Goal: Information Seeking & Learning: Check status

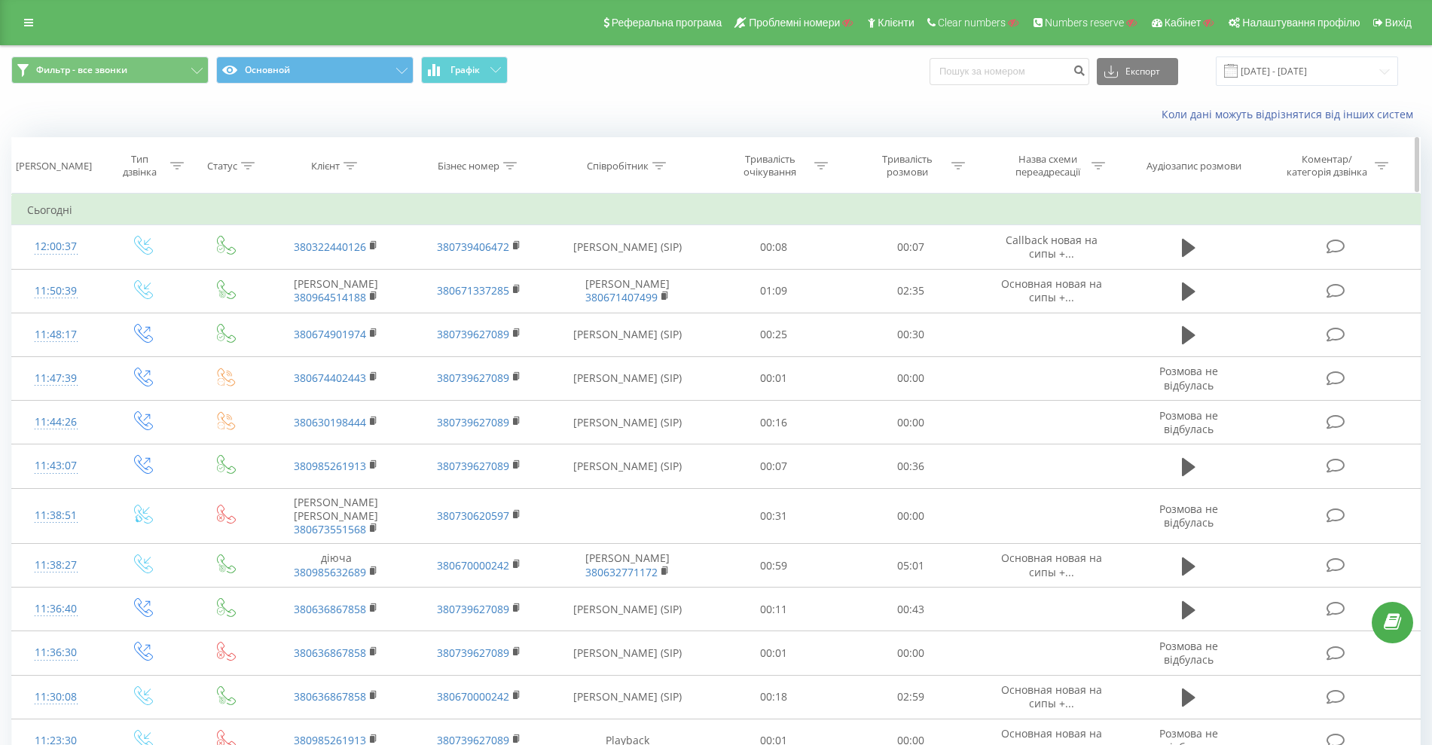
click at [356, 167] on icon at bounding box center [350, 166] width 14 height 8
drag, startPoint x: 334, startPoint y: 268, endPoint x: 339, endPoint y: 275, distance: 8.1
click at [334, 269] on input "text" at bounding box center [336, 274] width 133 height 26
paste input "380684261964"
type input "380684261964"
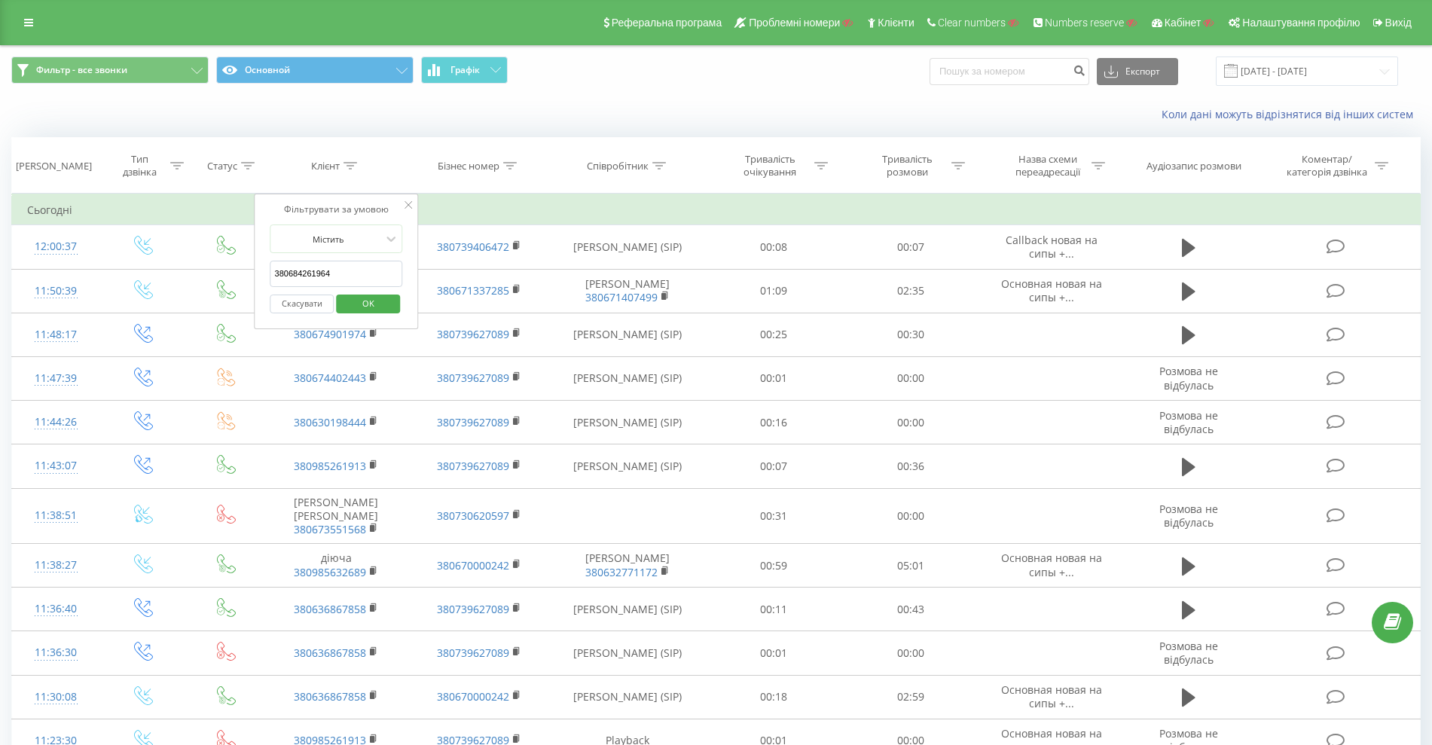
click at [365, 301] on span "OK" at bounding box center [368, 302] width 42 height 23
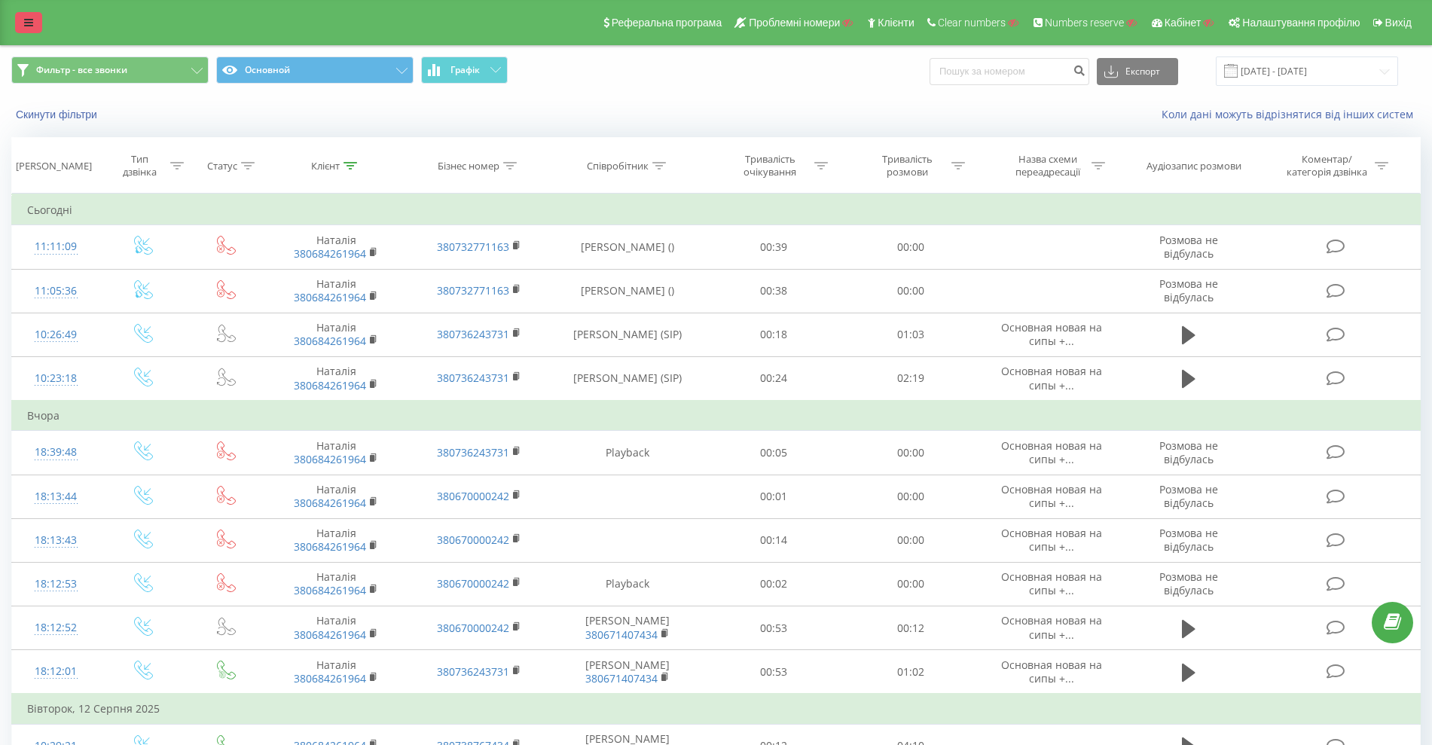
click at [32, 19] on icon at bounding box center [28, 22] width 9 height 11
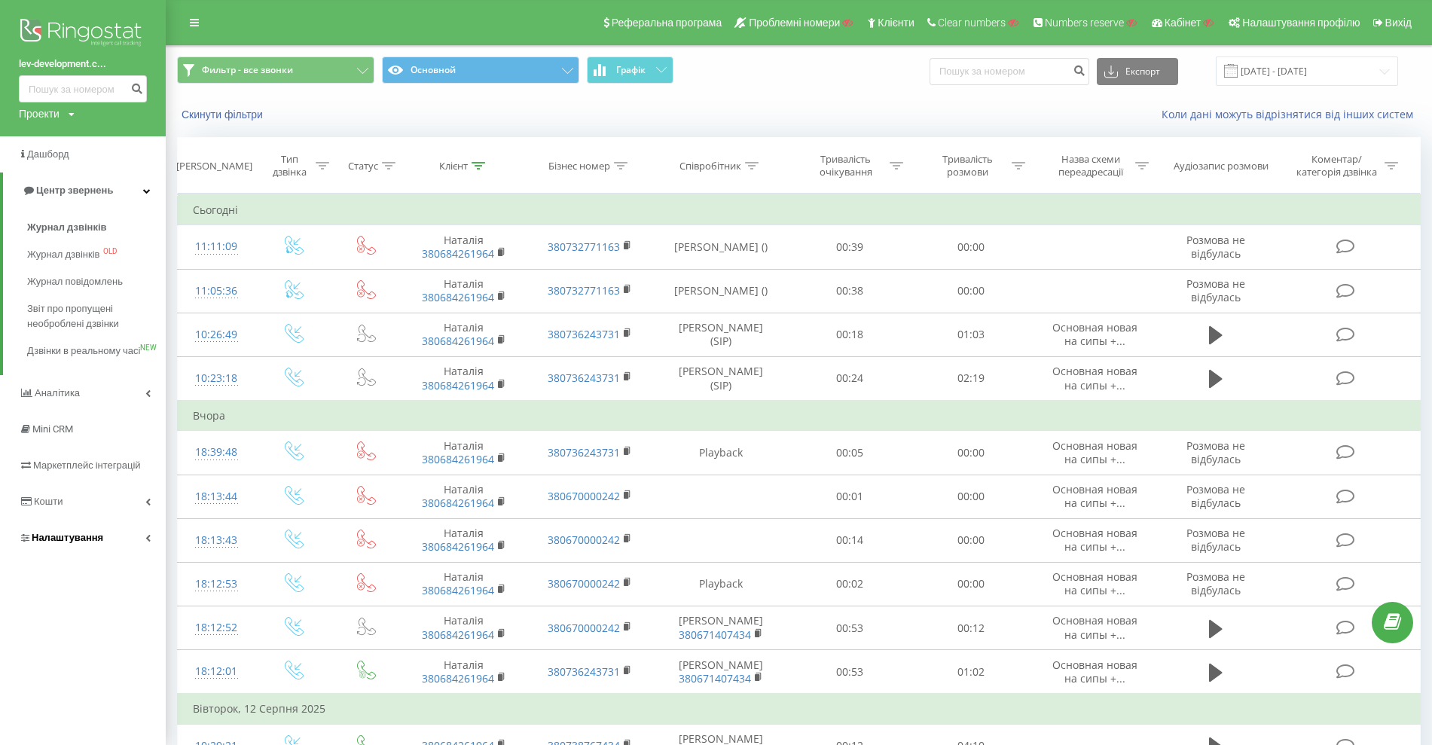
click at [96, 543] on span "Налаштування" at bounding box center [68, 537] width 72 height 11
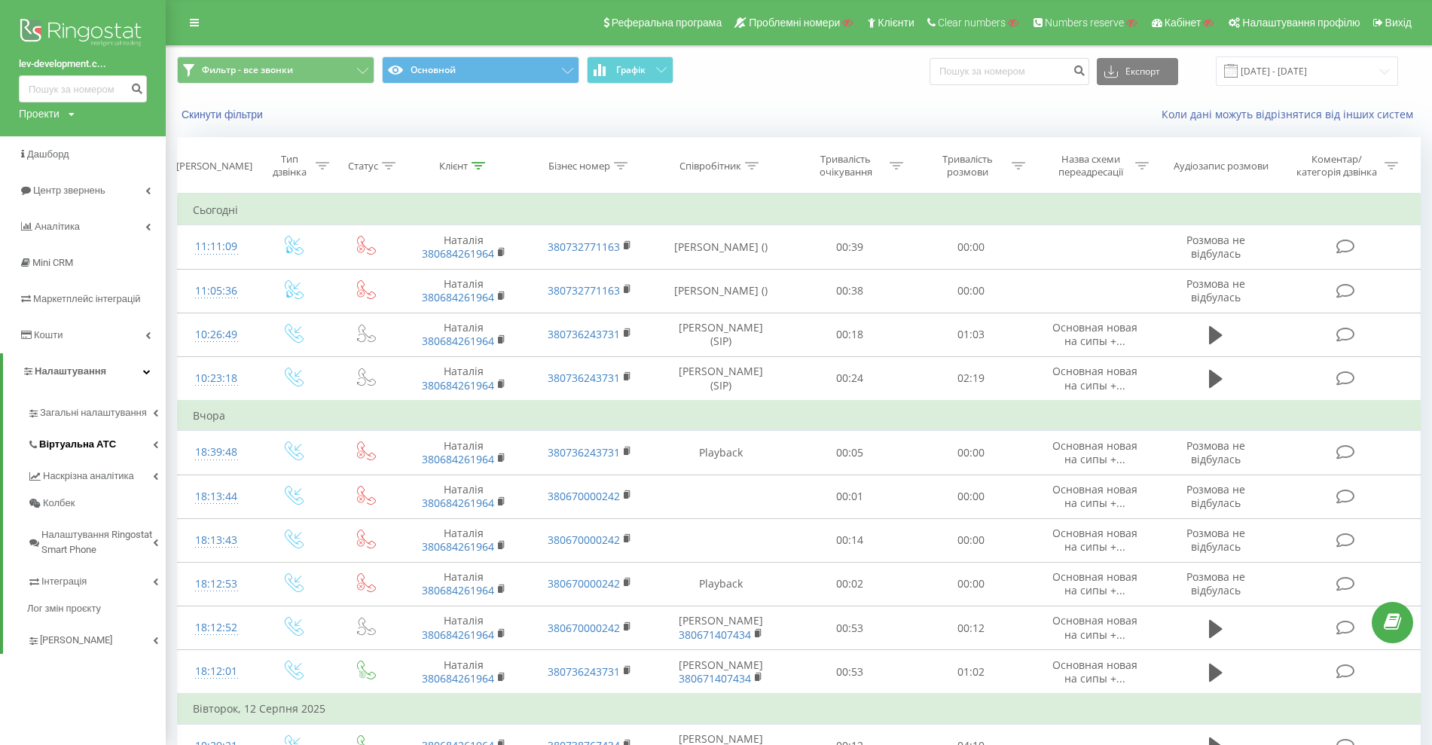
click at [112, 451] on link "Віртуальна АТС" at bounding box center [96, 442] width 139 height 32
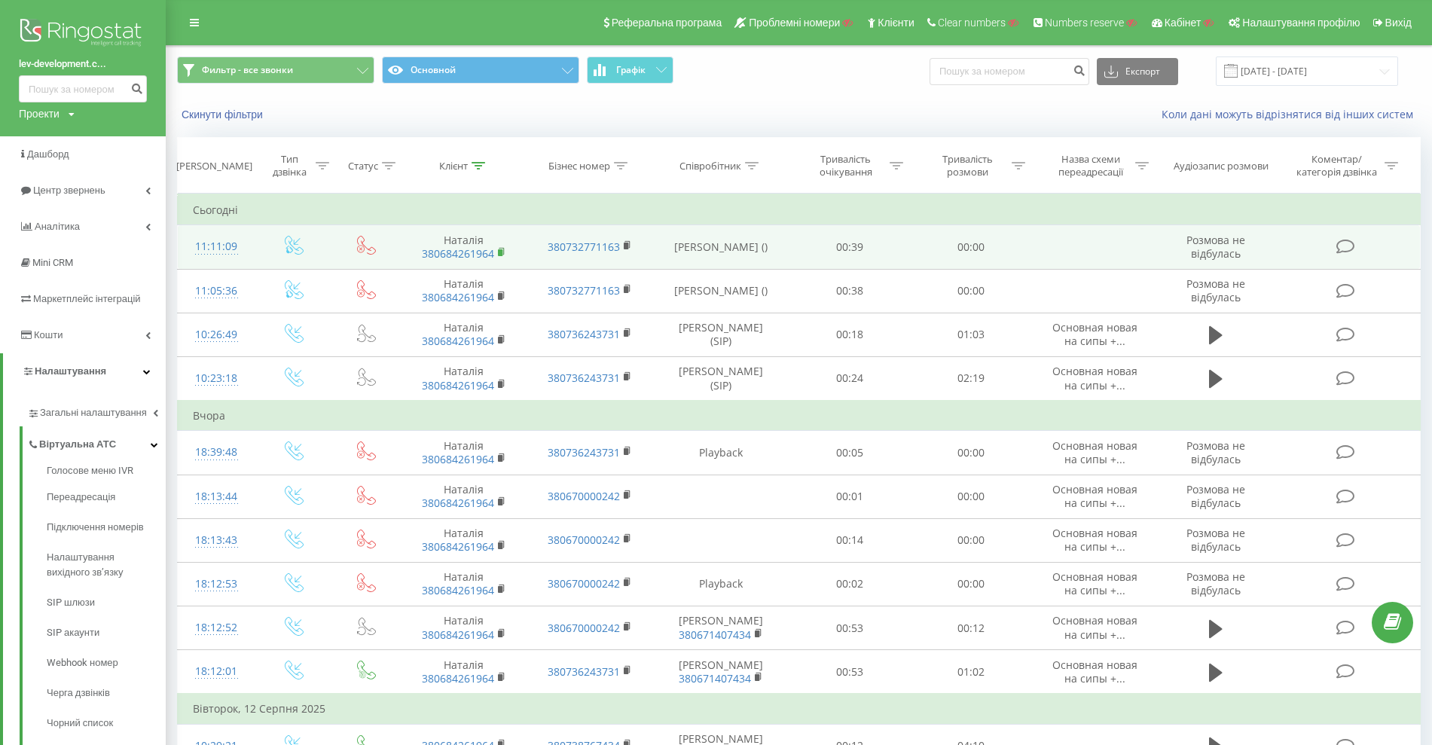
click at [502, 252] on rect at bounding box center [500, 252] width 5 height 7
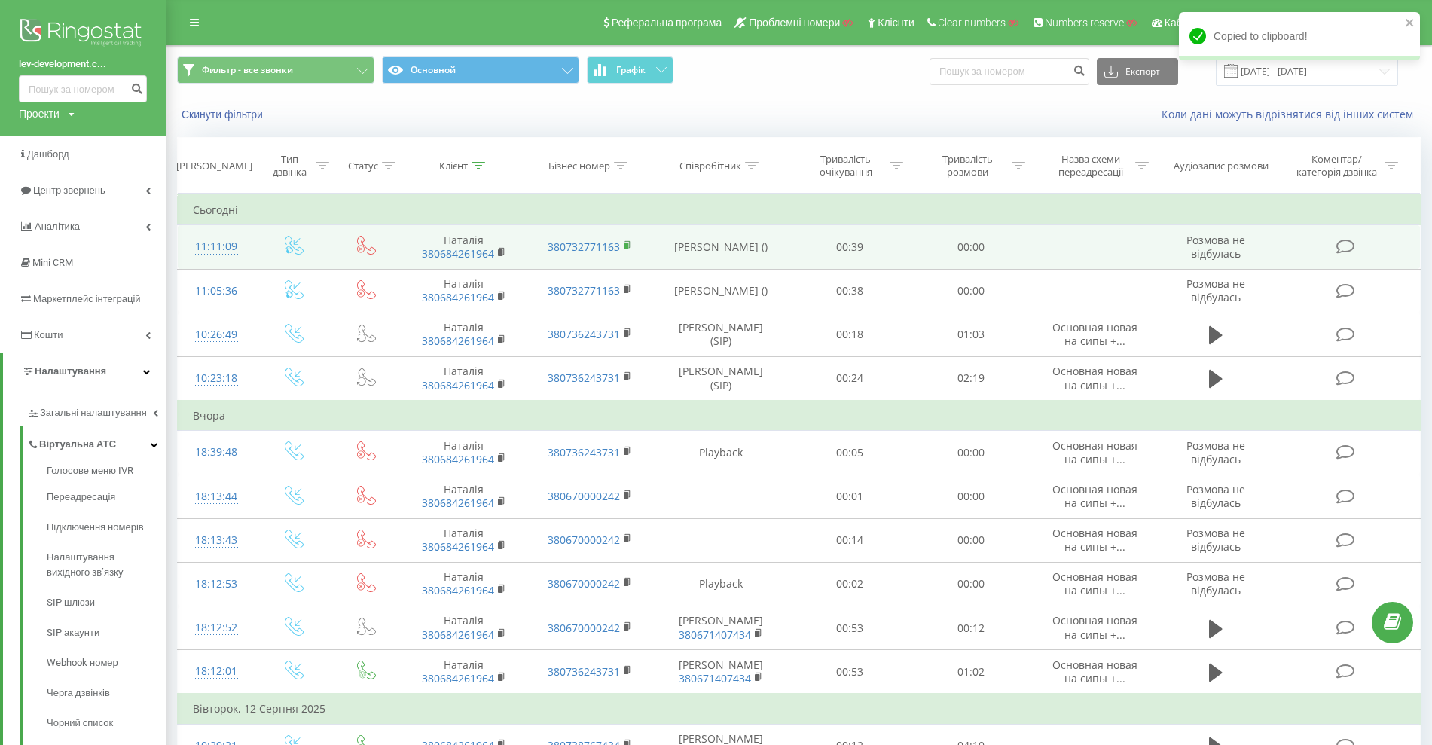
click at [627, 241] on icon at bounding box center [628, 245] width 8 height 11
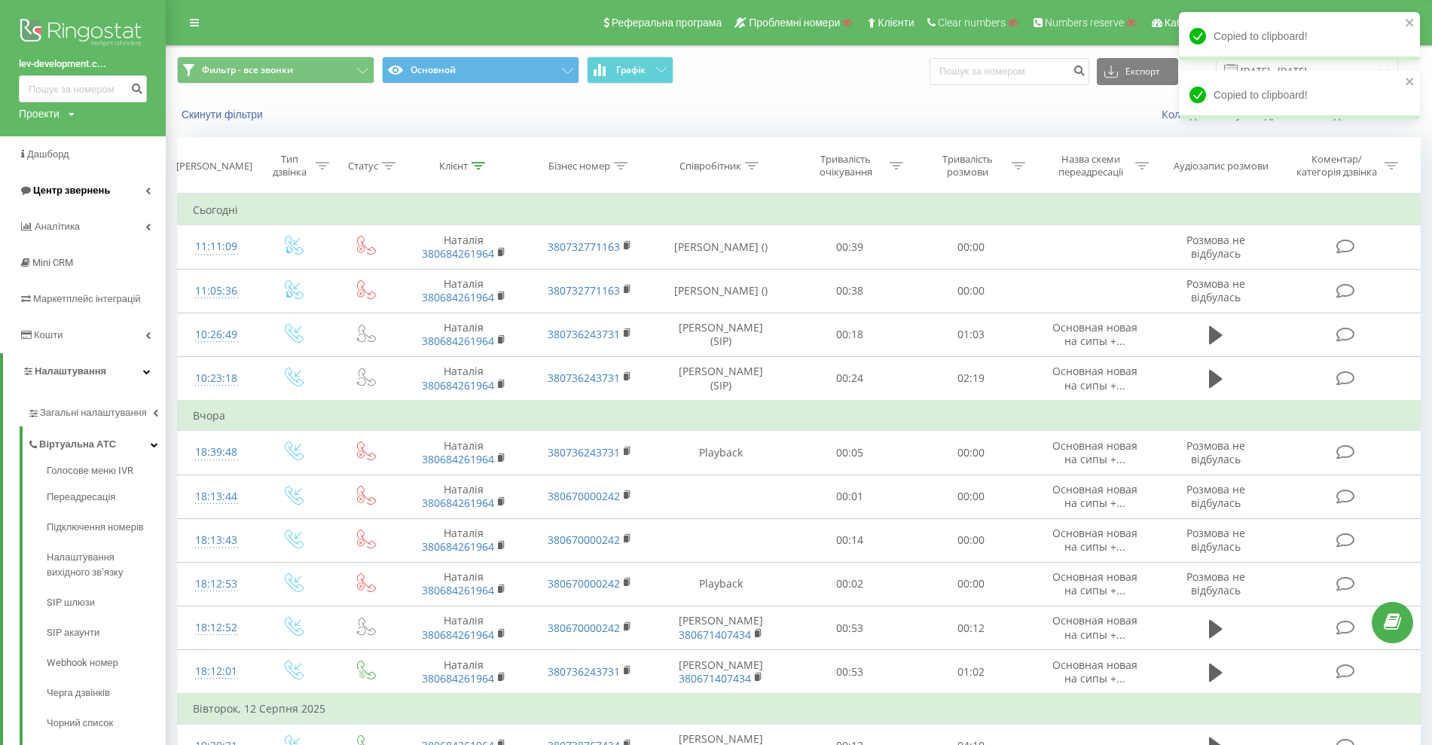
click at [96, 199] on link "Центр звернень" at bounding box center [83, 190] width 166 height 36
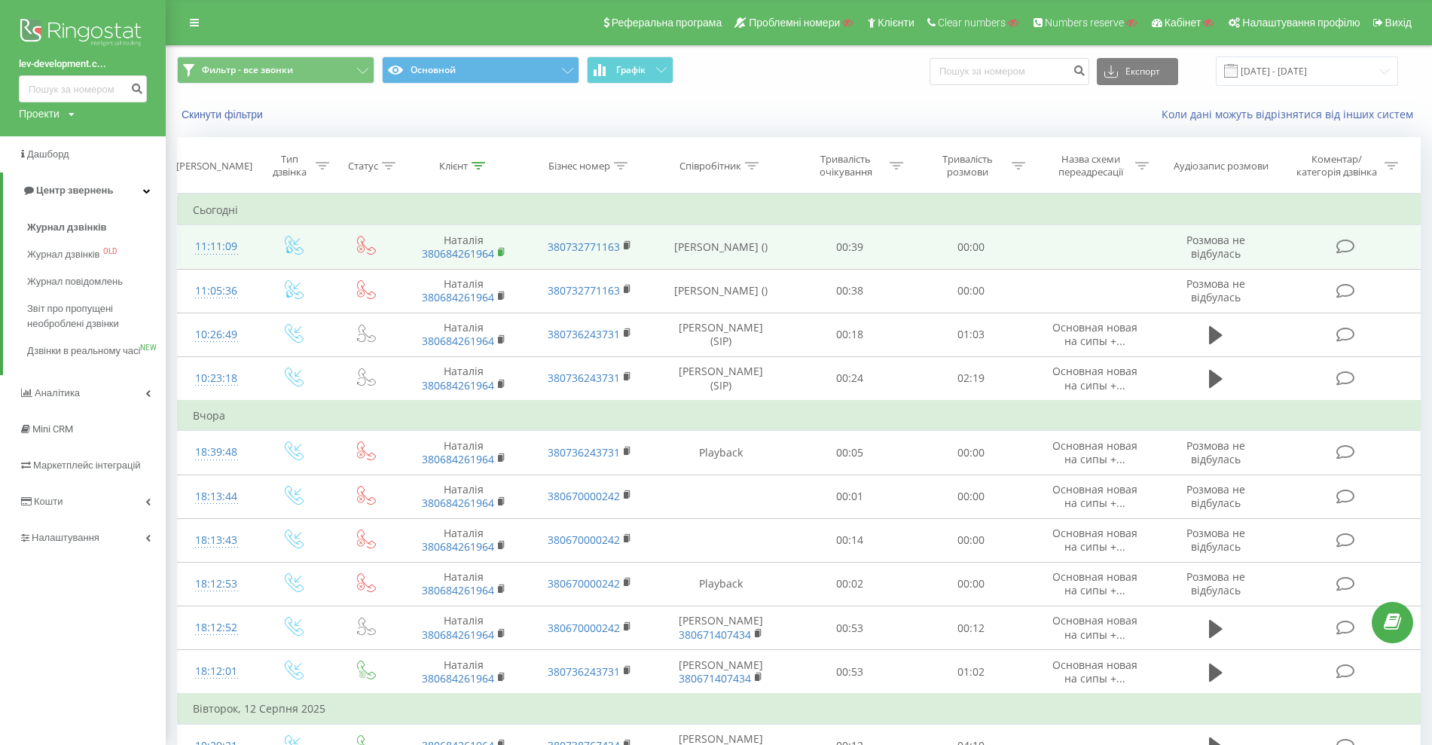
click at [503, 252] on icon at bounding box center [501, 251] width 5 height 7
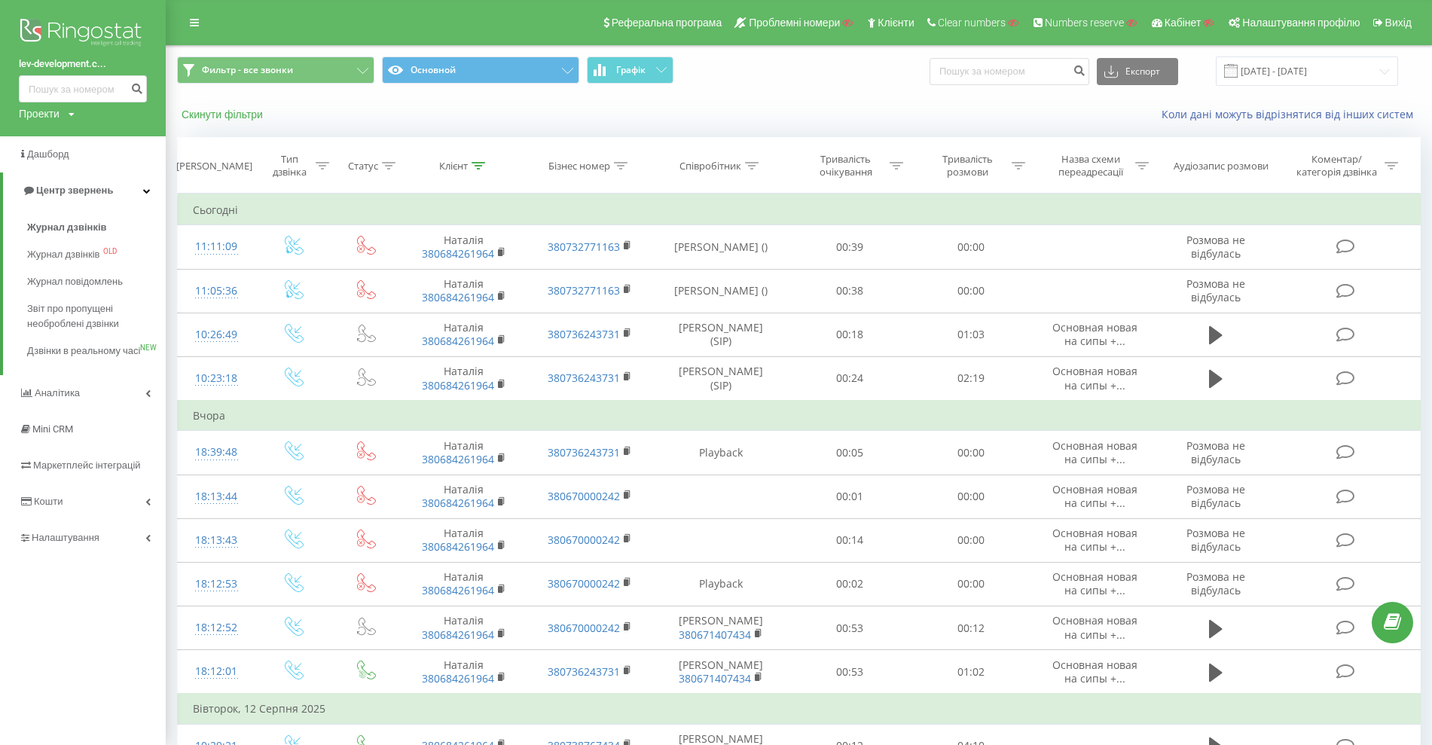
click at [233, 118] on button "Скинути фільтри" at bounding box center [223, 115] width 93 height 14
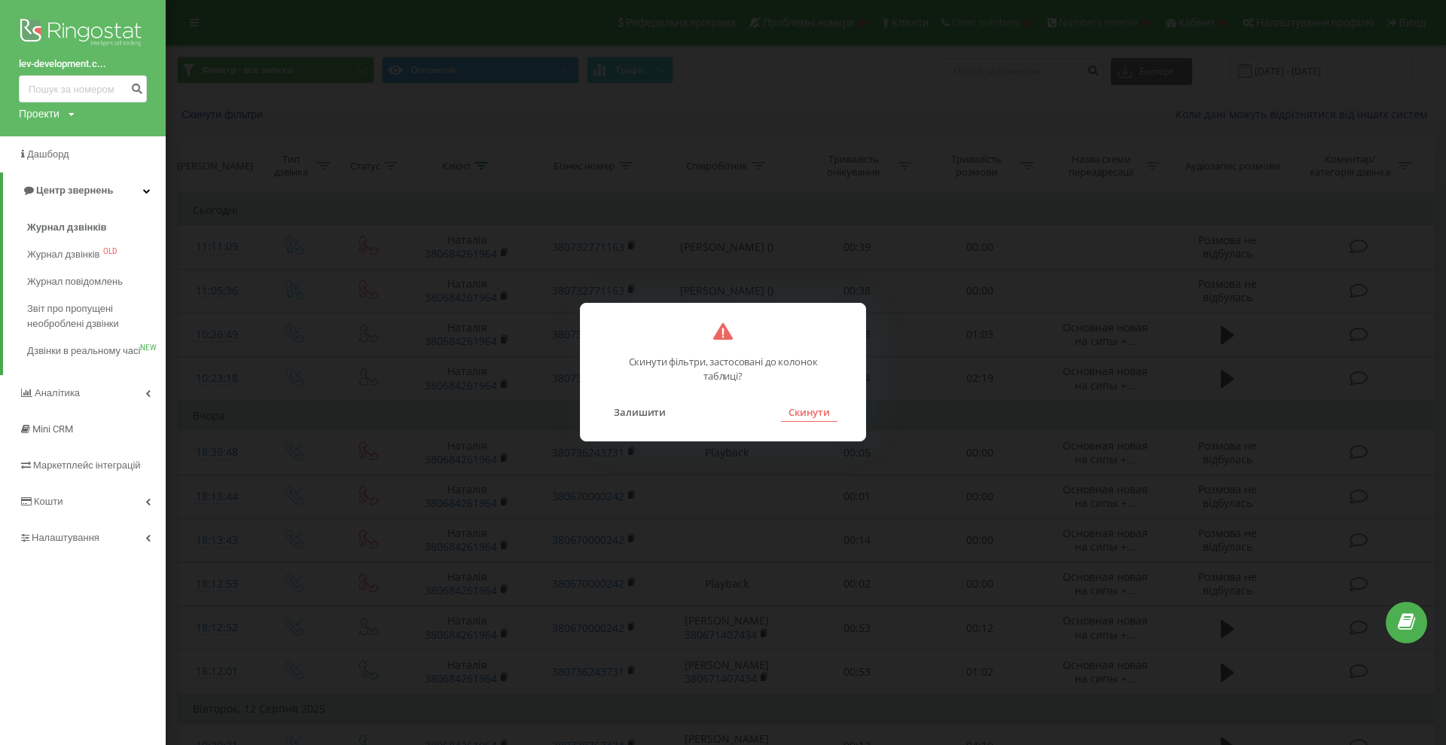
click at [794, 413] on button "Скинути" at bounding box center [809, 412] width 56 height 20
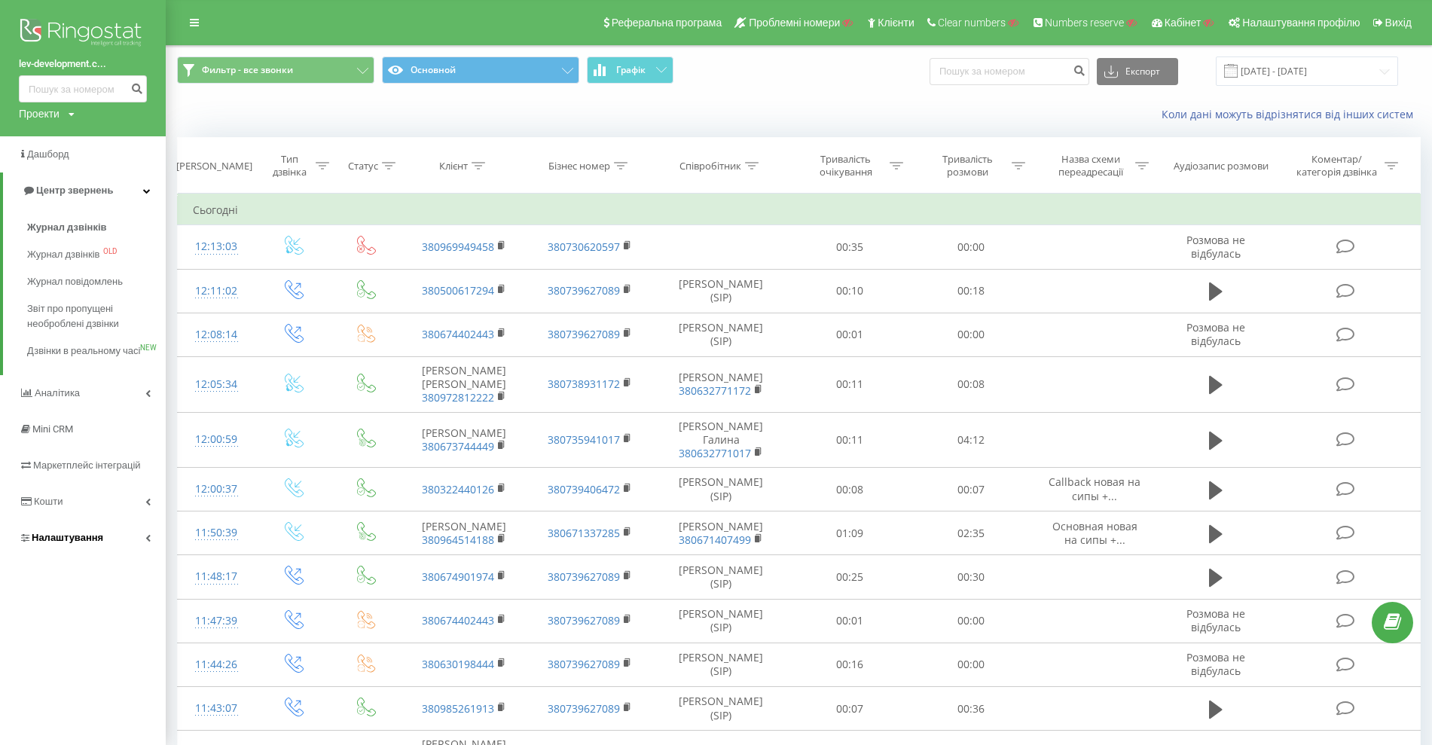
click at [71, 545] on span "Налаштування" at bounding box center [61, 537] width 84 height 15
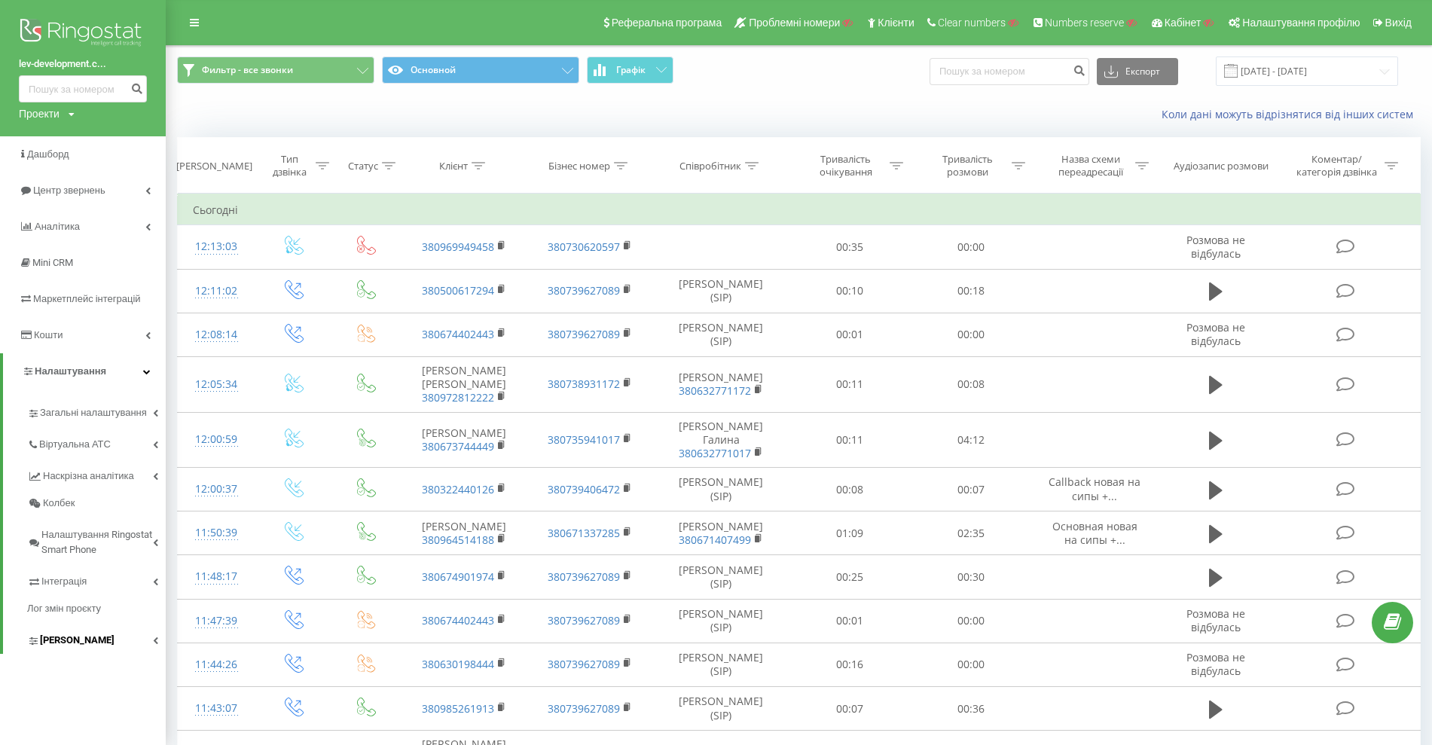
click at [87, 642] on span "Коллтрекінг" at bounding box center [77, 640] width 75 height 15
click at [458, 166] on div "Клієнт" at bounding box center [453, 166] width 29 height 13
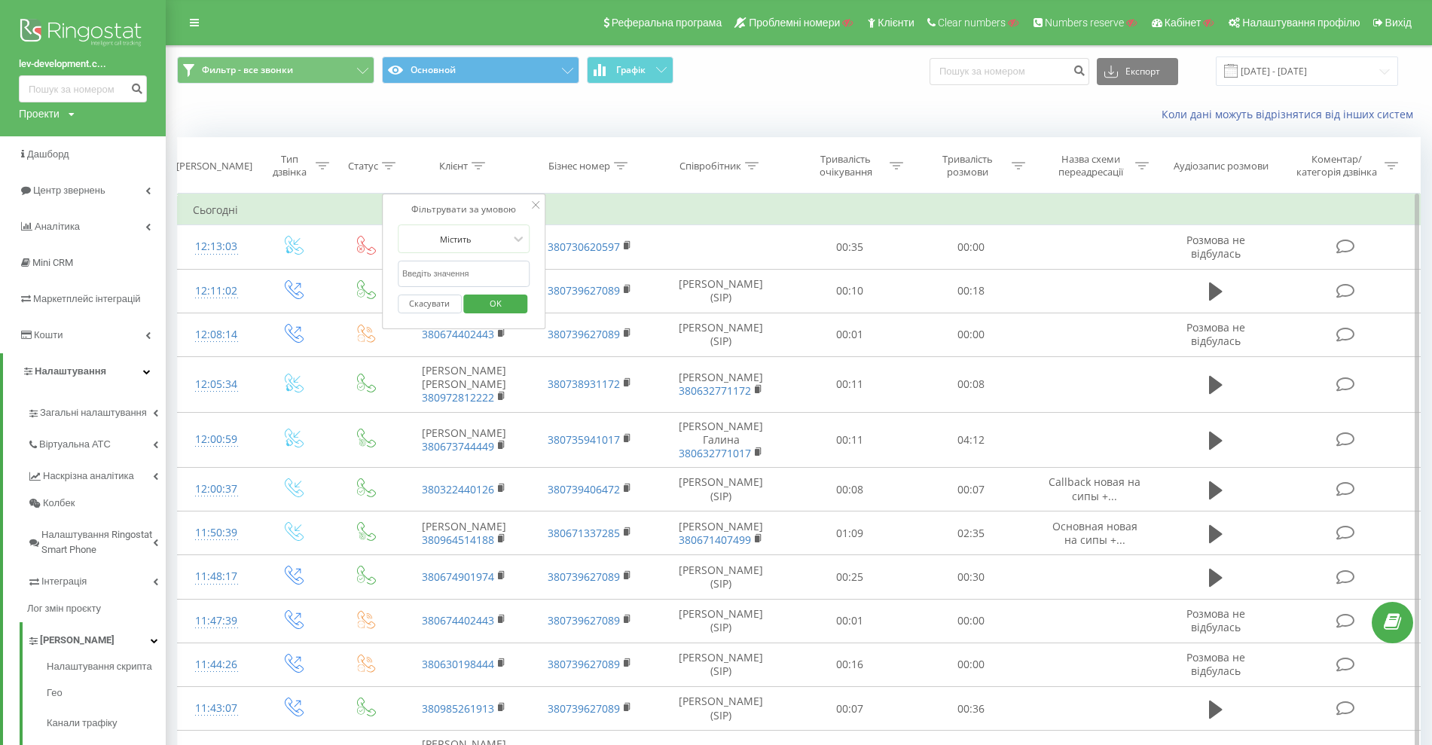
click at [457, 275] on input "text" at bounding box center [464, 274] width 133 height 26
paste input "380684261964"
type input "380684261964"
click at [501, 305] on span "OK" at bounding box center [496, 302] width 42 height 23
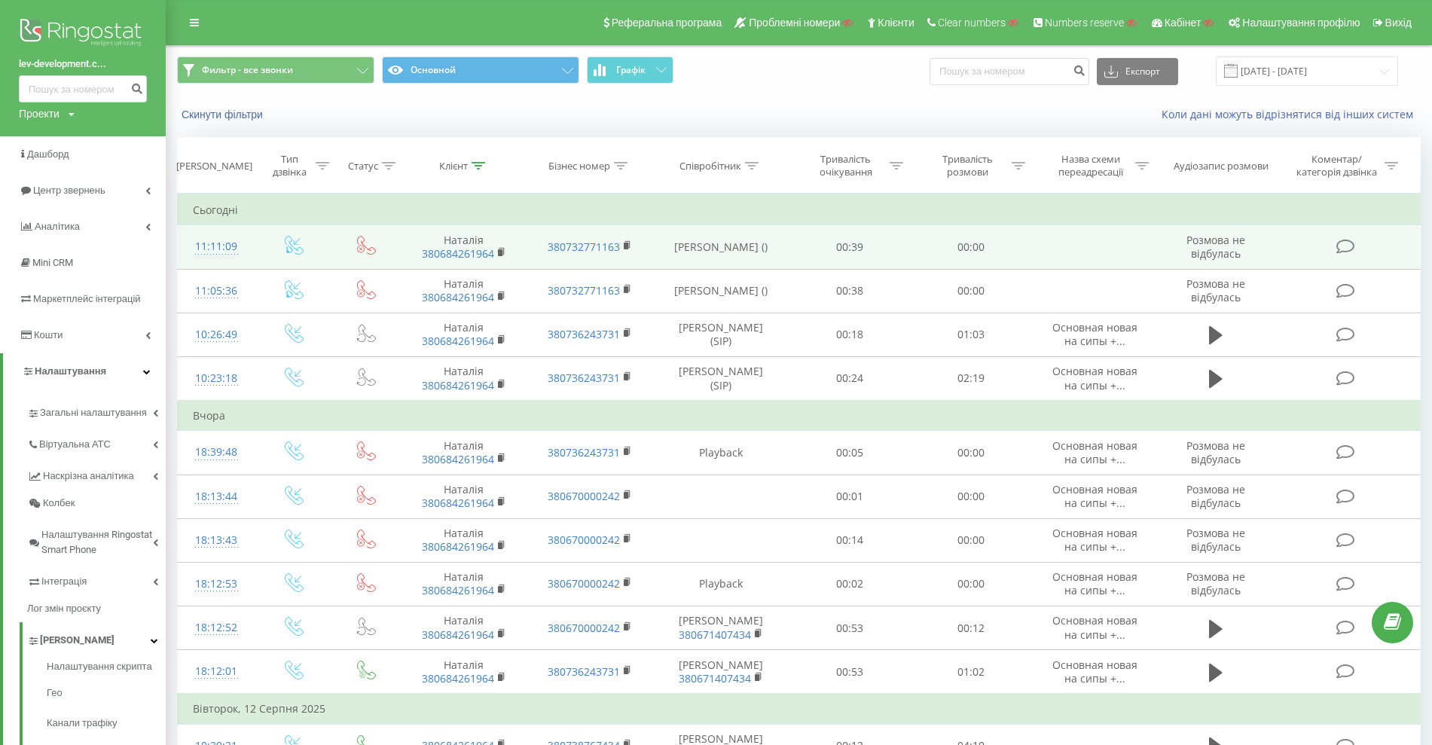
click at [291, 243] on icon at bounding box center [294, 245] width 19 height 19
click at [294, 242] on icon at bounding box center [296, 241] width 7 height 7
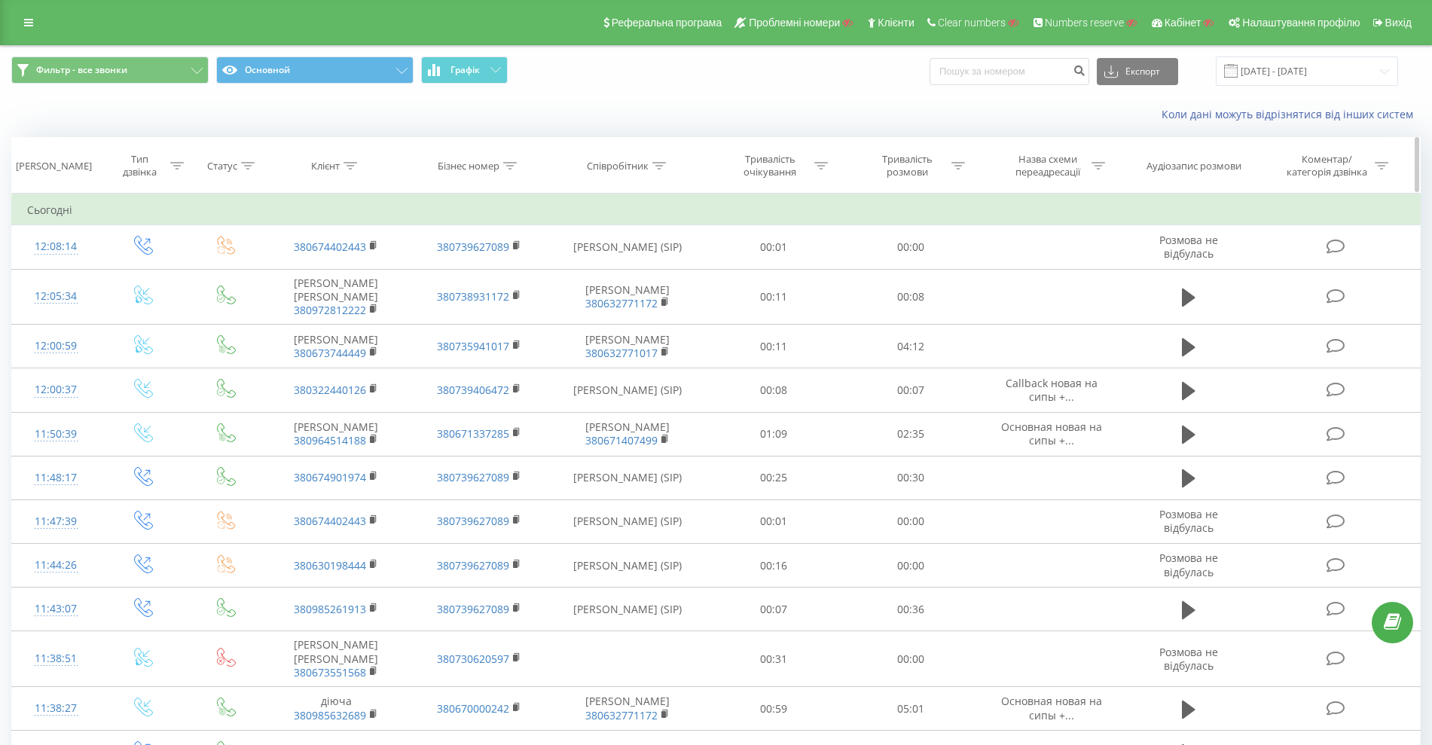
click at [469, 169] on div "Бізнес номер" at bounding box center [469, 166] width 62 height 13
click at [458, 274] on input "text" at bounding box center [479, 274] width 133 height 26
paste input "380732771163"
type input "380732771163"
click at [513, 298] on span "OK" at bounding box center [511, 302] width 42 height 23
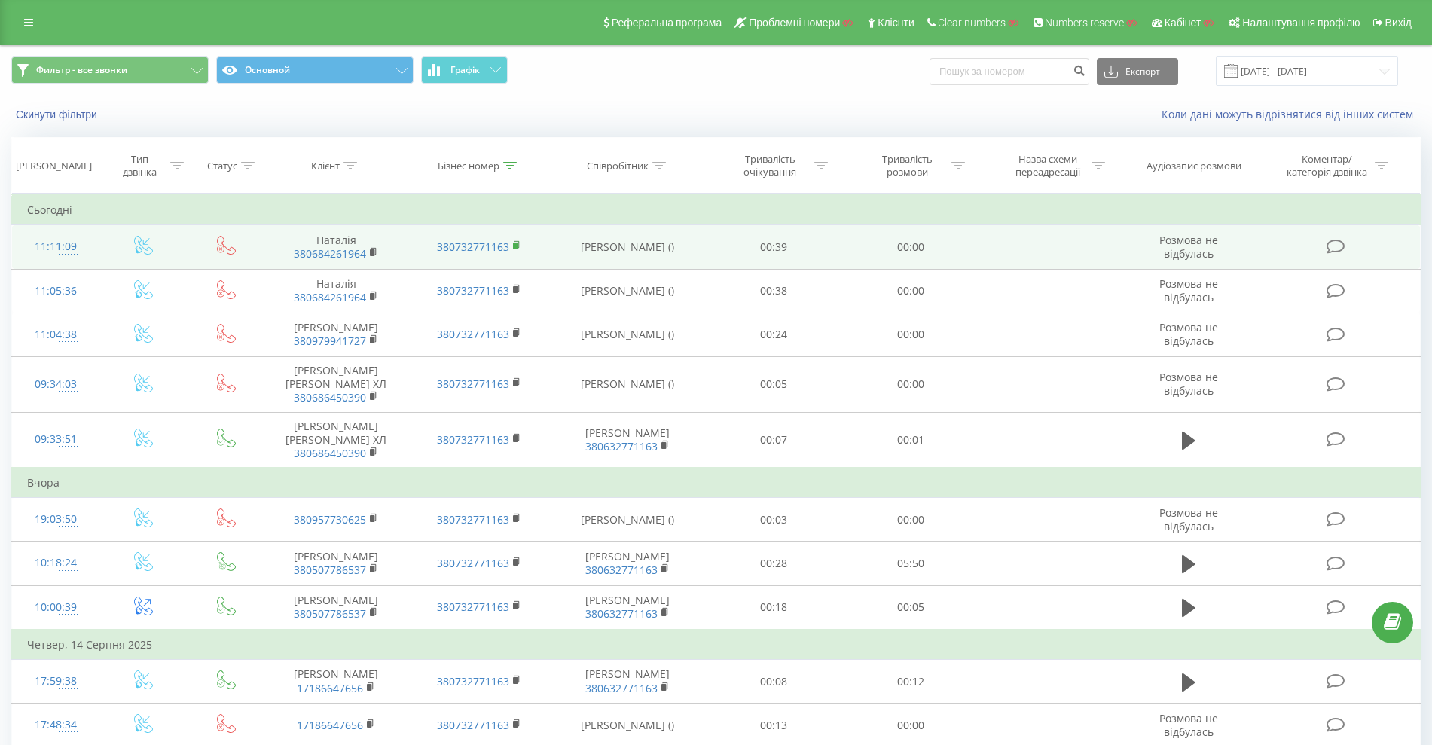
click at [515, 245] on rect at bounding box center [515, 246] width 5 height 7
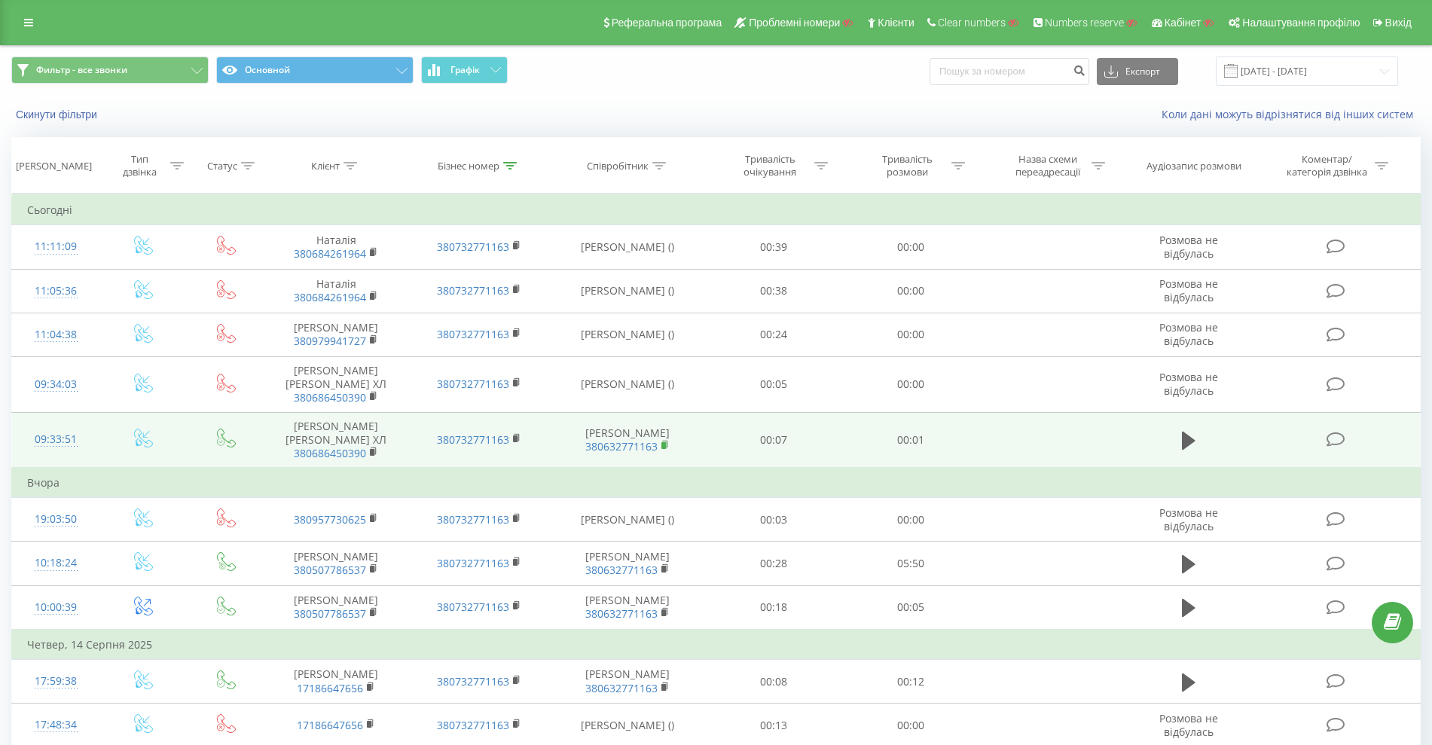
click at [667, 441] on icon at bounding box center [665, 445] width 8 height 11
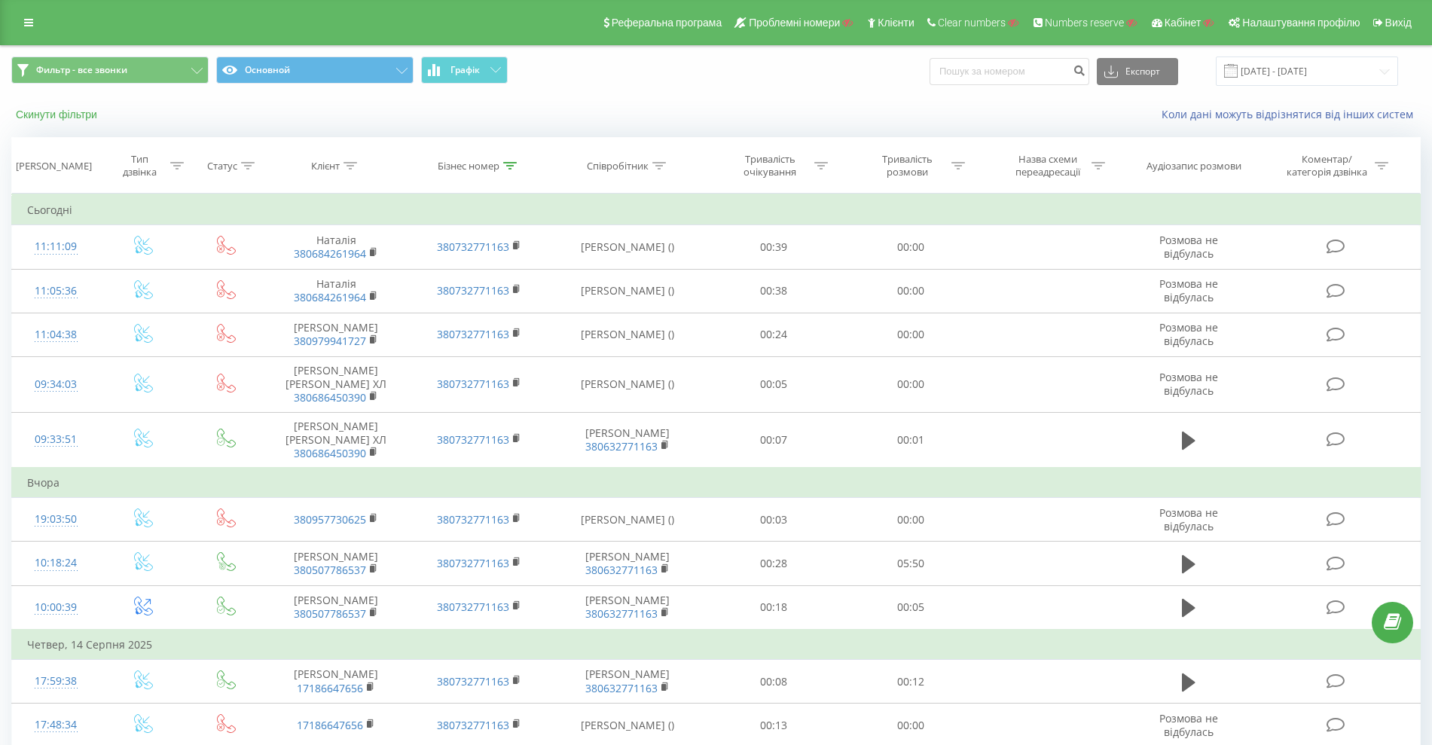
click at [59, 118] on button "Скинути фільтри" at bounding box center [57, 115] width 93 height 14
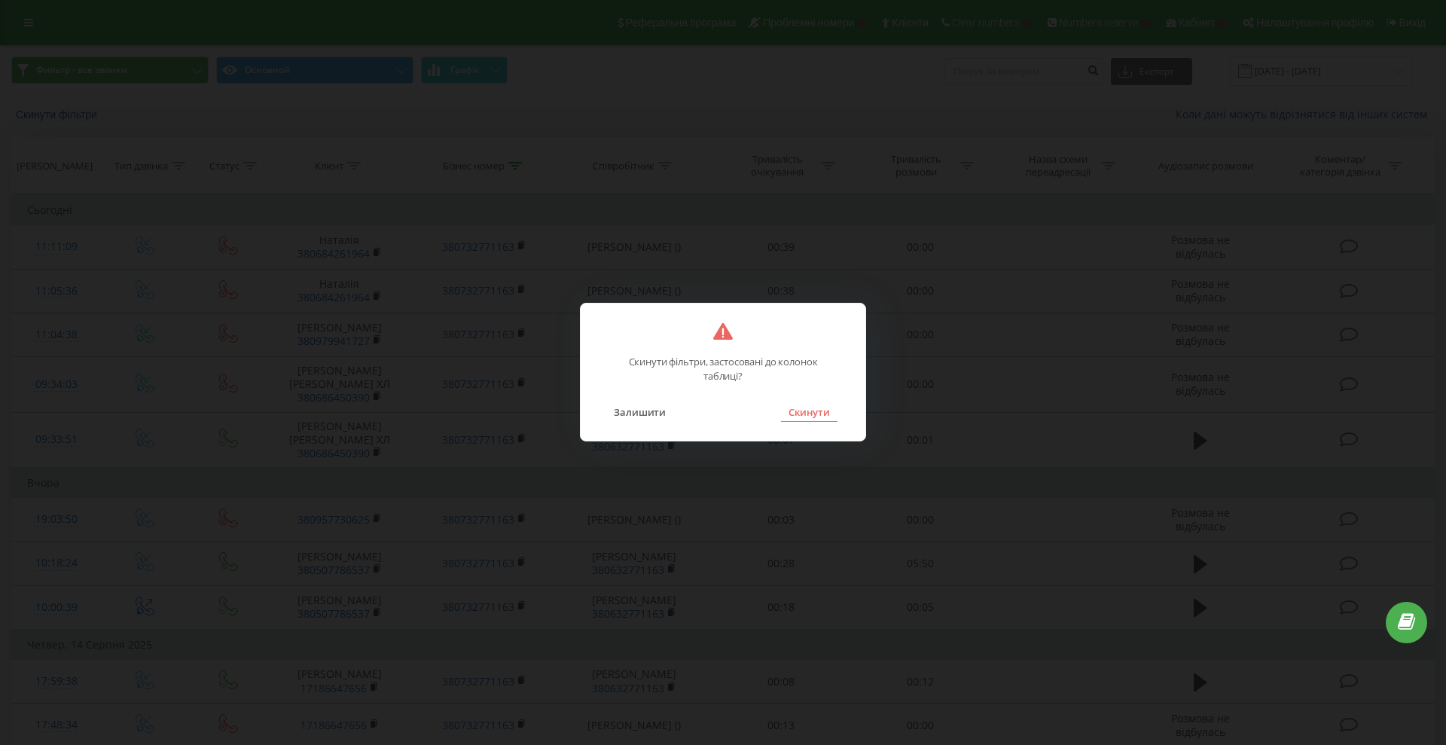
click at [809, 407] on button "Скинути" at bounding box center [809, 412] width 56 height 20
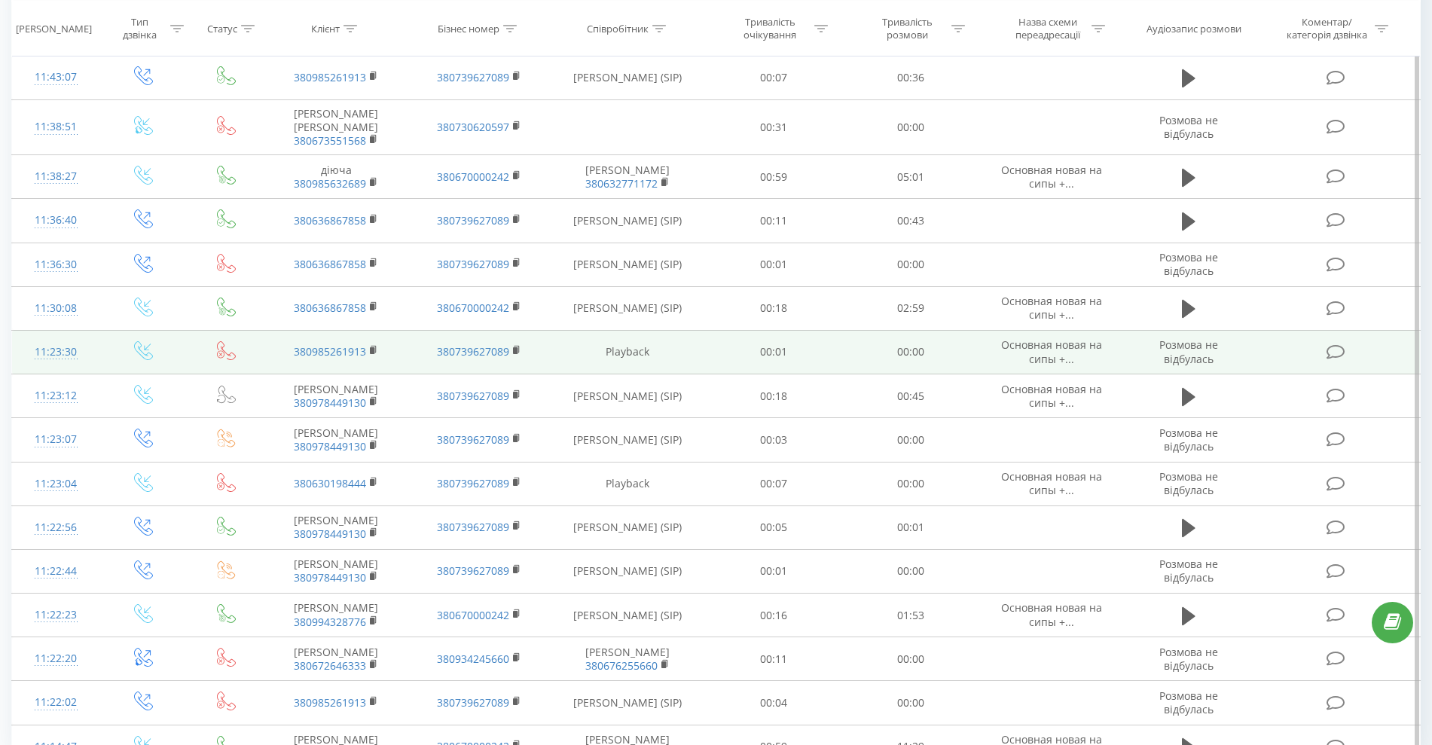
scroll to position [656, 0]
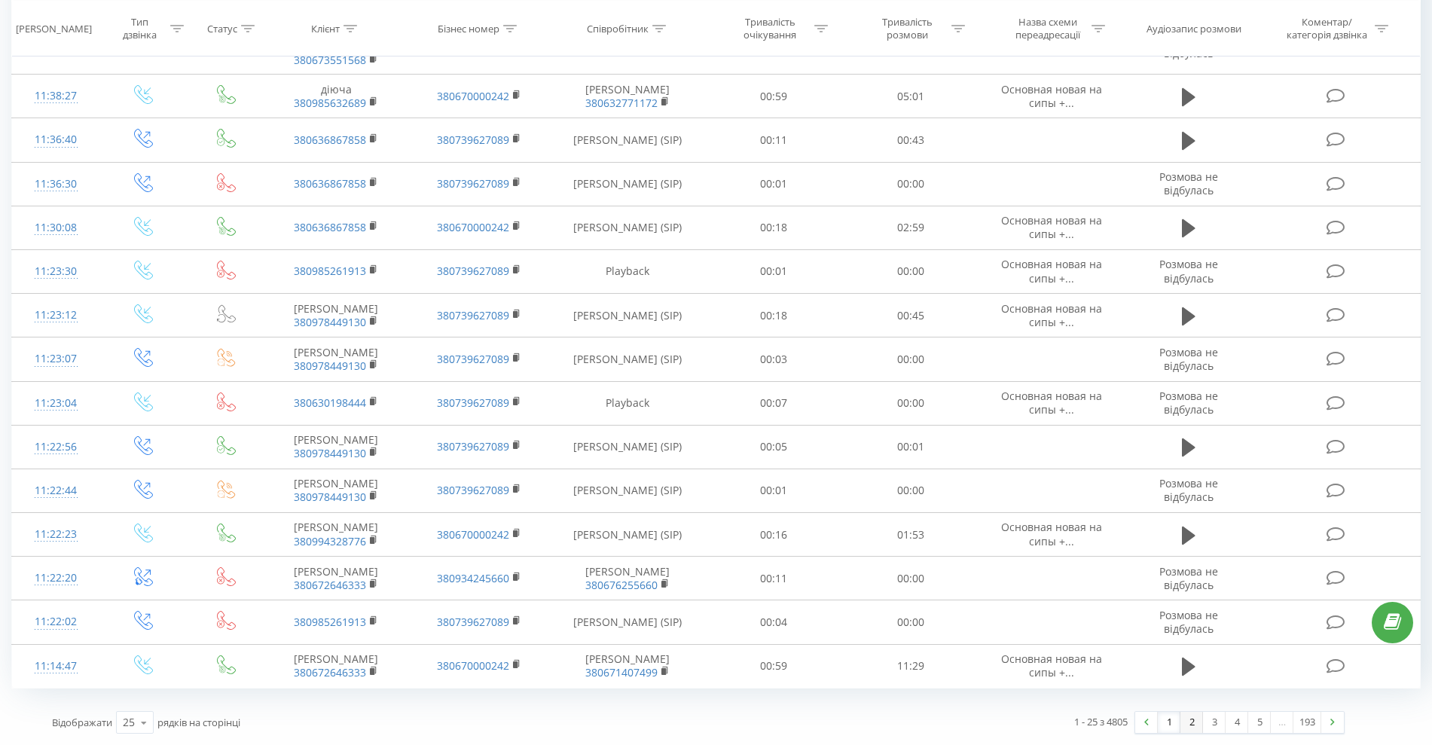
click at [1185, 719] on link "2" at bounding box center [1191, 722] width 23 height 21
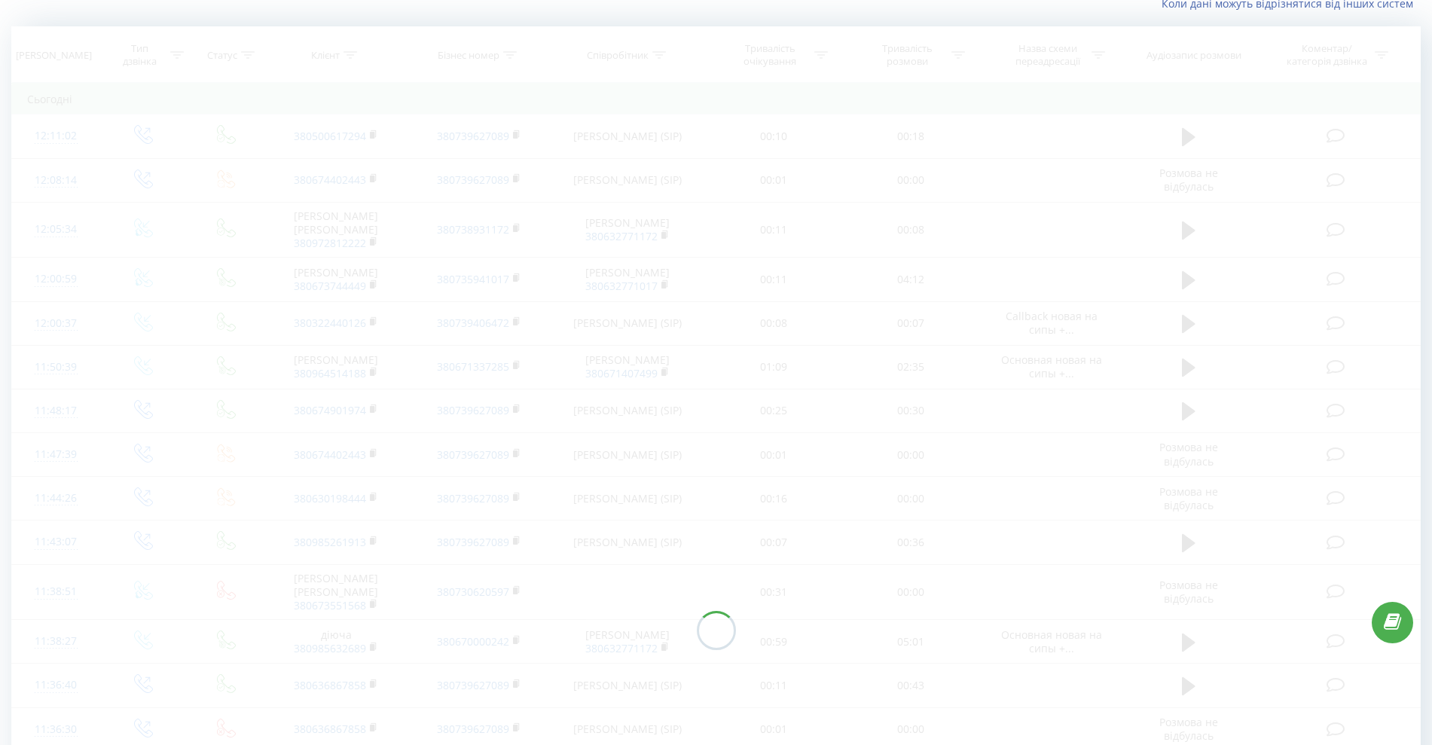
scroll to position [99, 0]
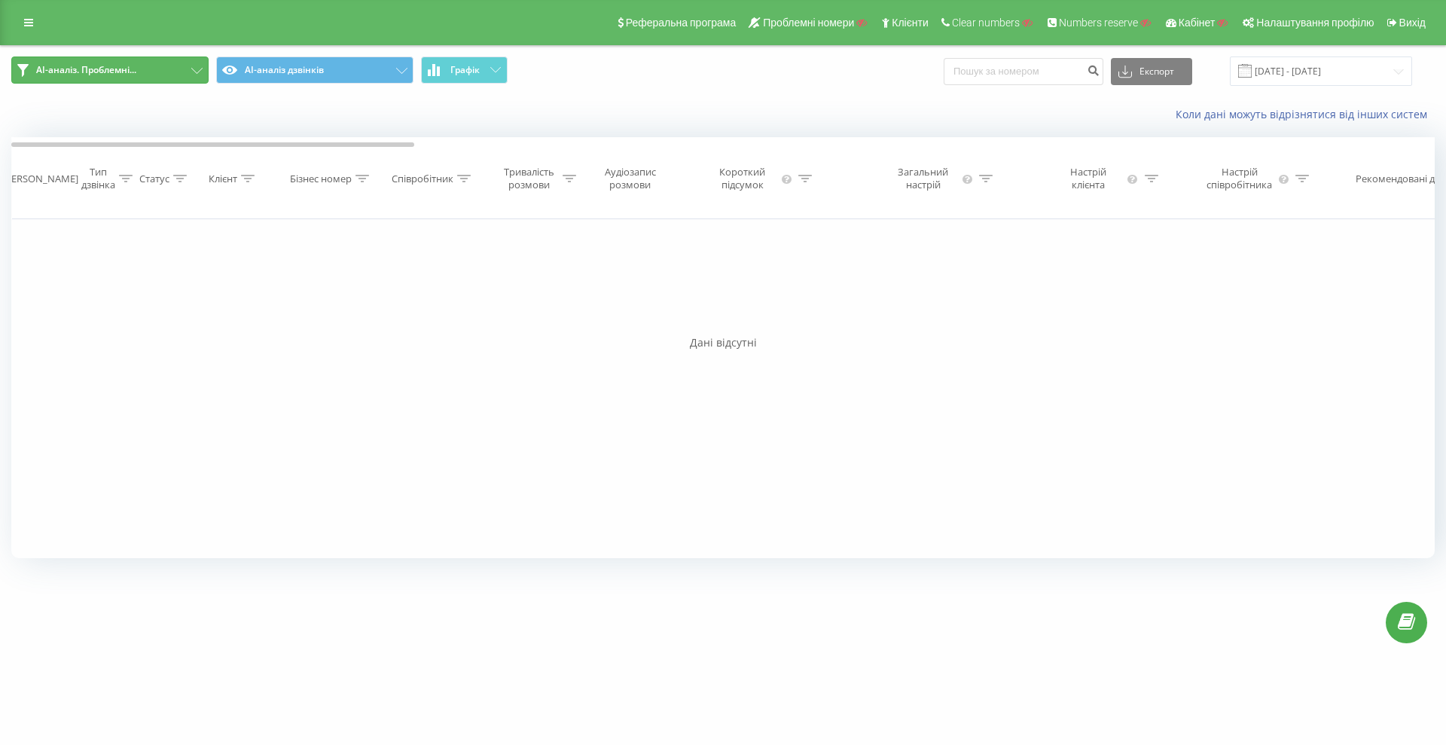
drag, startPoint x: 191, startPoint y: 63, endPoint x: 178, endPoint y: 78, distance: 19.8
click at [190, 63] on button "AI-аналіз. Проблемні..." at bounding box center [109, 69] width 197 height 27
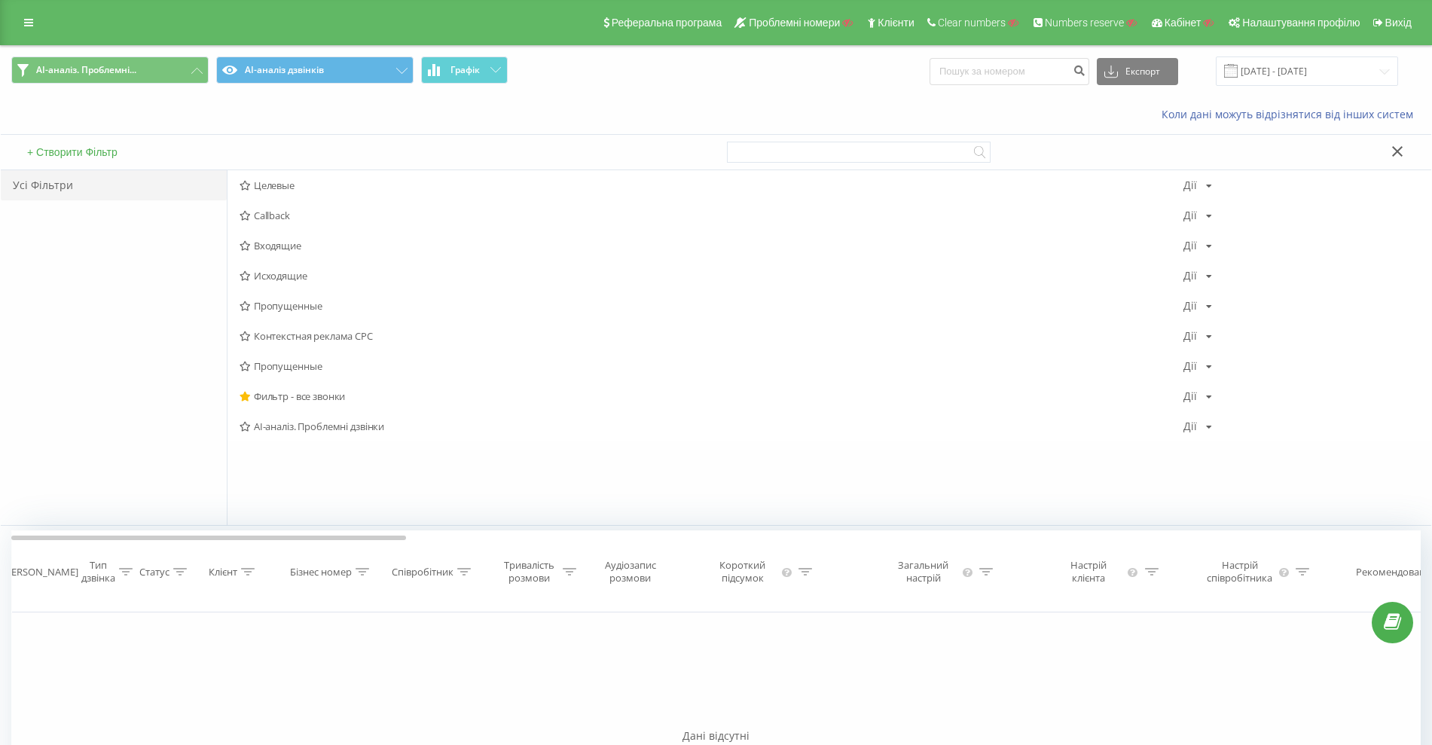
click at [265, 391] on span "Фильтр - все звонки" at bounding box center [712, 396] width 944 height 11
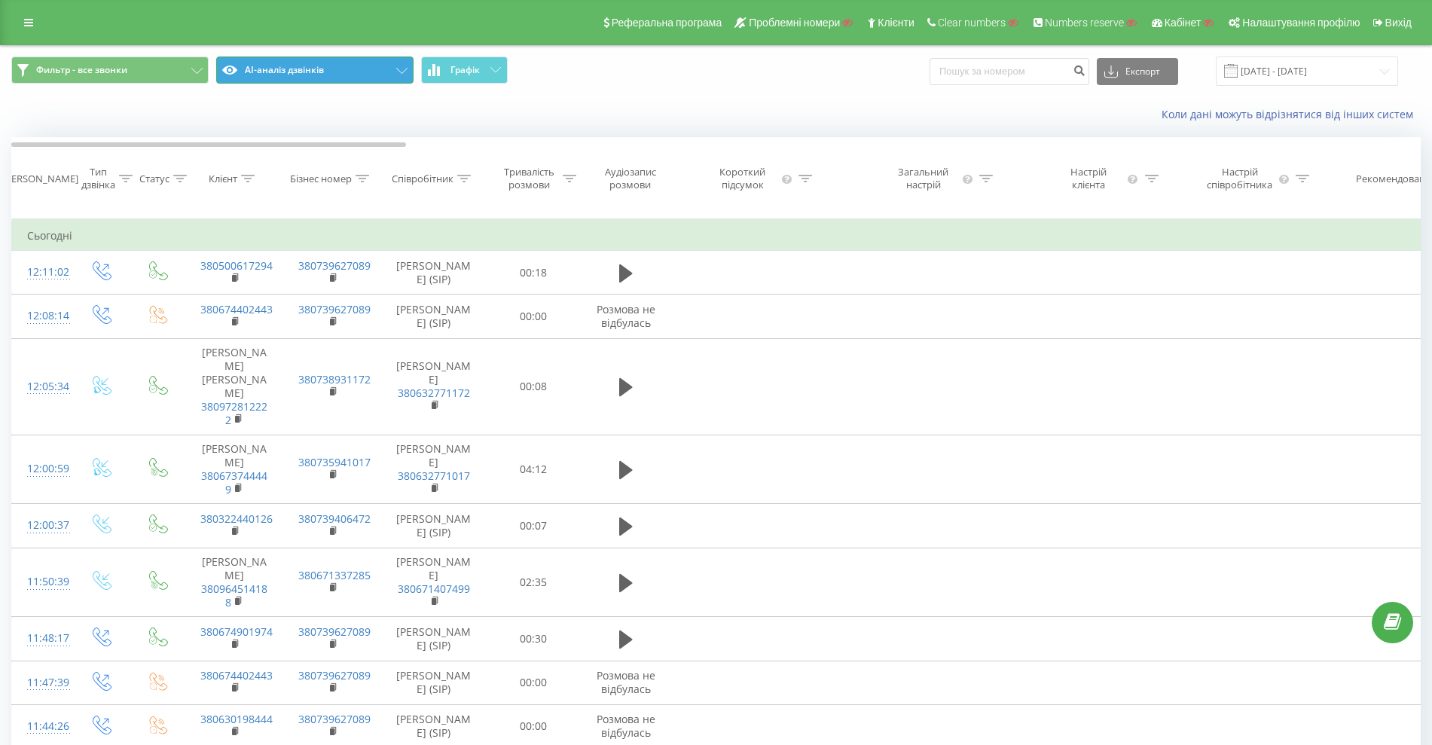
click at [299, 72] on button "AI-аналіз дзвінків" at bounding box center [314, 69] width 197 height 27
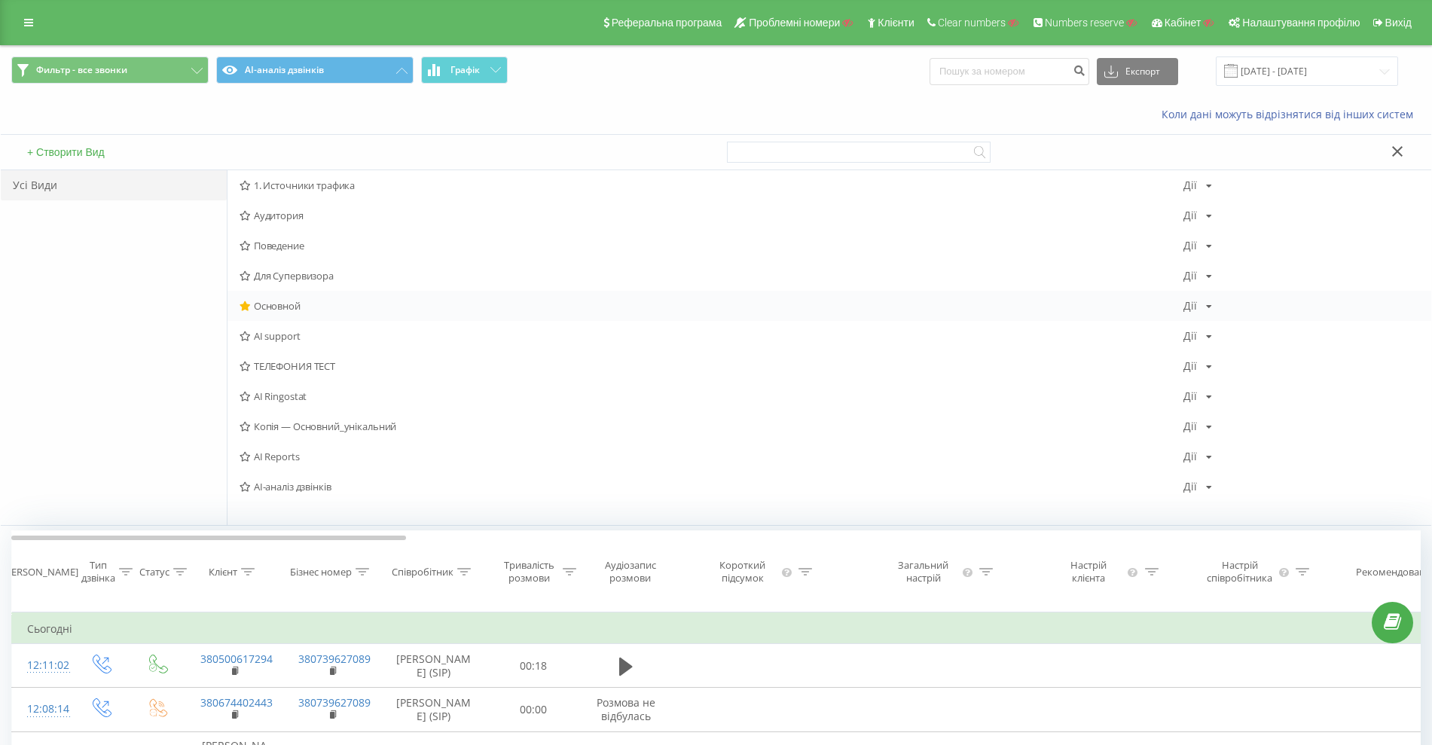
click at [288, 301] on span "Основной" at bounding box center [712, 306] width 944 height 11
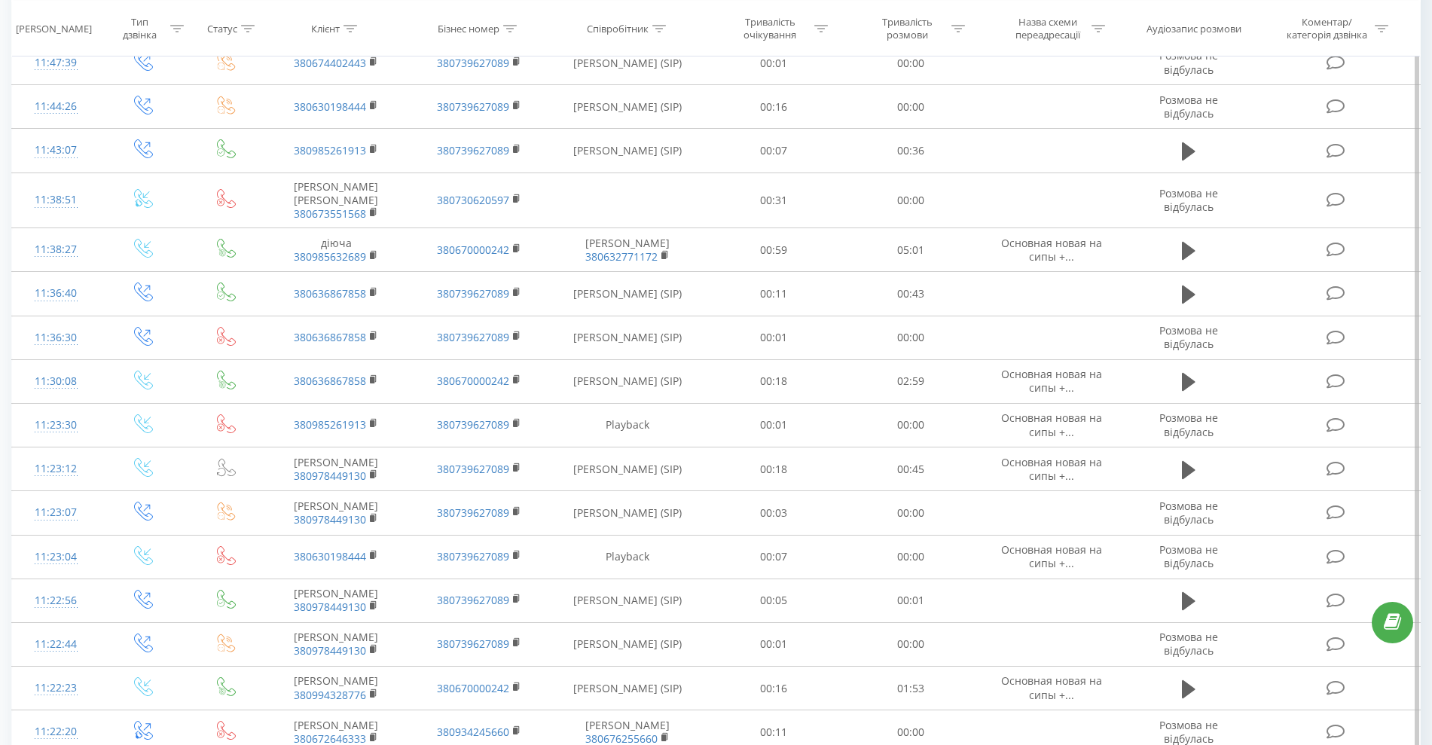
scroll to position [656, 0]
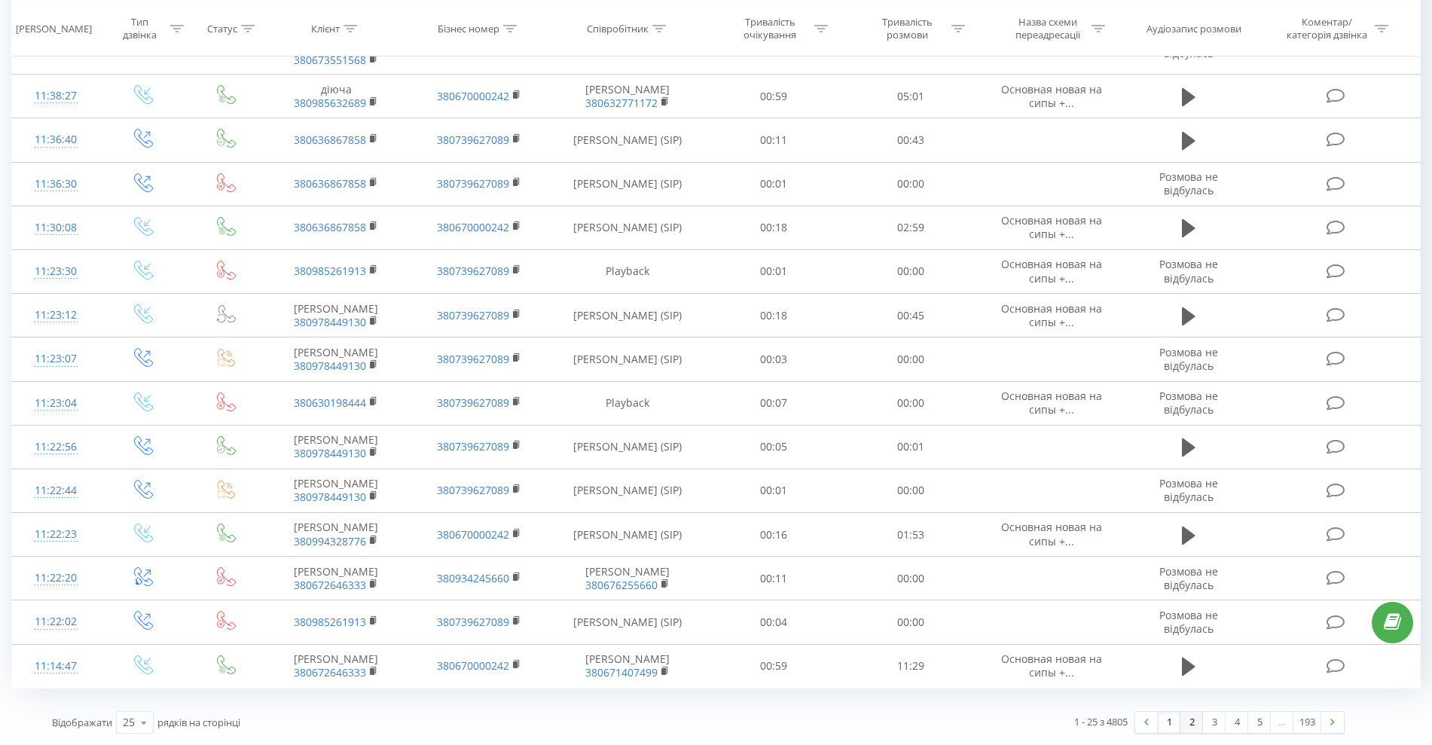
click at [1196, 725] on link "2" at bounding box center [1191, 722] width 23 height 21
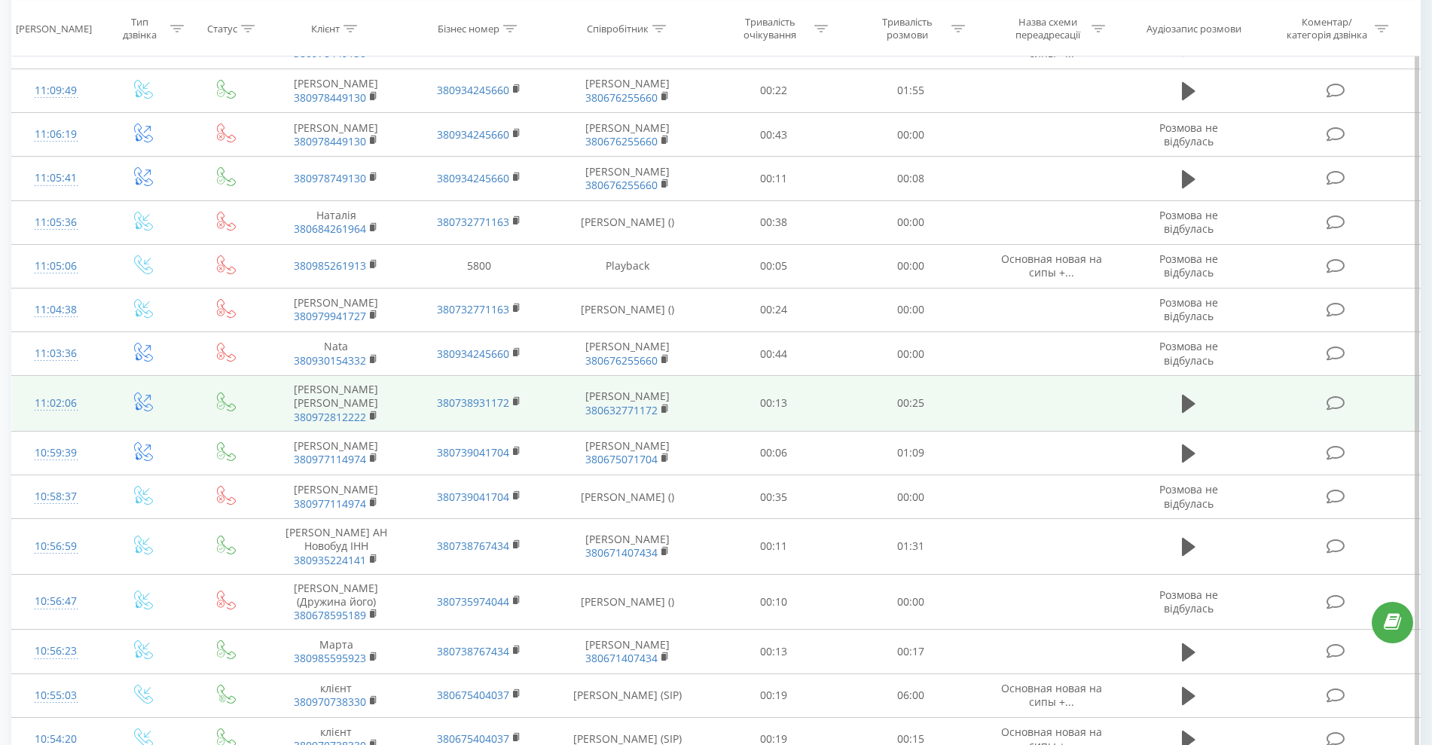
scroll to position [194, 0]
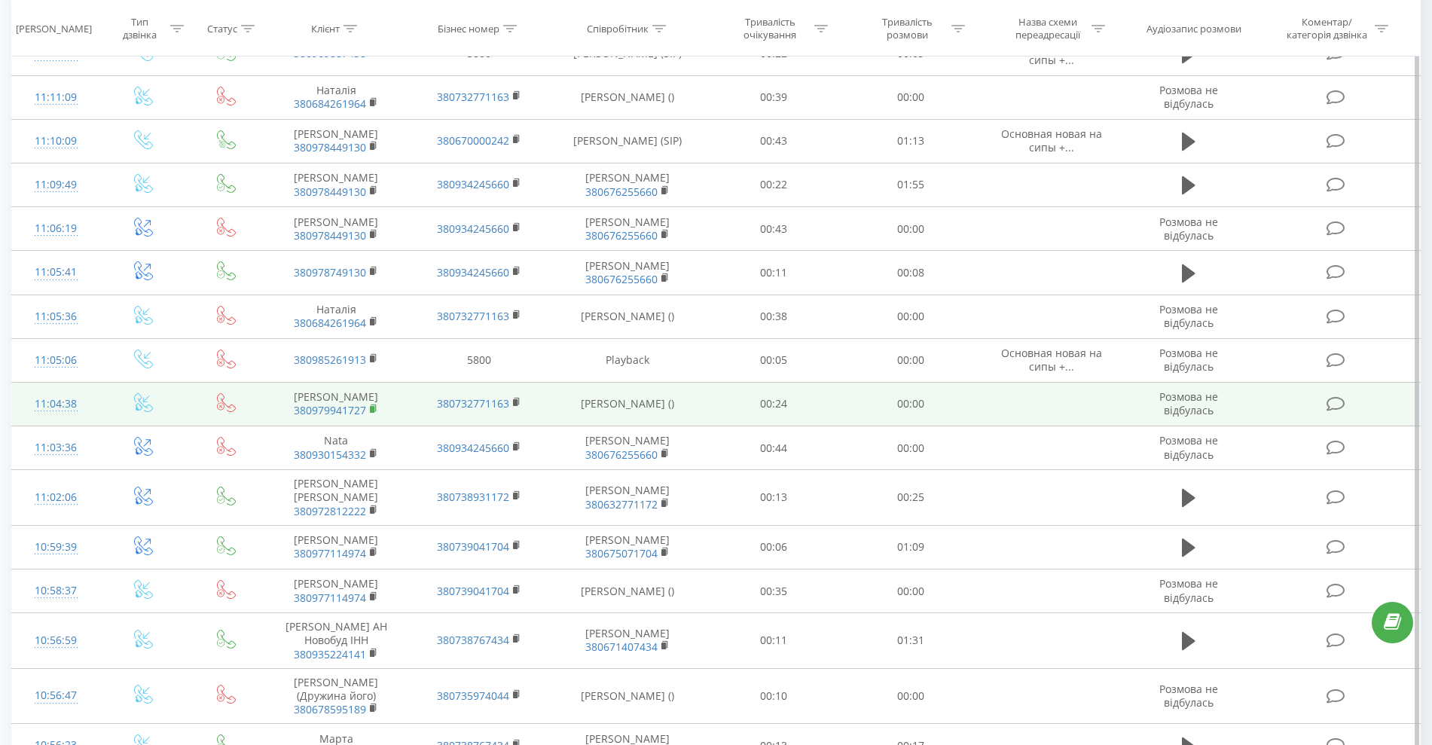
click at [374, 406] on rect at bounding box center [372, 409] width 5 height 7
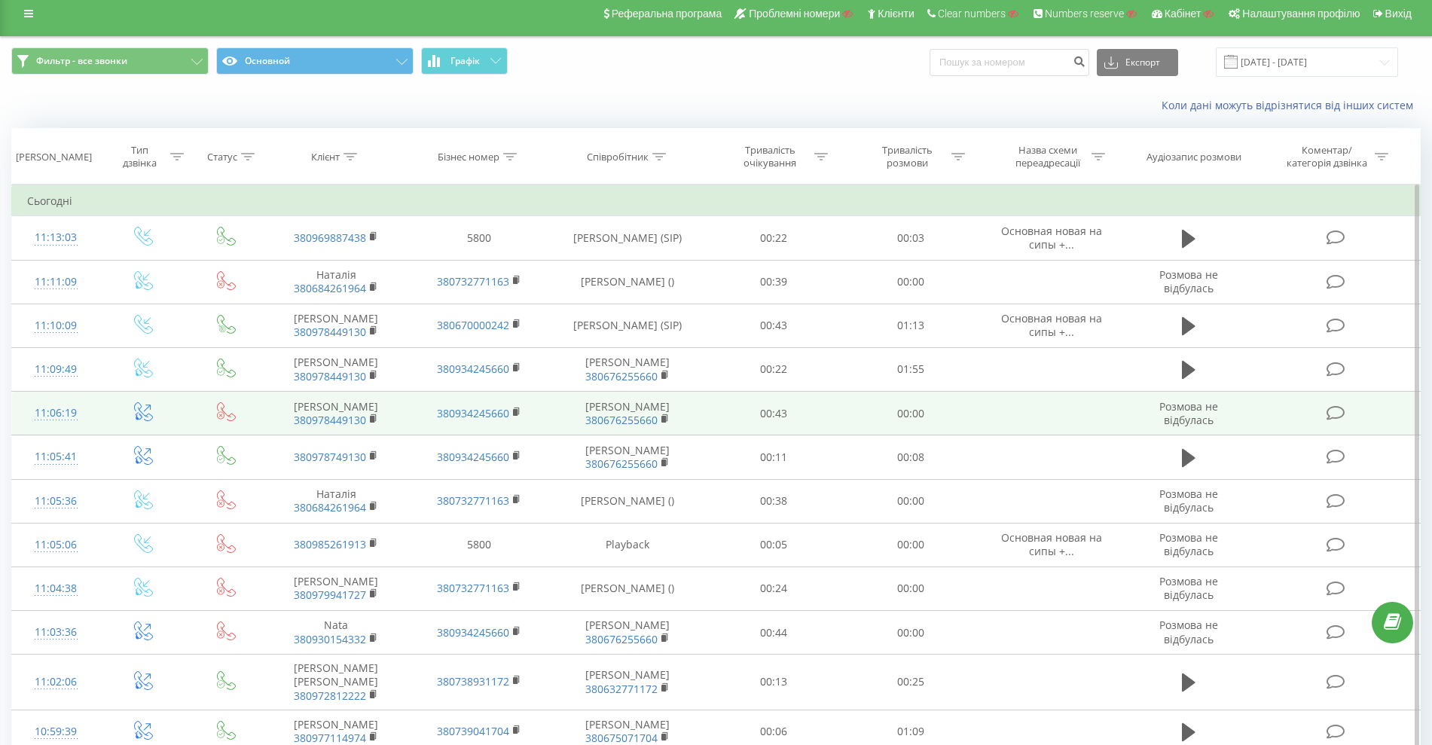
scroll to position [5, 0]
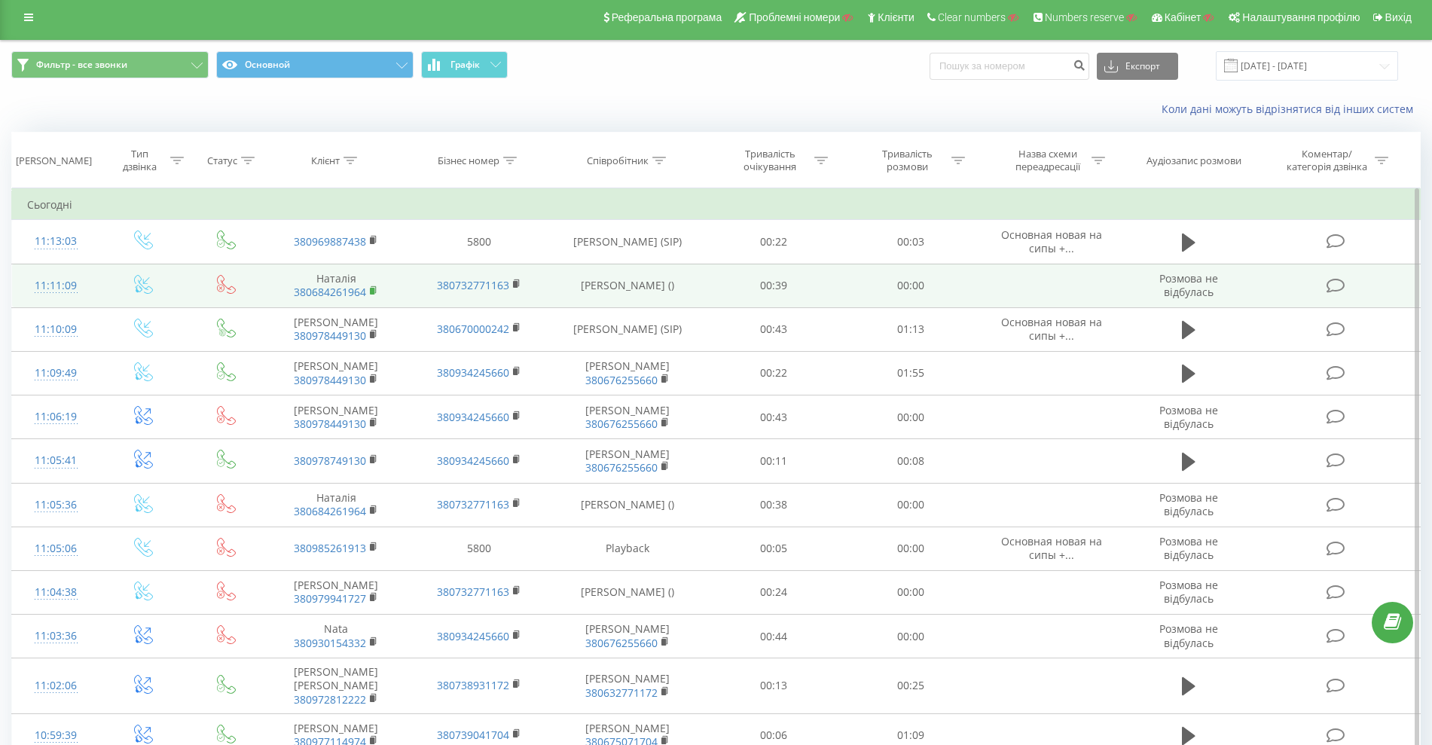
click at [374, 290] on rect at bounding box center [372, 291] width 5 height 7
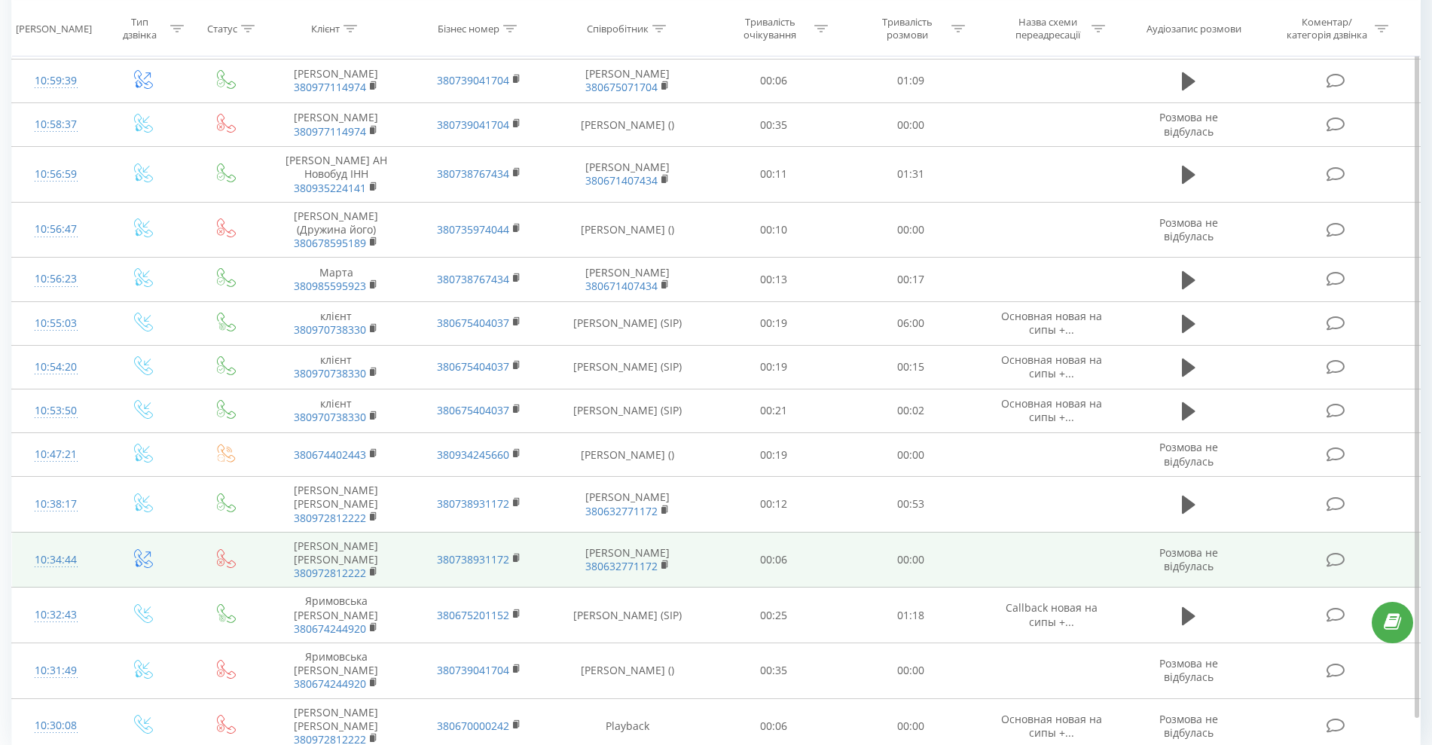
scroll to position [691, 0]
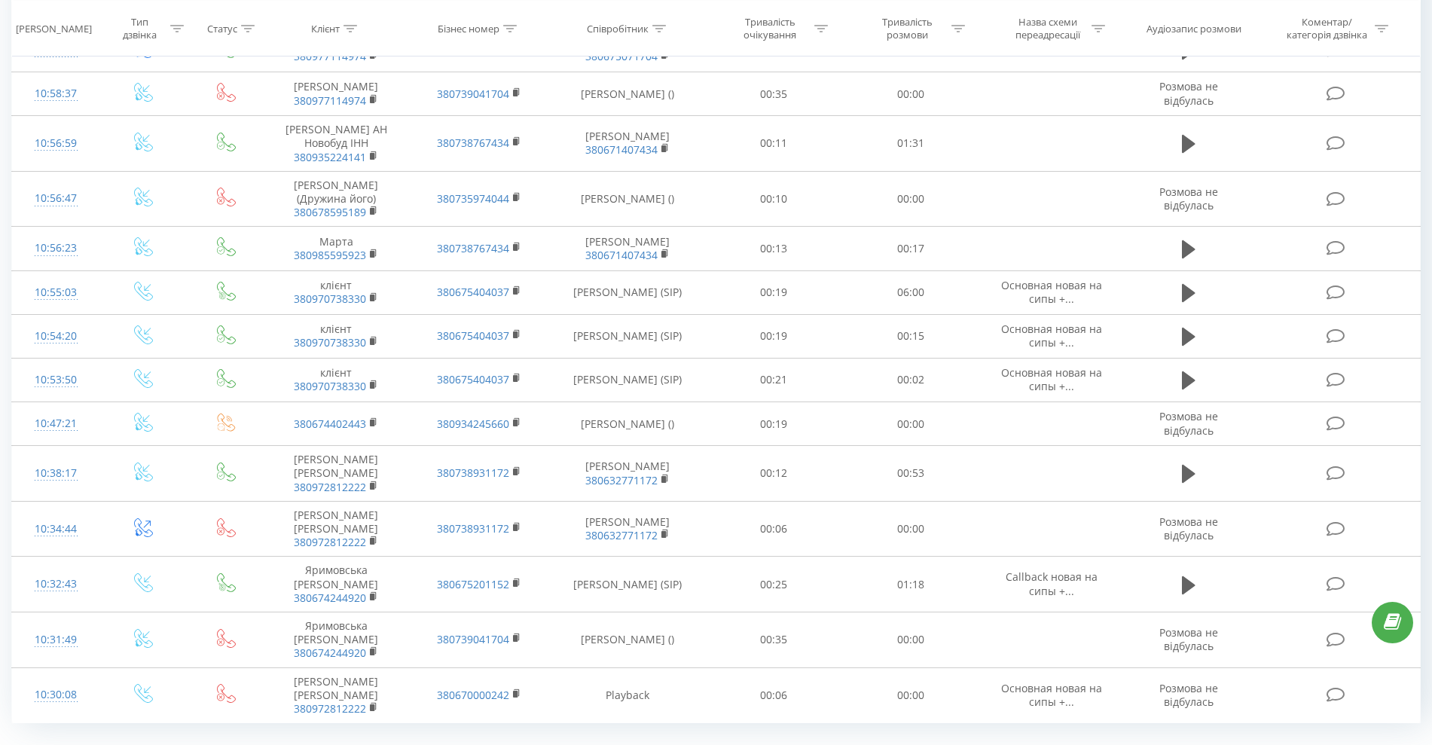
click at [1208, 744] on link "3" at bounding box center [1214, 756] width 23 height 21
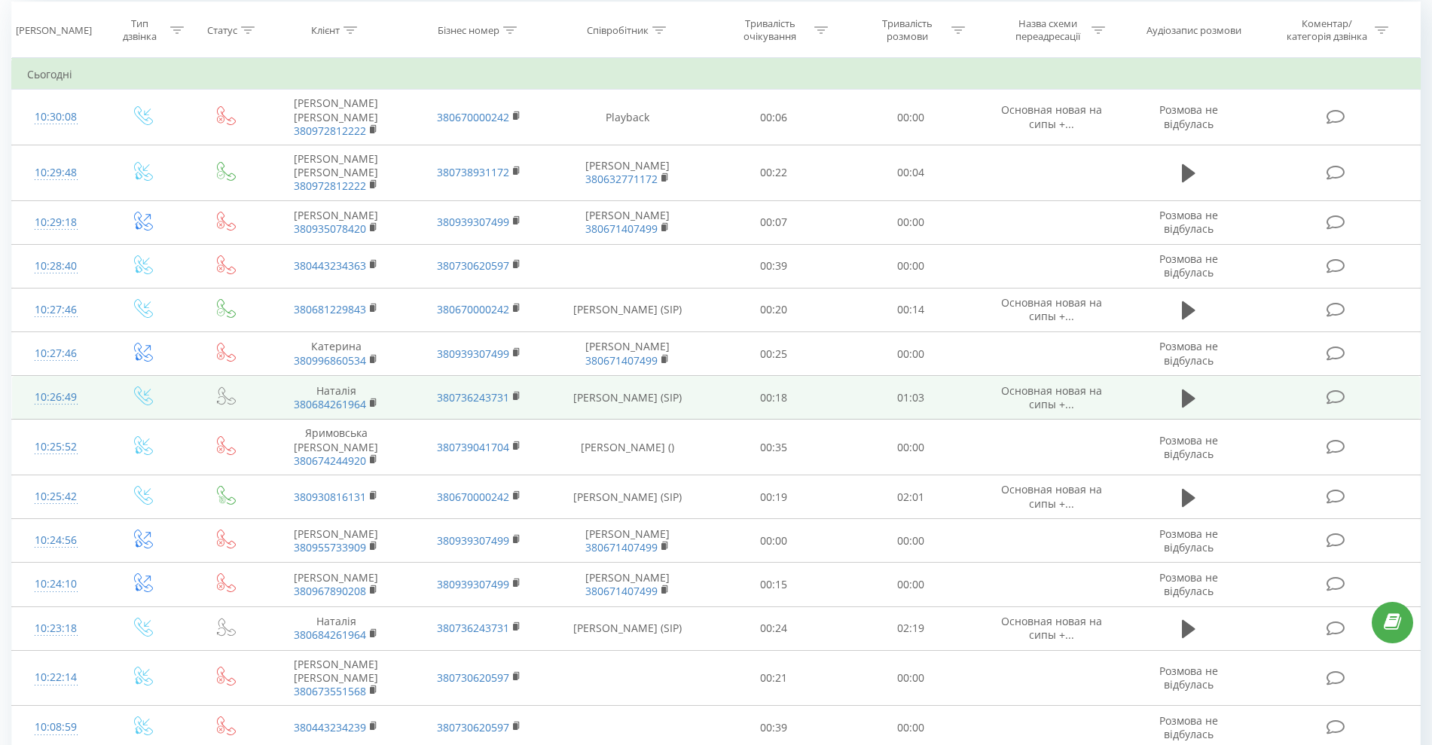
scroll to position [194, 0]
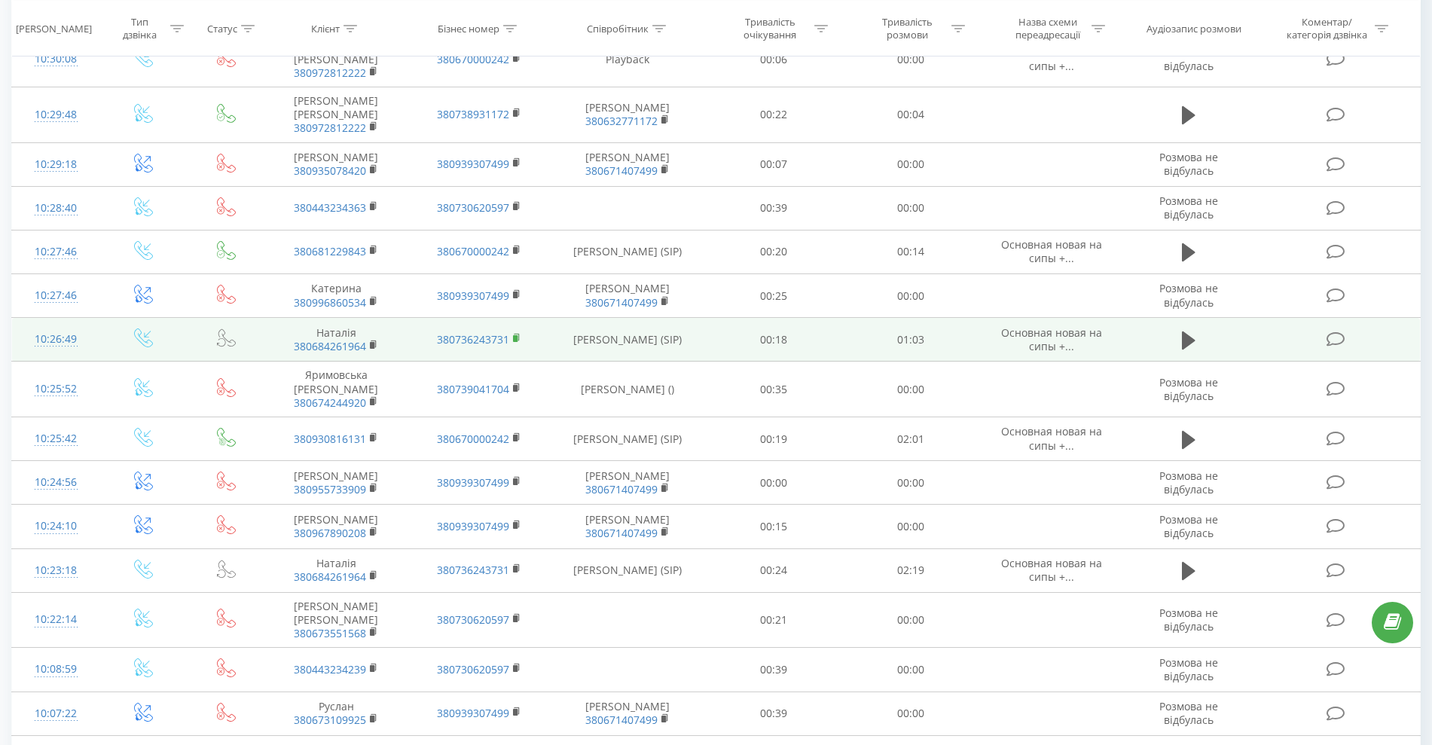
click at [514, 338] on rect at bounding box center [515, 338] width 5 height 7
drag, startPoint x: 517, startPoint y: 340, endPoint x: 536, endPoint y: 337, distance: 19.1
click at [516, 340] on rect at bounding box center [515, 338] width 5 height 7
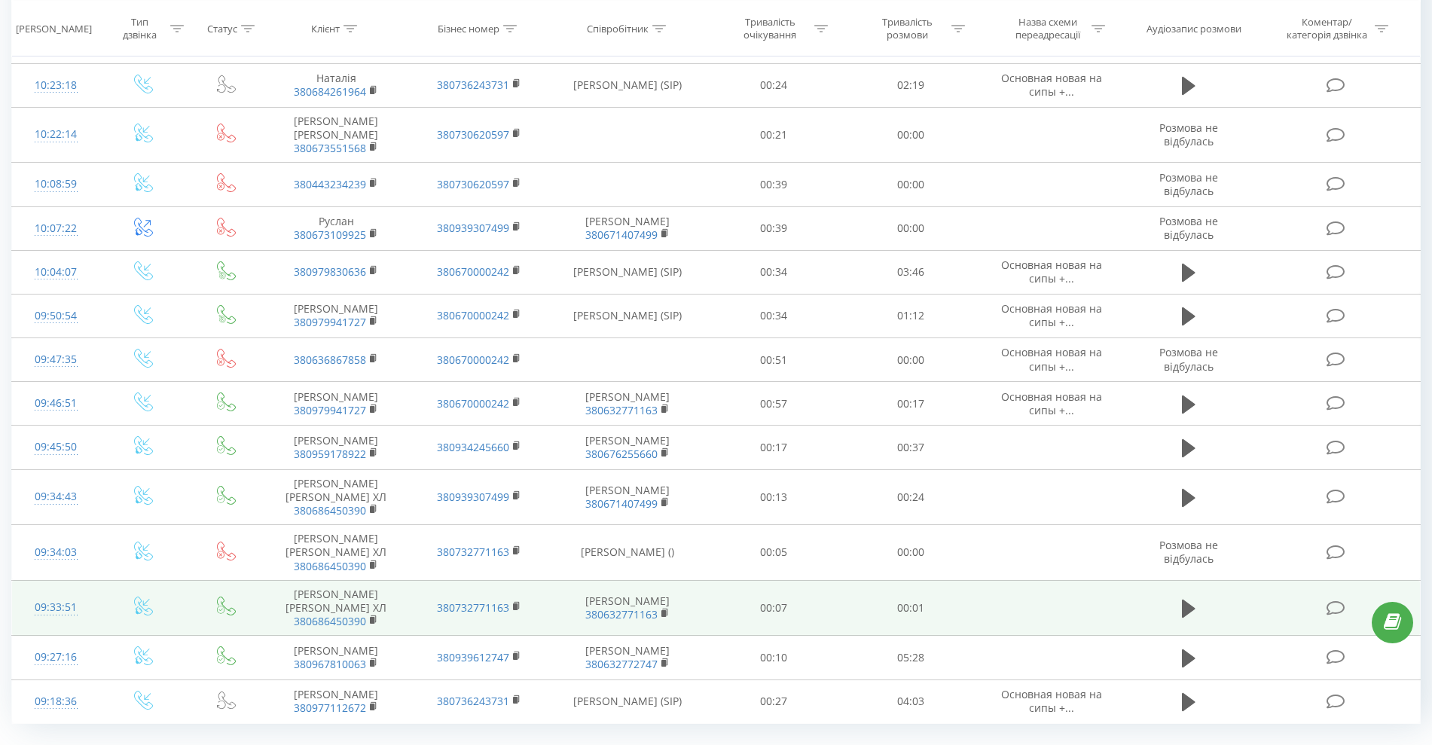
scroll to position [608, 0]
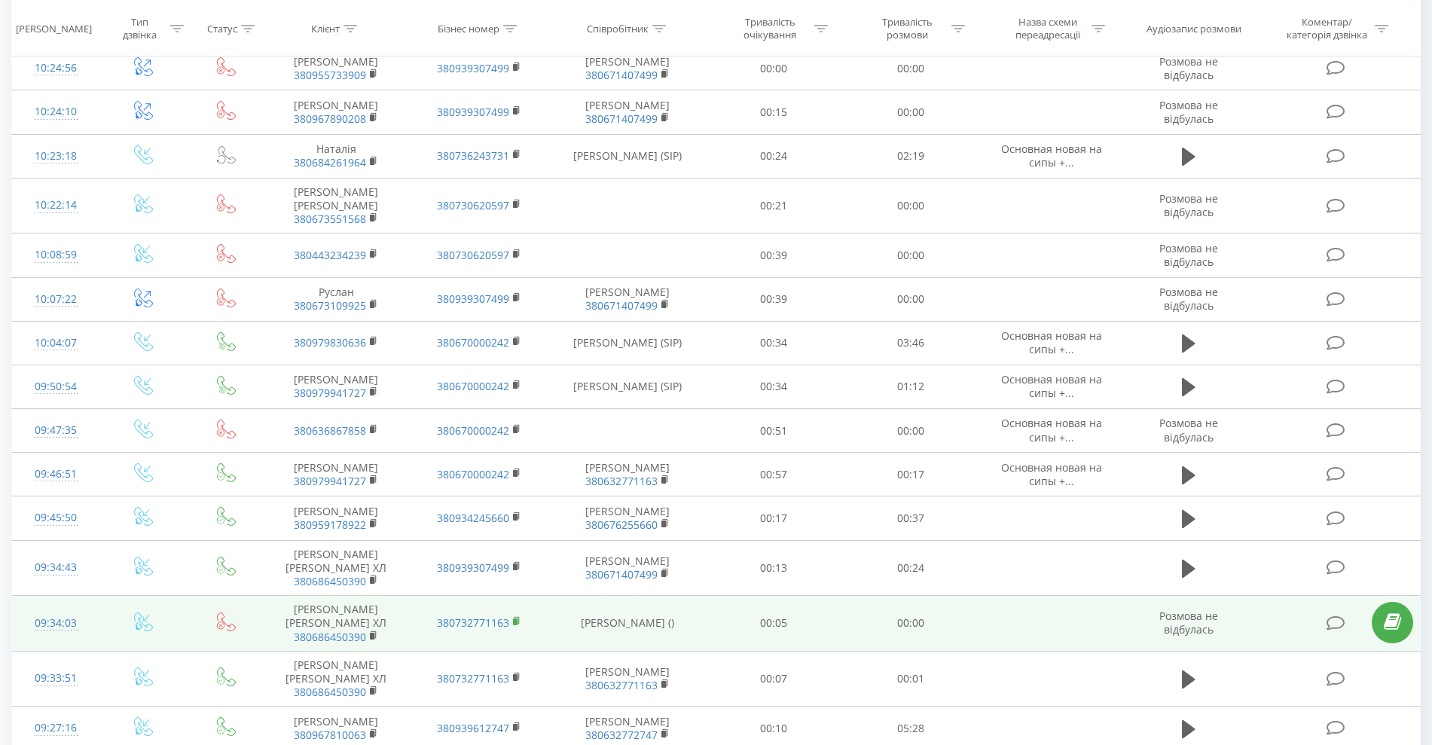
click at [514, 618] on rect at bounding box center [515, 621] width 5 height 7
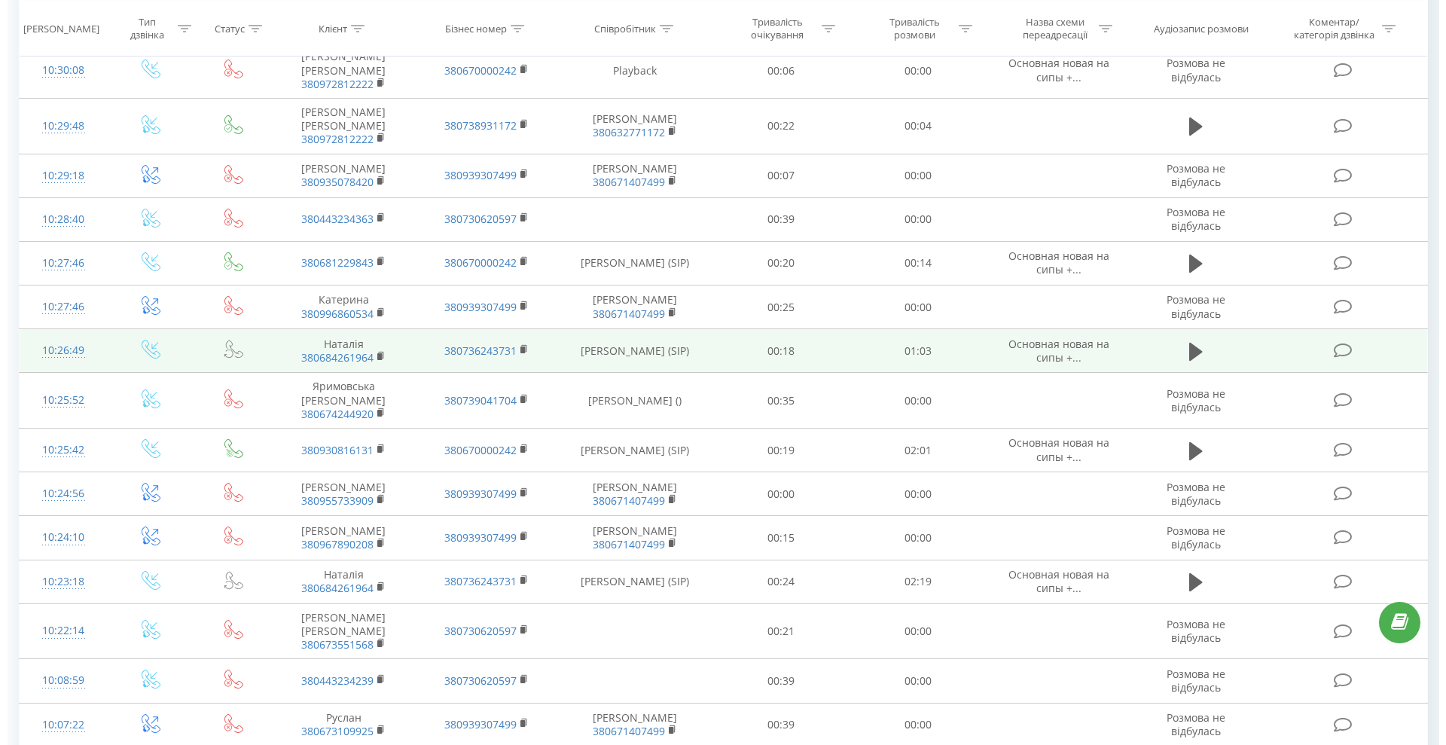
scroll to position [73, 0]
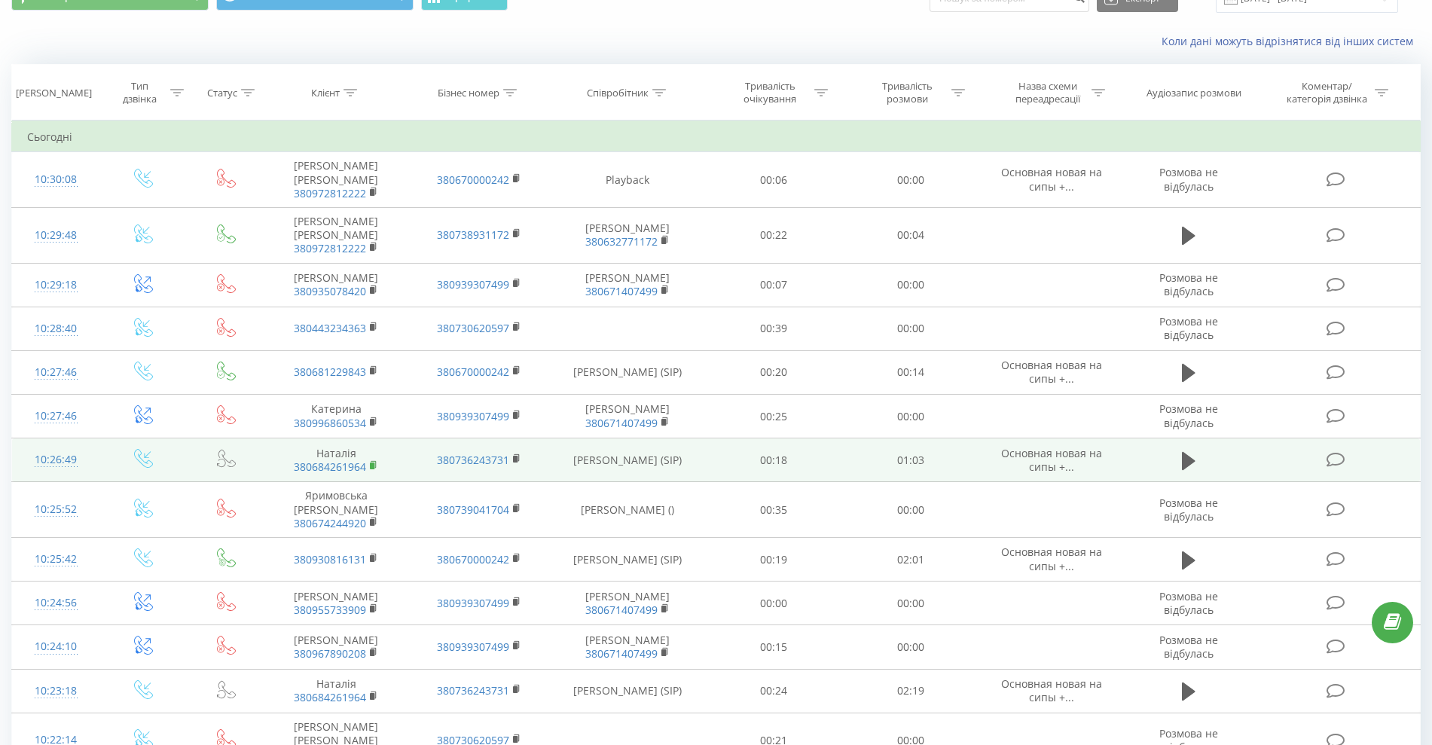
click at [372, 465] on rect at bounding box center [372, 465] width 5 height 7
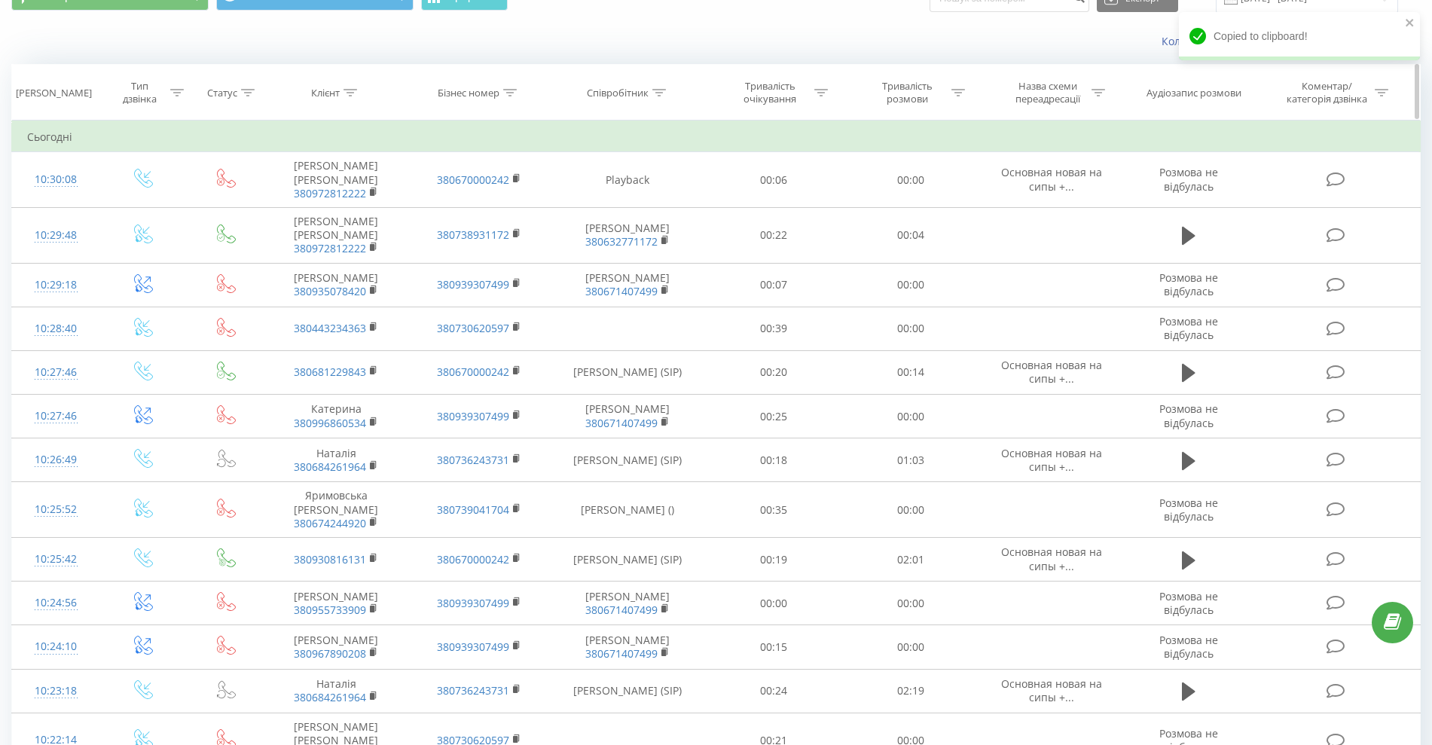
click at [343, 93] on div "Клієнт" at bounding box center [334, 93] width 46 height 13
click at [325, 197] on input "text" at bounding box center [336, 201] width 133 height 26
paste input "380684261964"
type input "380684261964"
click at [370, 227] on span "OK" at bounding box center [368, 229] width 42 height 23
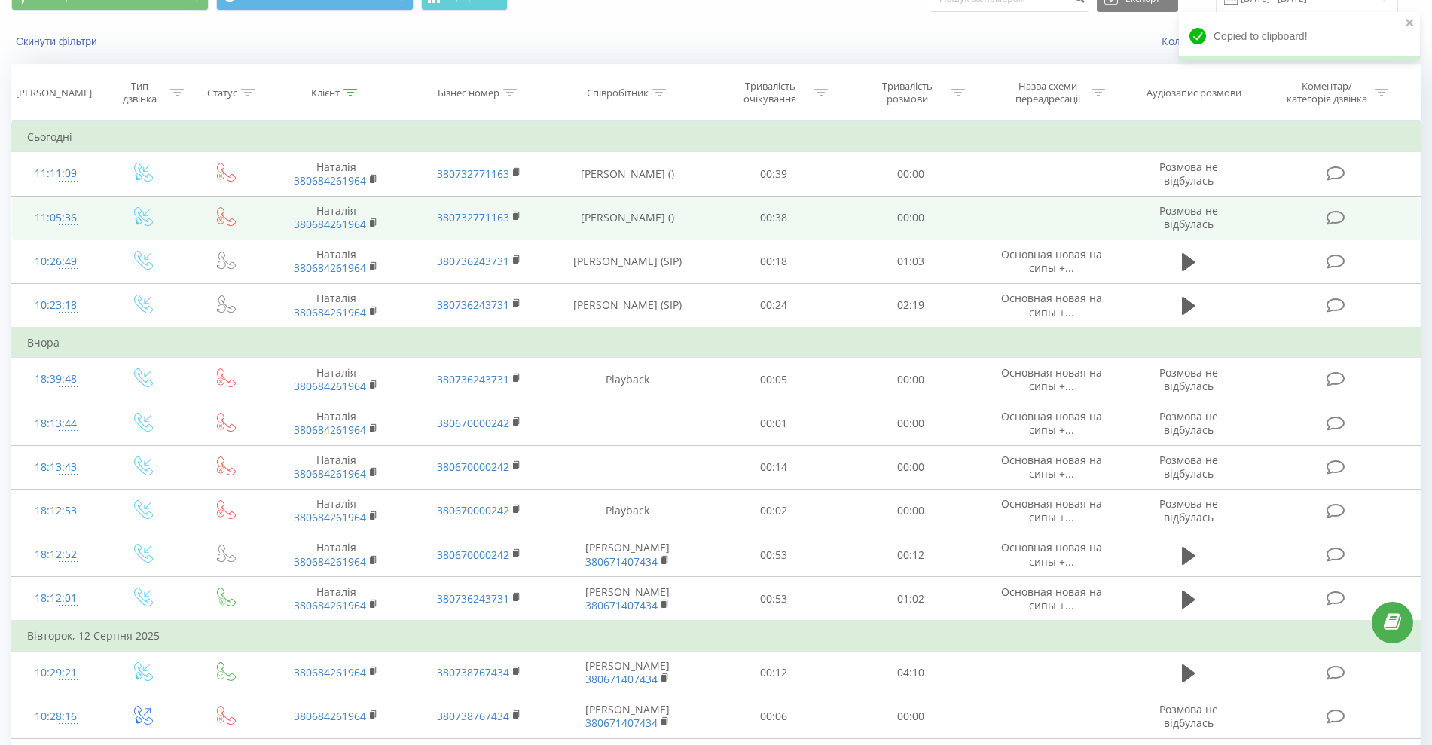
click at [142, 215] on icon at bounding box center [143, 216] width 19 height 19
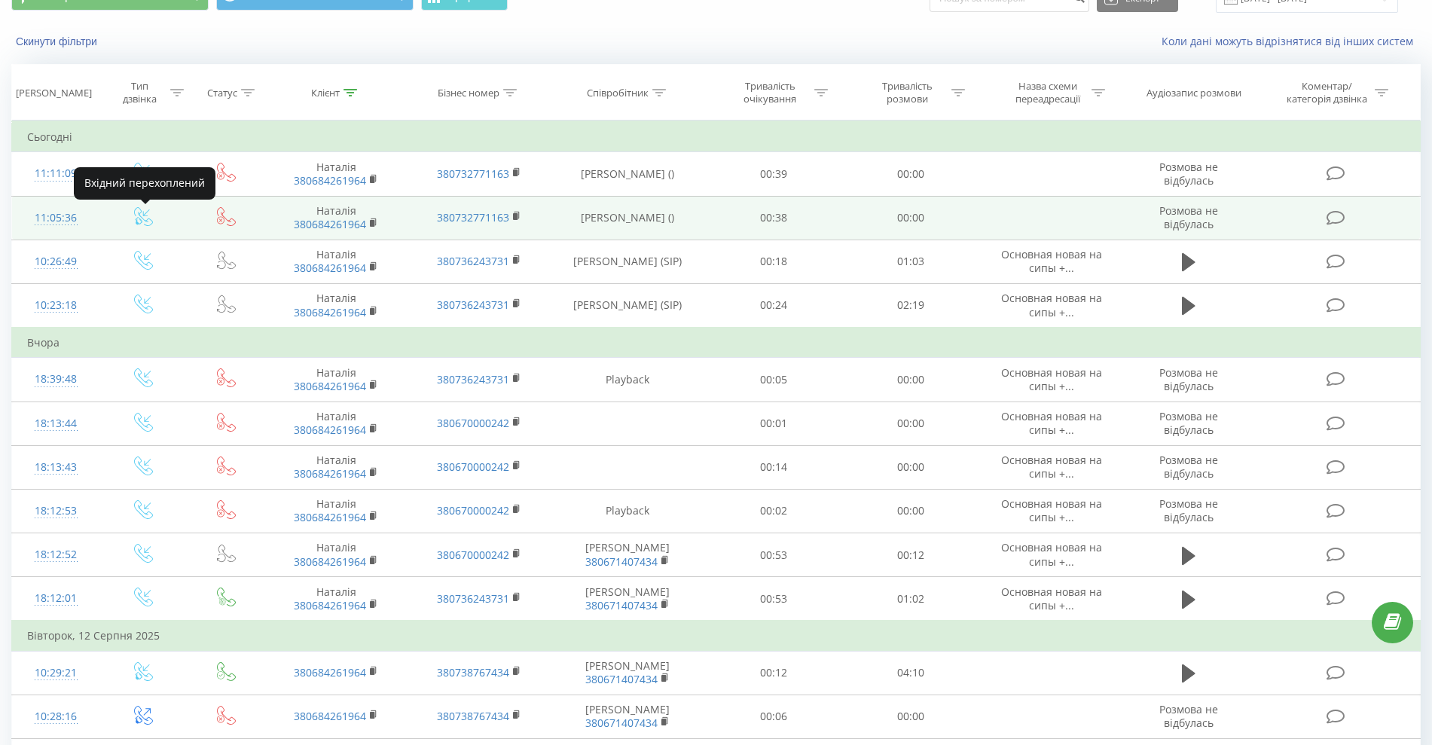
click at [142, 215] on icon at bounding box center [143, 216] width 19 height 19
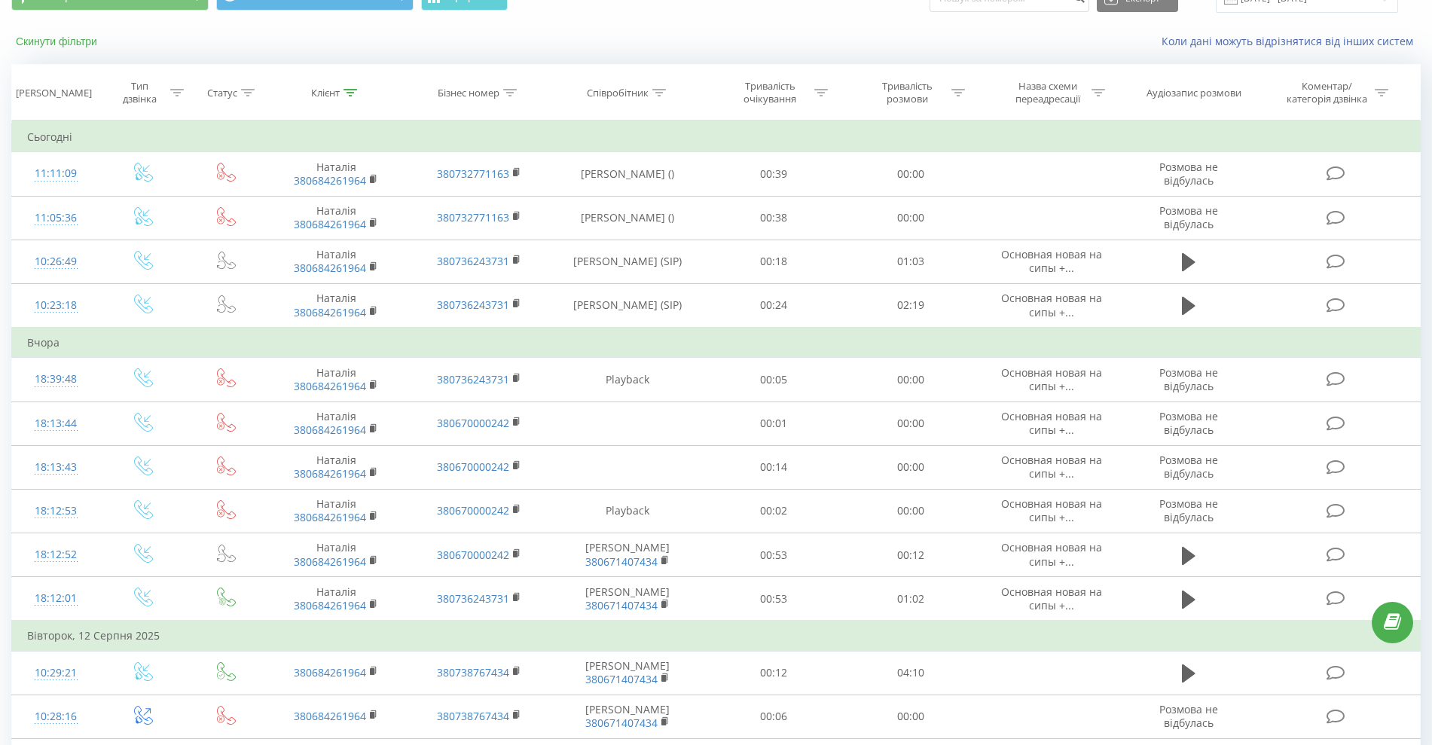
click at [74, 41] on button "Скинути фільтри" at bounding box center [57, 42] width 93 height 14
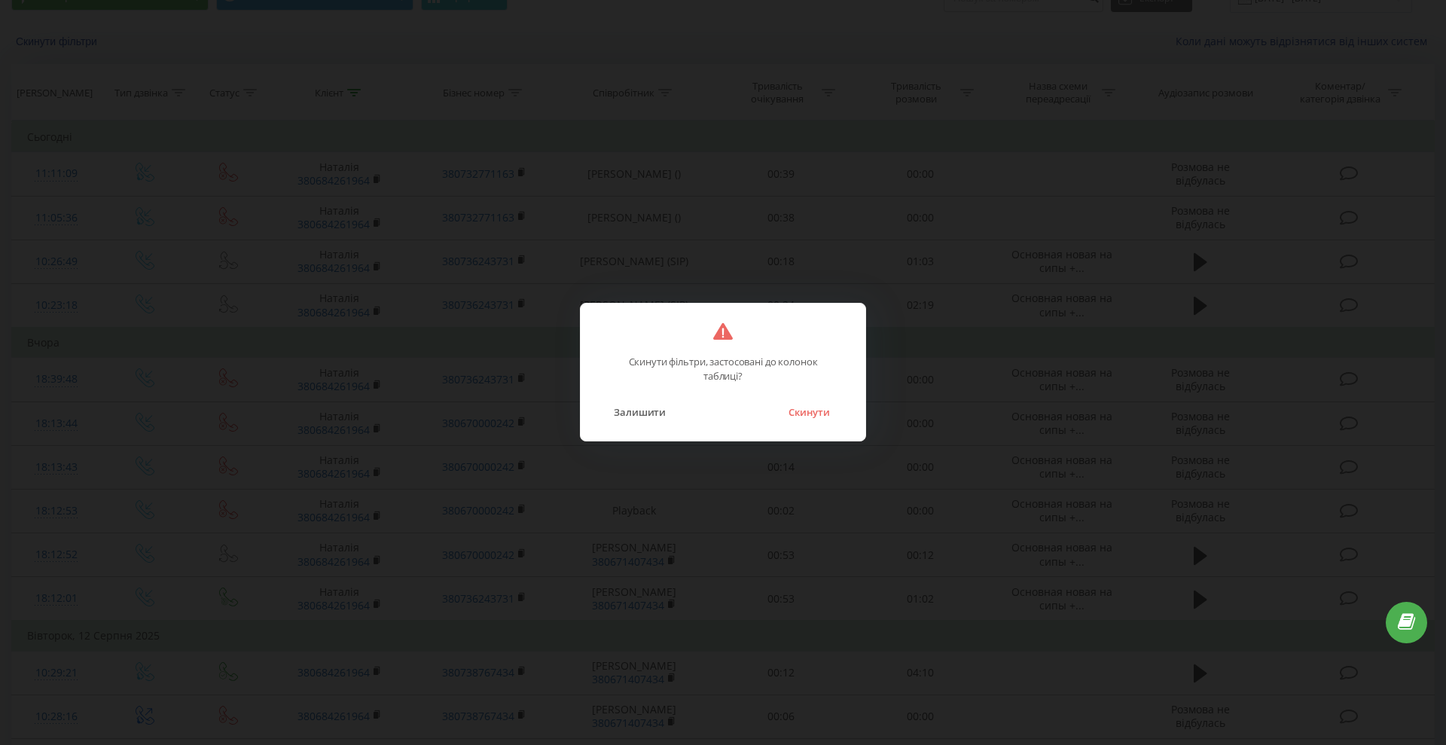
click at [795, 395] on div "Залишити Скинути" at bounding box center [723, 402] width 255 height 38
click at [795, 416] on button "Скинути" at bounding box center [809, 412] width 56 height 20
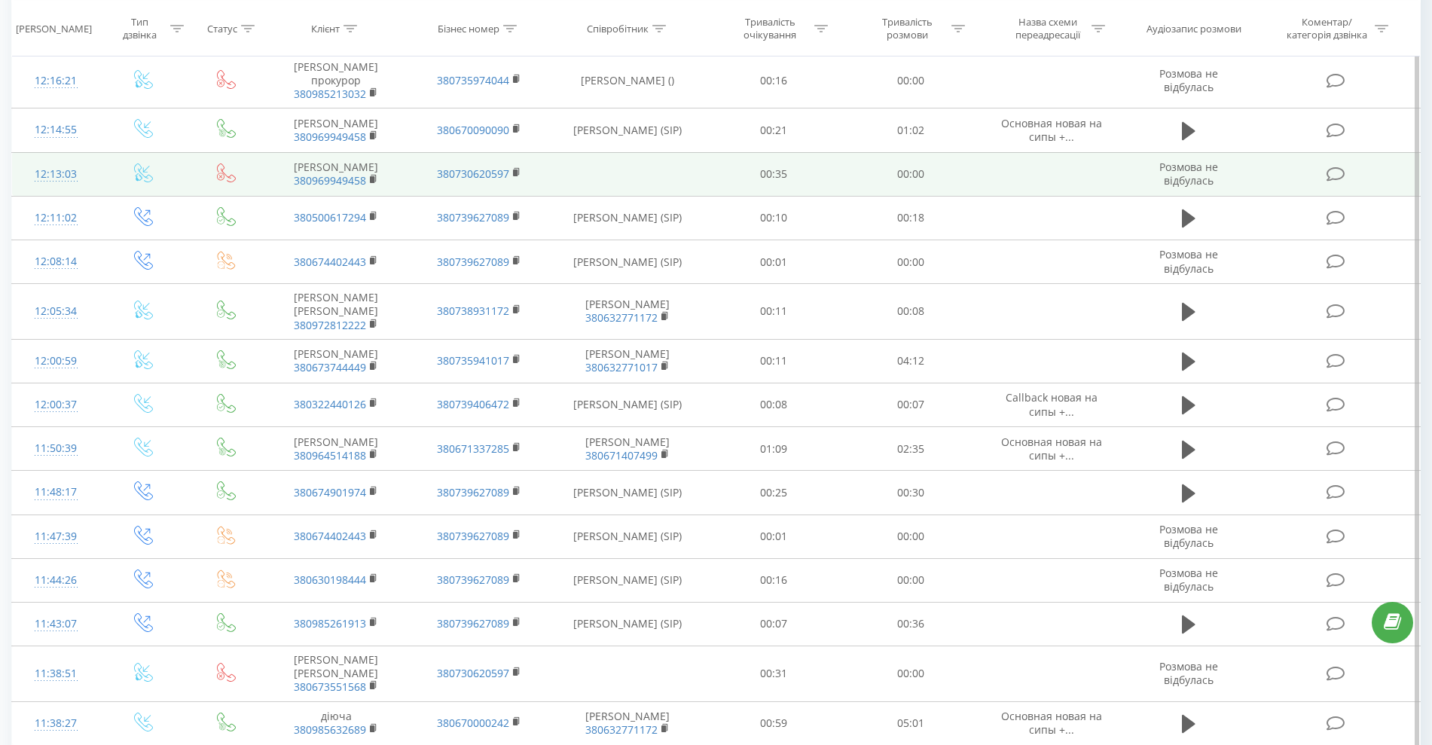
scroll to position [656, 0]
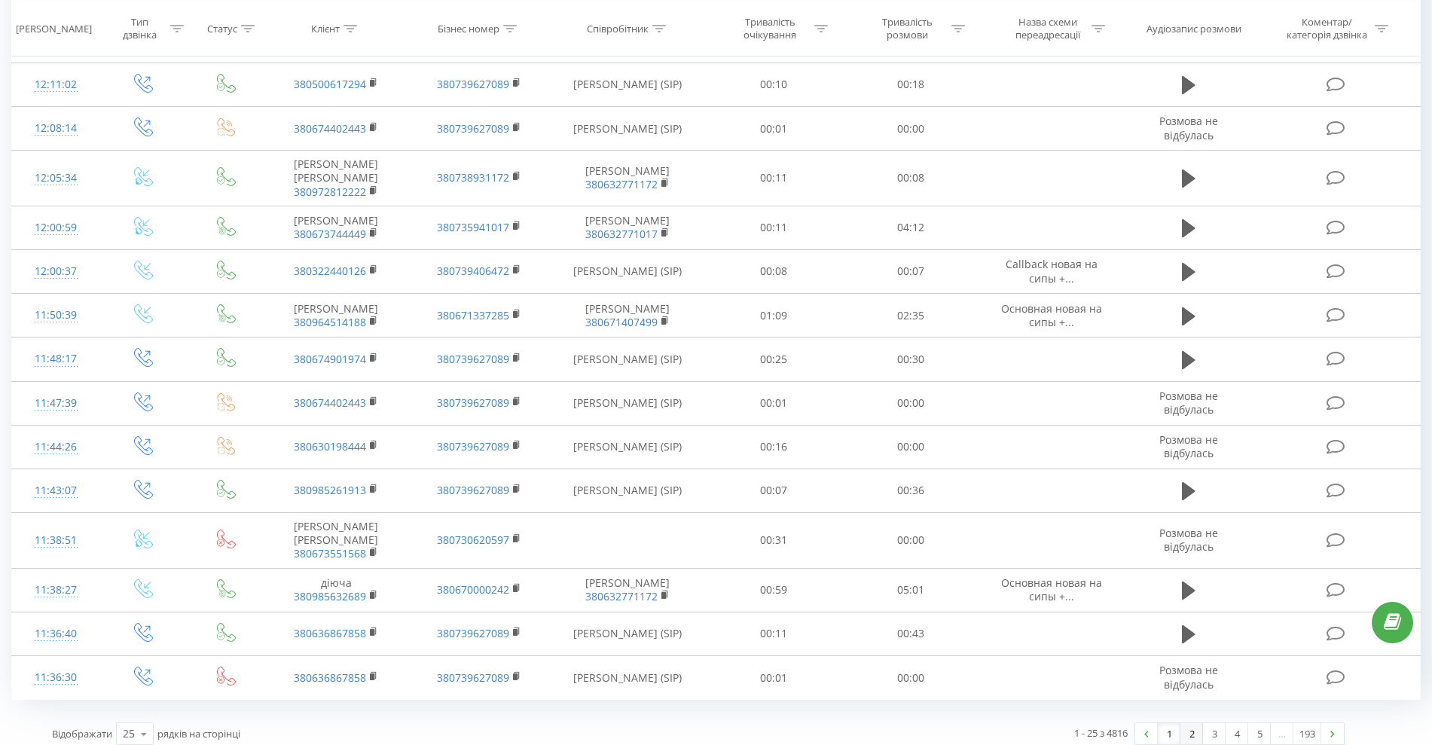
click at [1187, 724] on link "2" at bounding box center [1191, 733] width 23 height 21
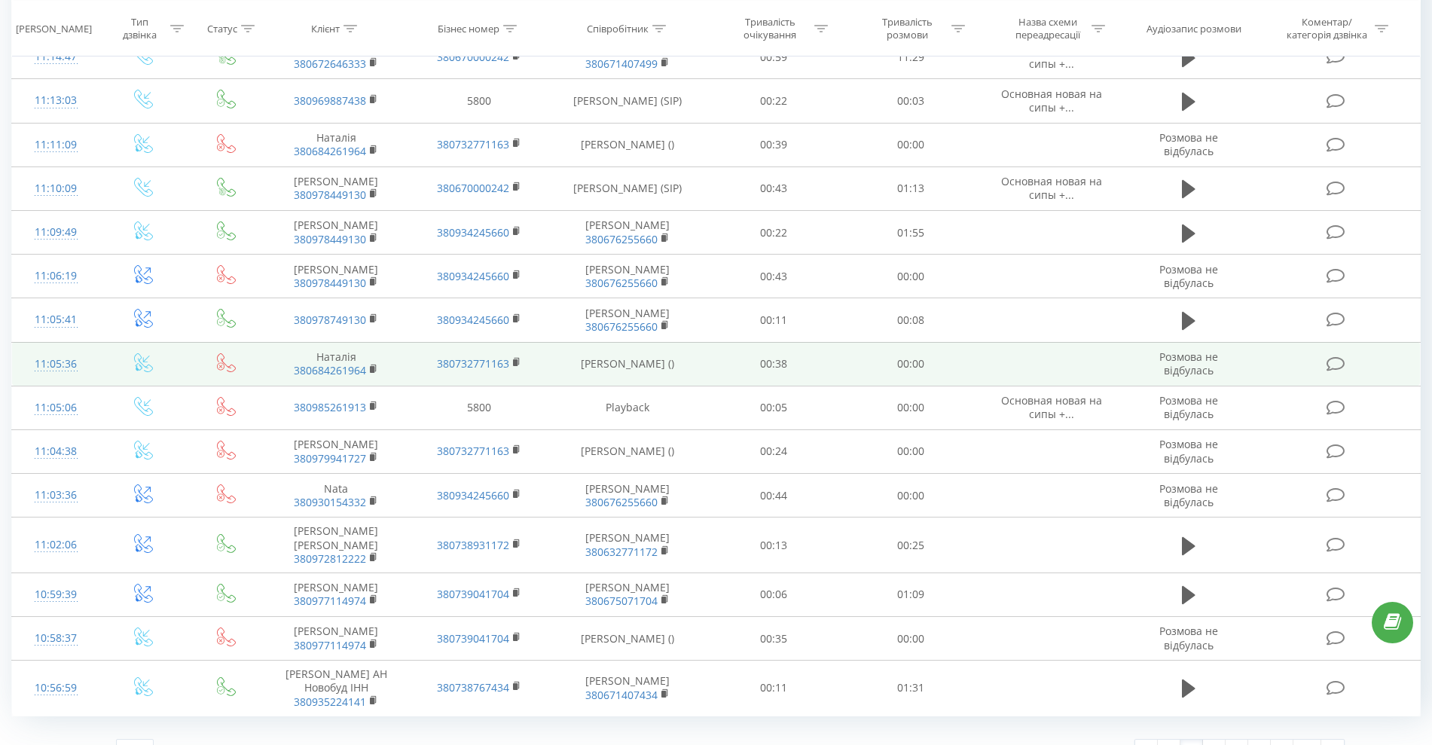
scroll to position [644, 0]
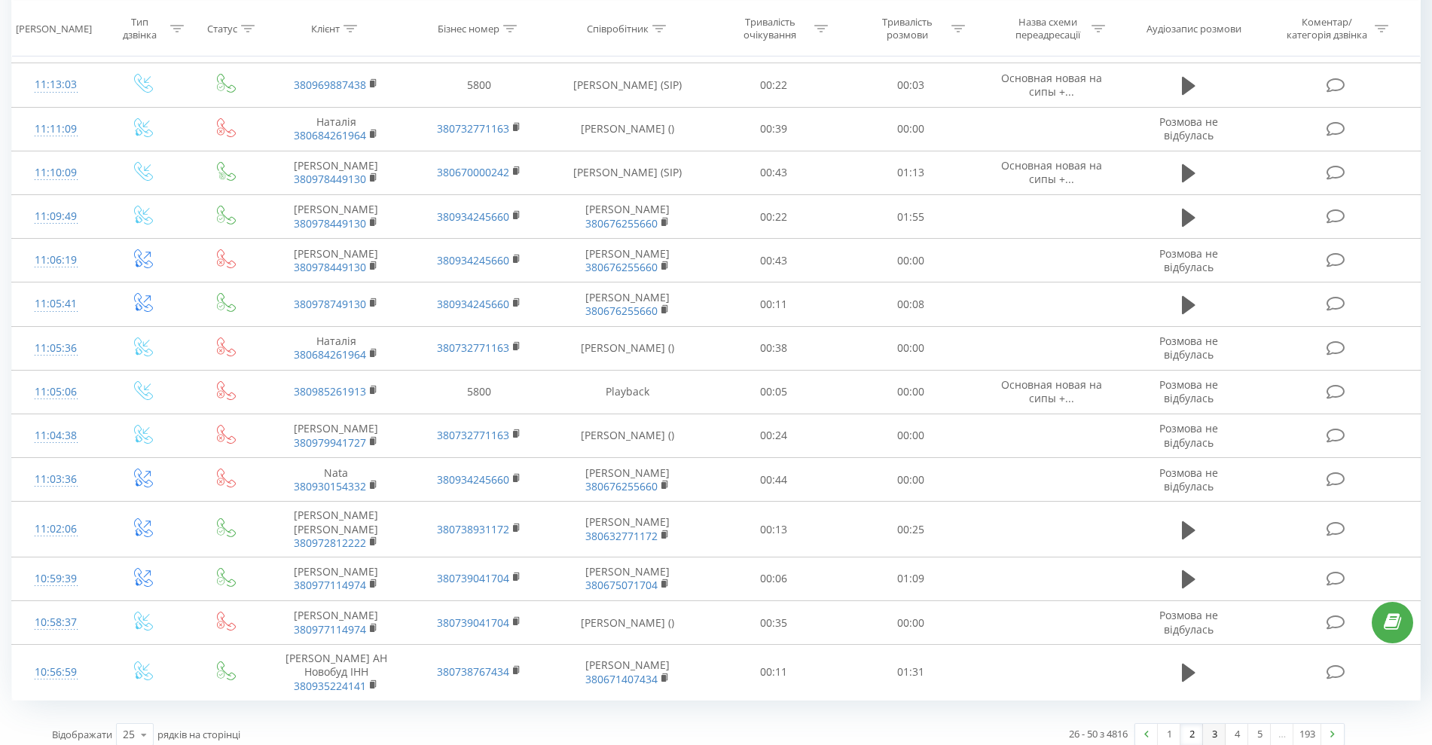
click at [1210, 724] on link "3" at bounding box center [1214, 734] width 23 height 21
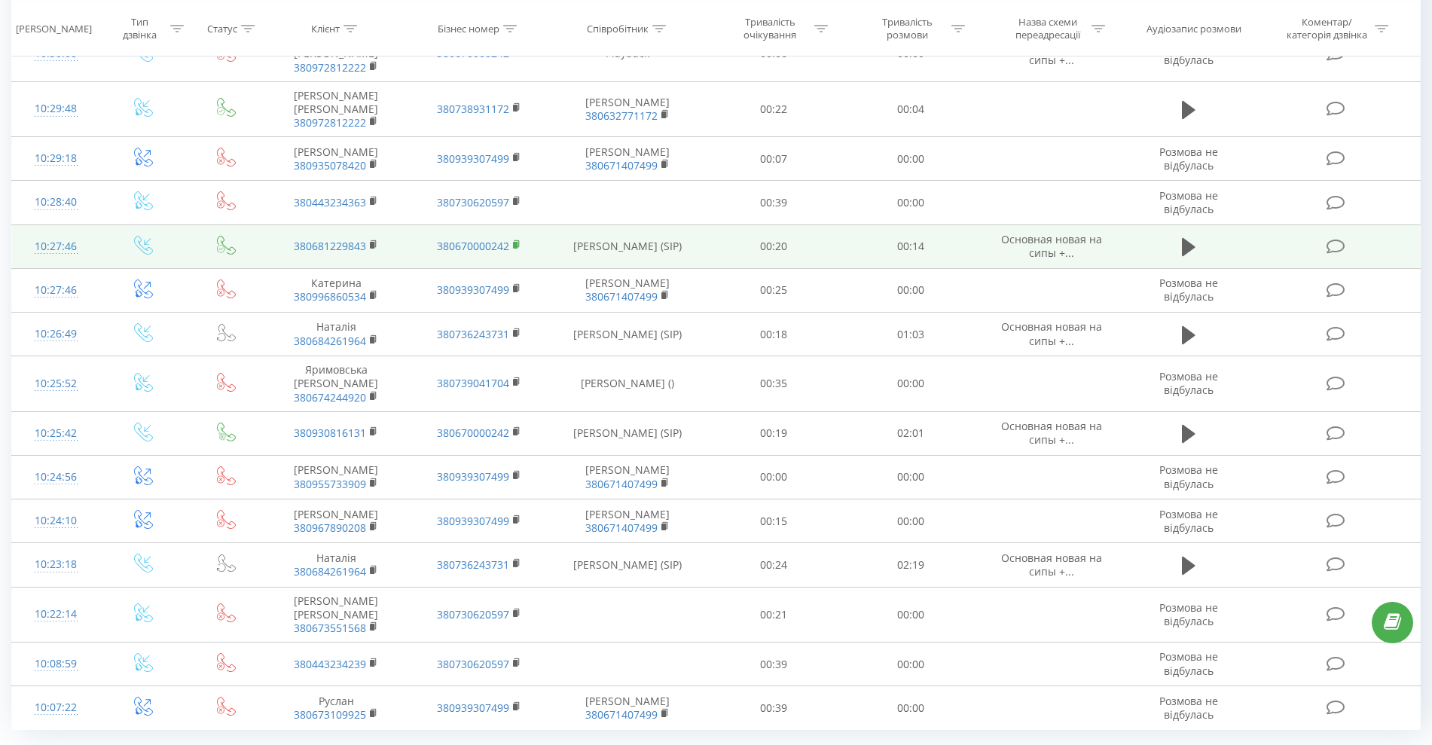
scroll to position [702, 0]
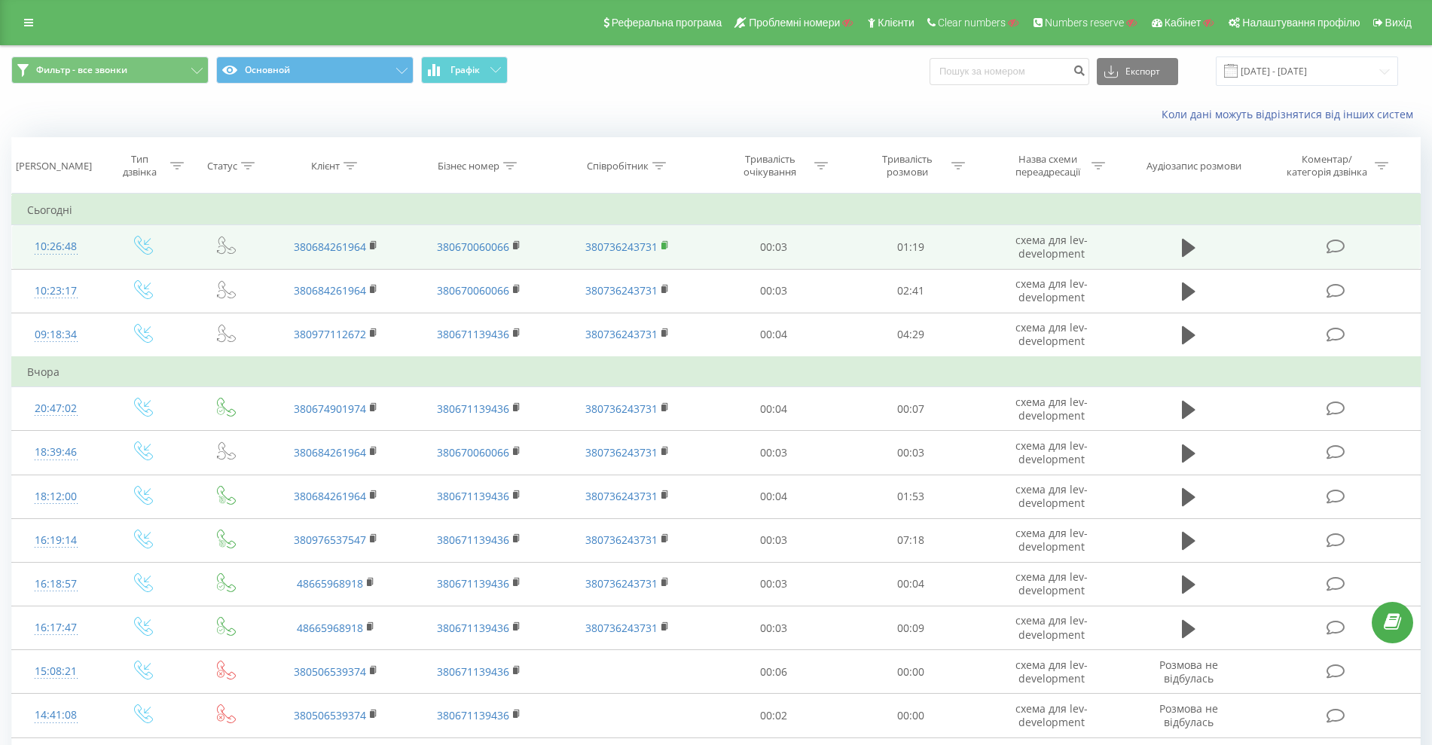
click at [665, 245] on rect at bounding box center [663, 246] width 5 height 7
click at [511, 244] on td "380670060066" at bounding box center [478, 247] width 143 height 44
click at [517, 246] on rect at bounding box center [515, 246] width 5 height 7
click at [665, 246] on rect at bounding box center [663, 246] width 5 height 7
click at [375, 246] on icon at bounding box center [374, 245] width 8 height 11
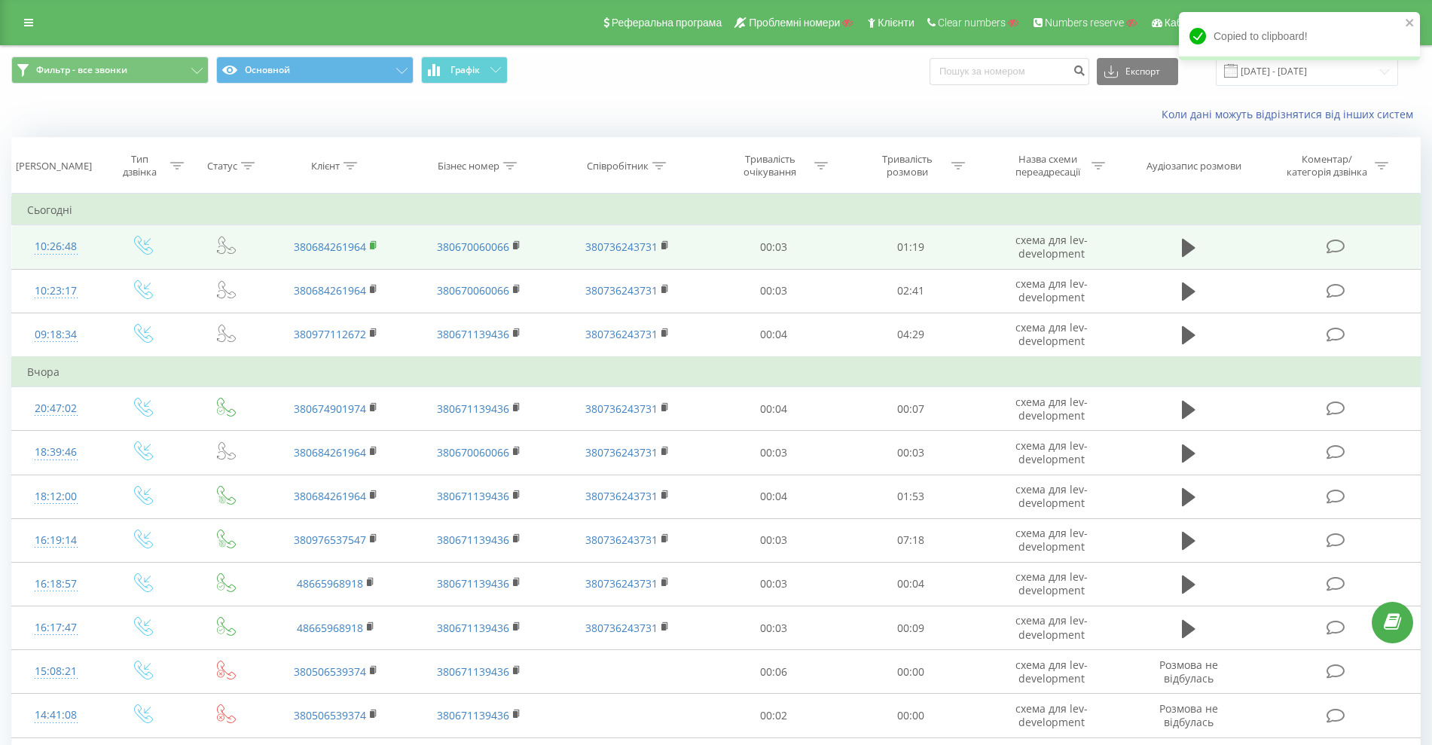
click at [371, 244] on rect at bounding box center [372, 246] width 5 height 7
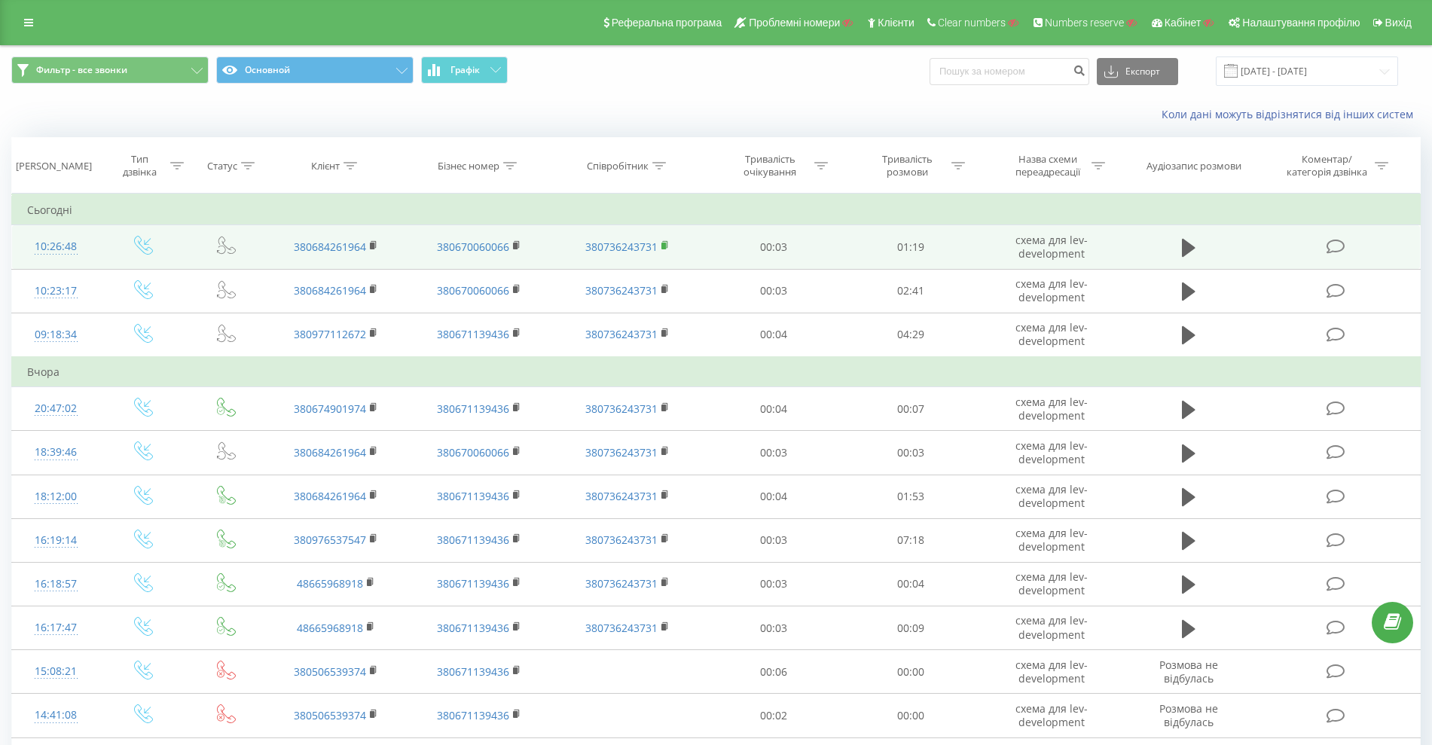
click at [663, 243] on rect at bounding box center [663, 246] width 5 height 7
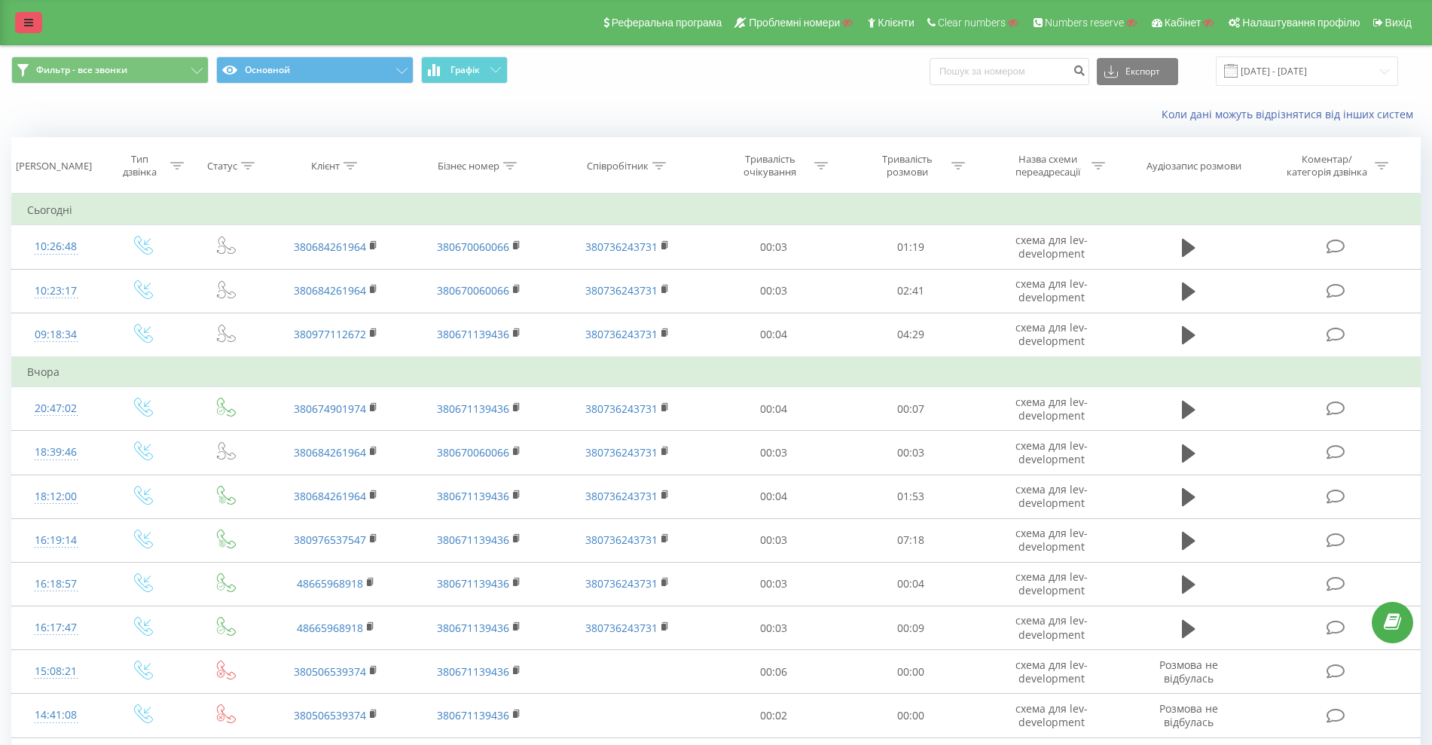
click at [20, 28] on link at bounding box center [28, 22] width 27 height 21
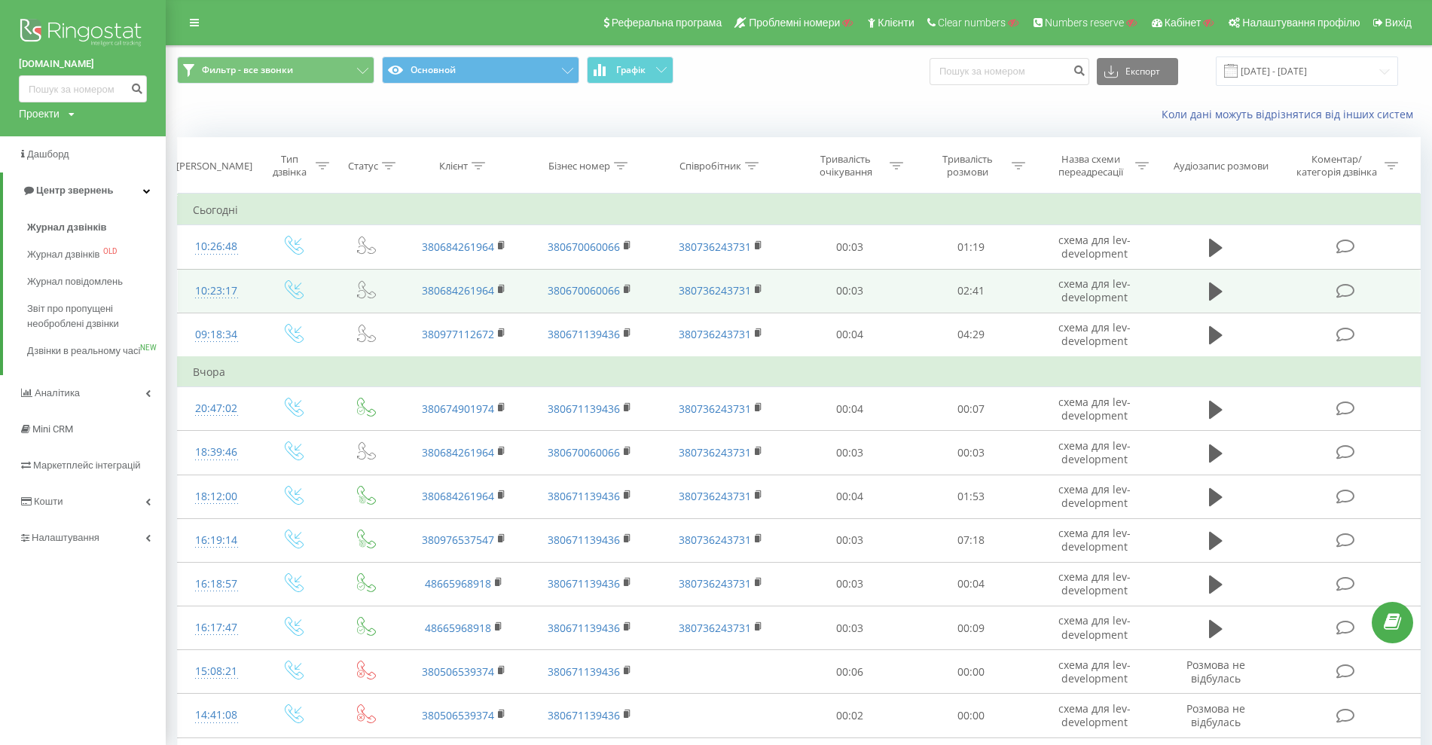
drag, startPoint x: 251, startPoint y: 290, endPoint x: 189, endPoint y: 289, distance: 61.8
click at [189, 289] on td "10:23:17" at bounding box center [217, 291] width 78 height 44
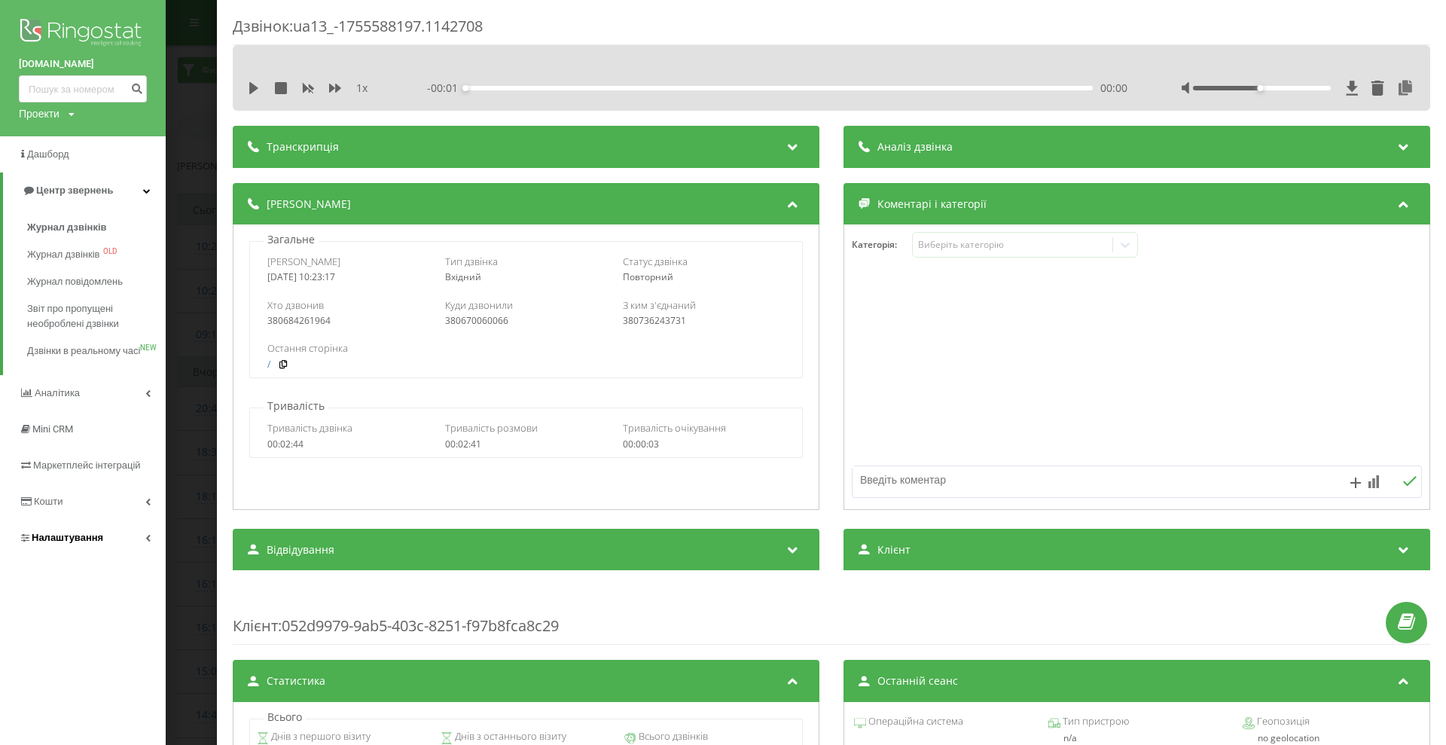
click at [109, 553] on link "Налаштування" at bounding box center [83, 538] width 166 height 36
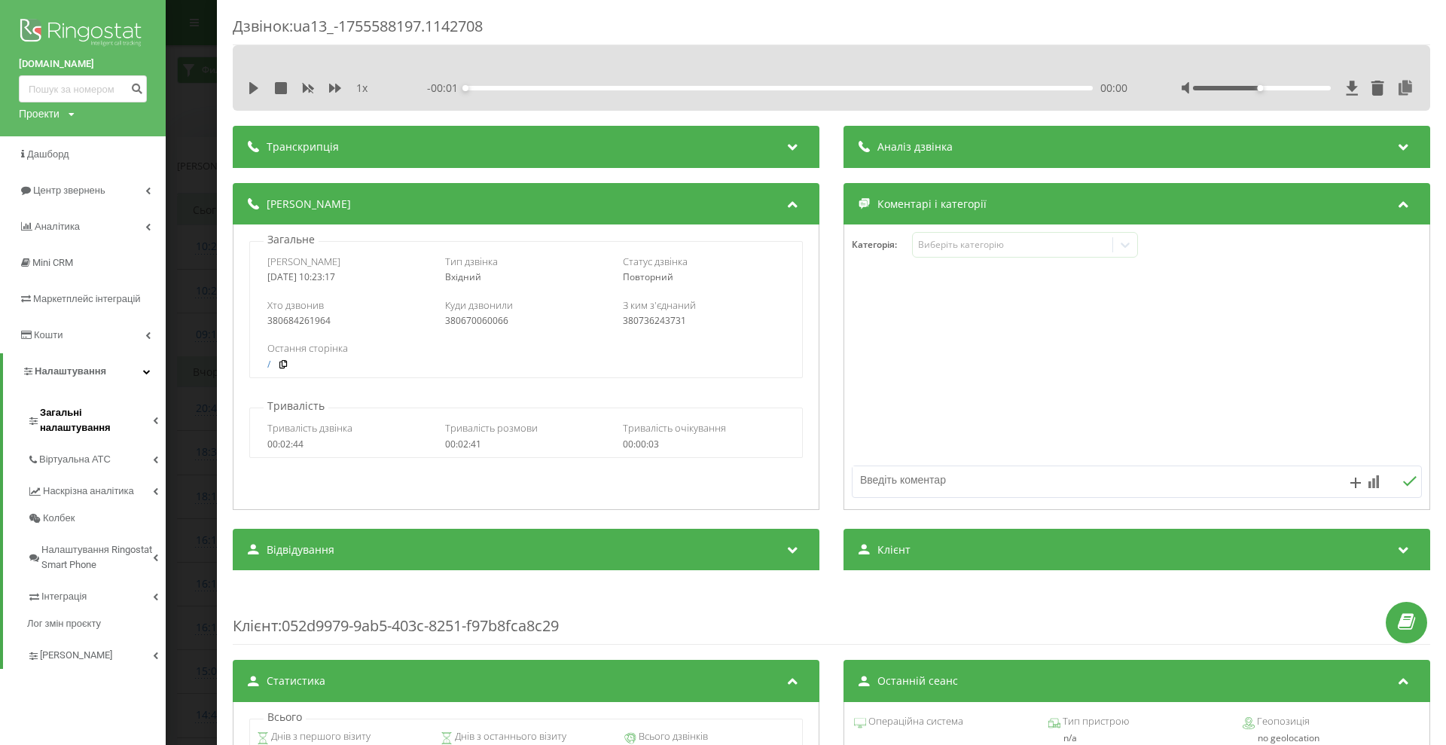
click at [118, 410] on span "Загальні налаштування" at bounding box center [96, 420] width 113 height 30
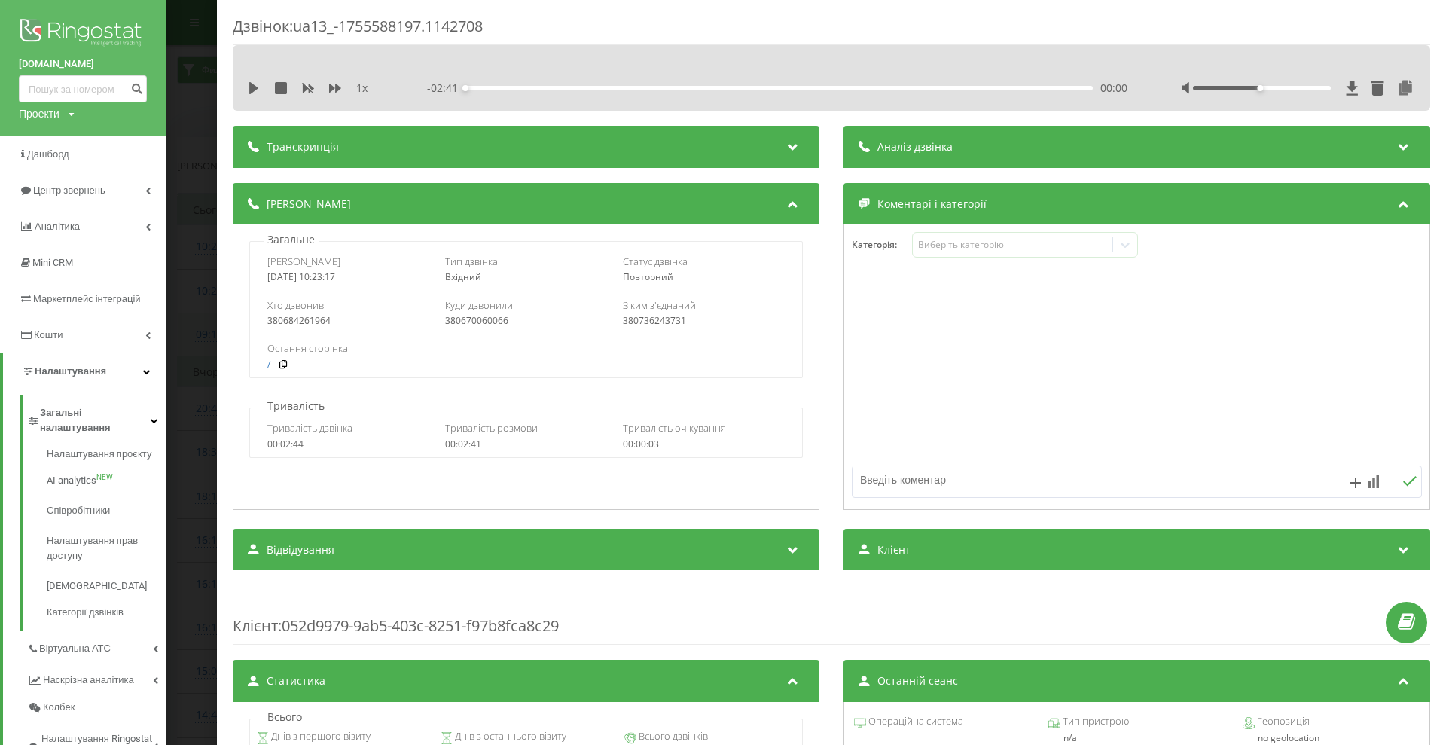
drag, startPoint x: 191, startPoint y: 334, endPoint x: 217, endPoint y: 337, distance: 25.9
click at [191, 334] on div "Дзвінок : ua13_-1755588197.1142708 1 x - 02:41 00:00 00:00 Транскрипція Для AI-…" at bounding box center [723, 372] width 1446 height 745
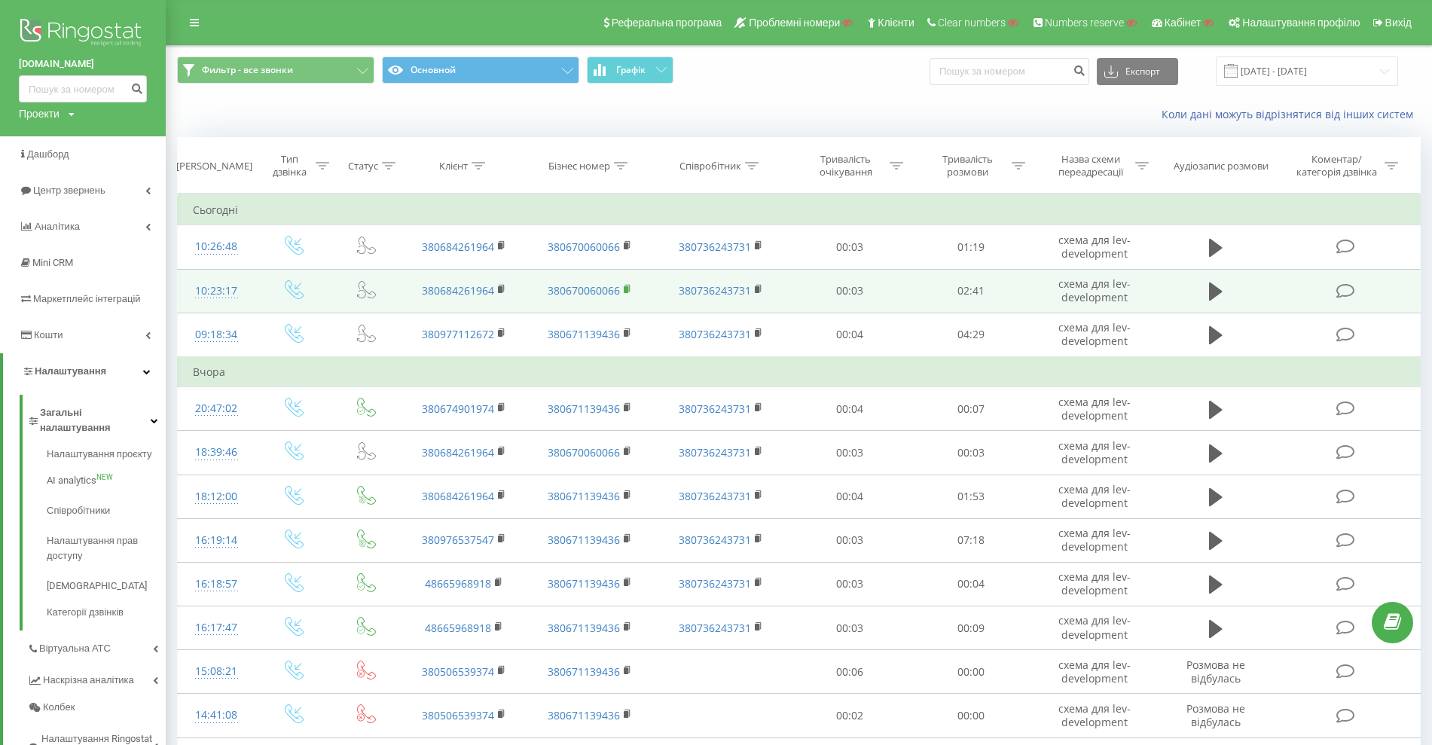
click at [627, 286] on rect at bounding box center [626, 289] width 5 height 7
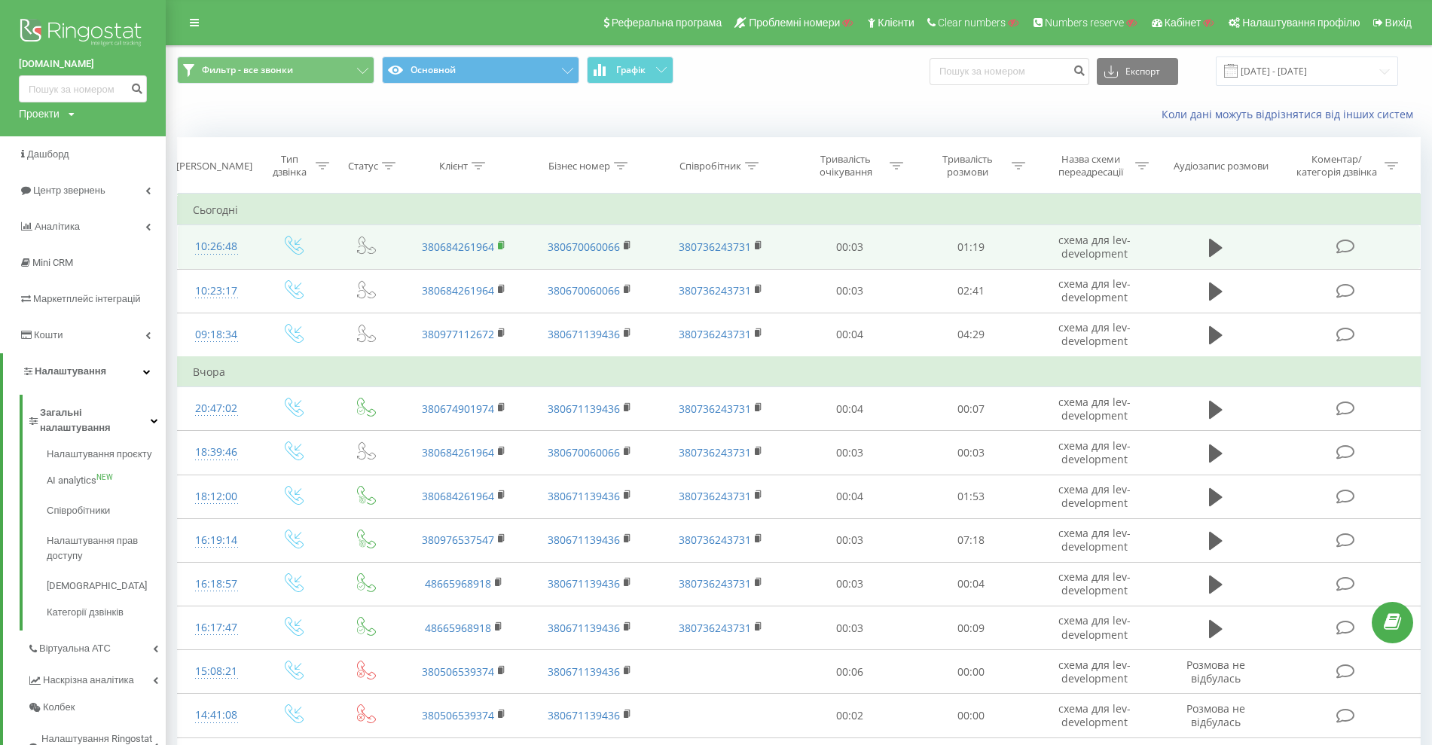
click at [499, 243] on rect at bounding box center [500, 246] width 5 height 7
click at [211, 239] on div "10:26:48" at bounding box center [216, 246] width 47 height 29
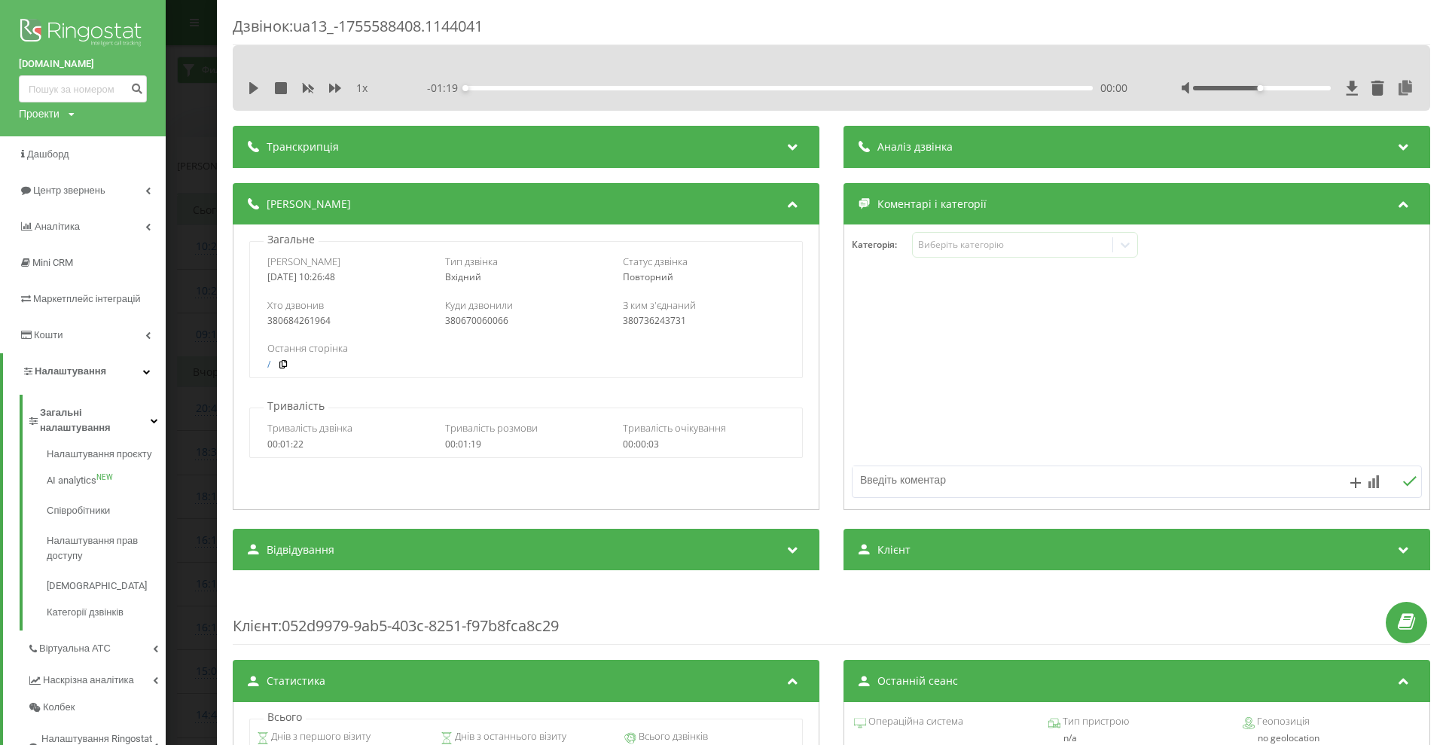
drag, startPoint x: 362, startPoint y: 279, endPoint x: 264, endPoint y: 282, distance: 98.0
click at [264, 282] on div "Дата дзвінка 2025-08-19 10:26:48 Тип дзвінка Вхідний Статус дзвінка Повторний" at bounding box center [525, 269] width 551 height 44
copy div "2025-08-19 10:26:48"
click at [197, 187] on div "Дзвінок : ua13_-1755588408.1144041 1 x - 01:19 00:00 00:00 Транскрипція Для AI-…" at bounding box center [723, 372] width 1446 height 745
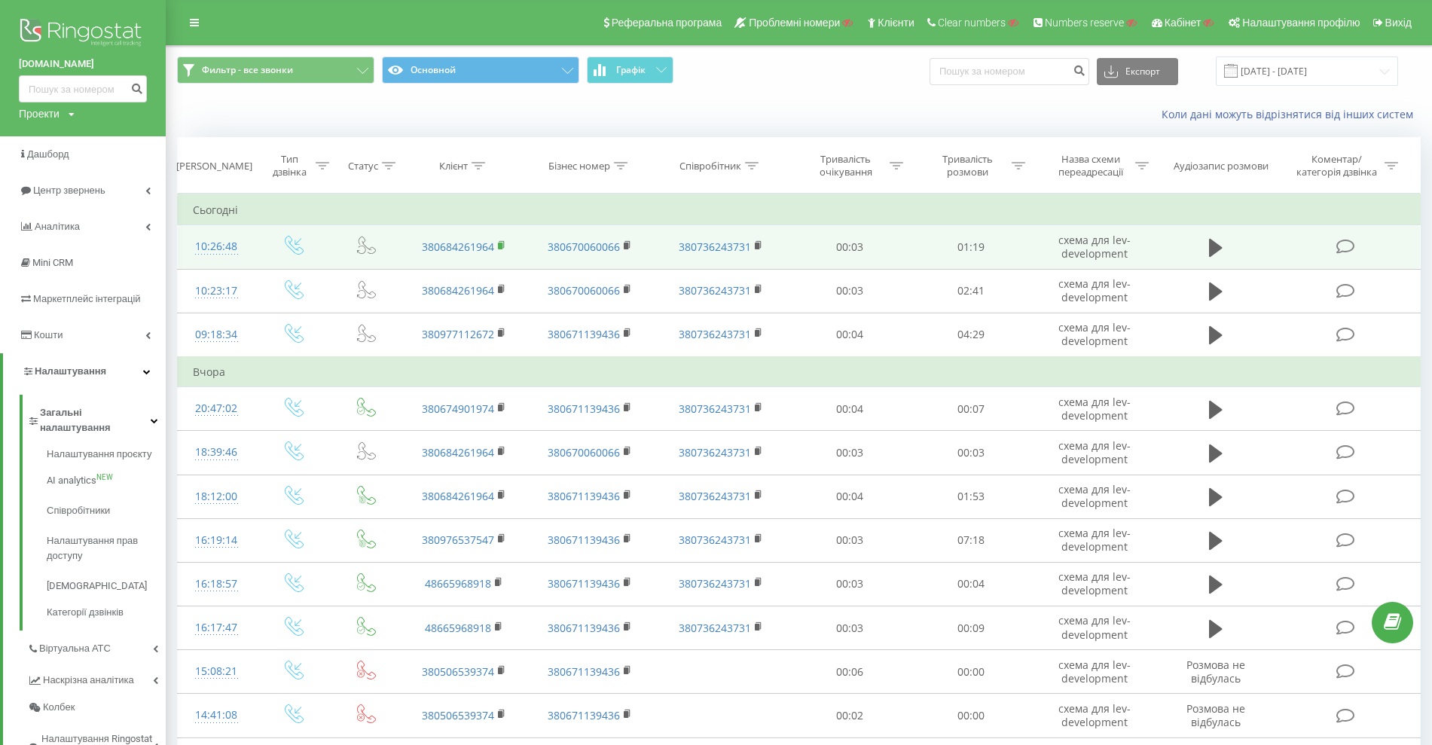
click at [501, 245] on rect at bounding box center [500, 246] width 5 height 7
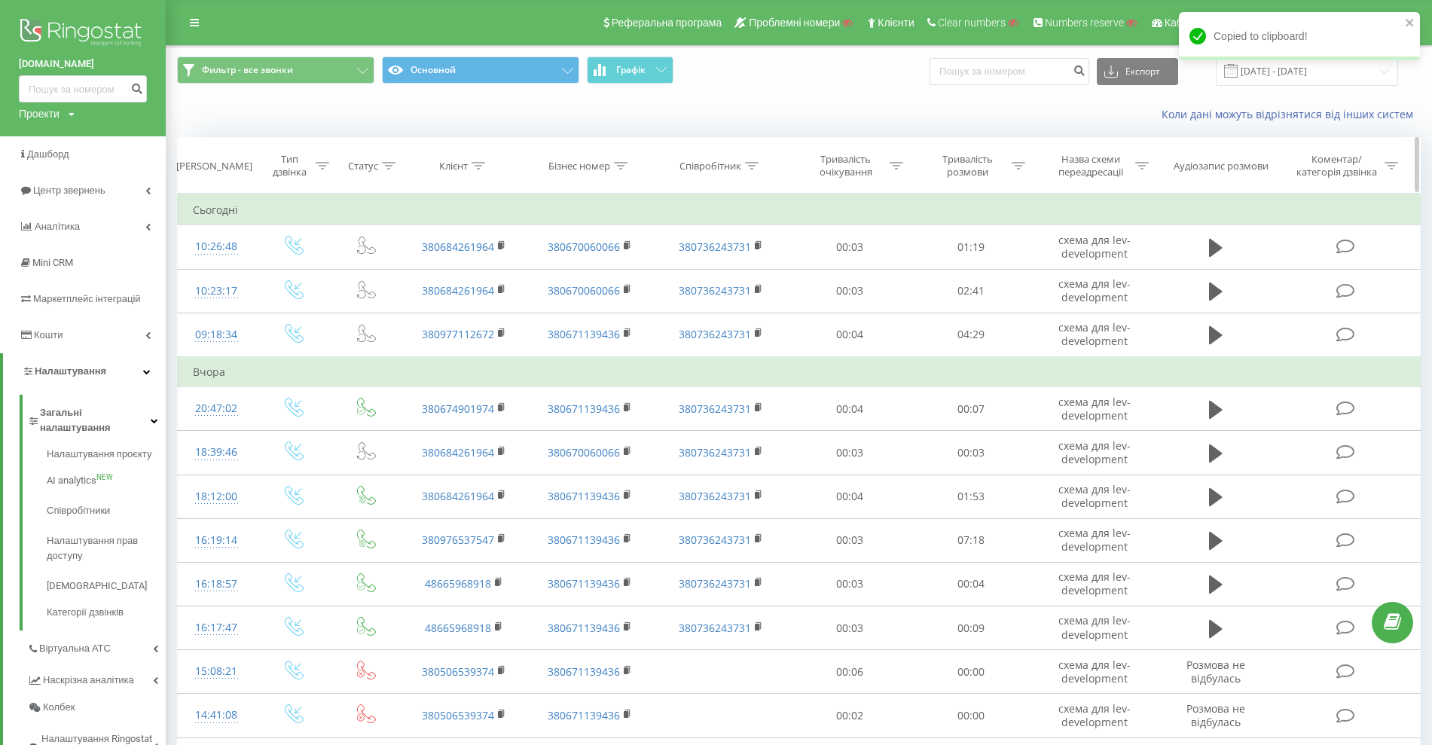
click at [459, 160] on div "Клієнт" at bounding box center [453, 166] width 29 height 13
click at [457, 266] on input "text" at bounding box center [464, 274] width 133 height 26
paste input "380684261964"
type input "380684261964"
click at [484, 293] on span "OK" at bounding box center [496, 302] width 42 height 23
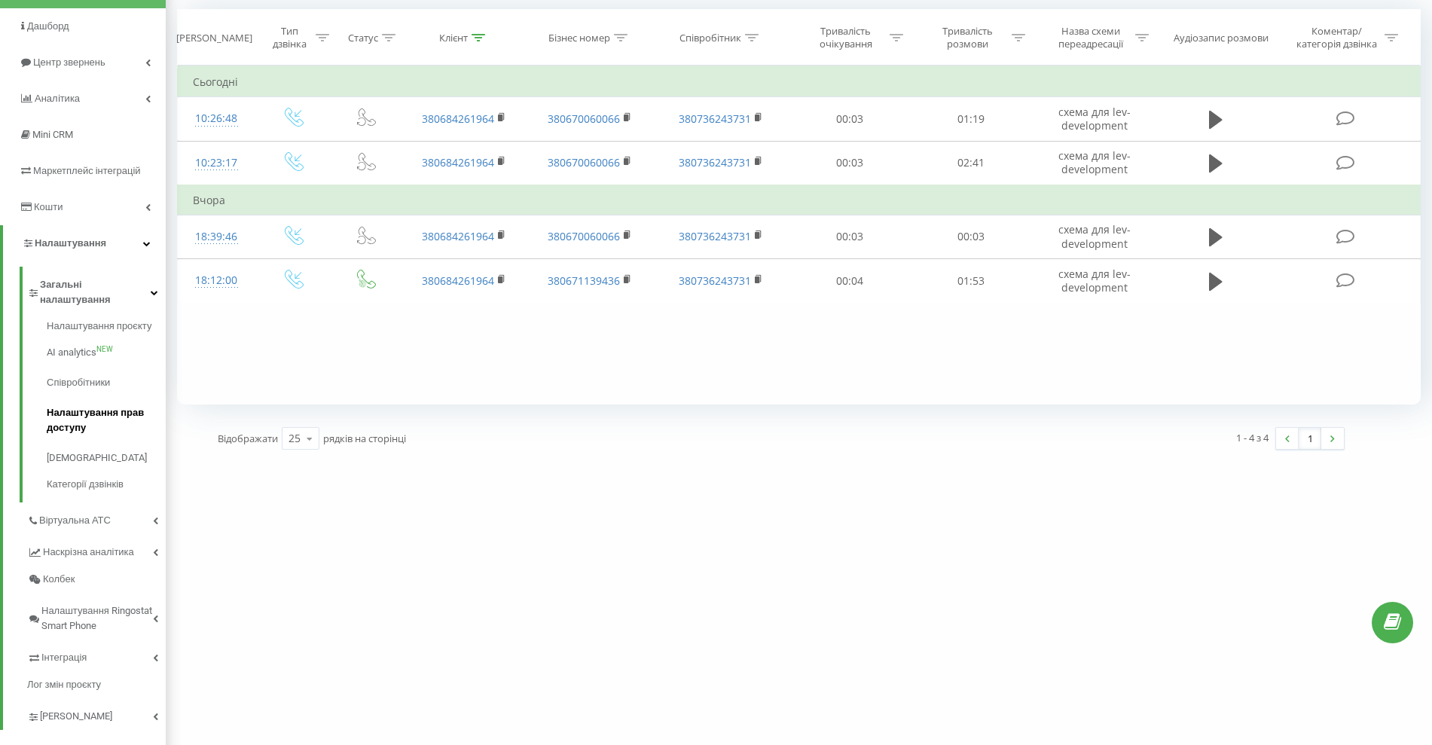
scroll to position [136, 0]
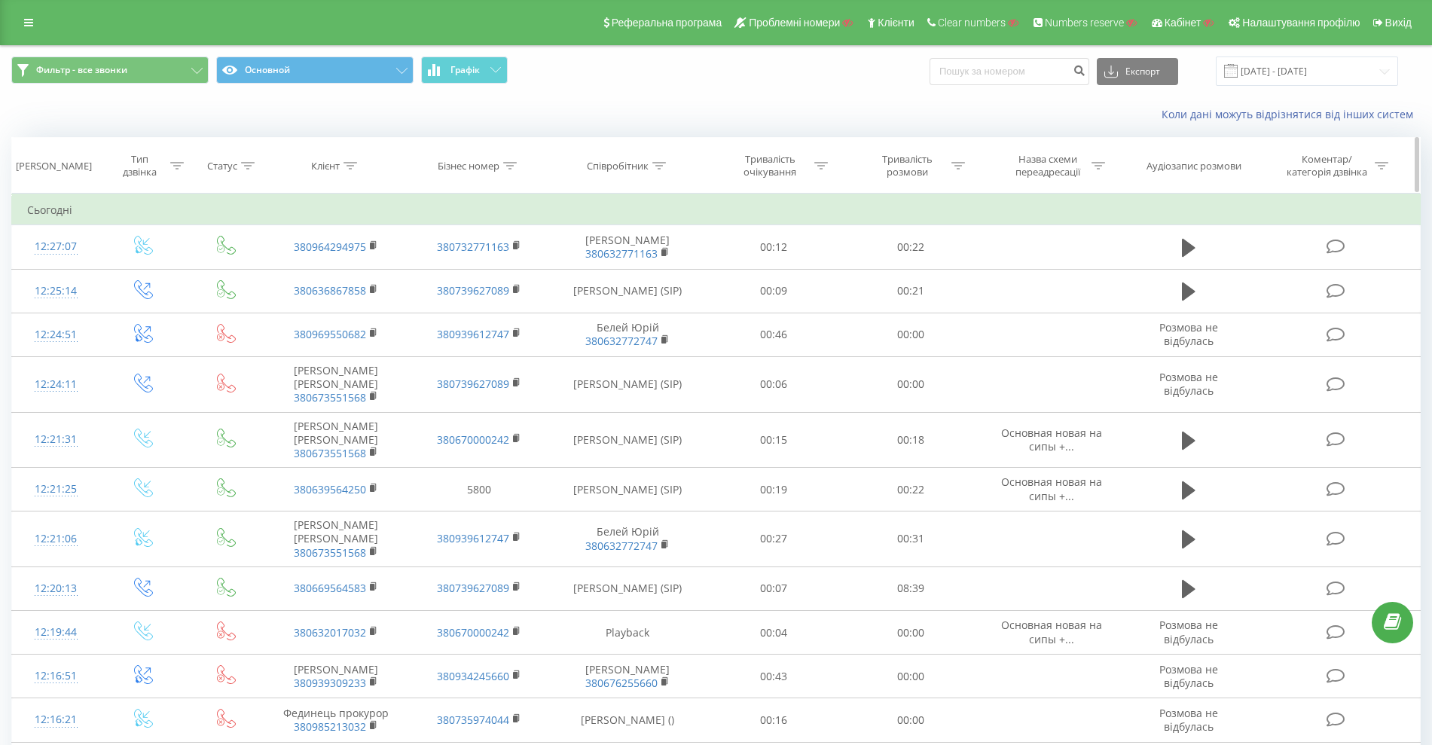
click at [494, 169] on div "Бізнес номер" at bounding box center [469, 166] width 62 height 13
drag, startPoint x: 477, startPoint y: 264, endPoint x: 489, endPoint y: 276, distance: 17.6
click at [477, 265] on input "text" at bounding box center [479, 274] width 133 height 26
paste input "380732771163"
type input "380732771163"
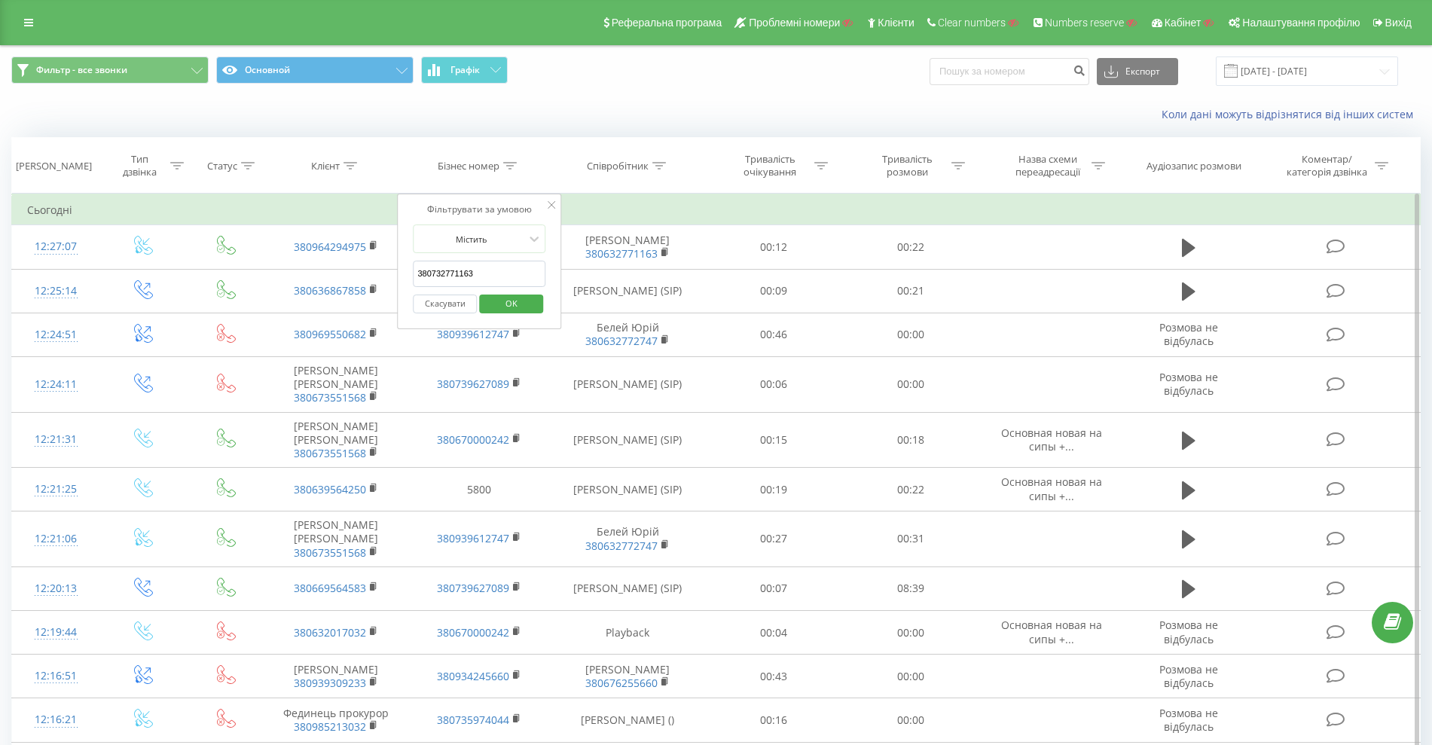
click at [506, 301] on span "OK" at bounding box center [511, 302] width 42 height 23
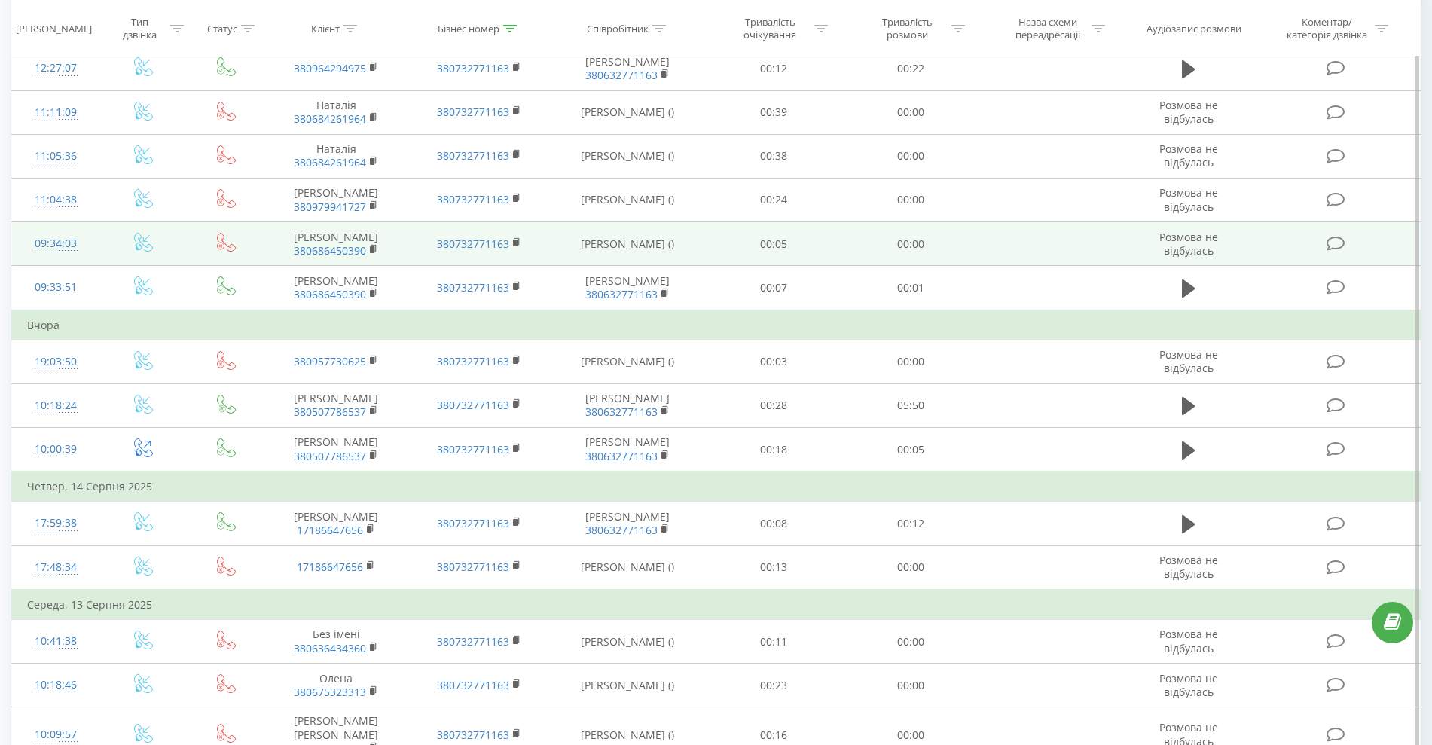
scroll to position [74, 0]
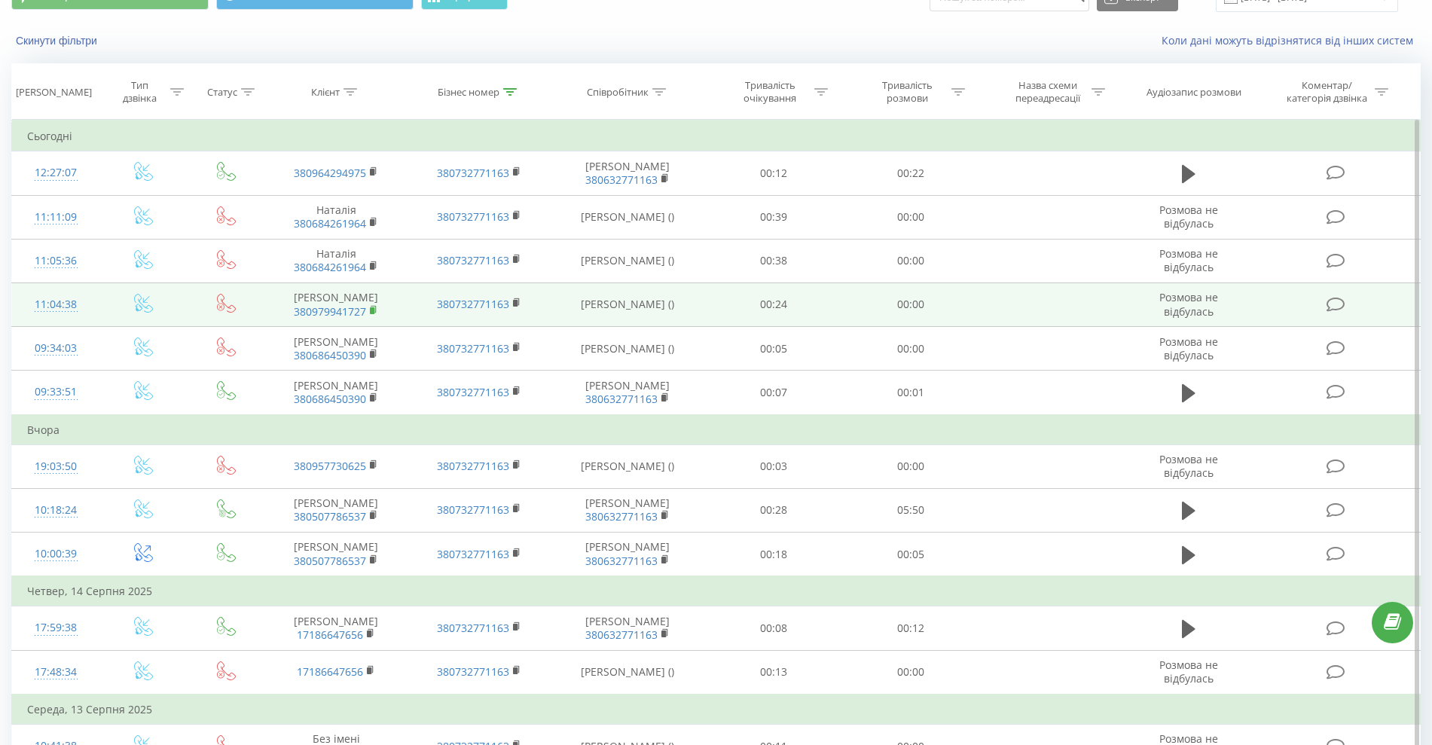
click at [374, 310] on rect at bounding box center [372, 310] width 5 height 7
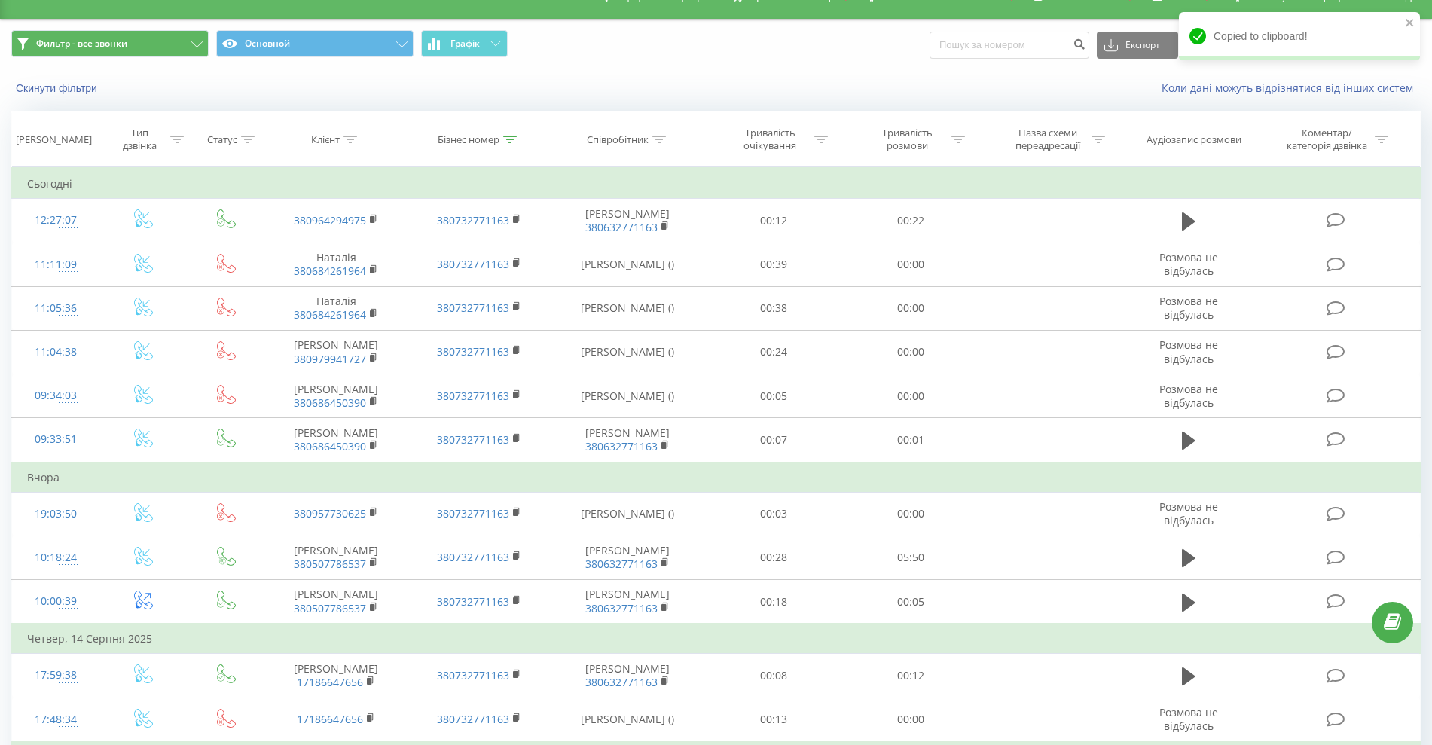
scroll to position [0, 0]
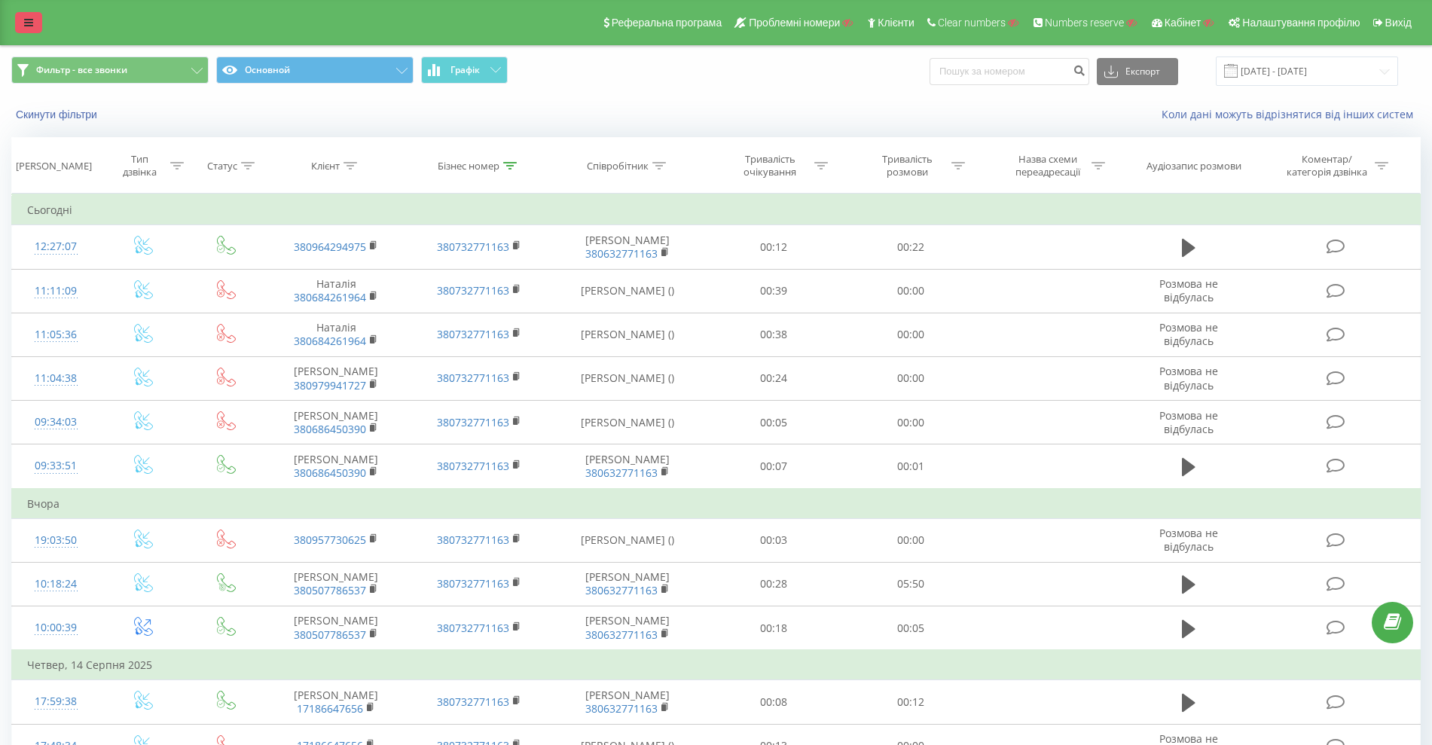
click at [32, 20] on icon at bounding box center [28, 22] width 9 height 11
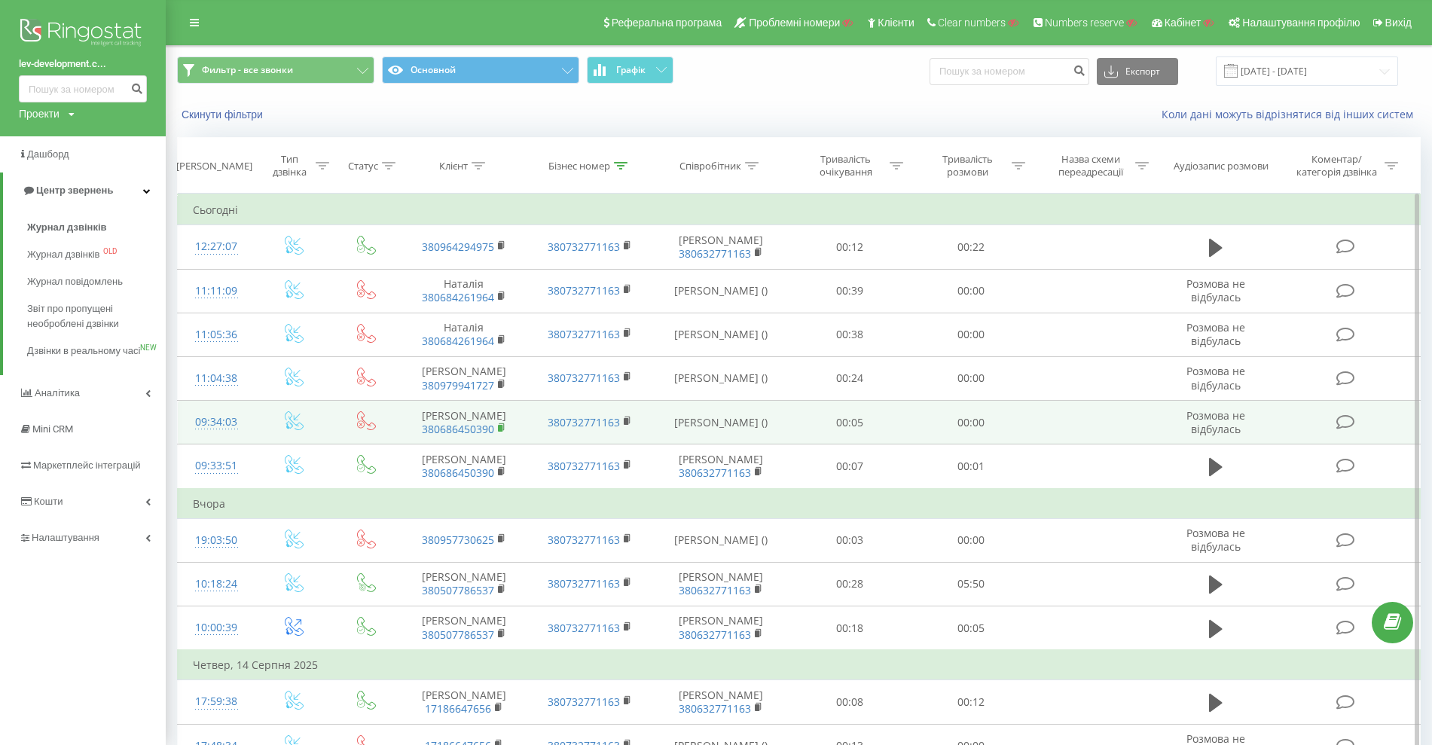
click at [502, 432] on rect at bounding box center [500, 428] width 5 height 7
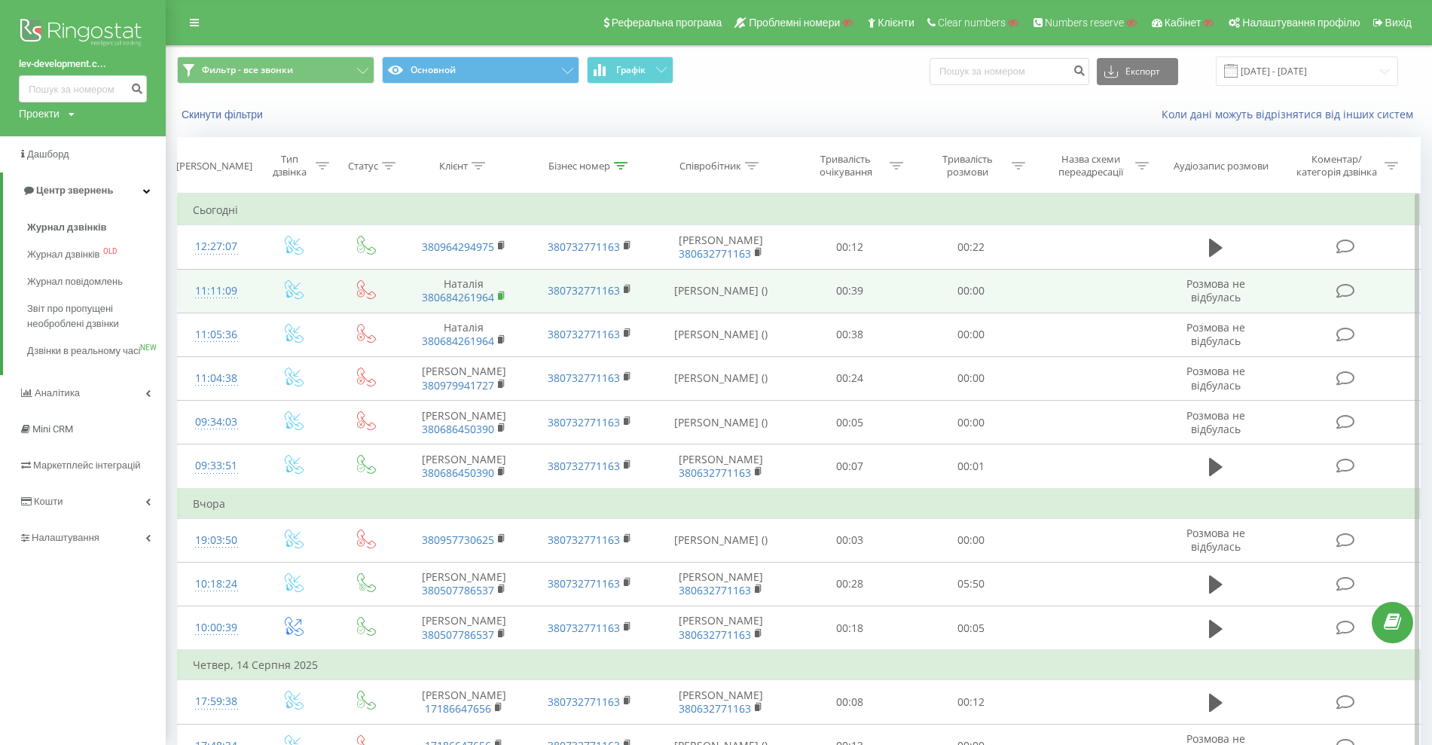
click at [502, 300] on rect at bounding box center [500, 296] width 5 height 7
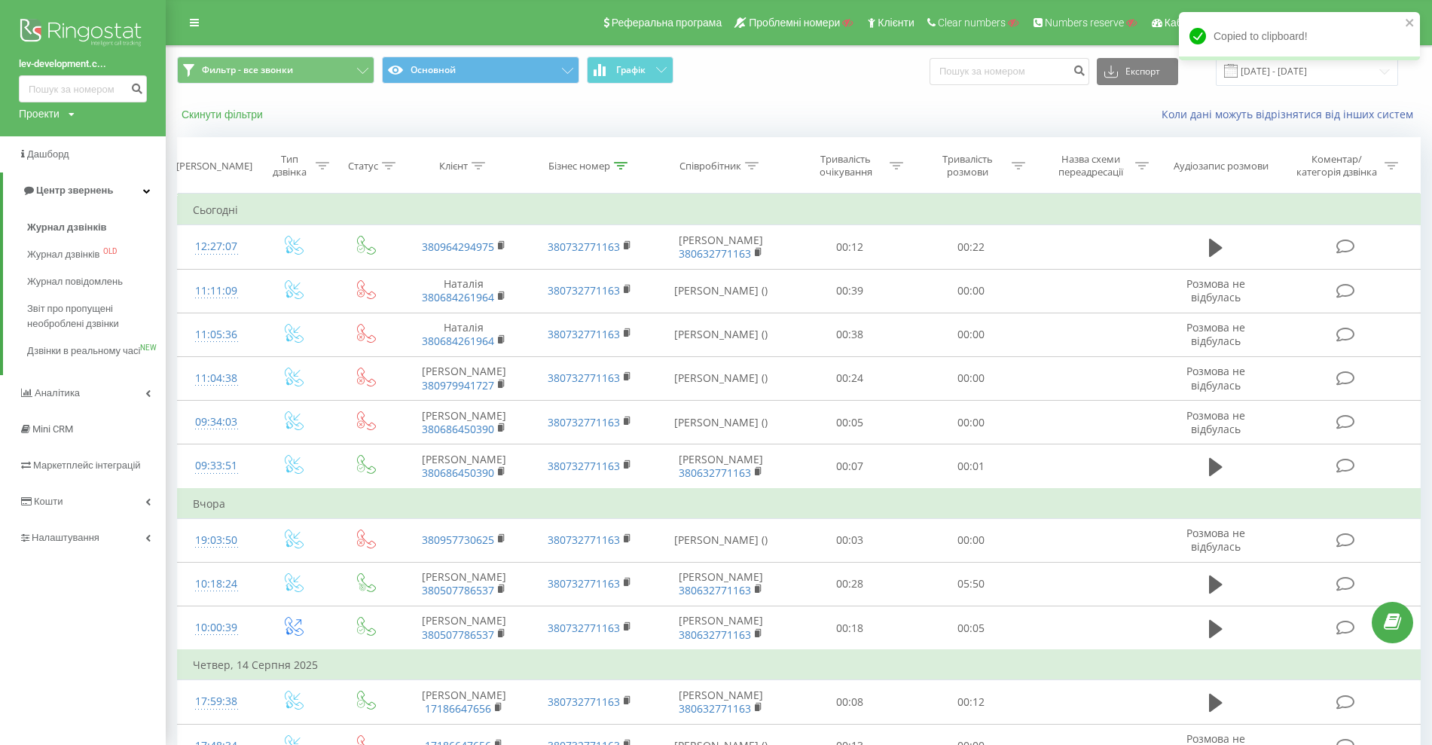
click at [223, 112] on button "Скинути фільтри" at bounding box center [223, 115] width 93 height 14
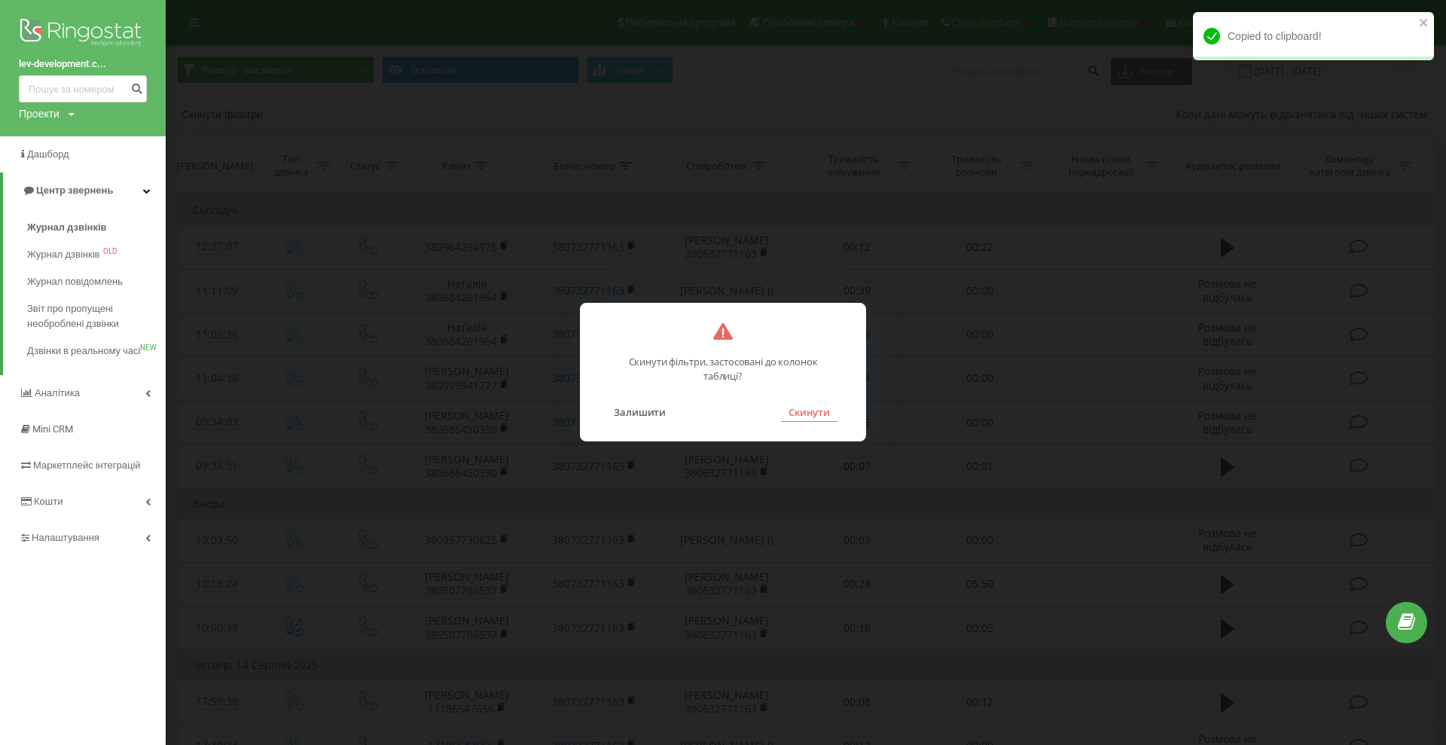
click at [792, 412] on button "Скинути" at bounding box center [809, 412] width 56 height 20
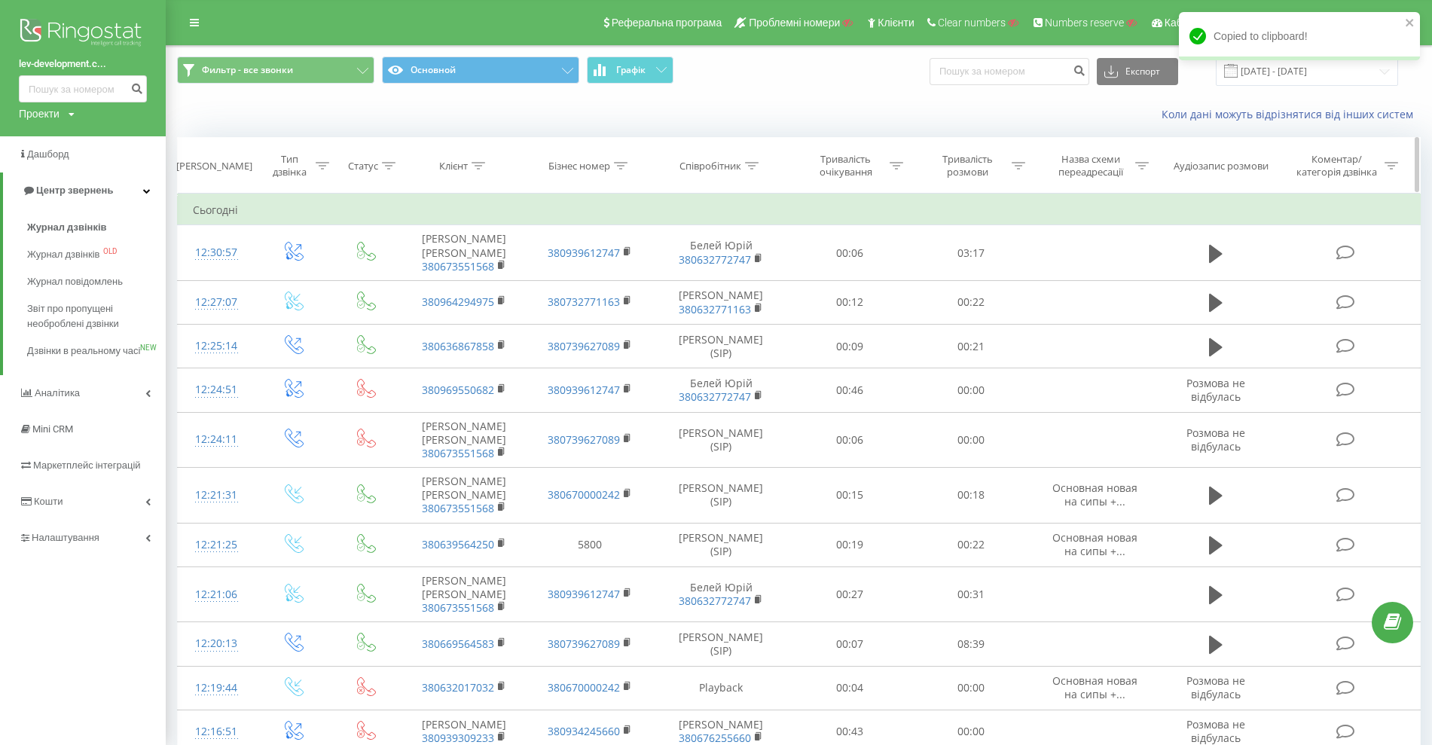
click at [458, 168] on div "Клієнт" at bounding box center [453, 166] width 29 height 13
click at [457, 264] on input "text" at bounding box center [464, 274] width 133 height 26
paste input "380684261964"
type input "380684261964"
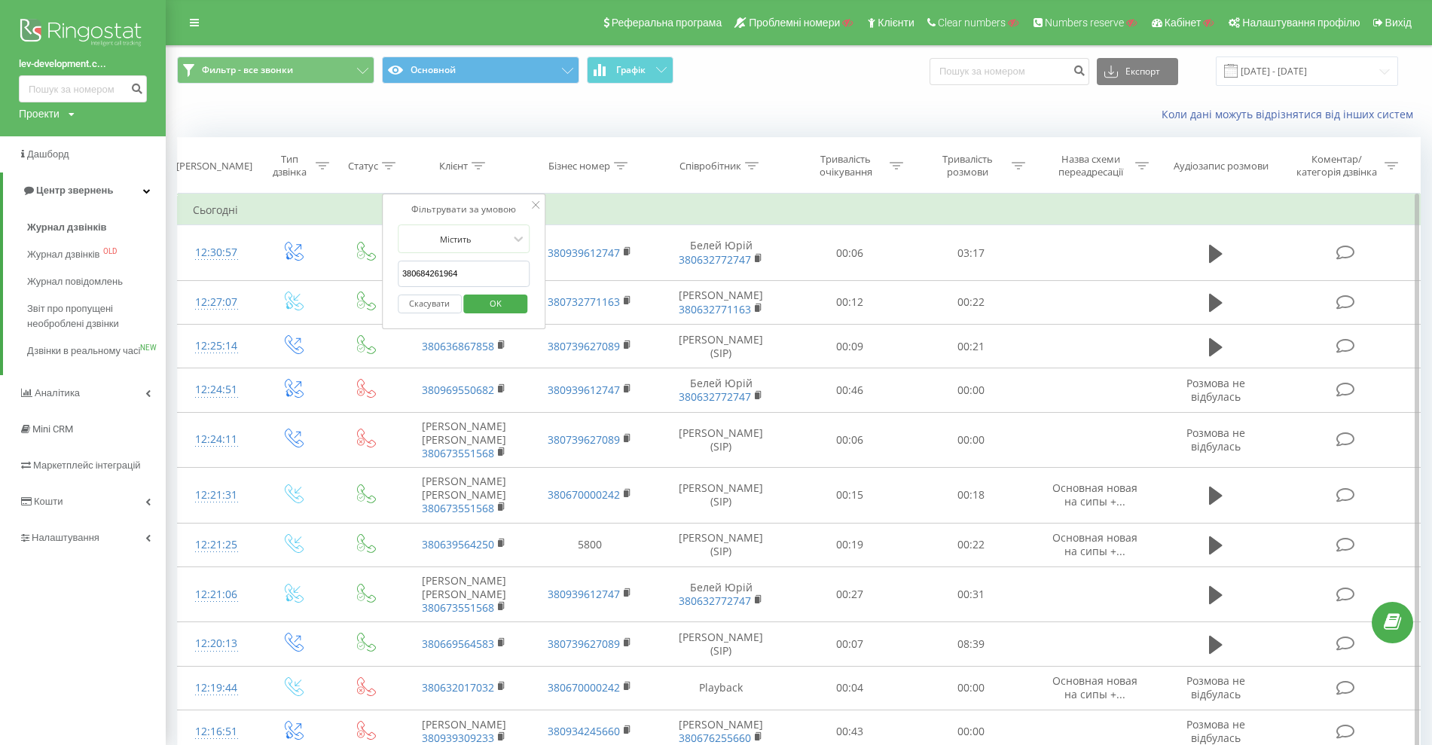
click at [497, 298] on span "OK" at bounding box center [496, 302] width 42 height 23
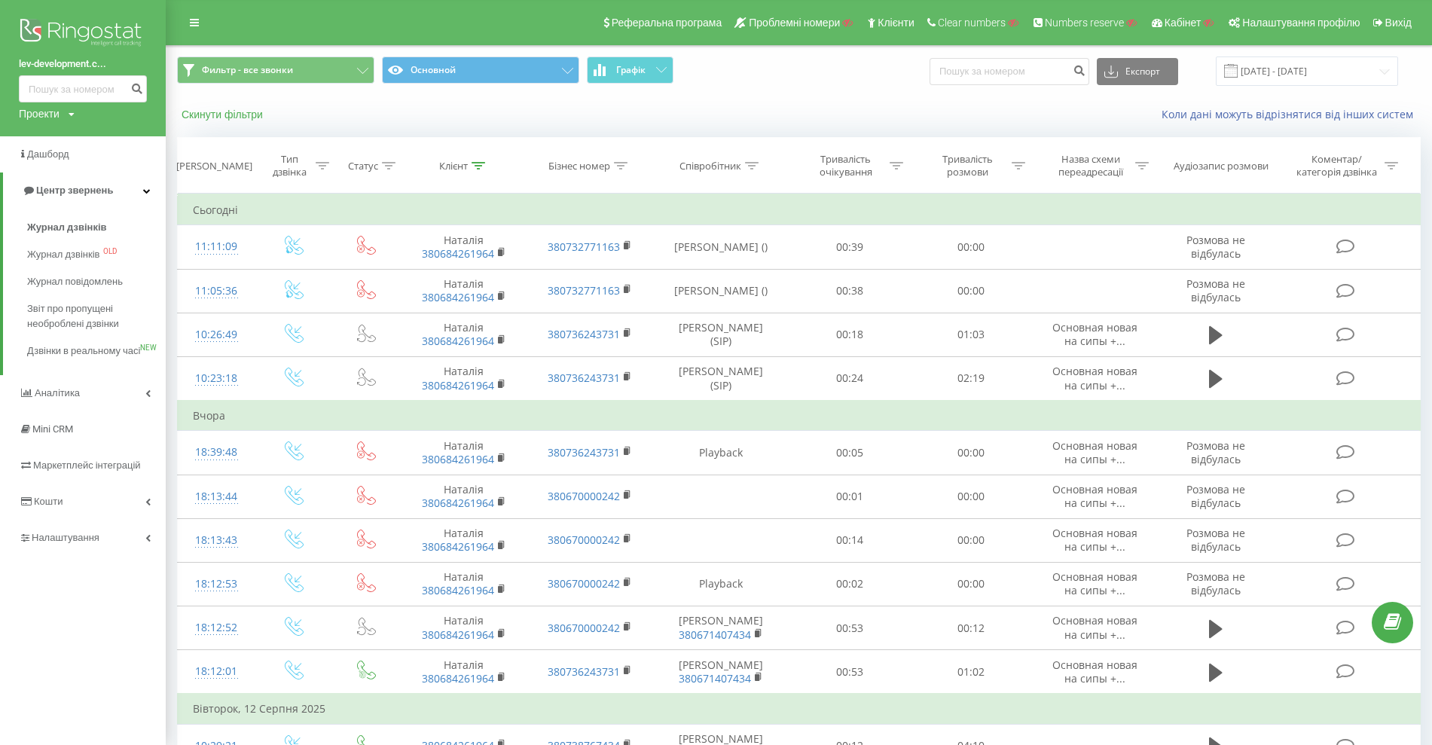
click at [218, 114] on button "Скинути фільтри" at bounding box center [223, 115] width 93 height 14
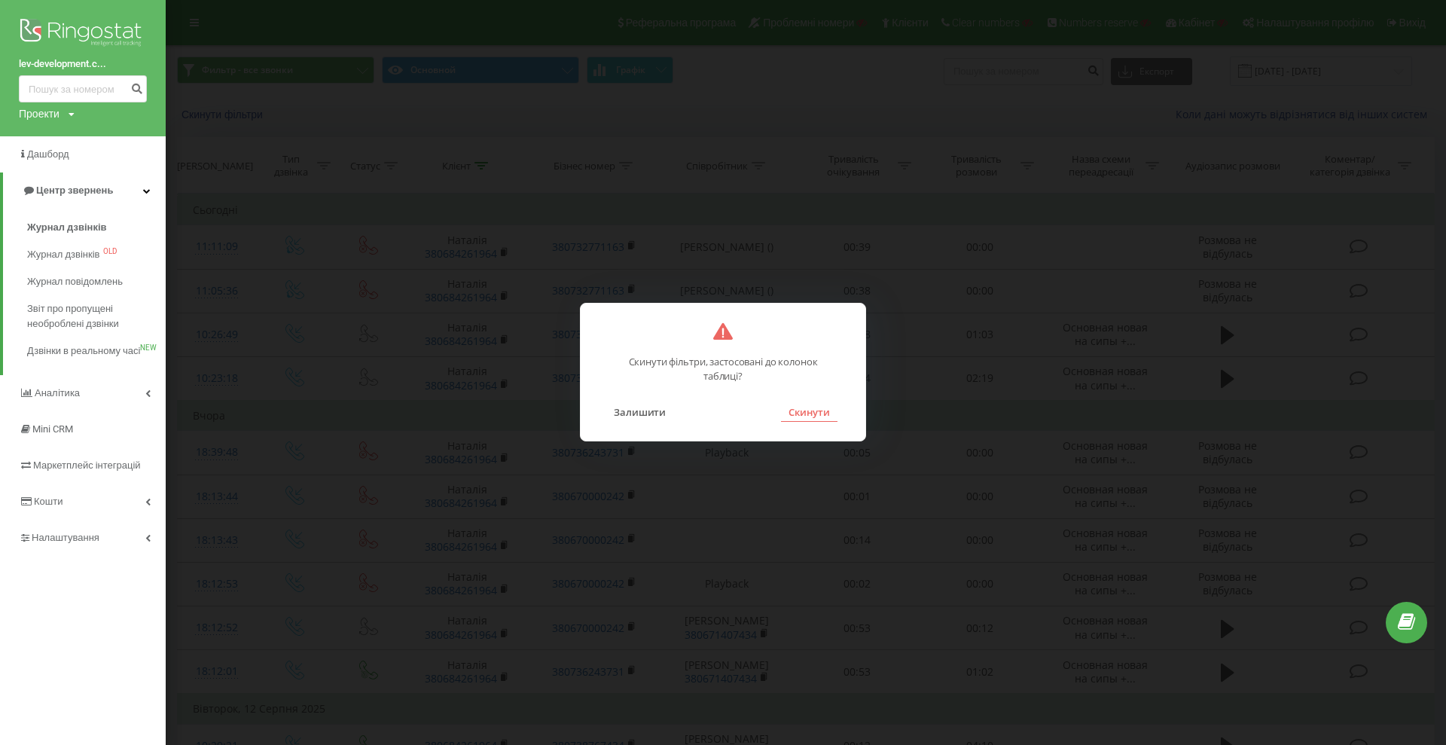
click at [807, 415] on button "Скинути" at bounding box center [809, 412] width 56 height 20
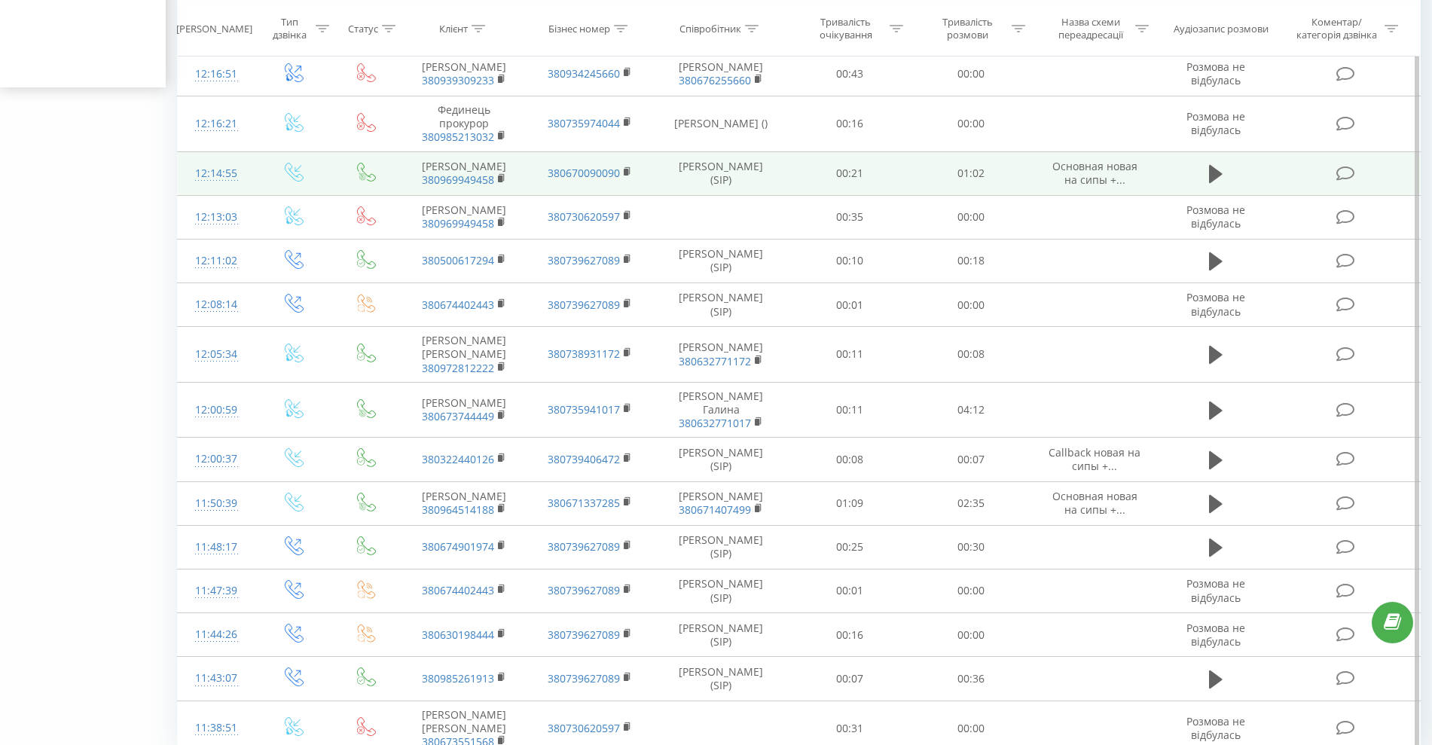
scroll to position [749, 0]
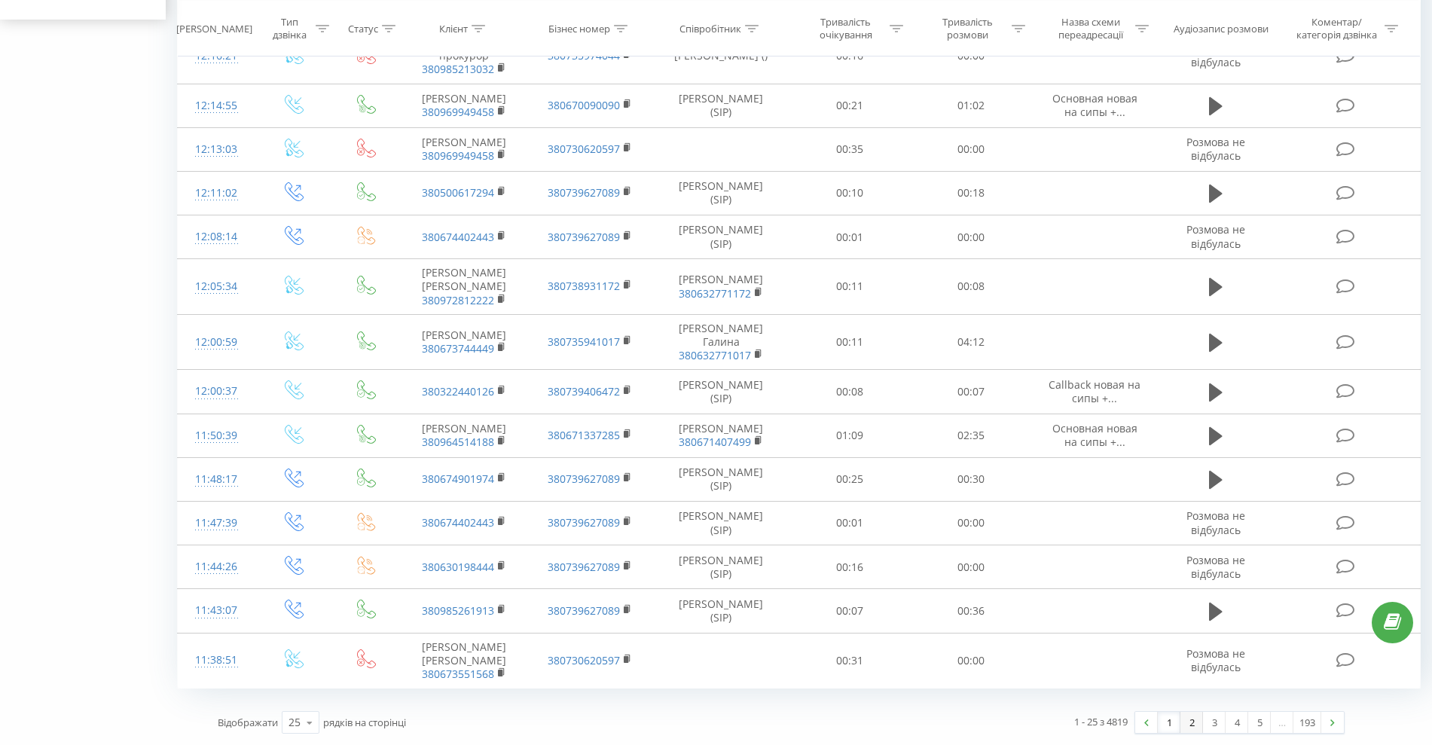
click at [1189, 722] on link "2" at bounding box center [1191, 722] width 23 height 21
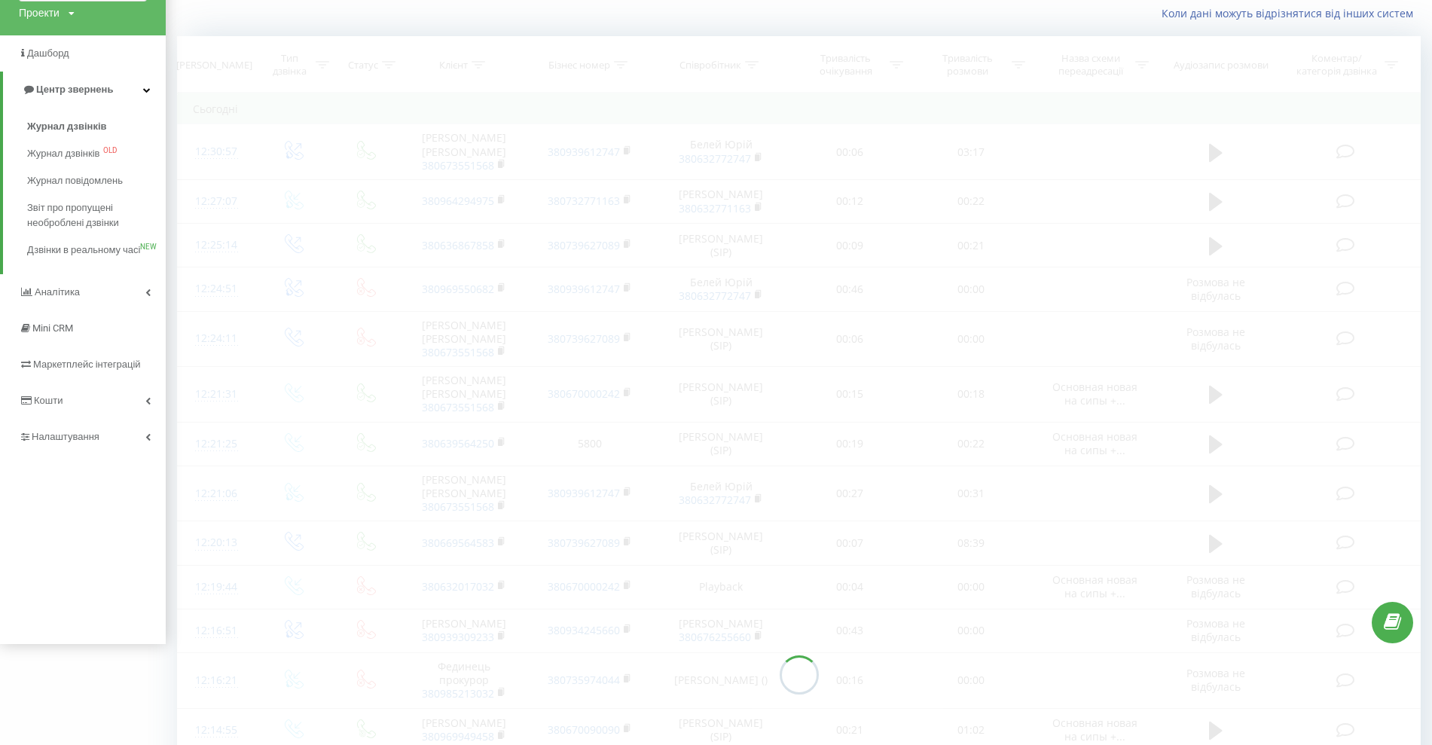
scroll to position [99, 0]
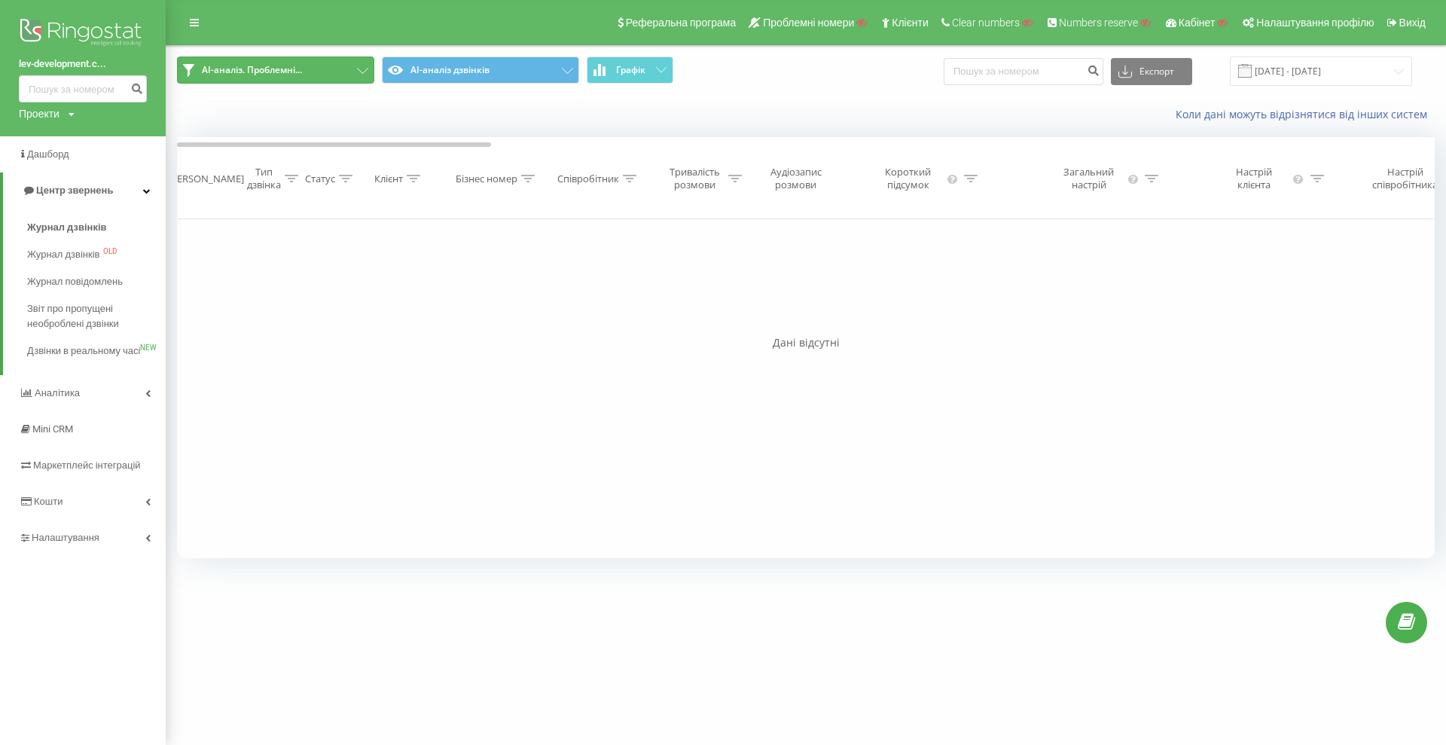
click at [291, 76] on button "AI-аналіз. Проблемні..." at bounding box center [275, 69] width 197 height 27
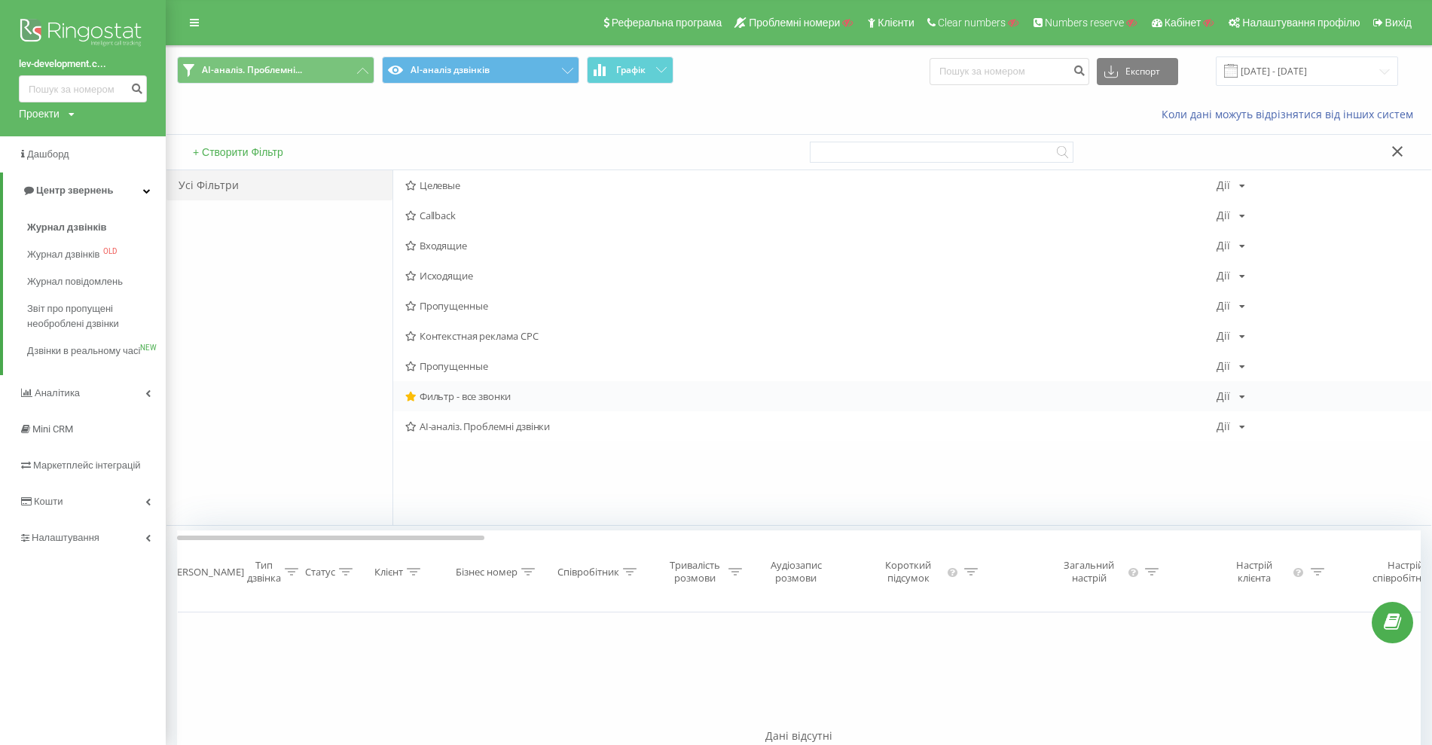
click at [437, 398] on span "Фильтр - все звонки" at bounding box center [810, 396] width 811 height 11
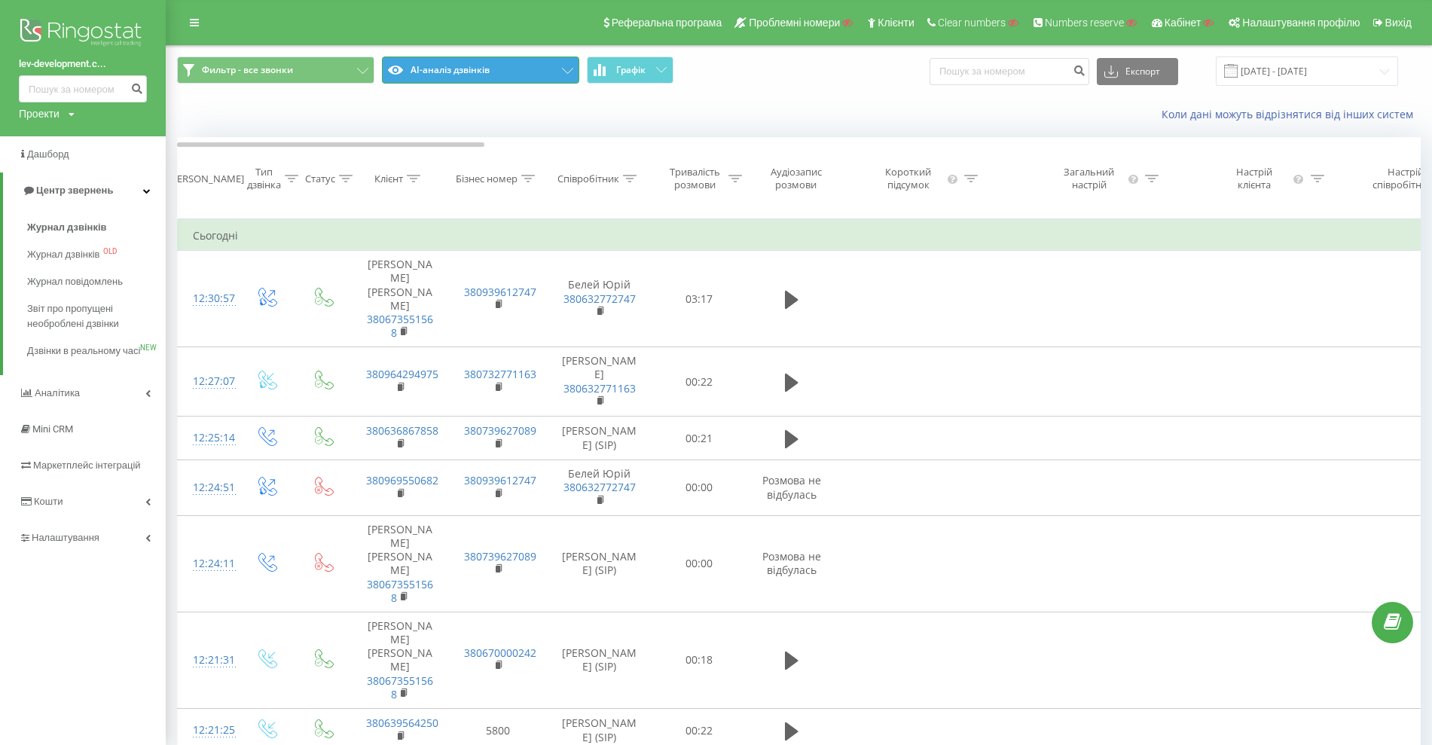
click at [470, 70] on button "AI-аналіз дзвінків" at bounding box center [480, 69] width 197 height 27
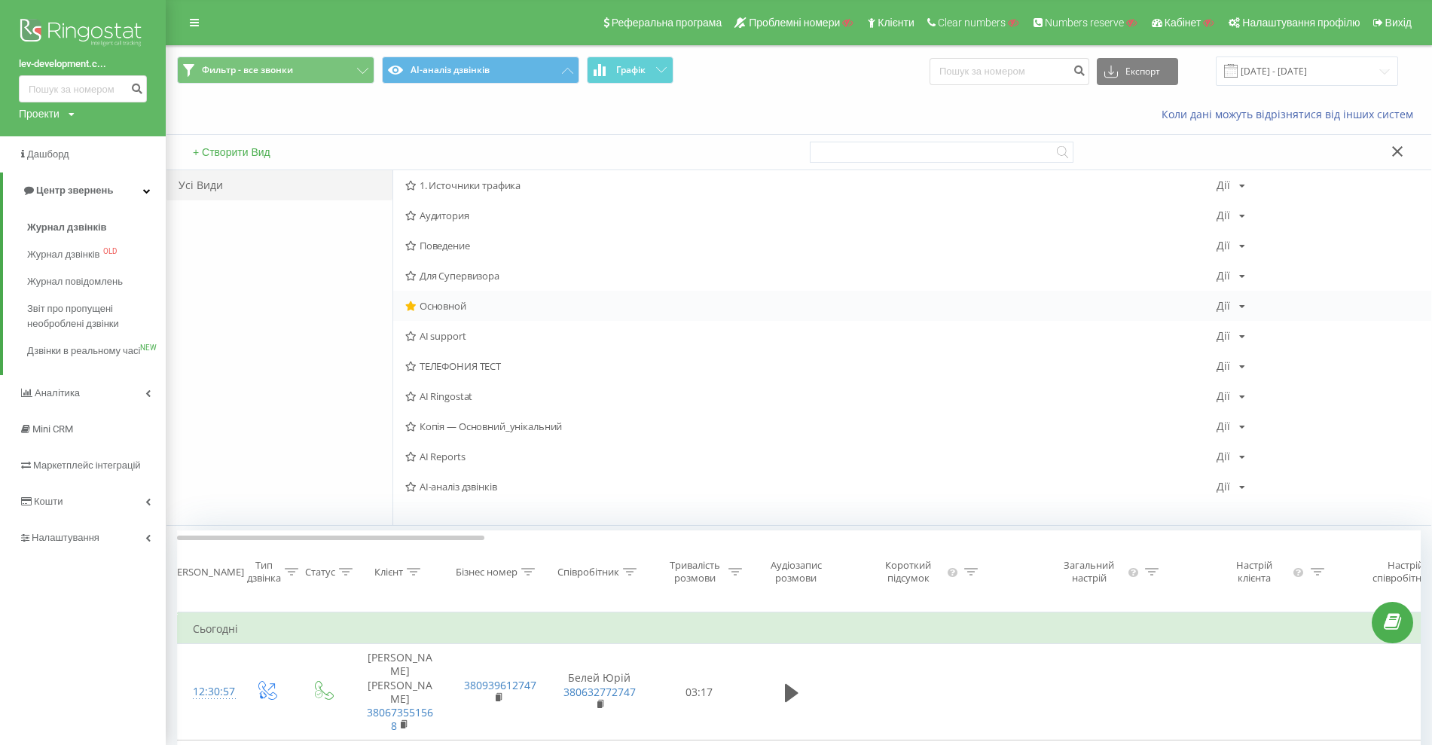
click at [451, 305] on span "Основной" at bounding box center [810, 306] width 811 height 11
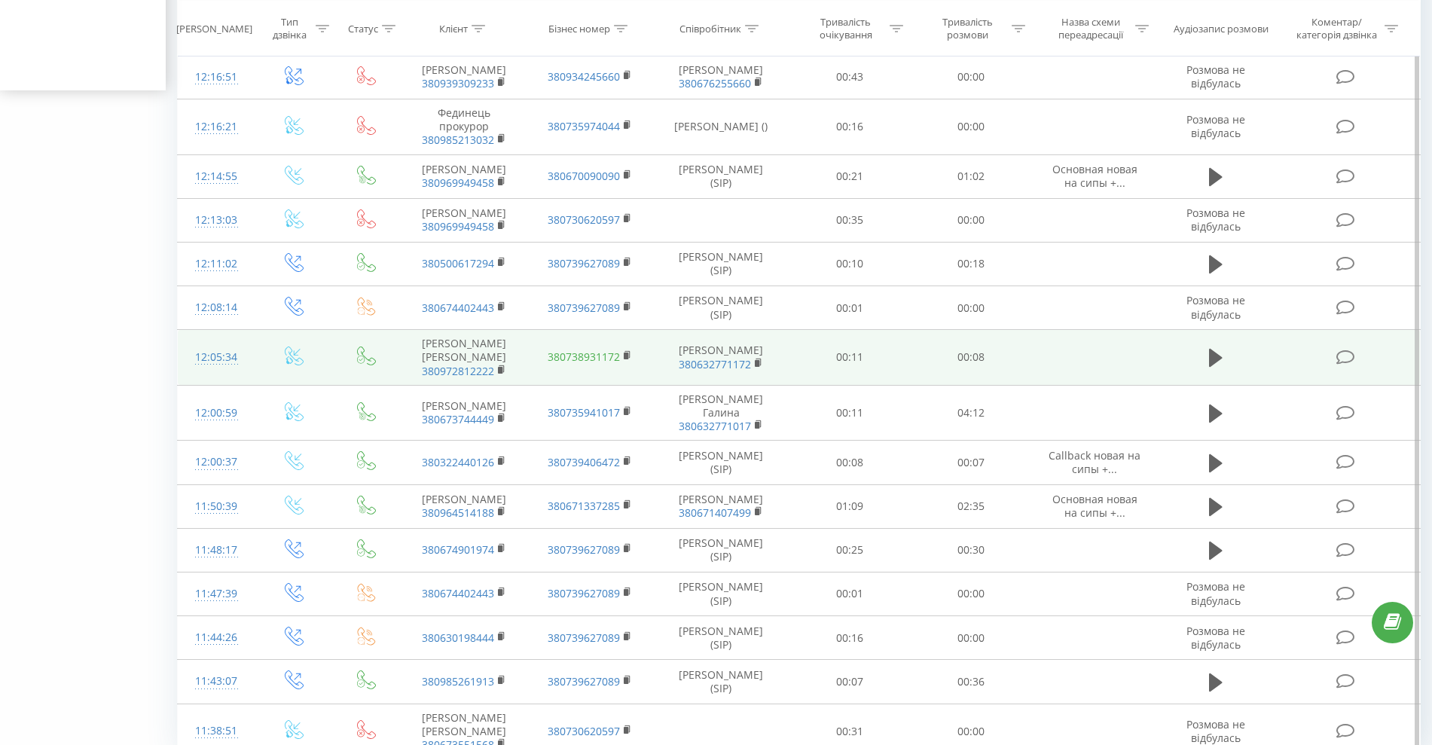
scroll to position [749, 0]
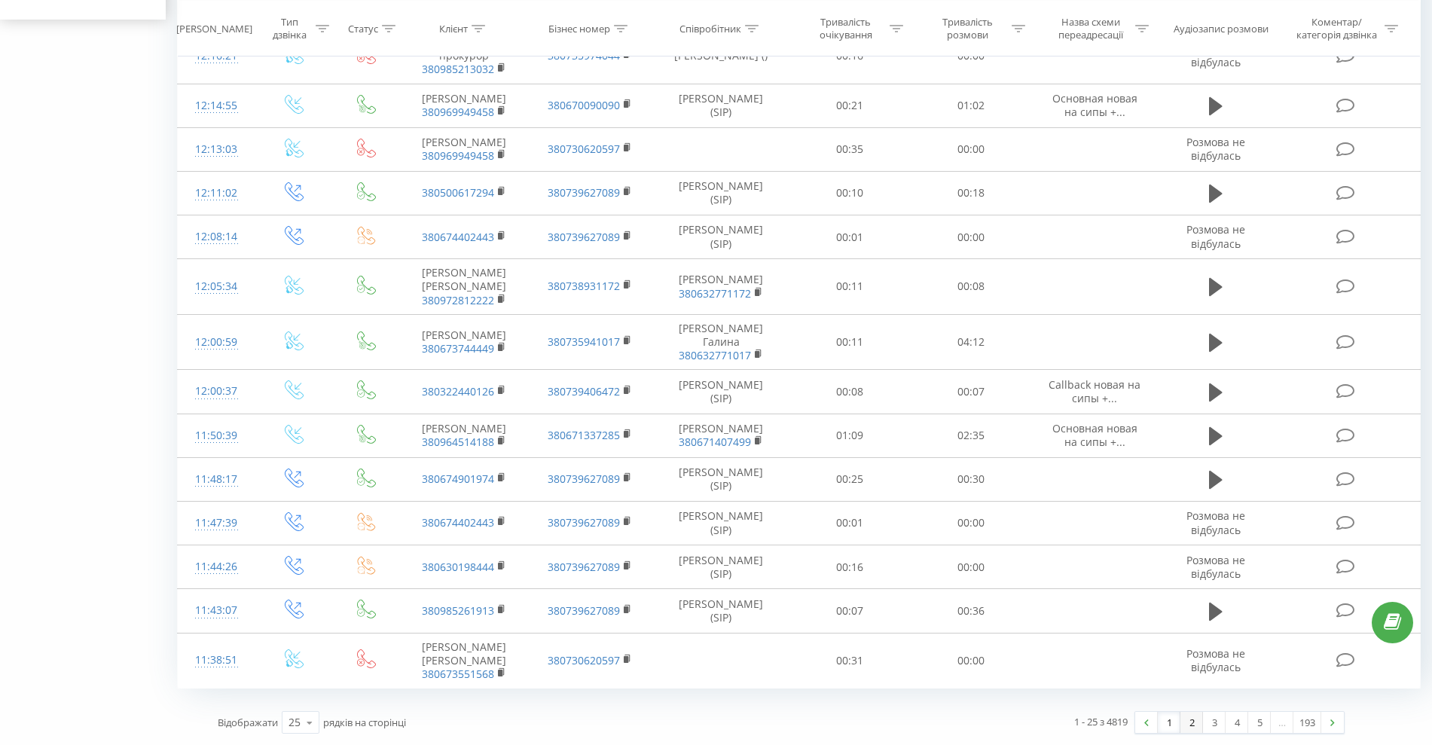
click at [1192, 720] on link "2" at bounding box center [1191, 722] width 23 height 21
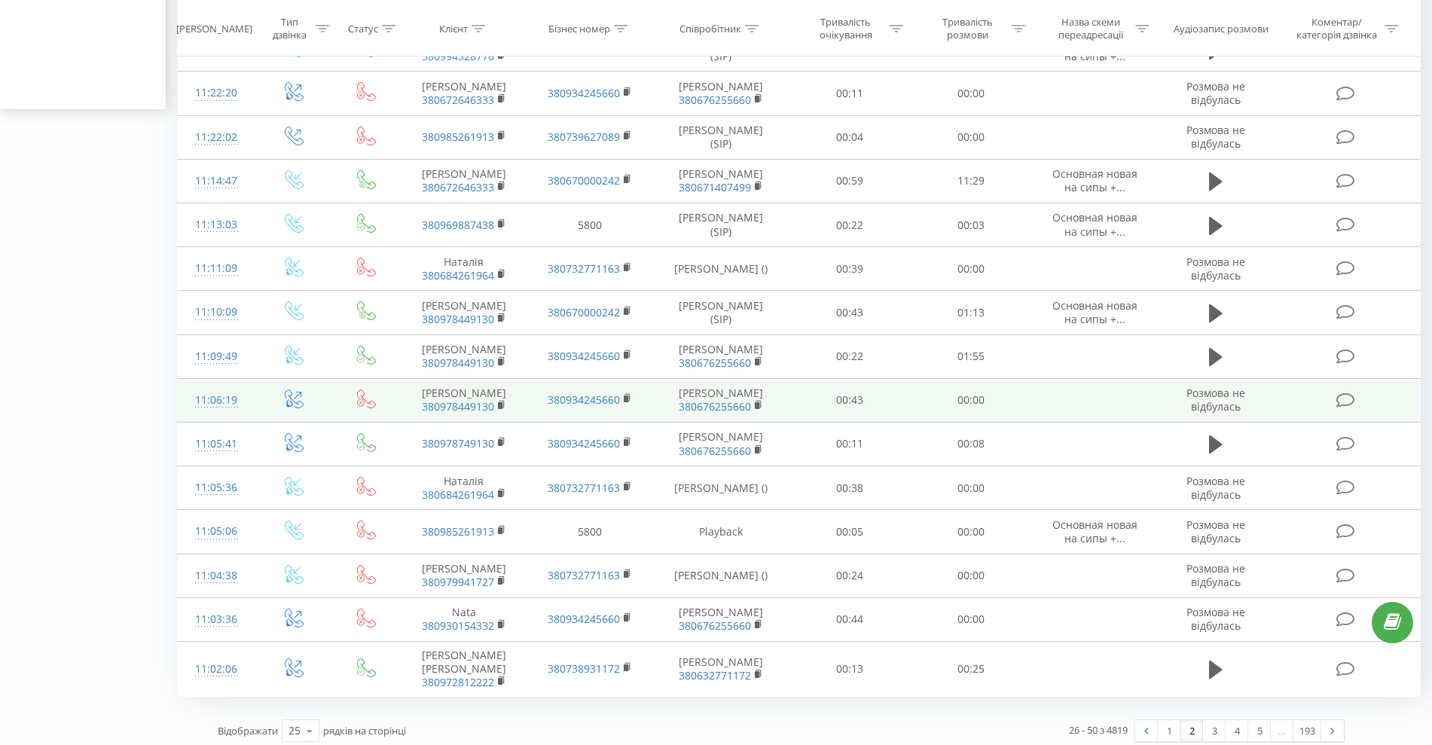
scroll to position [644, 0]
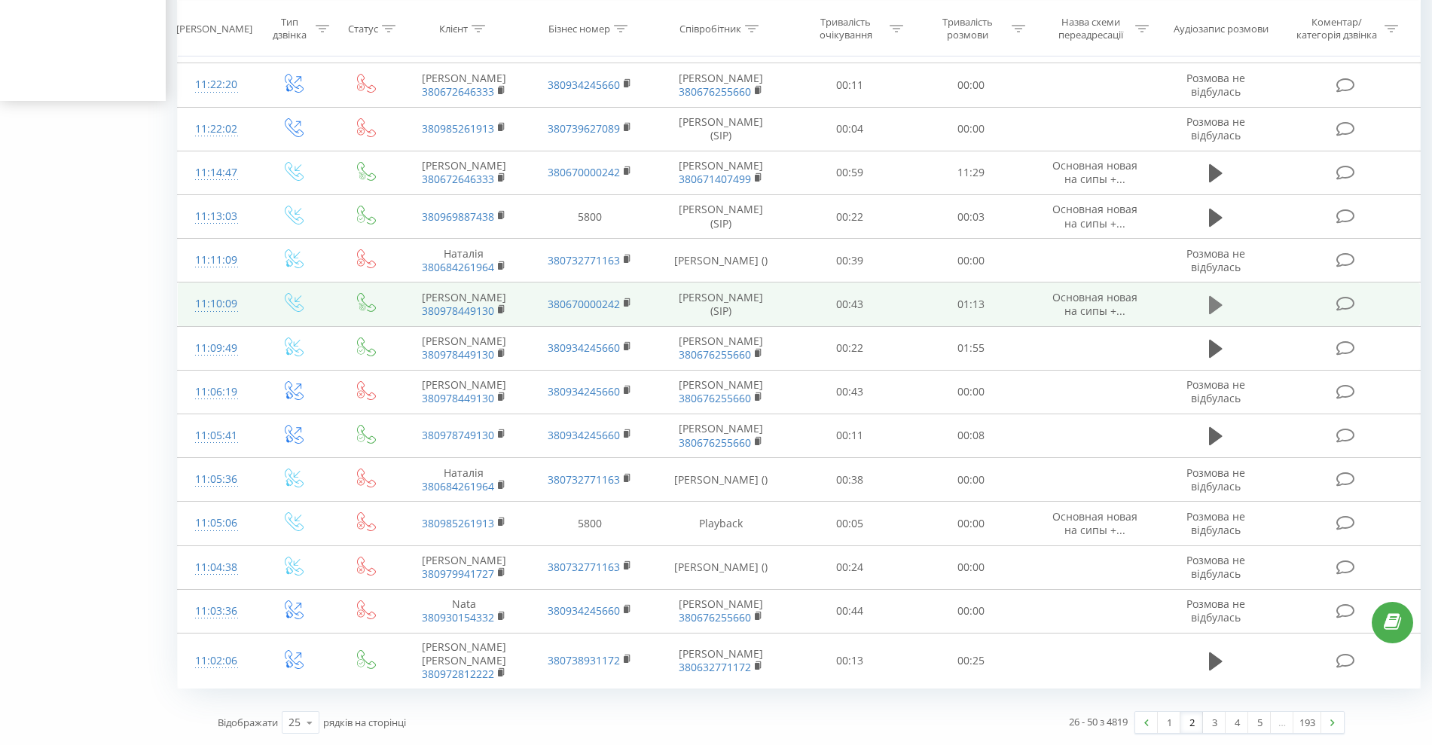
click at [1210, 307] on icon at bounding box center [1216, 305] width 14 height 18
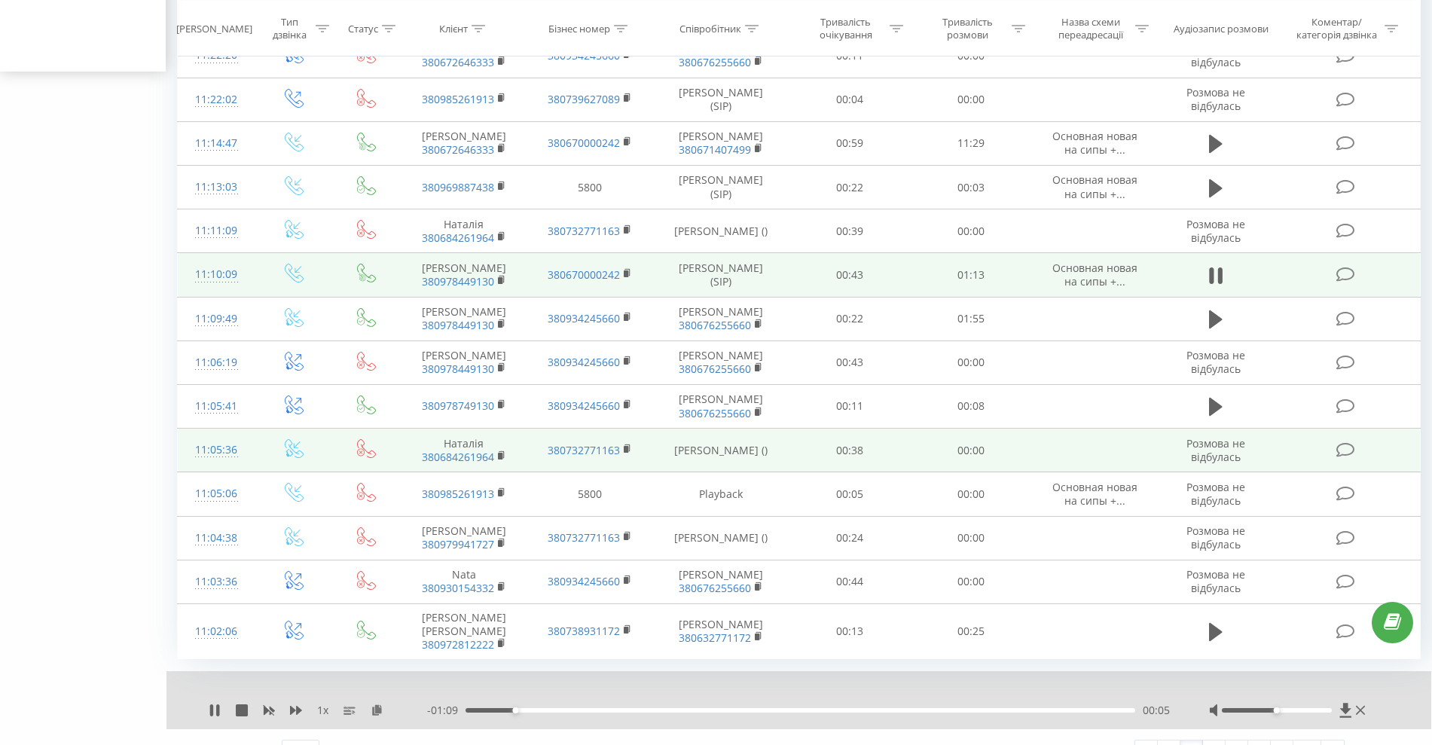
scroll to position [702, 0]
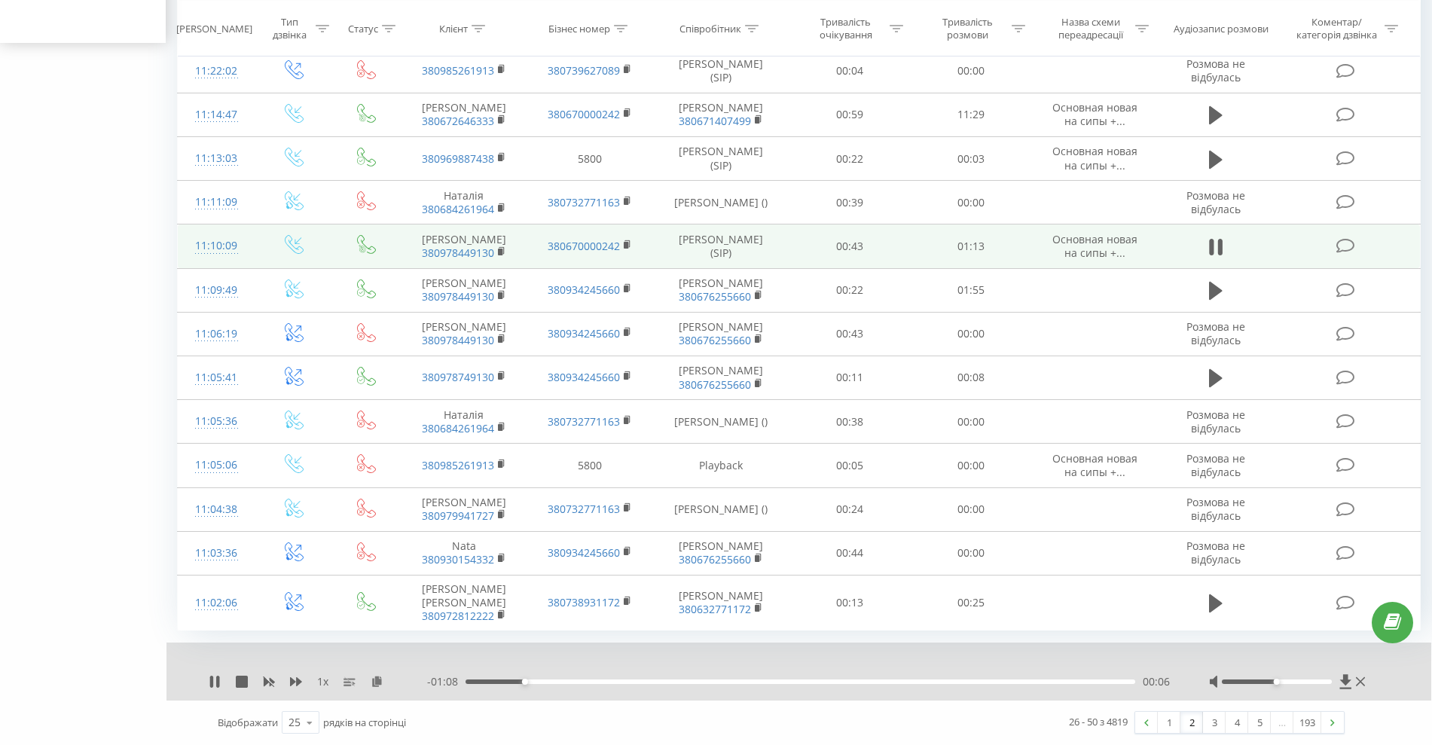
click at [1038, 677] on div "- 01:08 00:06 00:06" at bounding box center [799, 681] width 744 height 15
click at [1045, 682] on div "01:04" at bounding box center [800, 681] width 670 height 5
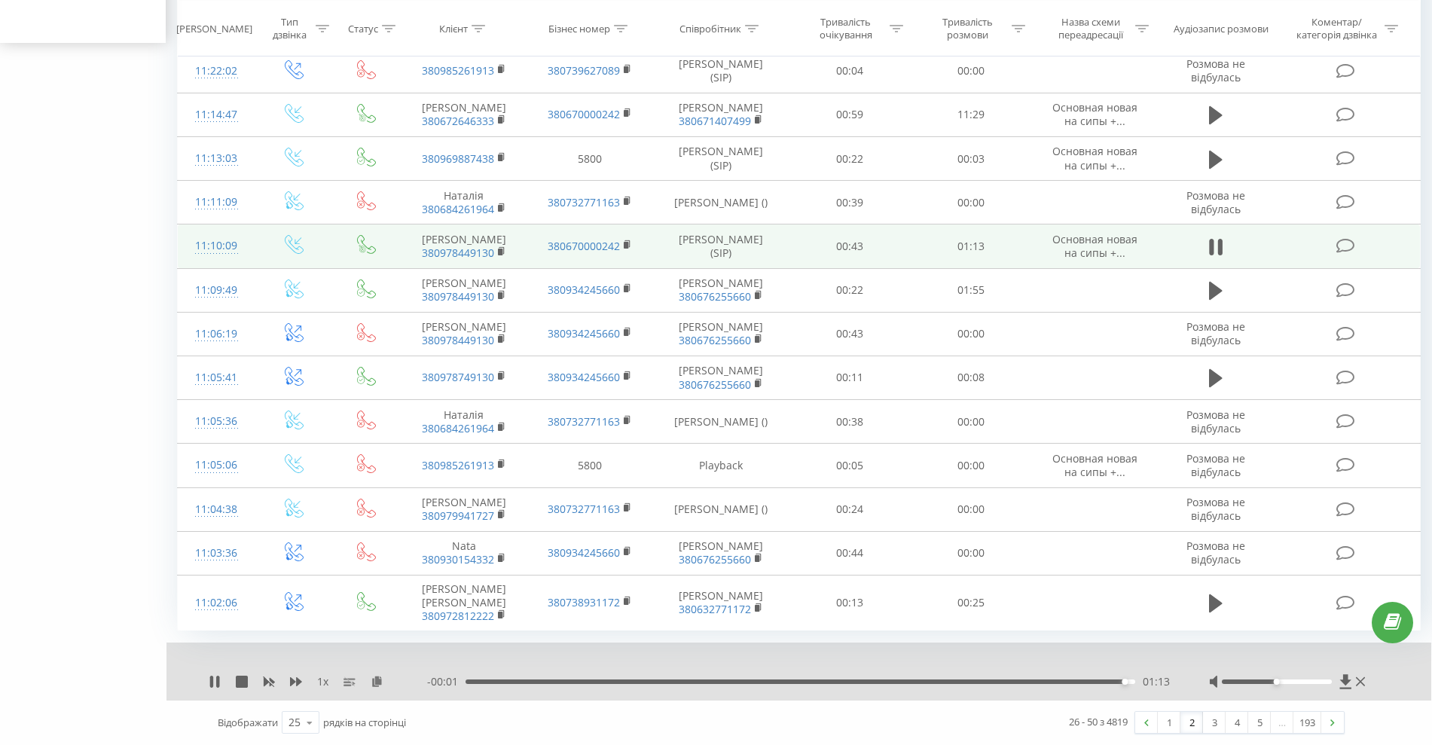
click at [1028, 688] on div "- 00:01 01:13 01:13" at bounding box center [799, 681] width 744 height 15
click at [1026, 682] on div "01:13" at bounding box center [800, 681] width 670 height 5
click at [903, 680] on div "00:48" at bounding box center [800, 681] width 670 height 5
click at [217, 683] on icon at bounding box center [217, 682] width 3 height 12
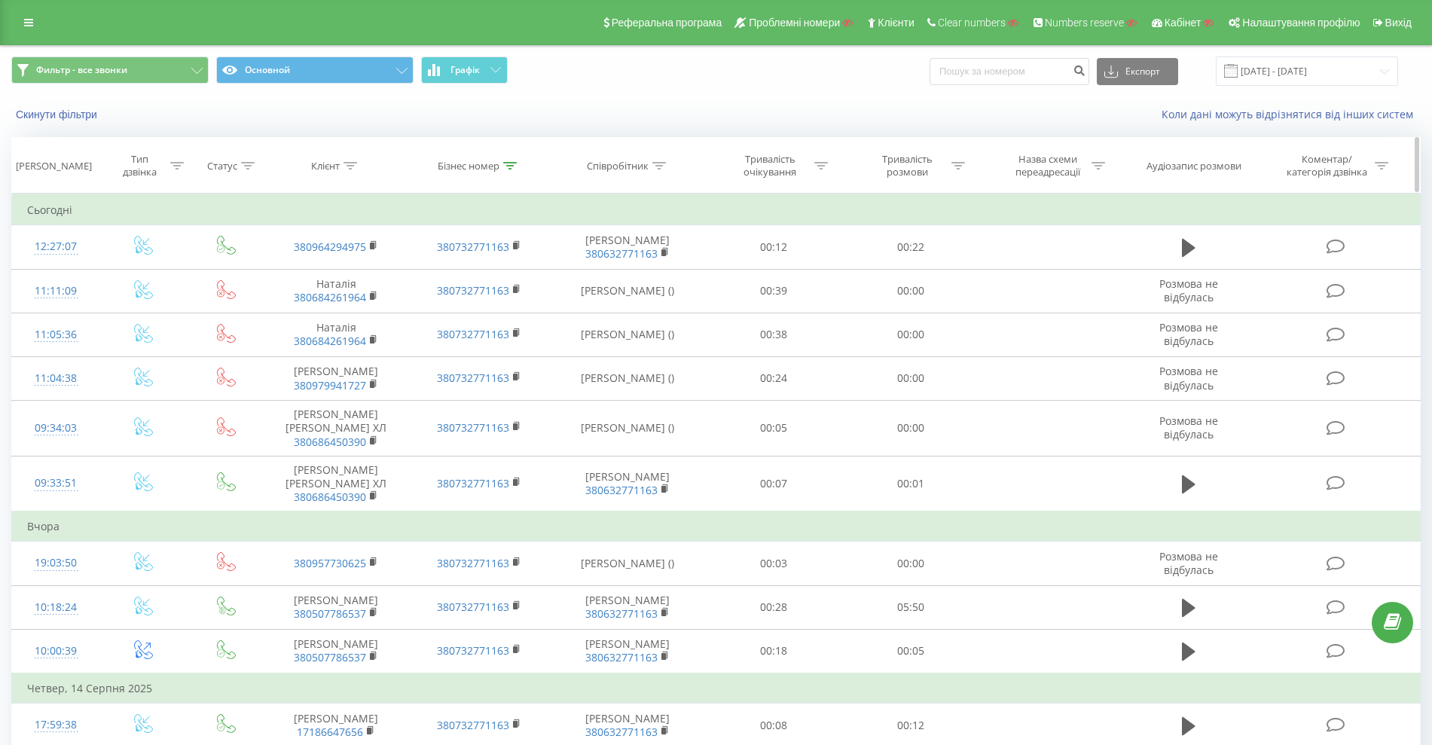
click at [479, 167] on div "Бізнес номер" at bounding box center [469, 166] width 62 height 13
click at [455, 303] on button "Скасувати" at bounding box center [445, 304] width 64 height 19
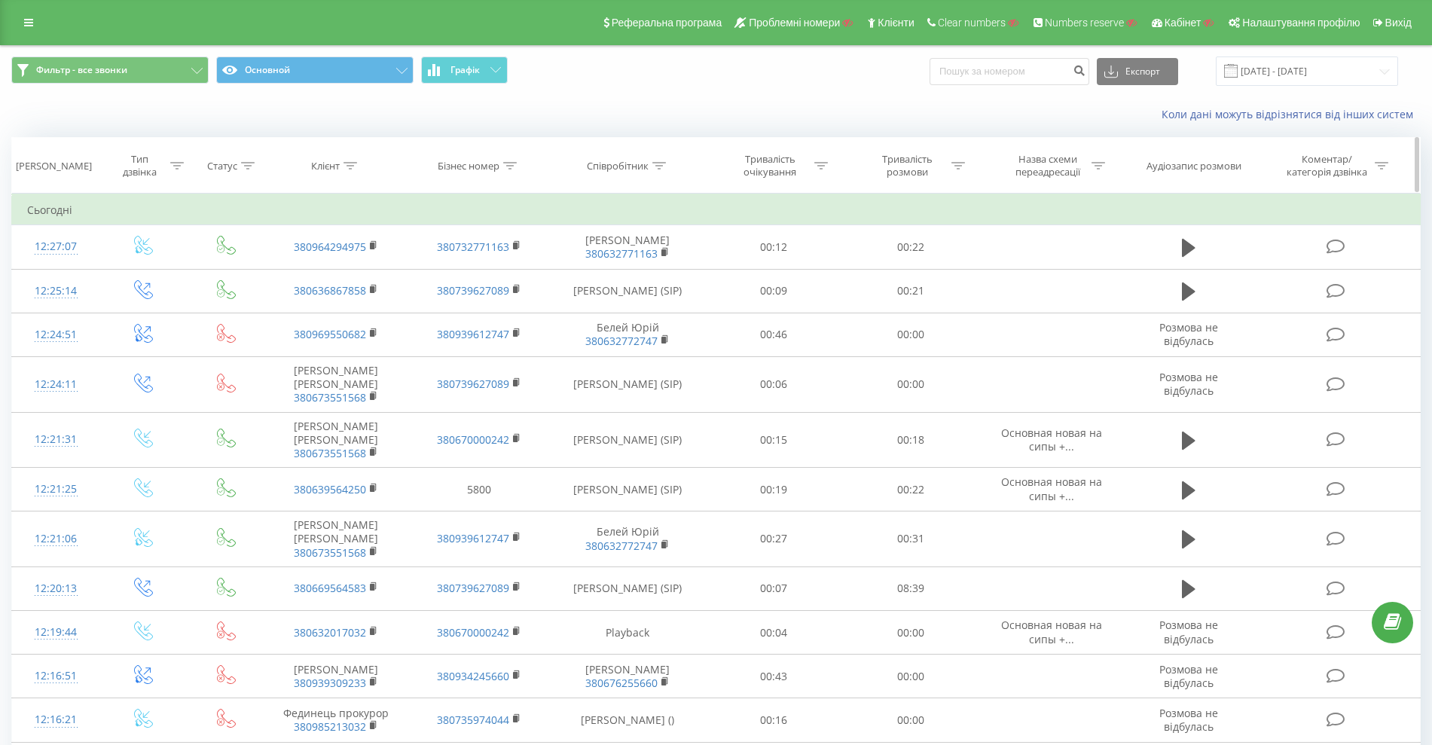
click at [337, 163] on div "Клієнт" at bounding box center [325, 166] width 29 height 13
drag, startPoint x: 334, startPoint y: 276, endPoint x: 339, endPoint y: 285, distance: 9.4
click at [334, 276] on input "text" at bounding box center [336, 274] width 133 height 26
paste input "380979941727"
drag, startPoint x: 339, startPoint y: 285, endPoint x: 359, endPoint y: 304, distance: 27.7
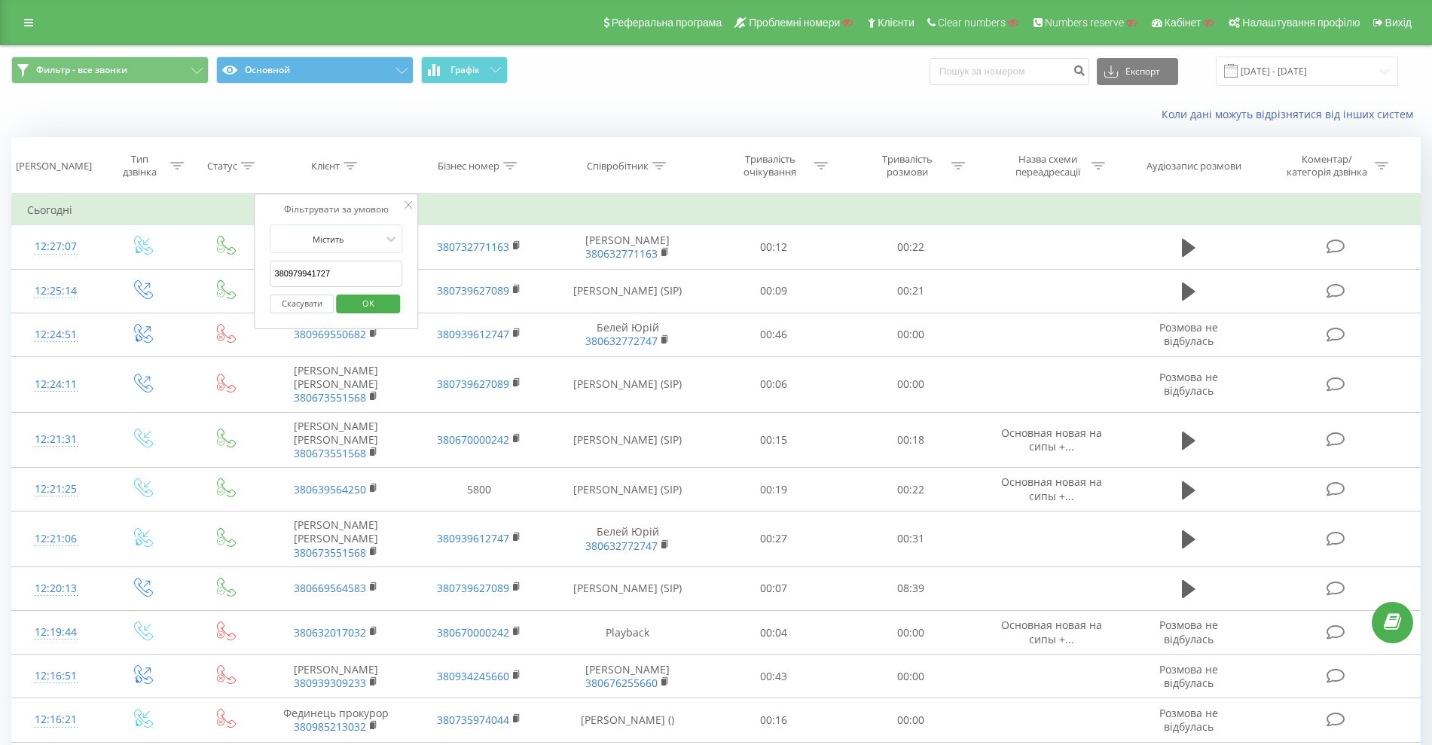
click at [359, 304] on span "OK" at bounding box center [368, 302] width 42 height 23
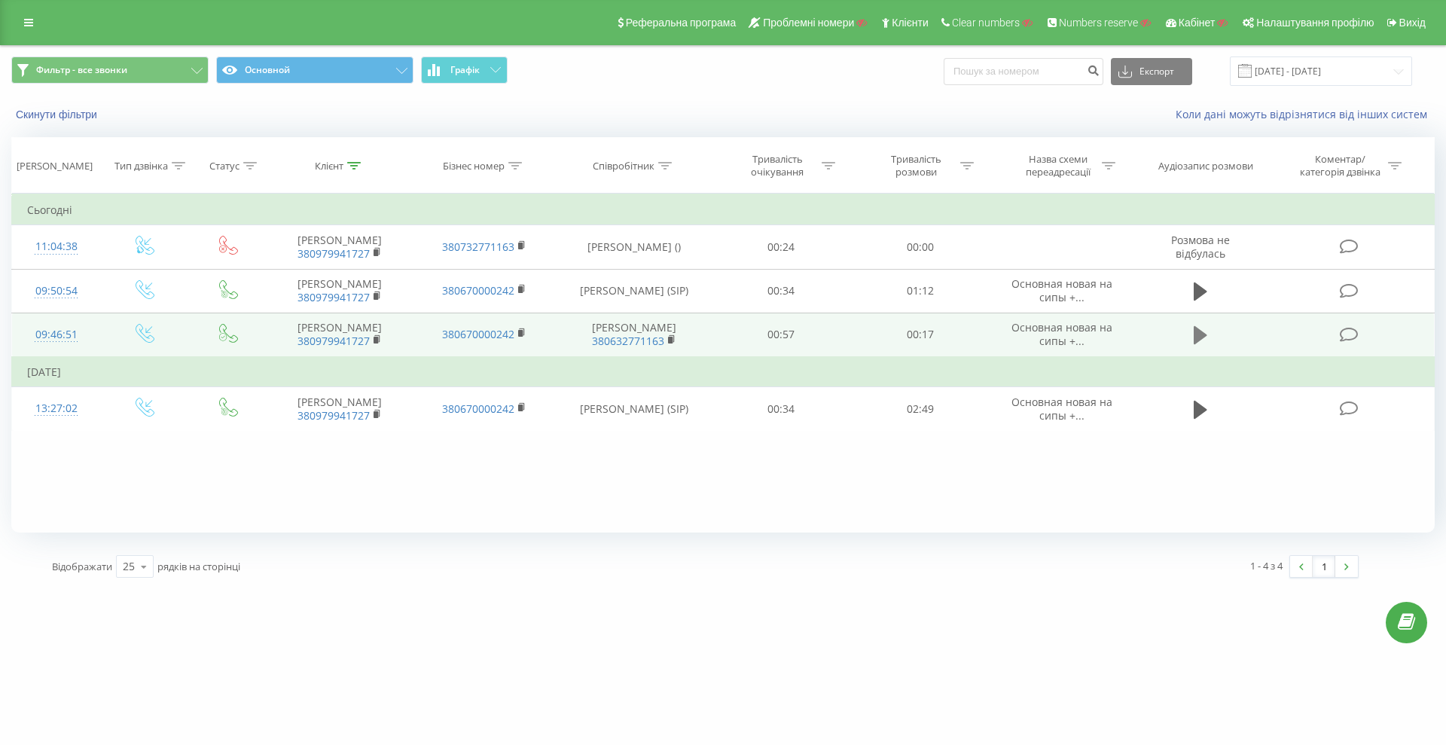
click at [1194, 337] on icon at bounding box center [1201, 335] width 14 height 21
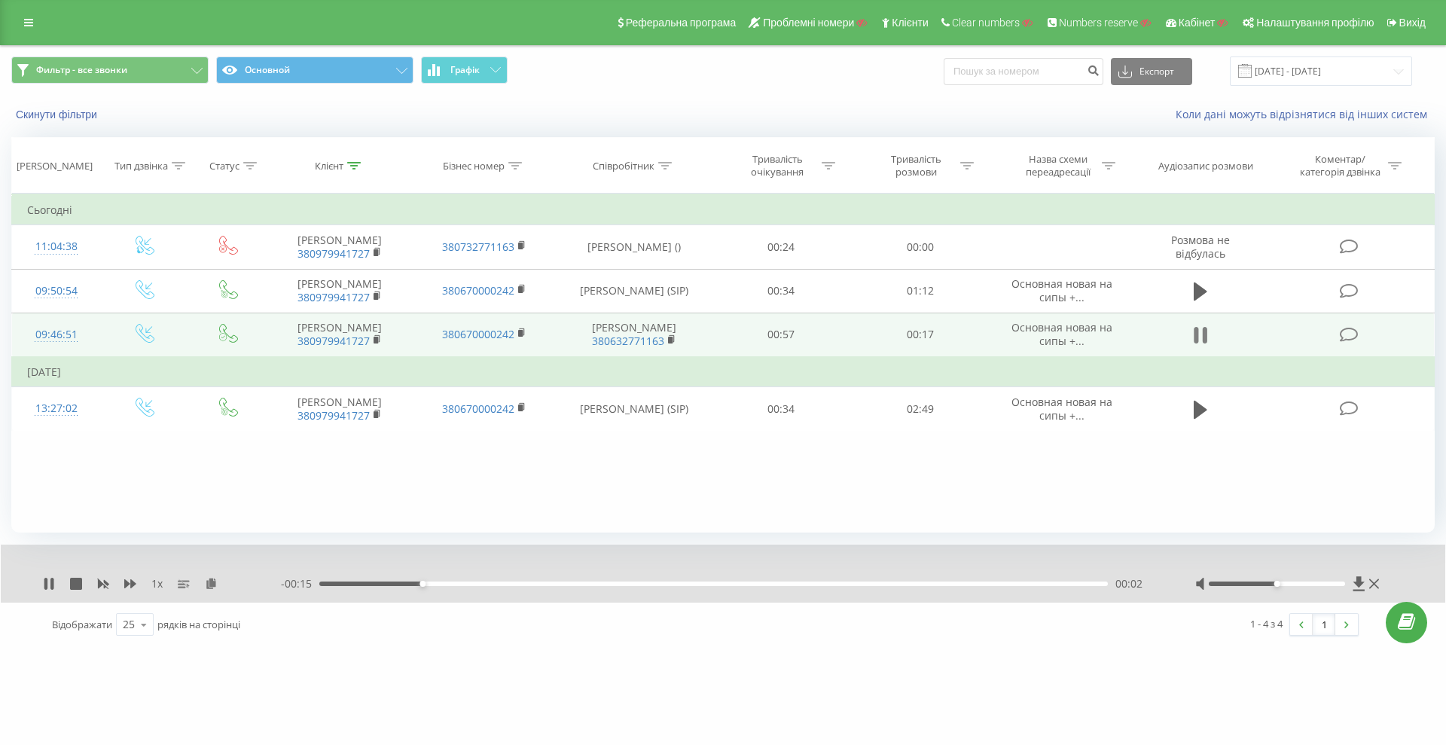
click at [1204, 340] on icon at bounding box center [1205, 335] width 5 height 17
click at [343, 166] on div "Клієнт" at bounding box center [329, 166] width 29 height 13
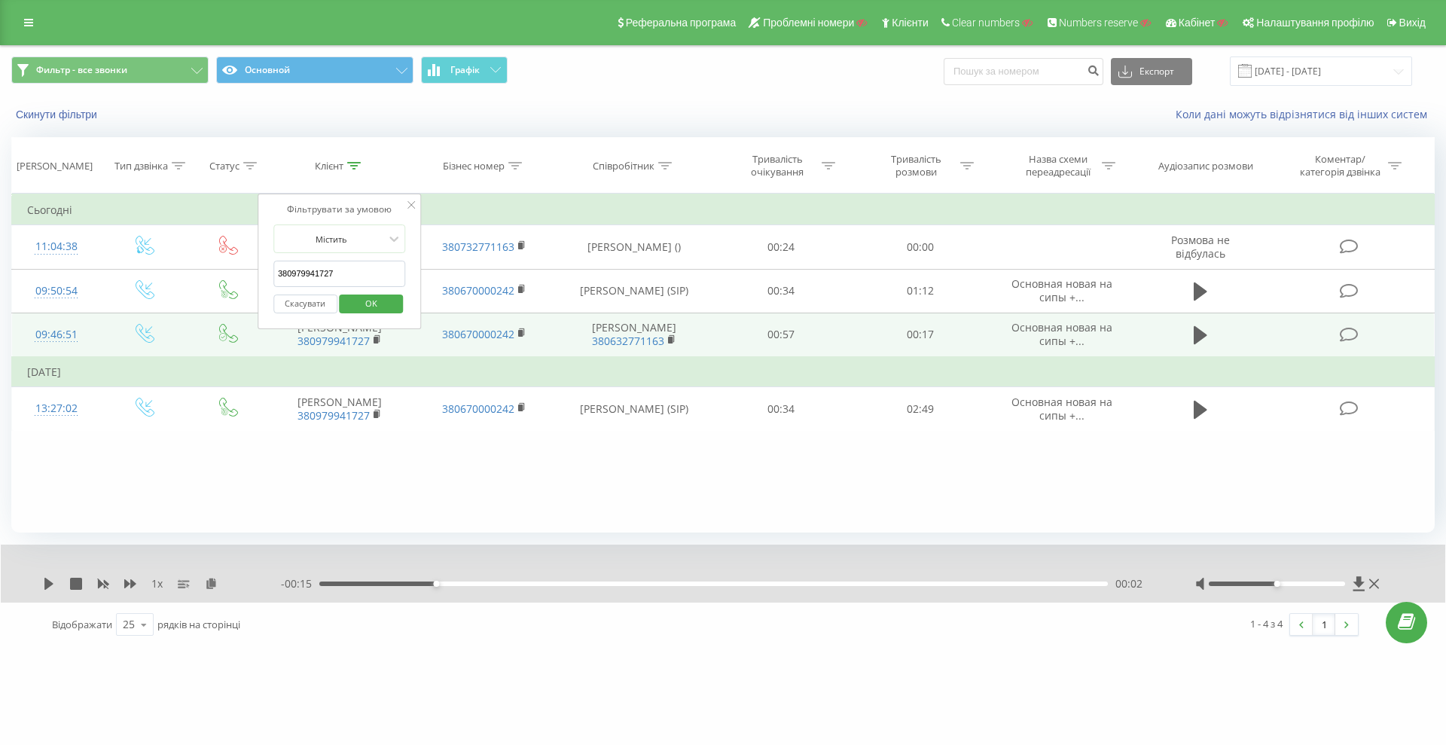
drag, startPoint x: 349, startPoint y: 279, endPoint x: 319, endPoint y: 301, distance: 37.7
click at [235, 276] on table "Фільтрувати за умовою Дорівнює Введіть значення Скасувати OK Фільтрувати за умо…" at bounding box center [723, 312] width 1424 height 237
paste input "686450390"
type input "380686450390"
click at [361, 304] on span "OK" at bounding box center [371, 302] width 42 height 23
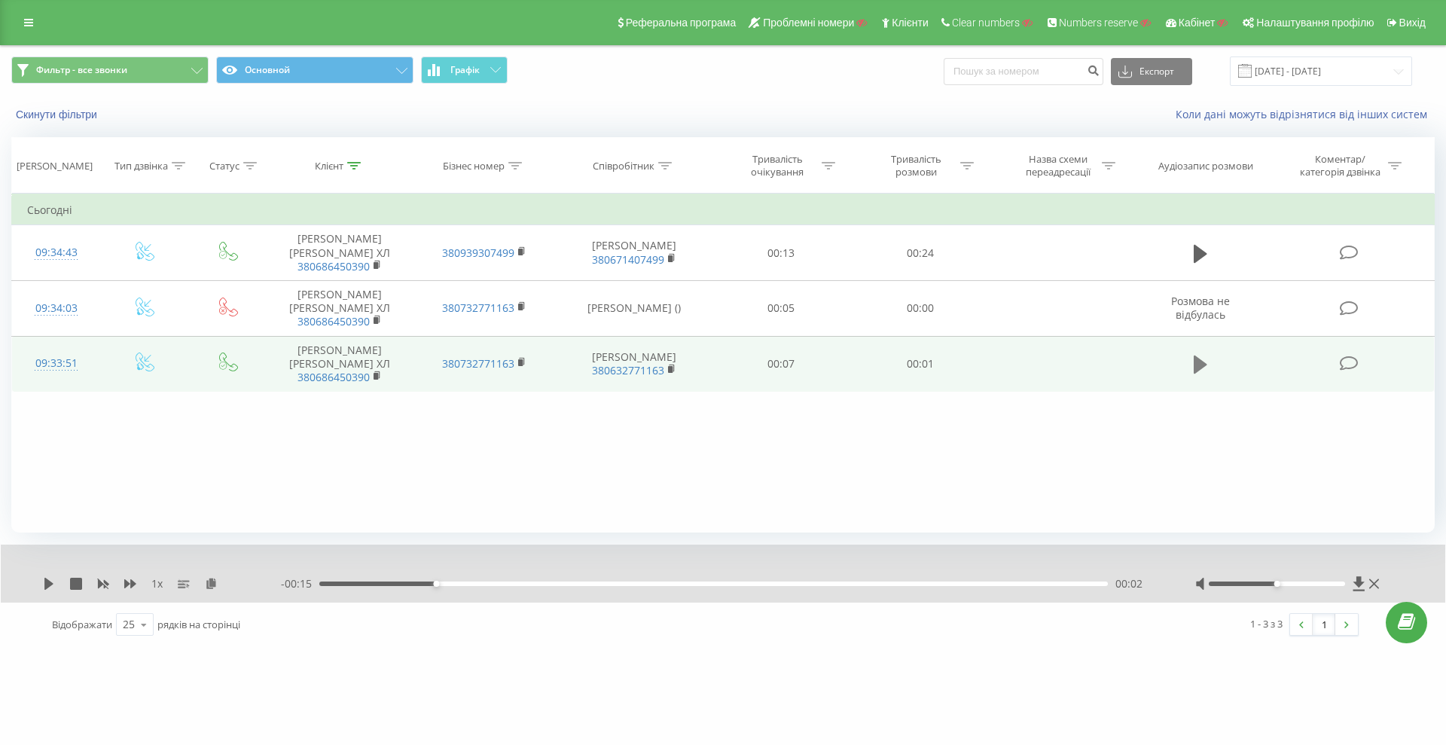
click at [1201, 366] on icon at bounding box center [1201, 365] width 14 height 18
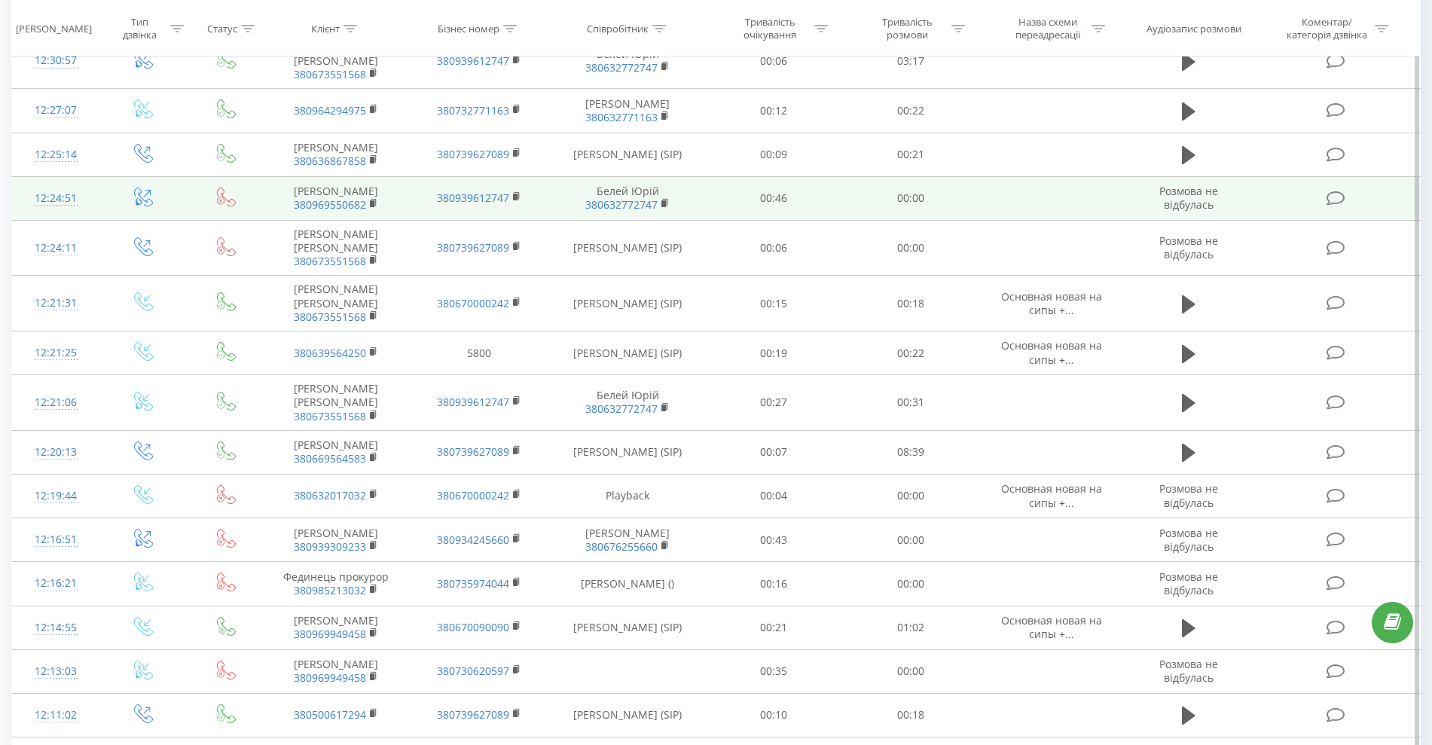
scroll to position [282, 0]
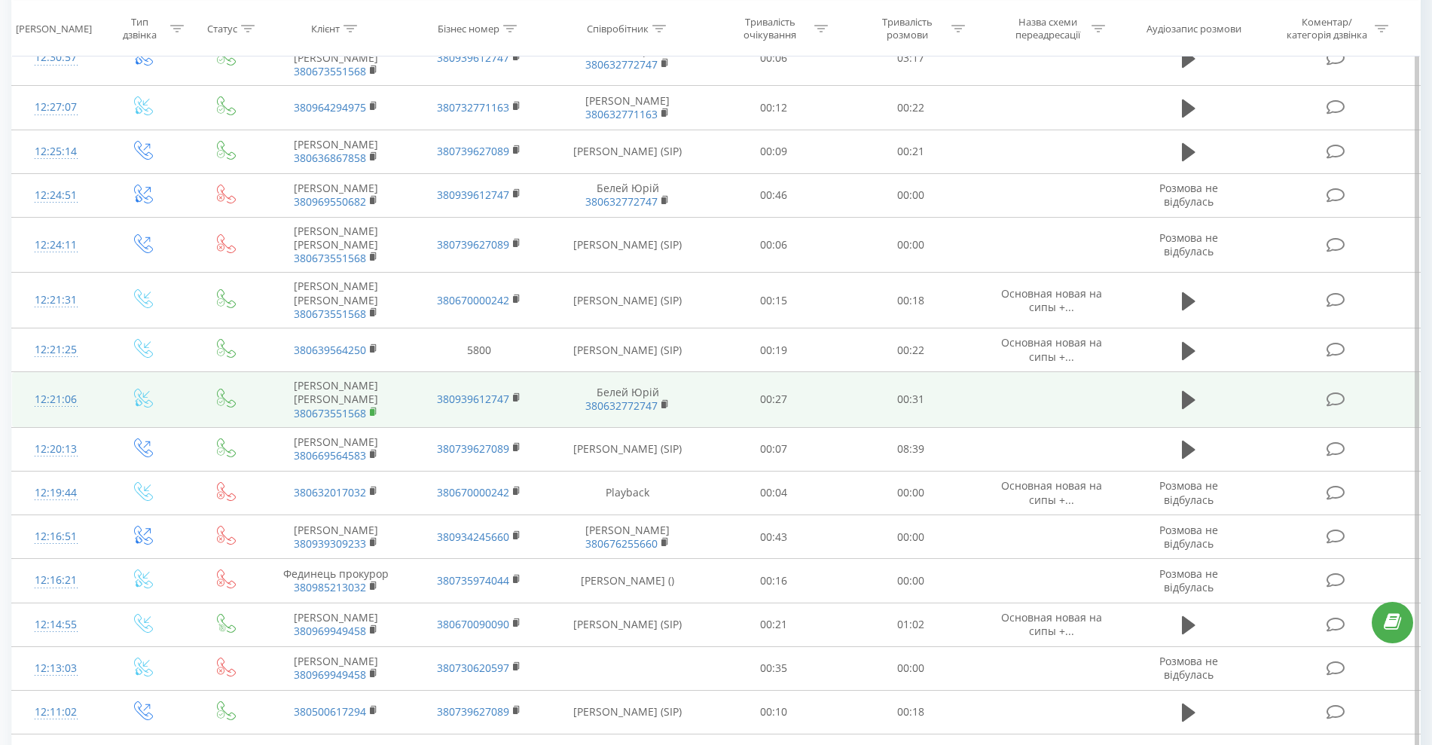
click at [373, 411] on rect at bounding box center [372, 412] width 5 height 7
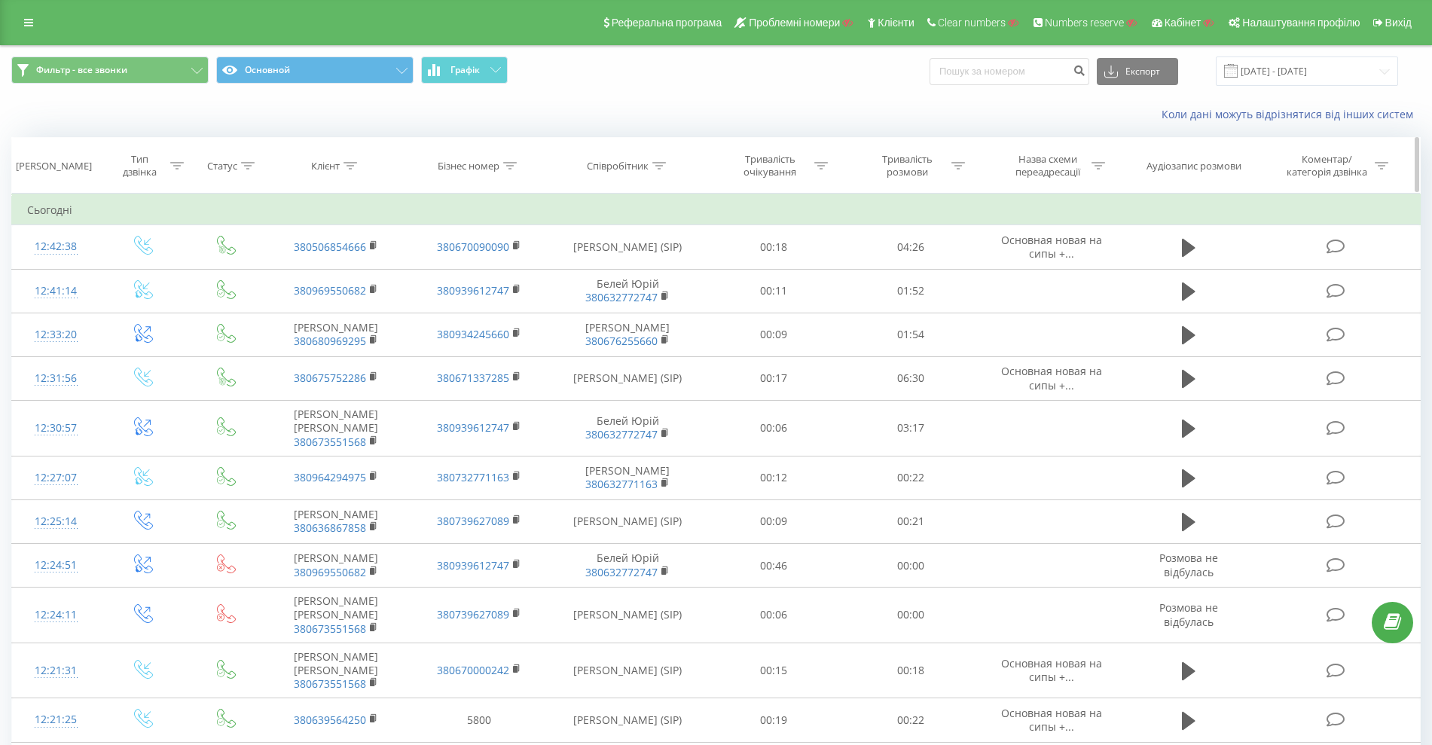
click at [351, 171] on div at bounding box center [350, 166] width 14 height 13
click at [340, 273] on input "text" at bounding box center [336, 274] width 133 height 26
paste input "0964294975"
type input "0964294975"
click at [363, 297] on span "OK" at bounding box center [368, 302] width 42 height 23
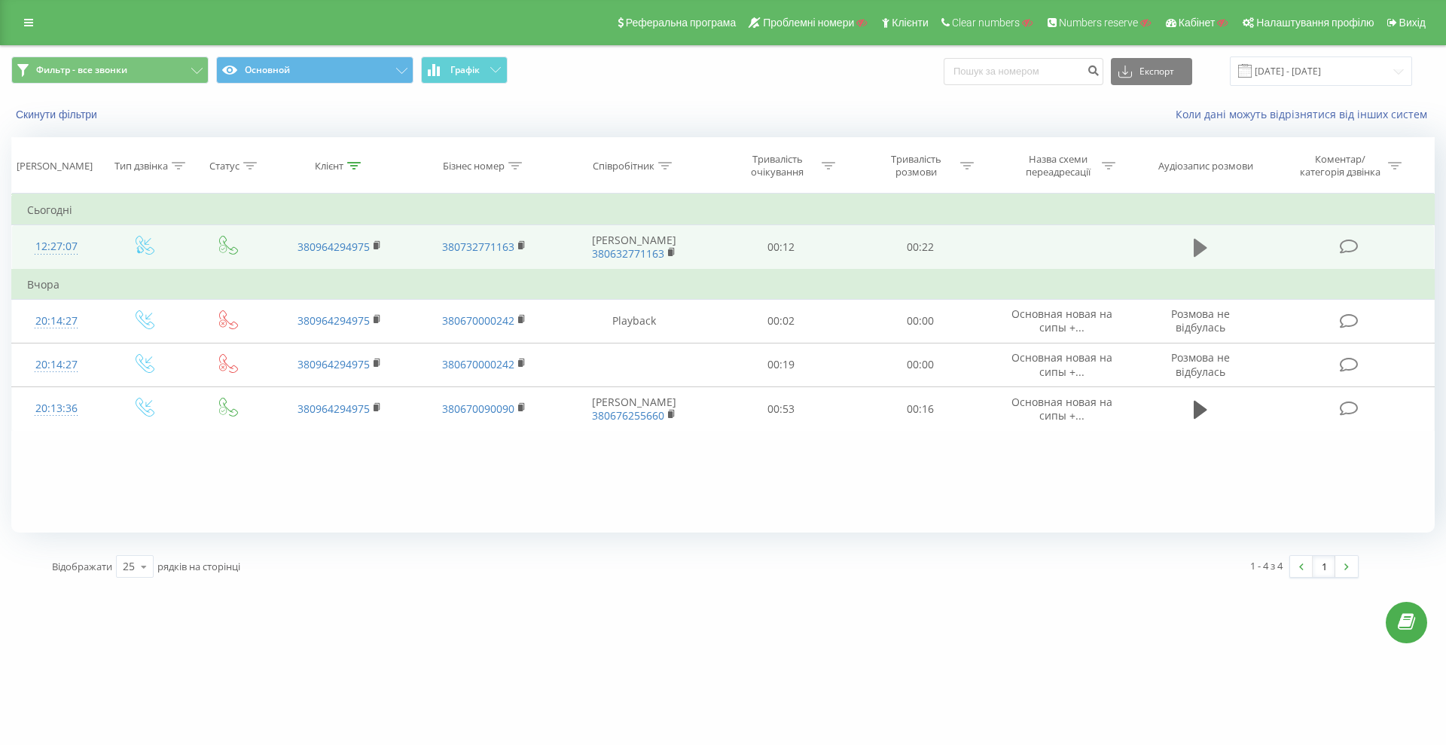
click at [1201, 252] on icon at bounding box center [1201, 248] width 14 height 18
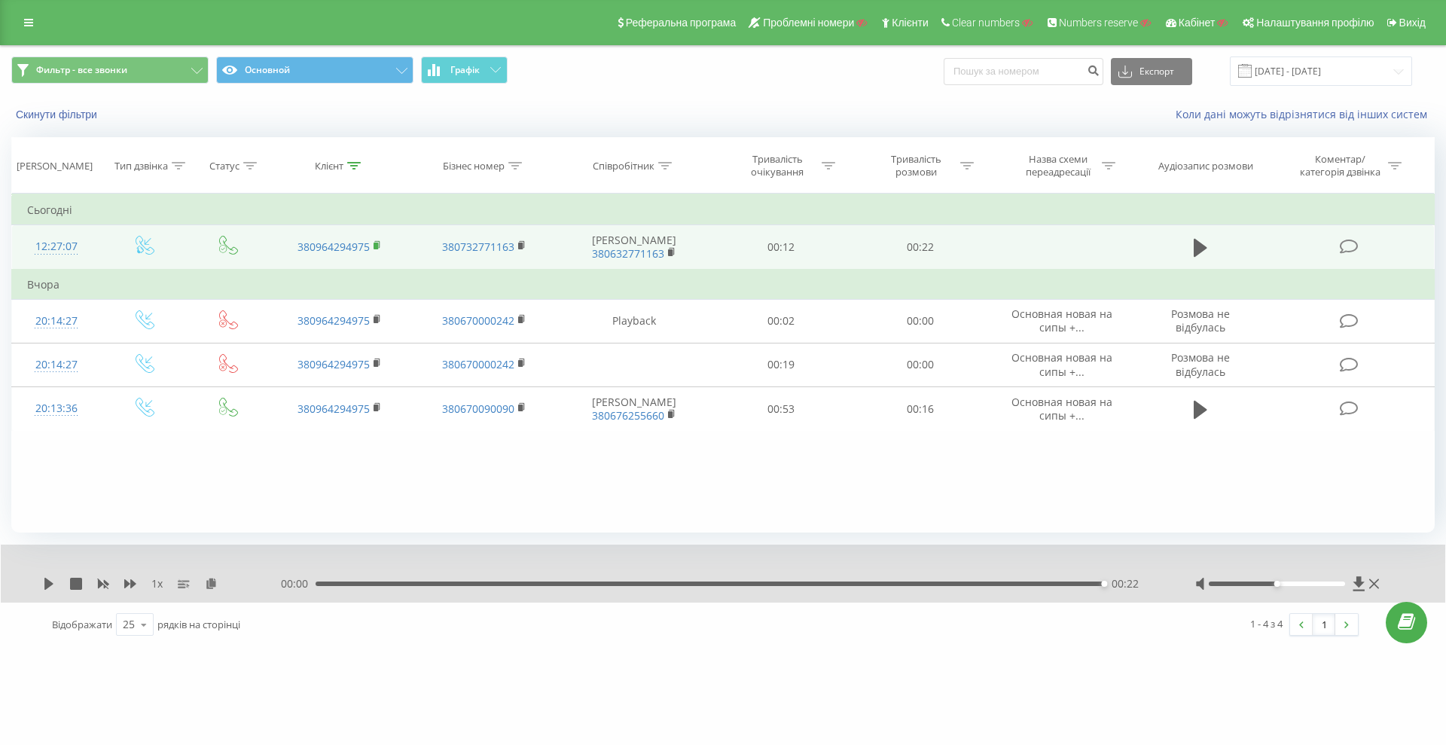
click at [377, 247] on rect at bounding box center [376, 246] width 5 height 7
click at [520, 246] on rect at bounding box center [520, 246] width 5 height 7
click at [673, 252] on rect at bounding box center [670, 252] width 5 height 7
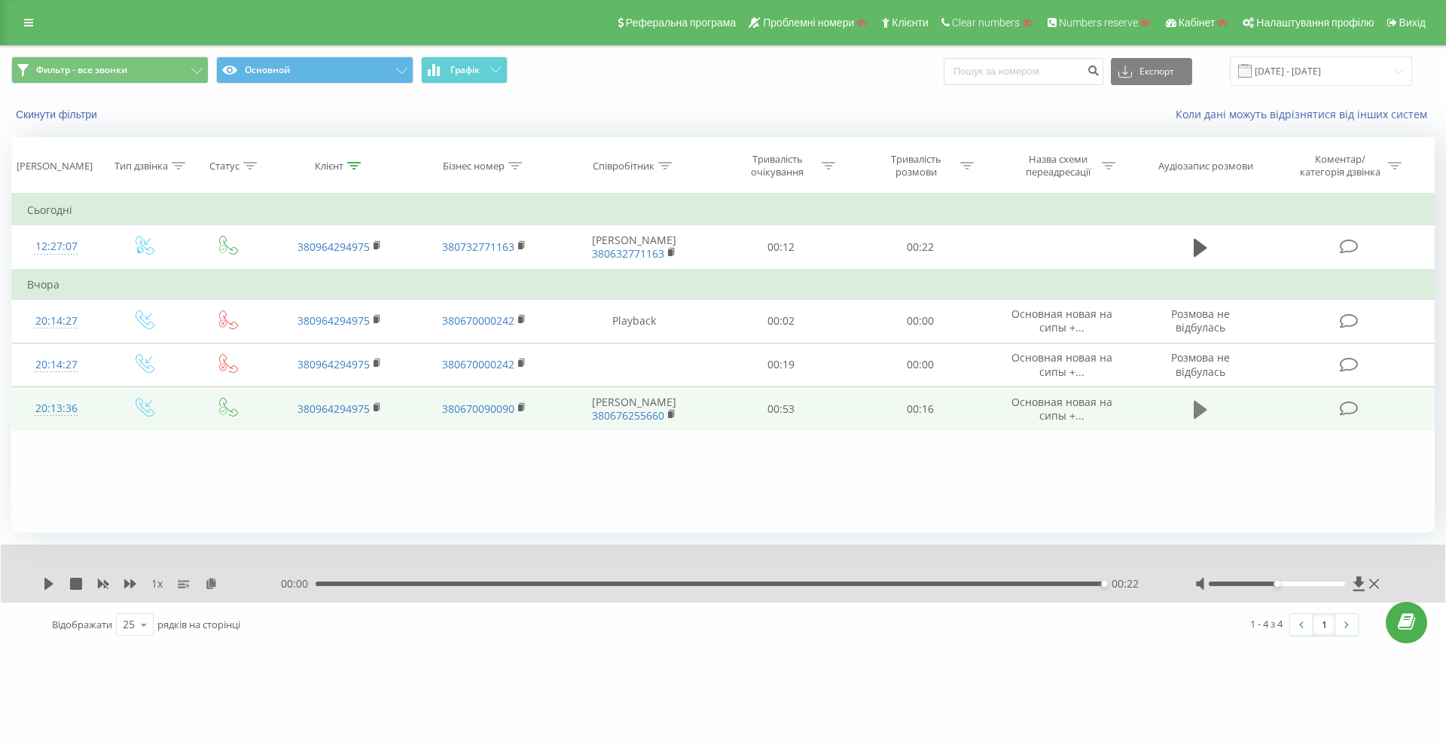
click at [1198, 407] on icon at bounding box center [1201, 409] width 14 height 18
drag, startPoint x: 35, startPoint y: 17, endPoint x: 52, endPoint y: 29, distance: 20.5
click at [35, 17] on link at bounding box center [28, 22] width 27 height 21
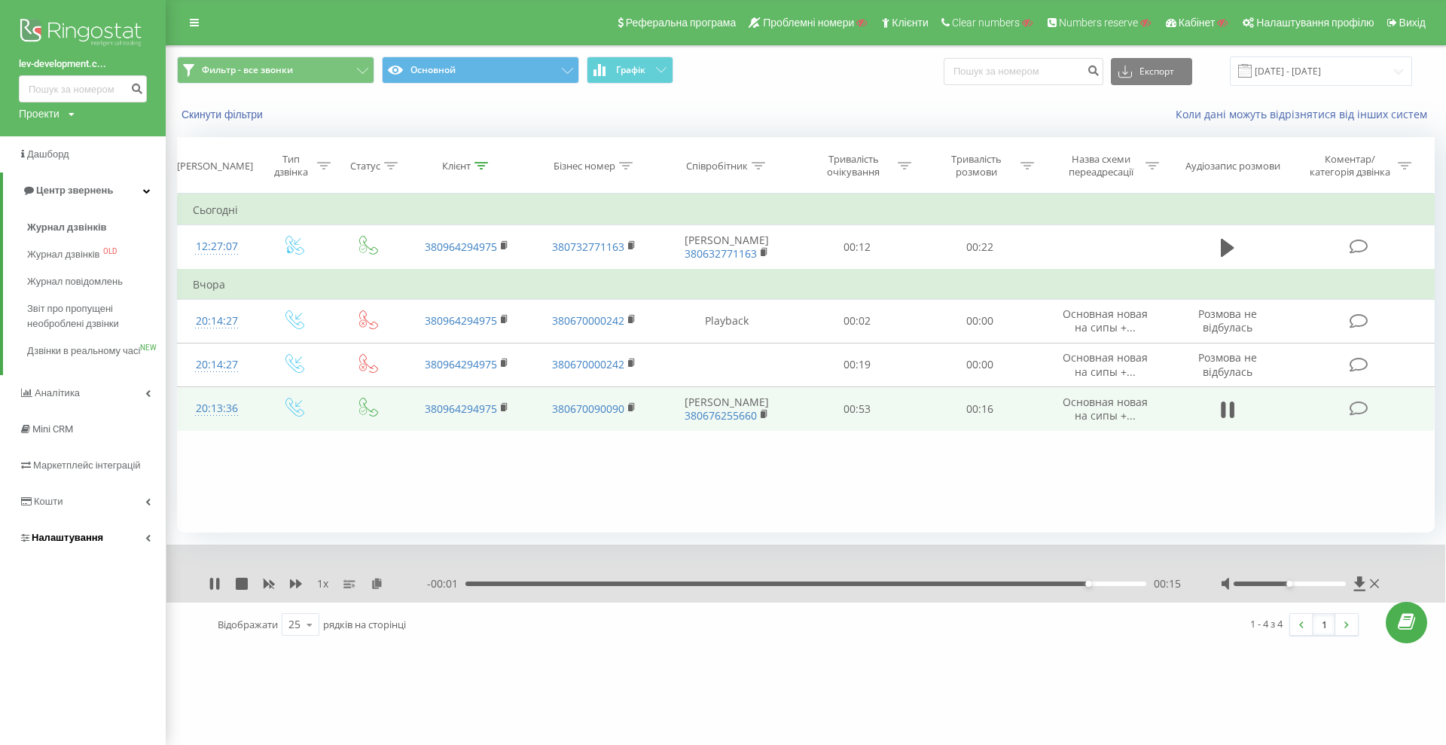
click at [112, 551] on link "Налаштування" at bounding box center [83, 538] width 166 height 36
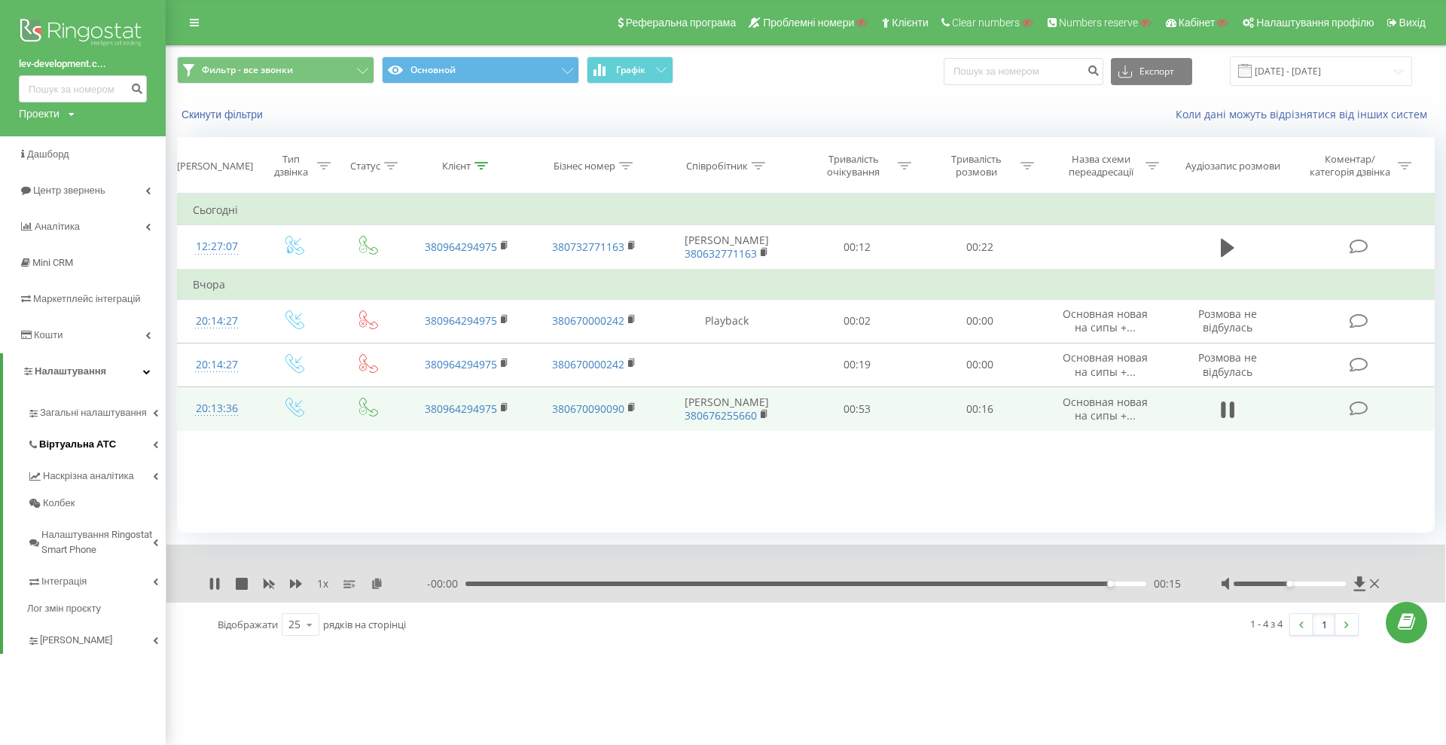
click at [109, 446] on span "Віртуальна АТС" at bounding box center [77, 444] width 77 height 15
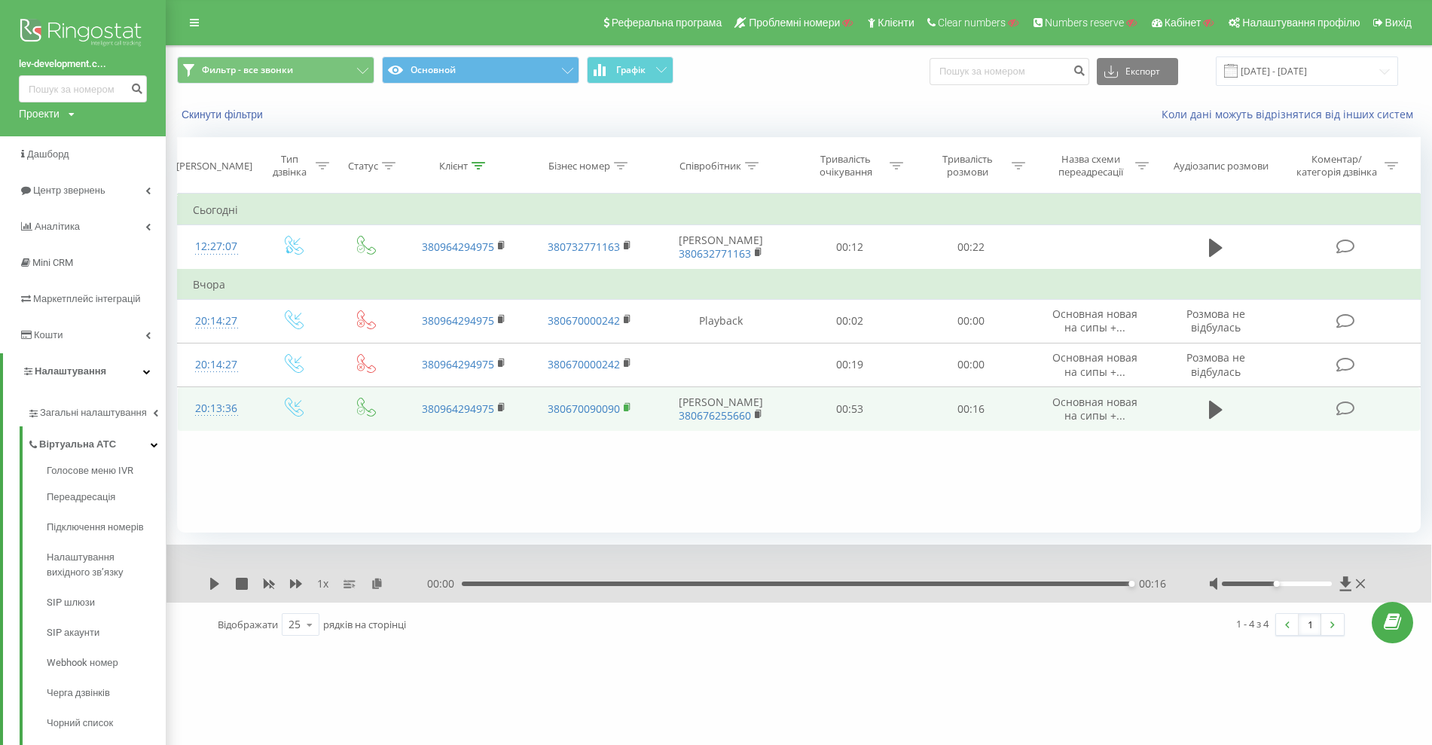
click at [627, 411] on rect at bounding box center [626, 407] width 5 height 7
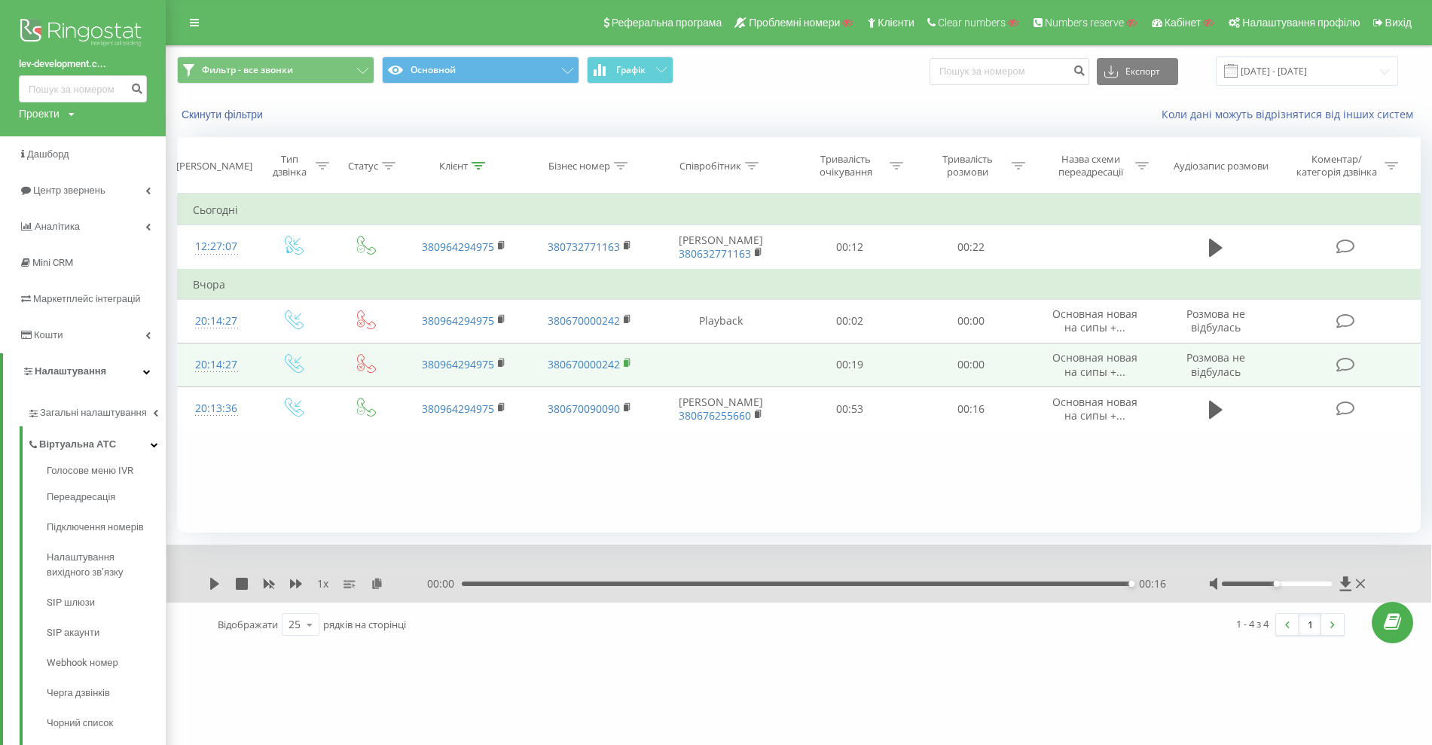
click at [627, 367] on rect at bounding box center [626, 363] width 5 height 7
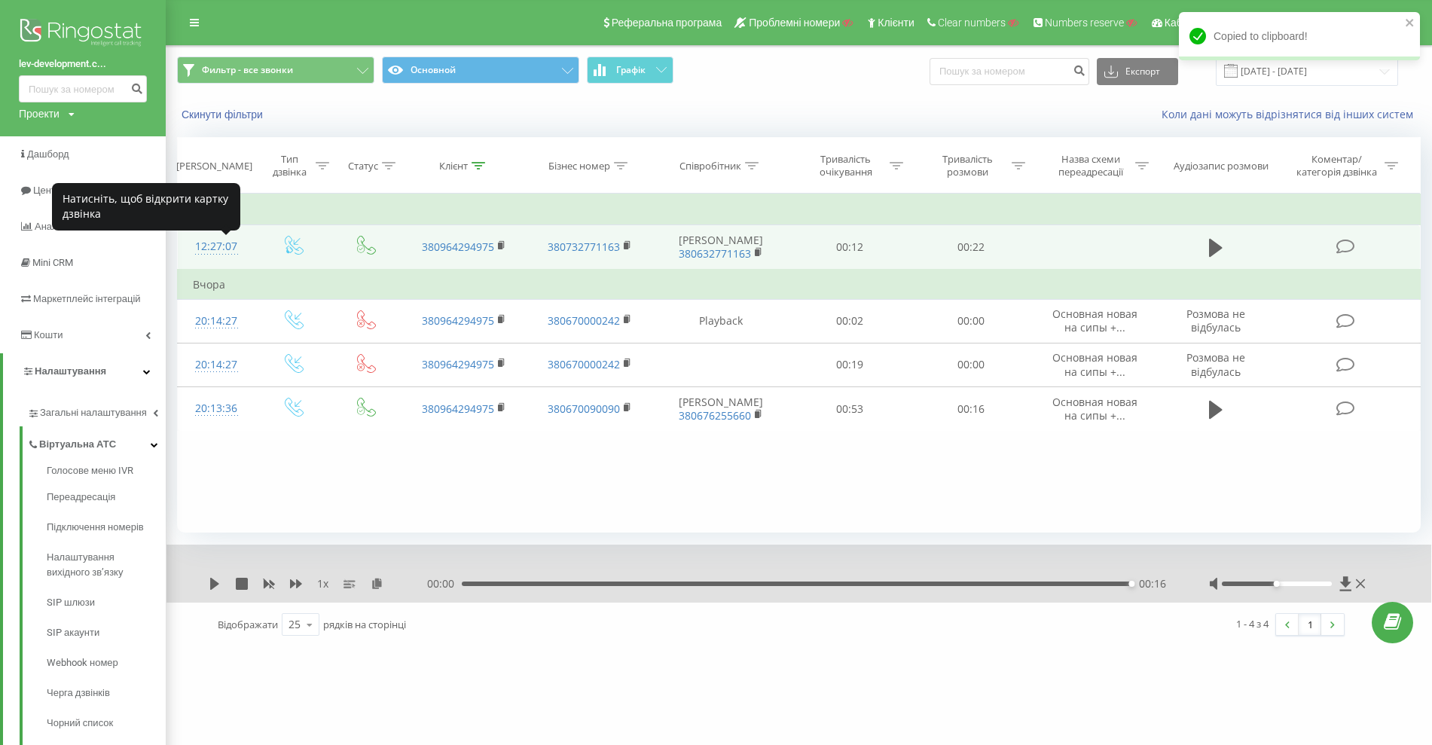
click at [212, 254] on div "12:27:07" at bounding box center [216, 246] width 47 height 29
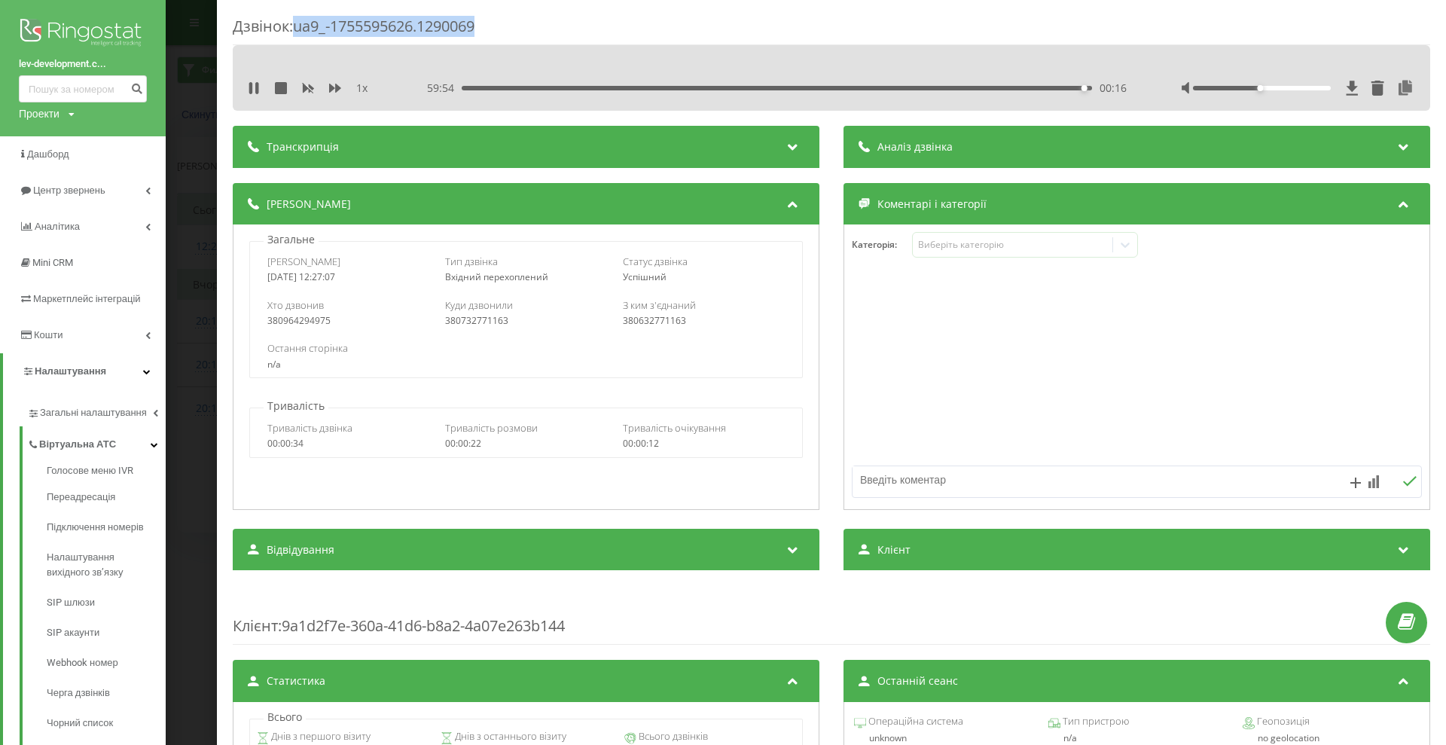
drag, startPoint x: 520, startPoint y: 17, endPoint x: 300, endPoint y: 28, distance: 220.2
click at [300, 28] on div "Дзвінок : ua9_-1755595626.1290069" at bounding box center [832, 30] width 1198 height 29
copy div "ua9_-1755595626.1290069"
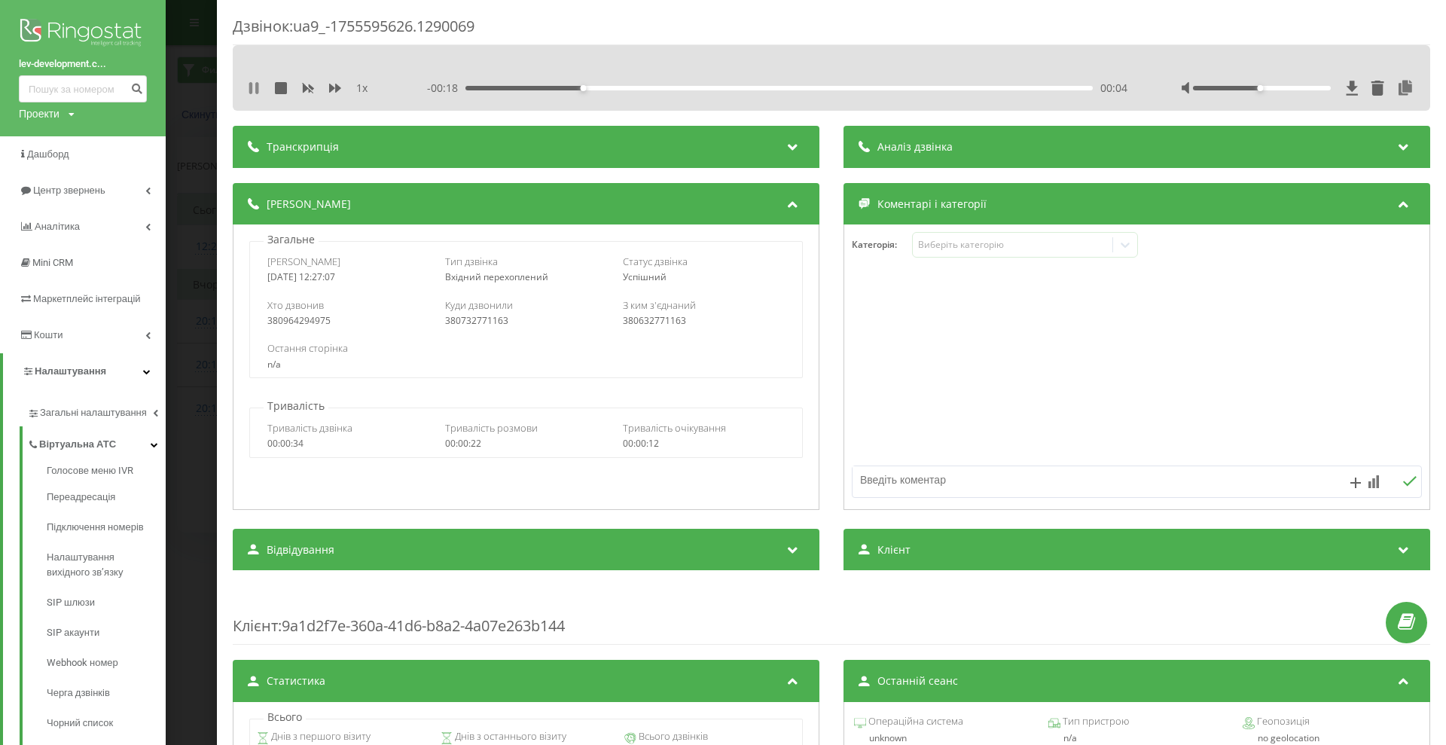
click at [258, 86] on icon at bounding box center [256, 88] width 3 height 12
click at [196, 228] on div "Дзвінок : ua9_-1755595626.1290069 1 x - 00:18 00:04 00:04 Транскрипція Для AI-а…" at bounding box center [723, 372] width 1446 height 745
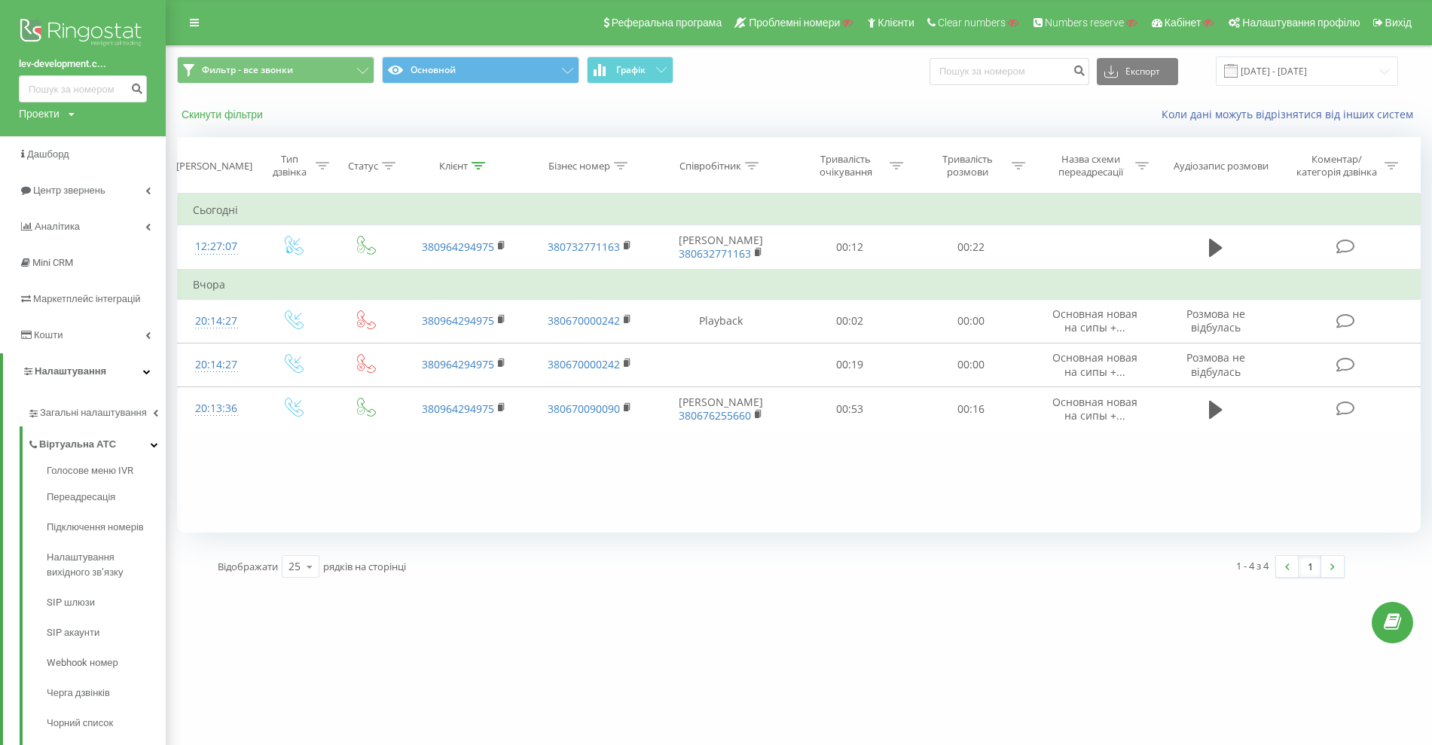
click at [225, 110] on button "Скинути фільтри" at bounding box center [223, 115] width 93 height 14
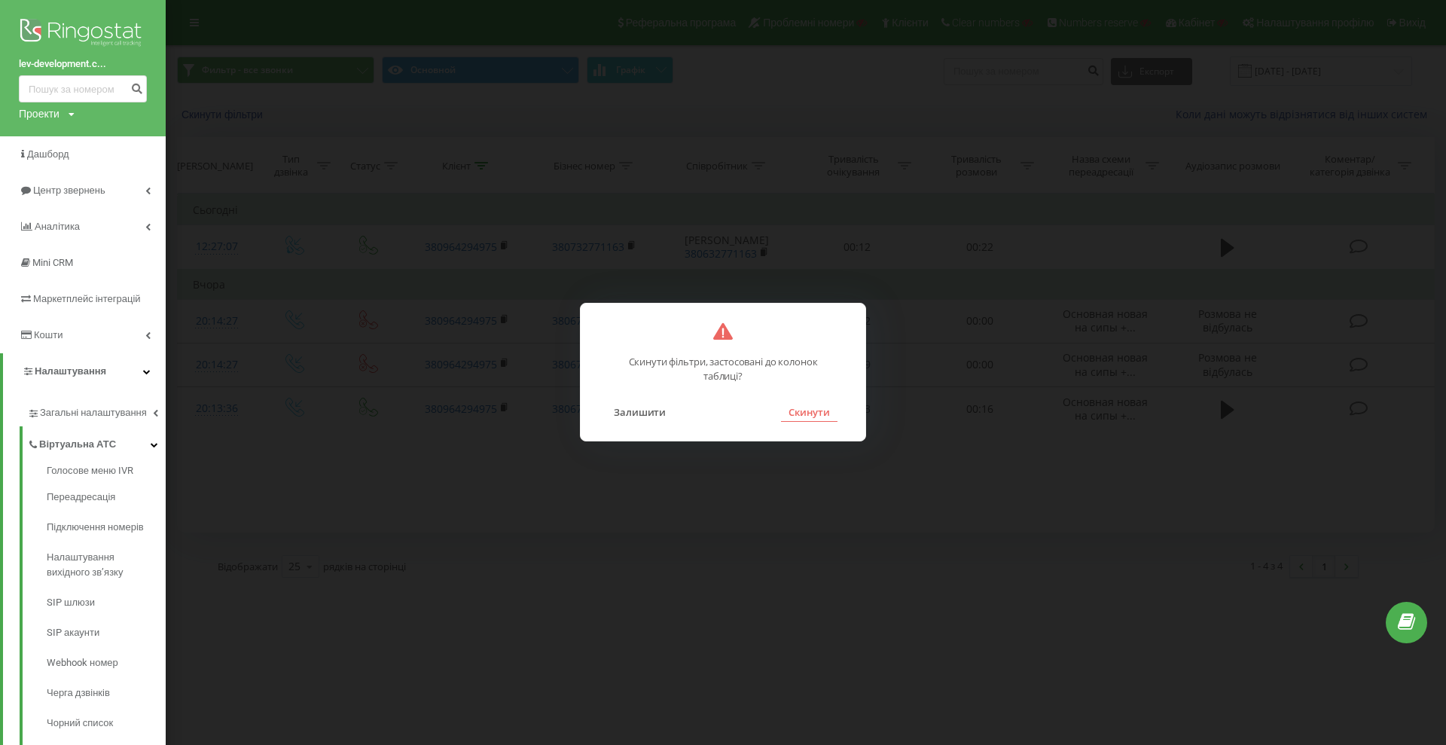
click at [812, 411] on button "Скинути" at bounding box center [809, 412] width 56 height 20
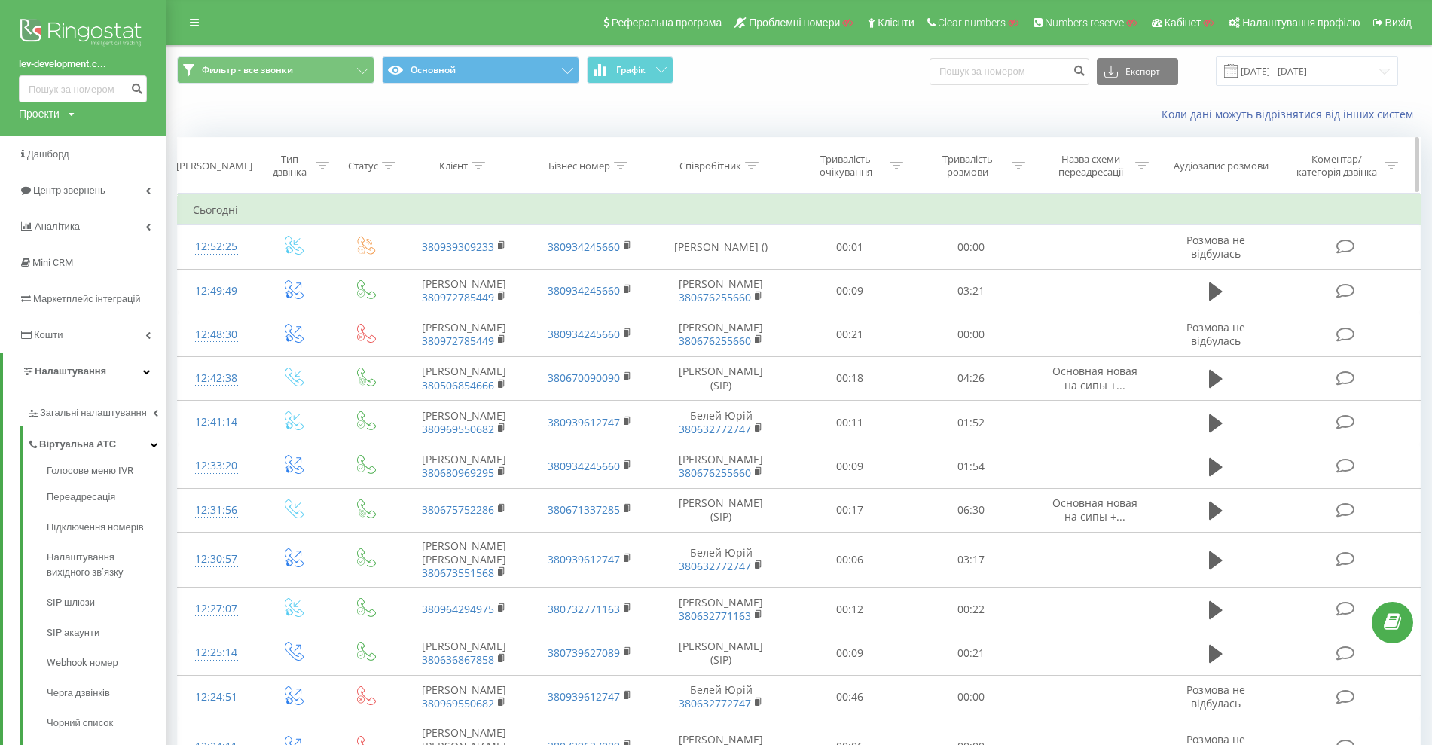
click at [311, 168] on div "Тип дзвінка" at bounding box center [289, 166] width 43 height 26
click at [298, 270] on div "Введіть значення" at bounding box center [285, 275] width 107 height 12
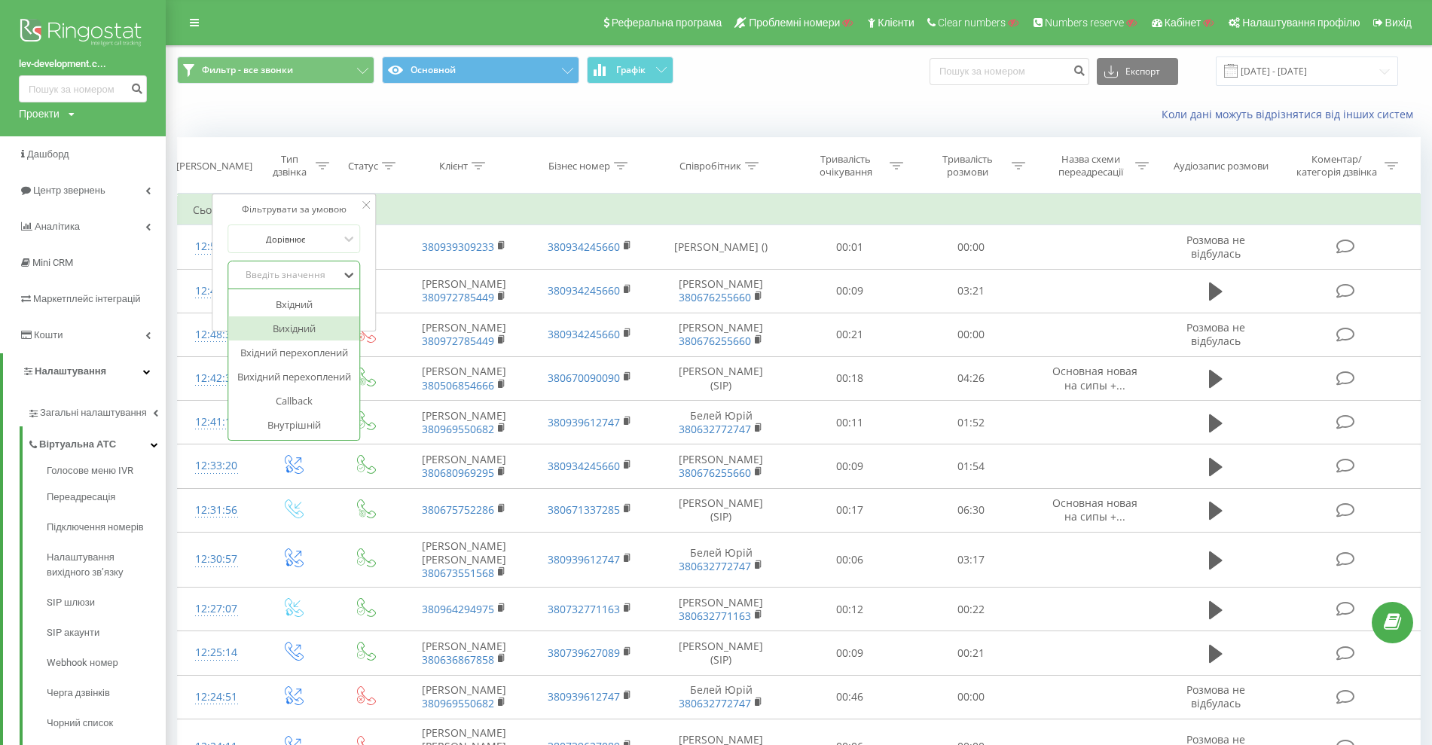
click at [285, 323] on div "Вихідний" at bounding box center [293, 328] width 131 height 24
click at [320, 305] on span "OK" at bounding box center [326, 305] width 42 height 23
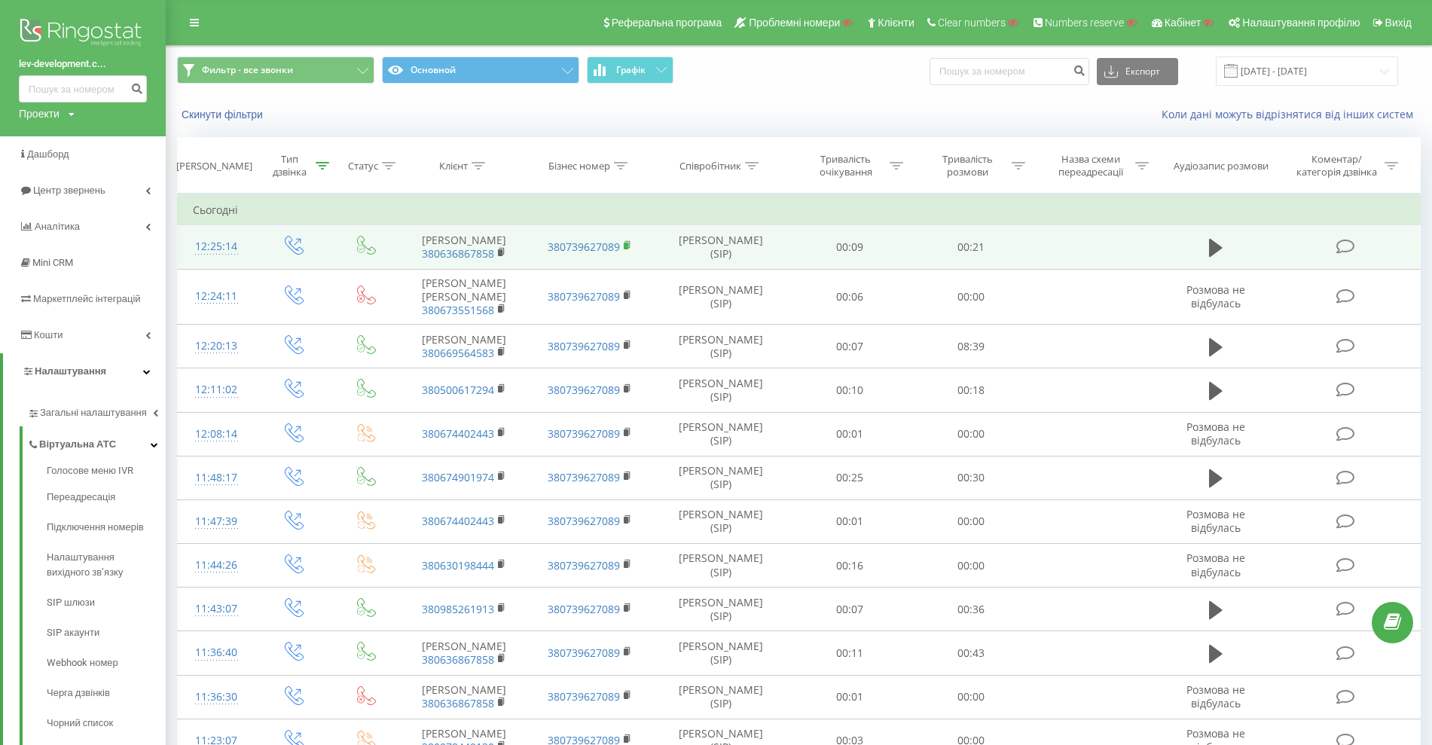
click at [625, 246] on rect at bounding box center [626, 246] width 5 height 7
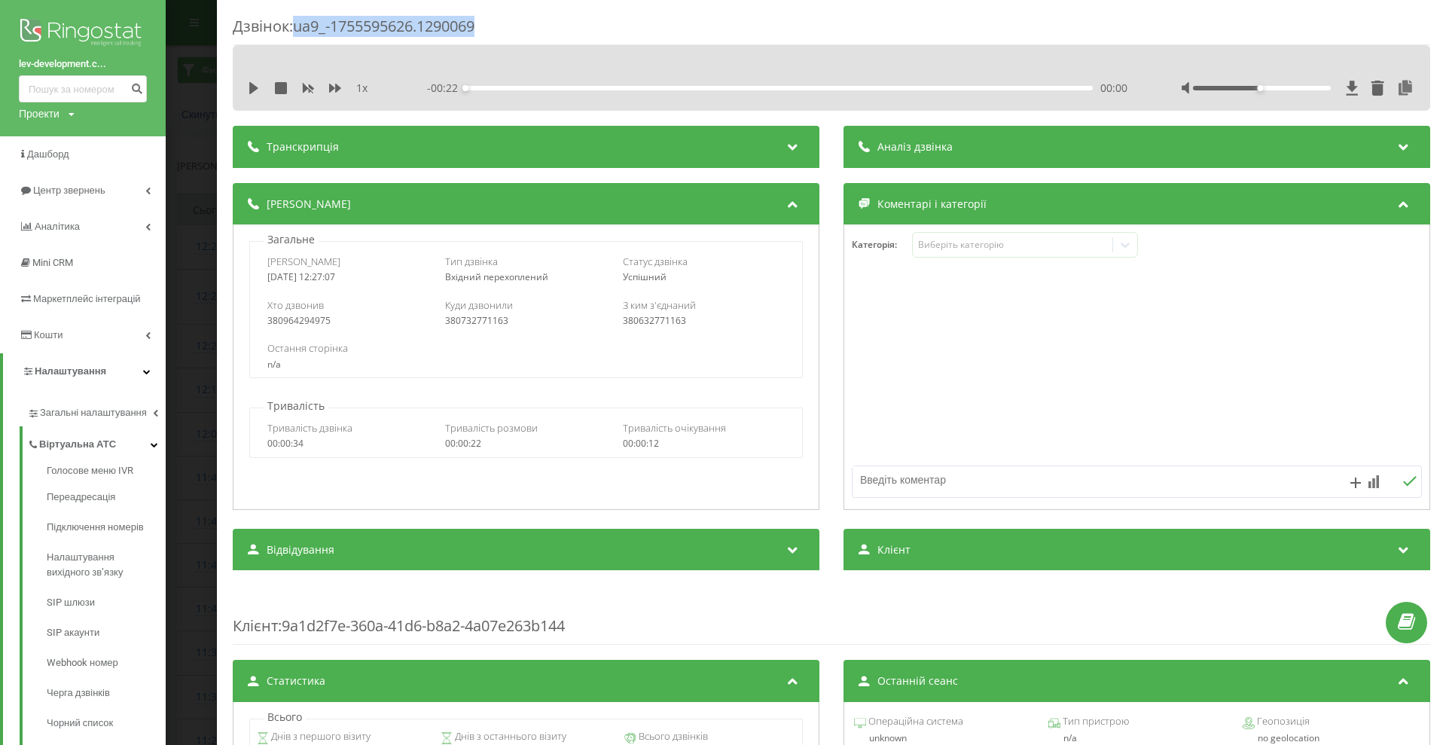
drag, startPoint x: 502, startPoint y: 32, endPoint x: 300, endPoint y: 23, distance: 202.8
click at [300, 23] on div "Дзвінок : ua9_-1755595626.1290069" at bounding box center [832, 30] width 1198 height 29
copy div "ua9_-1755595626.1290069"
click at [210, 234] on div "Дзвінок : ua9_-1755595626.1290069 1 x - 00:22 00:00 00:00 Транскрипція Для AI-а…" at bounding box center [723, 372] width 1446 height 745
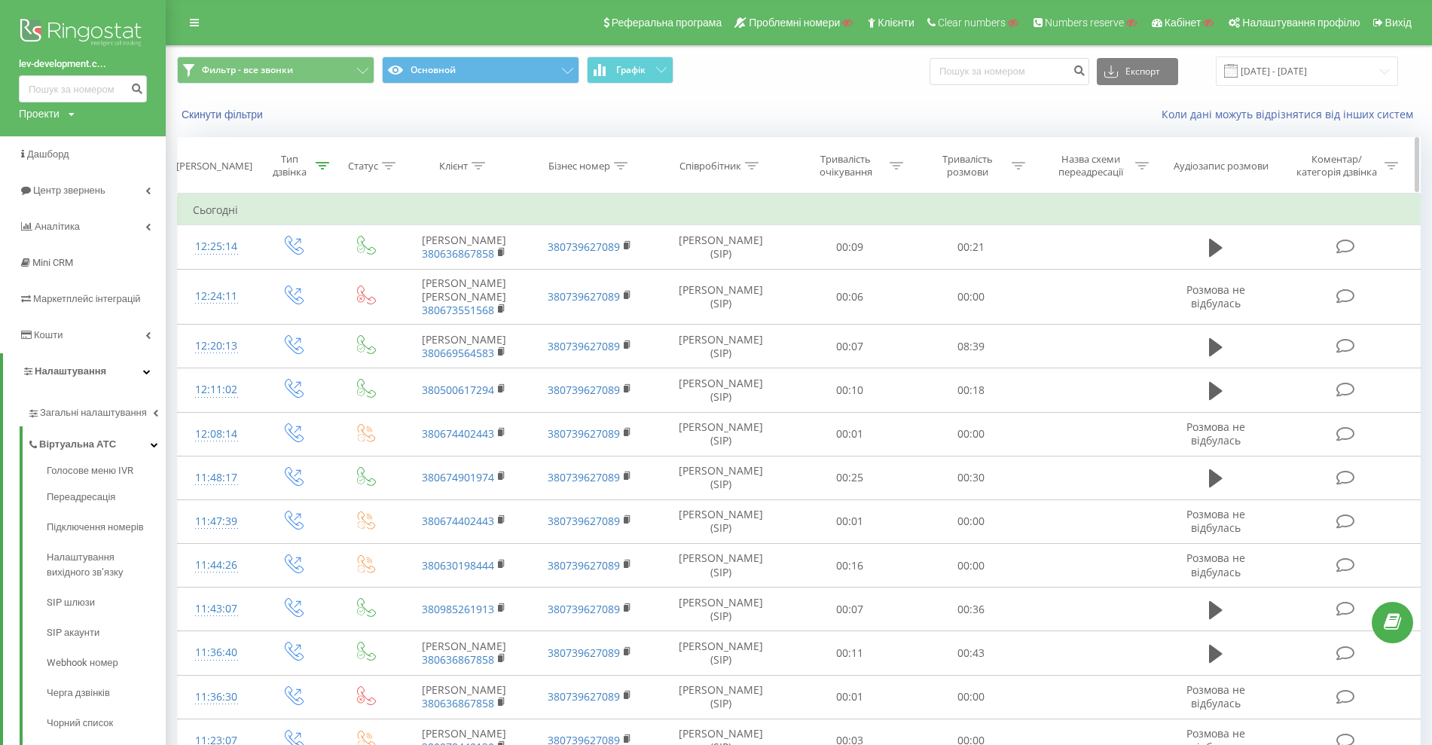
click at [591, 163] on div "Бізнес номер" at bounding box center [579, 166] width 62 height 13
click at [565, 273] on input "text" at bounding box center [589, 274] width 133 height 26
paste input "0632771163"
type input "0632771163"
click at [613, 298] on span "OK" at bounding box center [622, 302] width 42 height 23
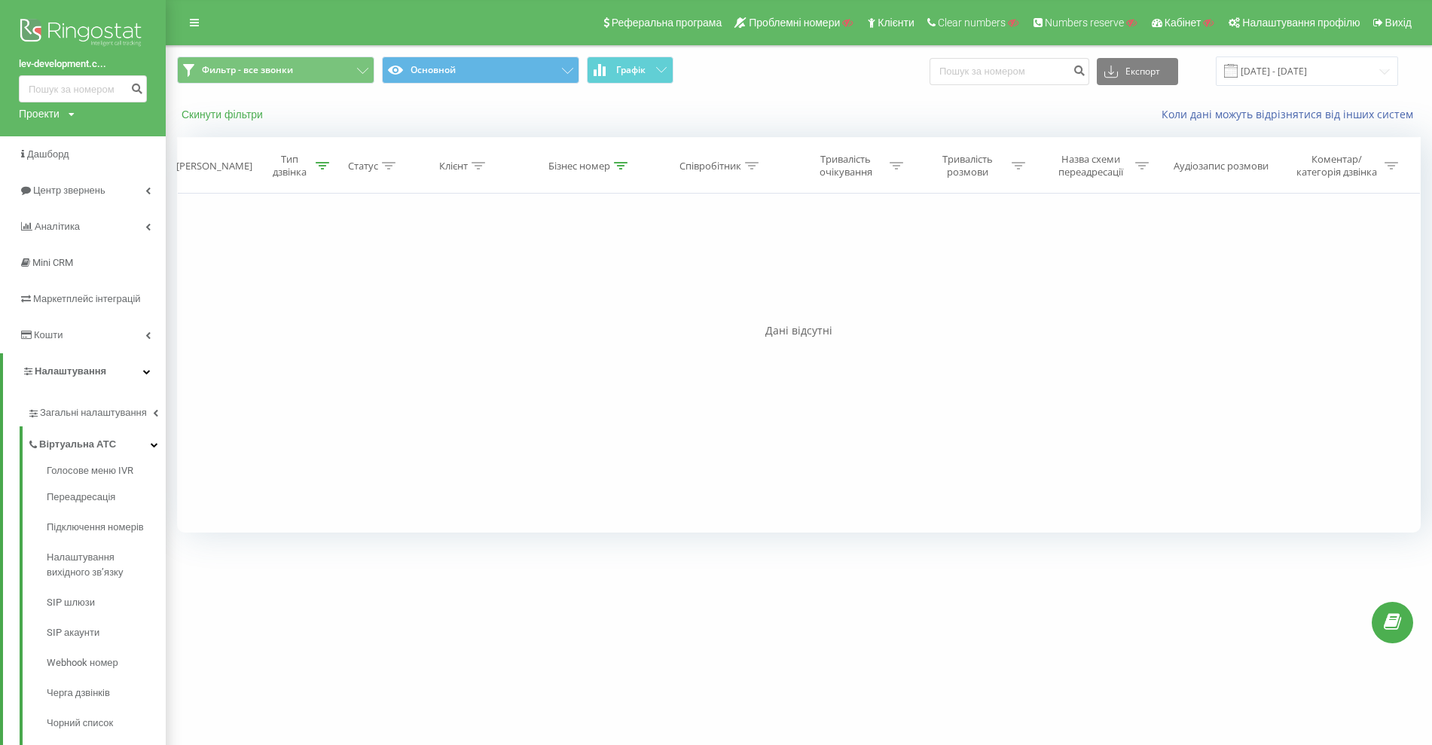
click at [224, 111] on button "Скинути фільтри" at bounding box center [223, 115] width 93 height 14
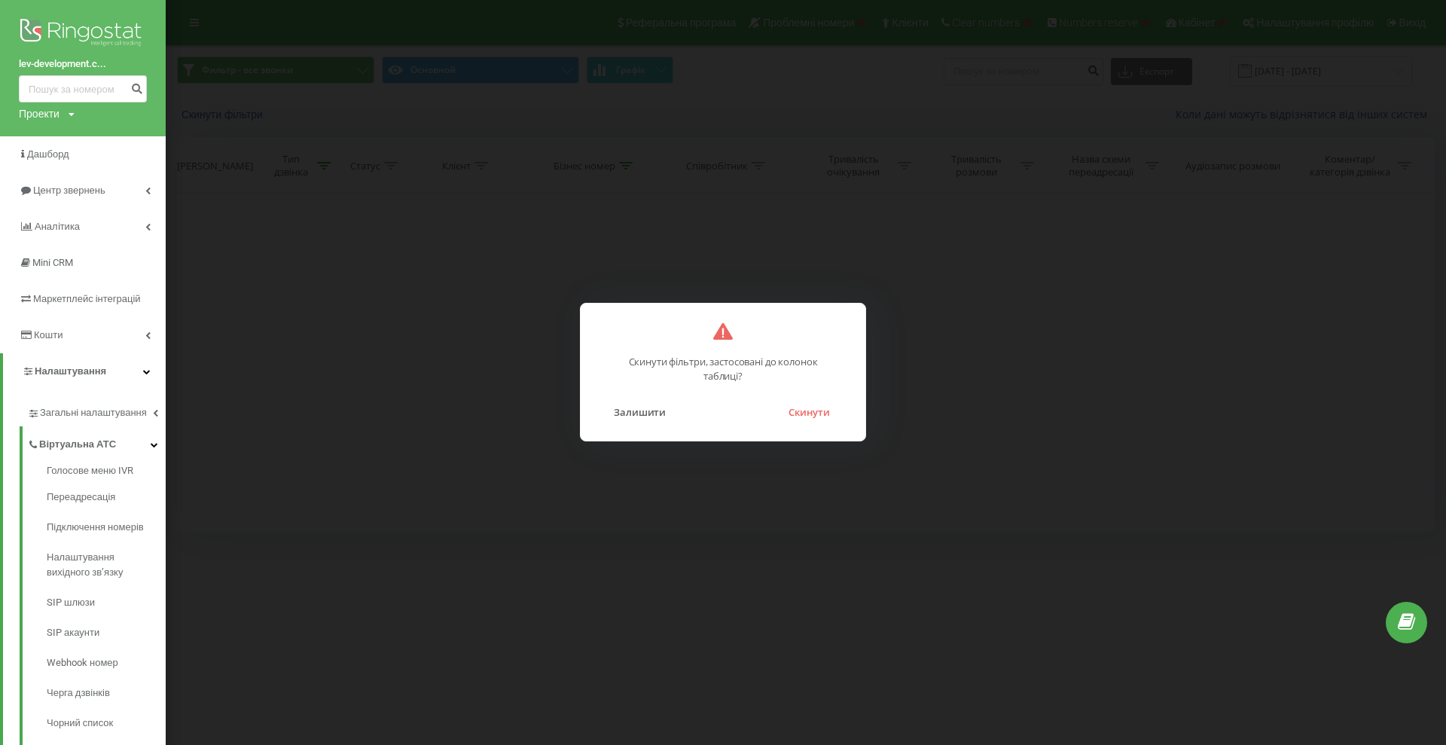
click at [819, 423] on div "Скинути фільтри, застосовані до колонок таблиці? Залишити Скинути" at bounding box center [723, 372] width 286 height 139
click at [802, 407] on button "Скинути" at bounding box center [809, 412] width 56 height 20
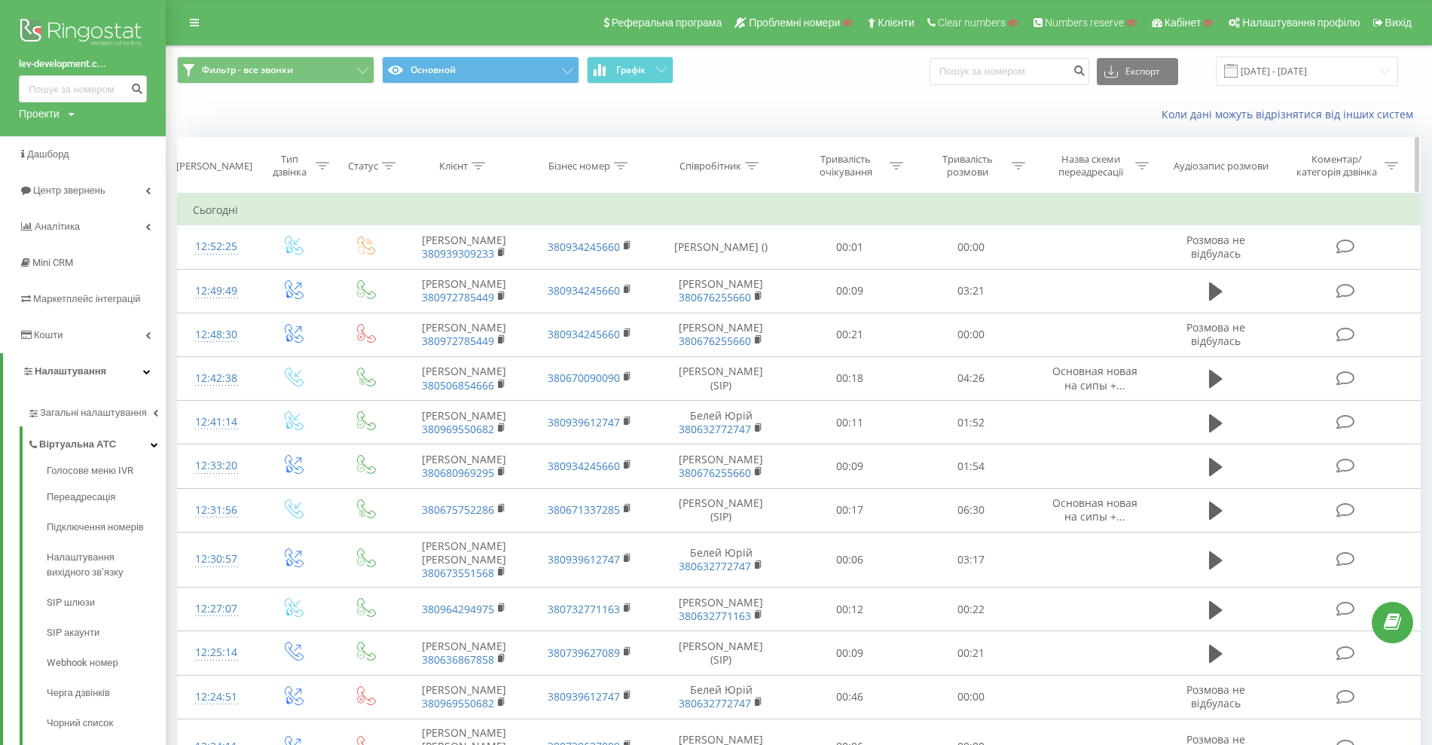
click at [462, 168] on div "Клієнт" at bounding box center [453, 166] width 29 height 13
click at [452, 280] on input "text" at bounding box center [464, 274] width 133 height 26
paste input "0632771163"
type input "0632771163"
click at [504, 301] on span "OK" at bounding box center [496, 302] width 42 height 23
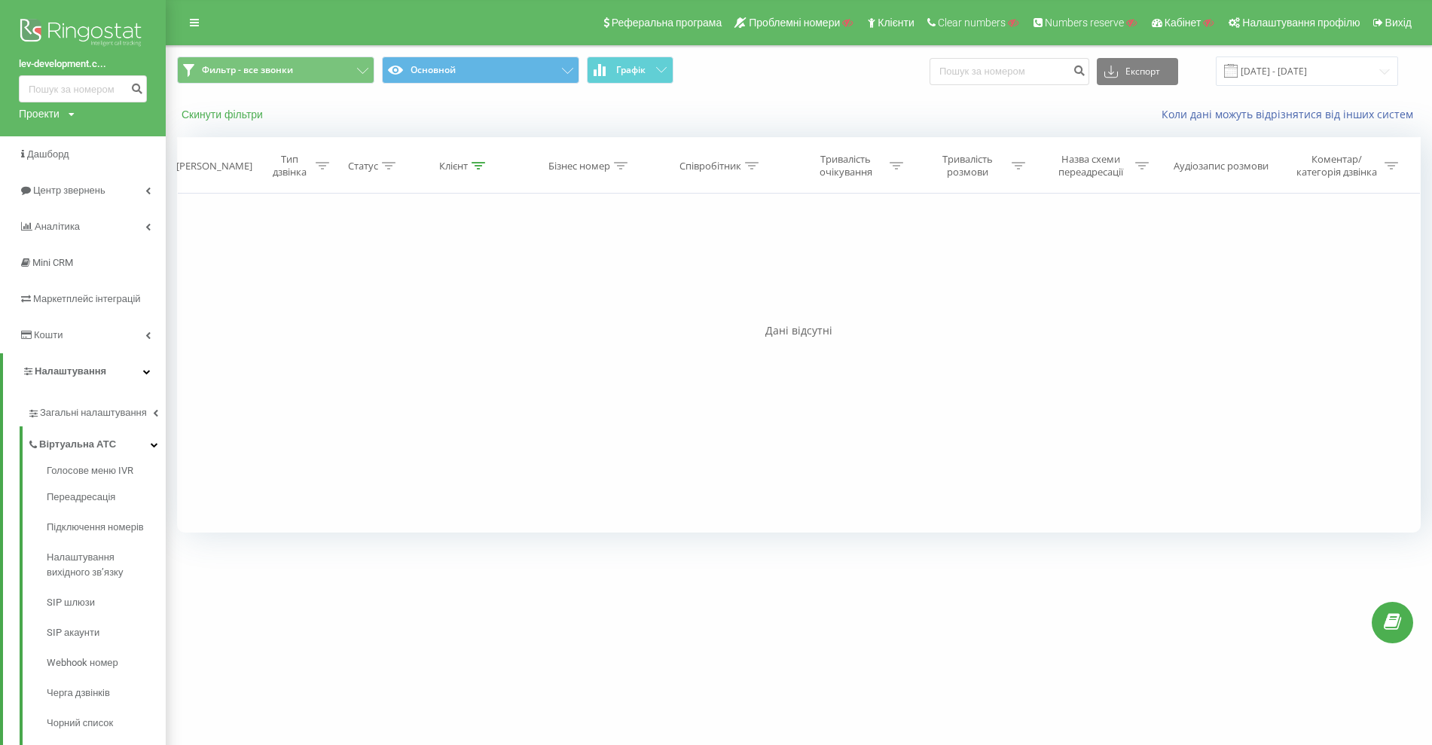
click at [231, 108] on button "Скинути фільтри" at bounding box center [223, 115] width 93 height 14
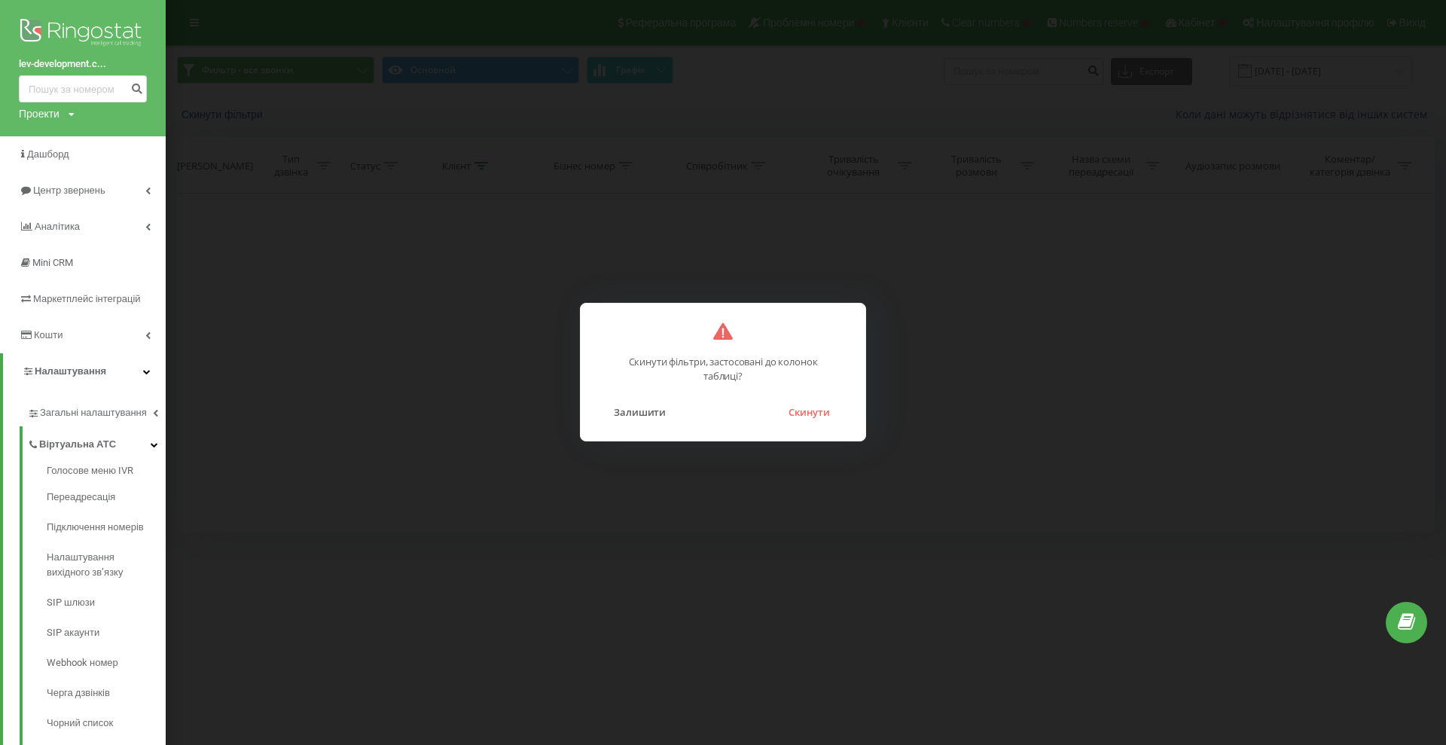
click at [819, 417] on button "Скинути" at bounding box center [809, 412] width 56 height 20
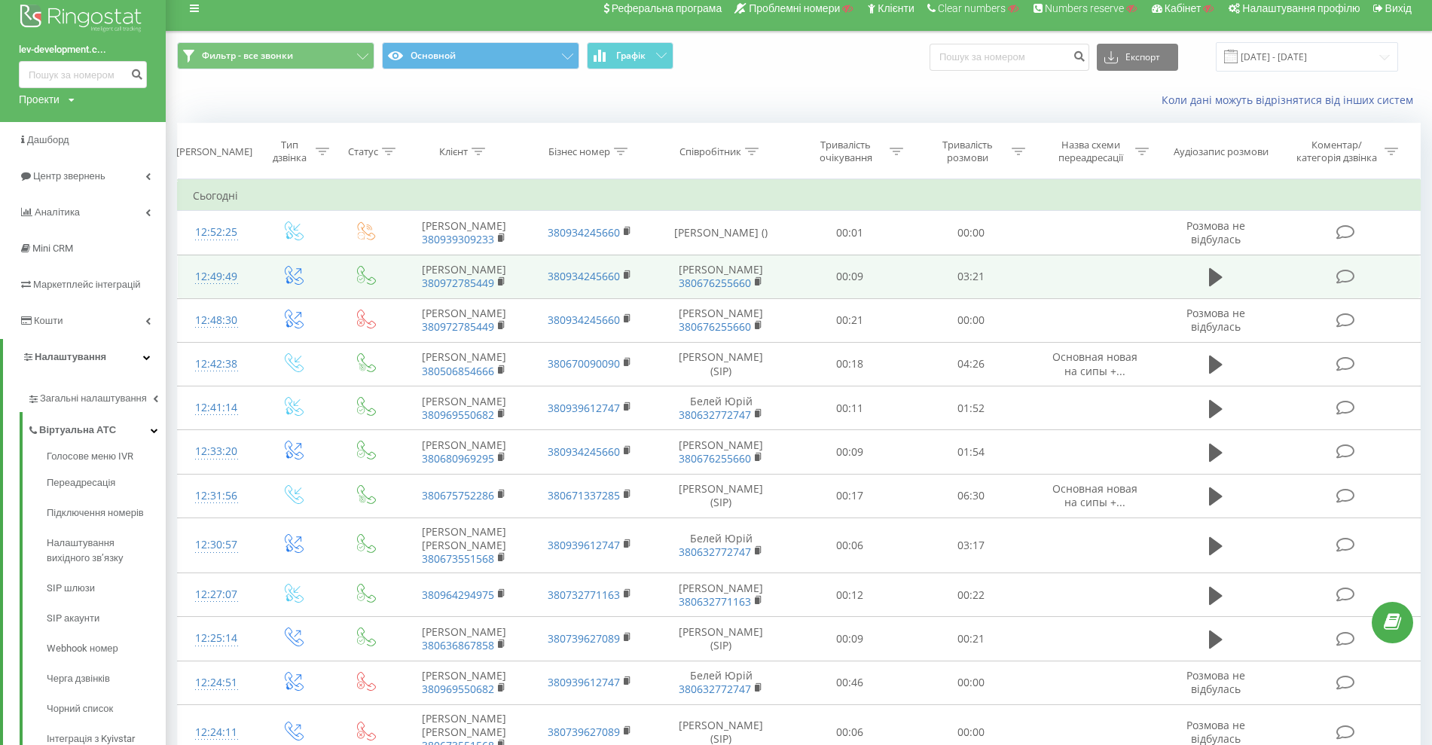
scroll to position [188, 0]
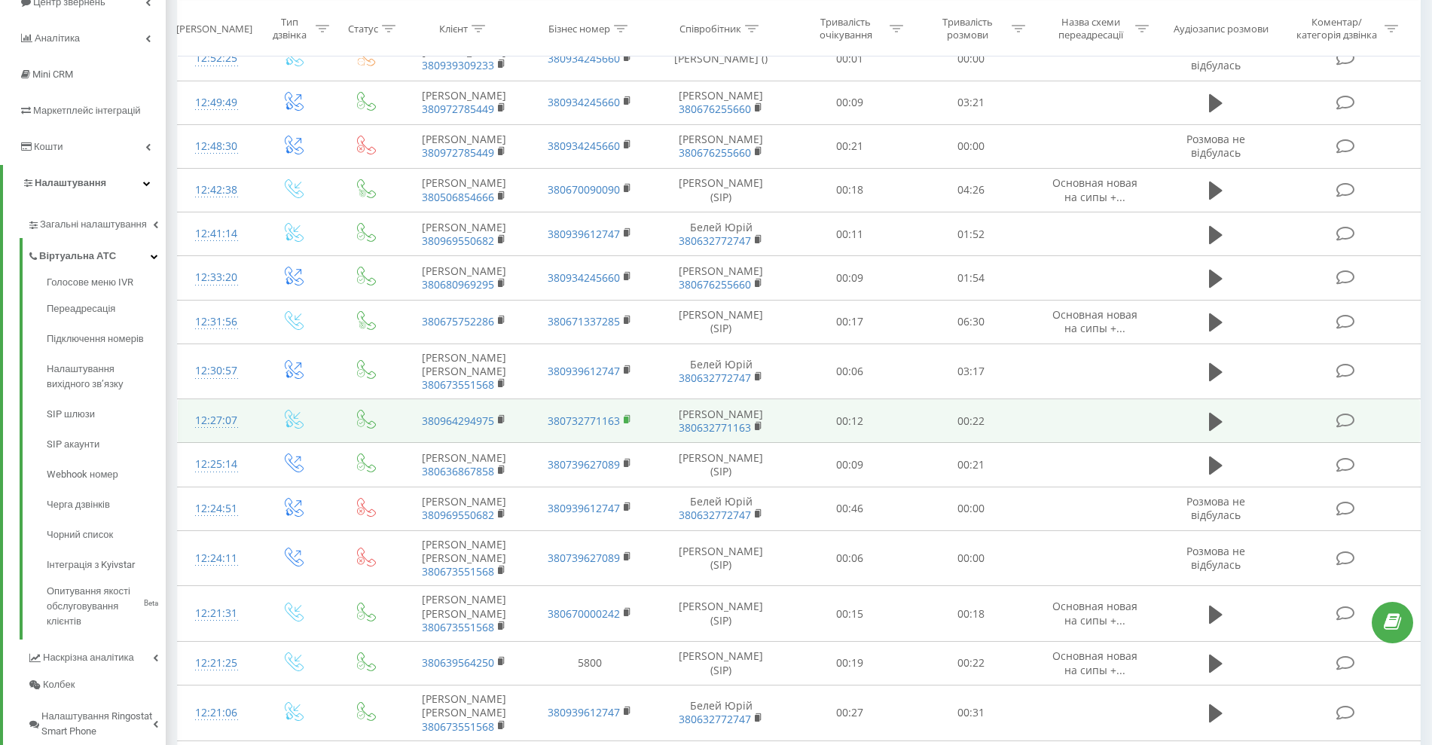
click at [626, 423] on rect at bounding box center [626, 420] width 5 height 7
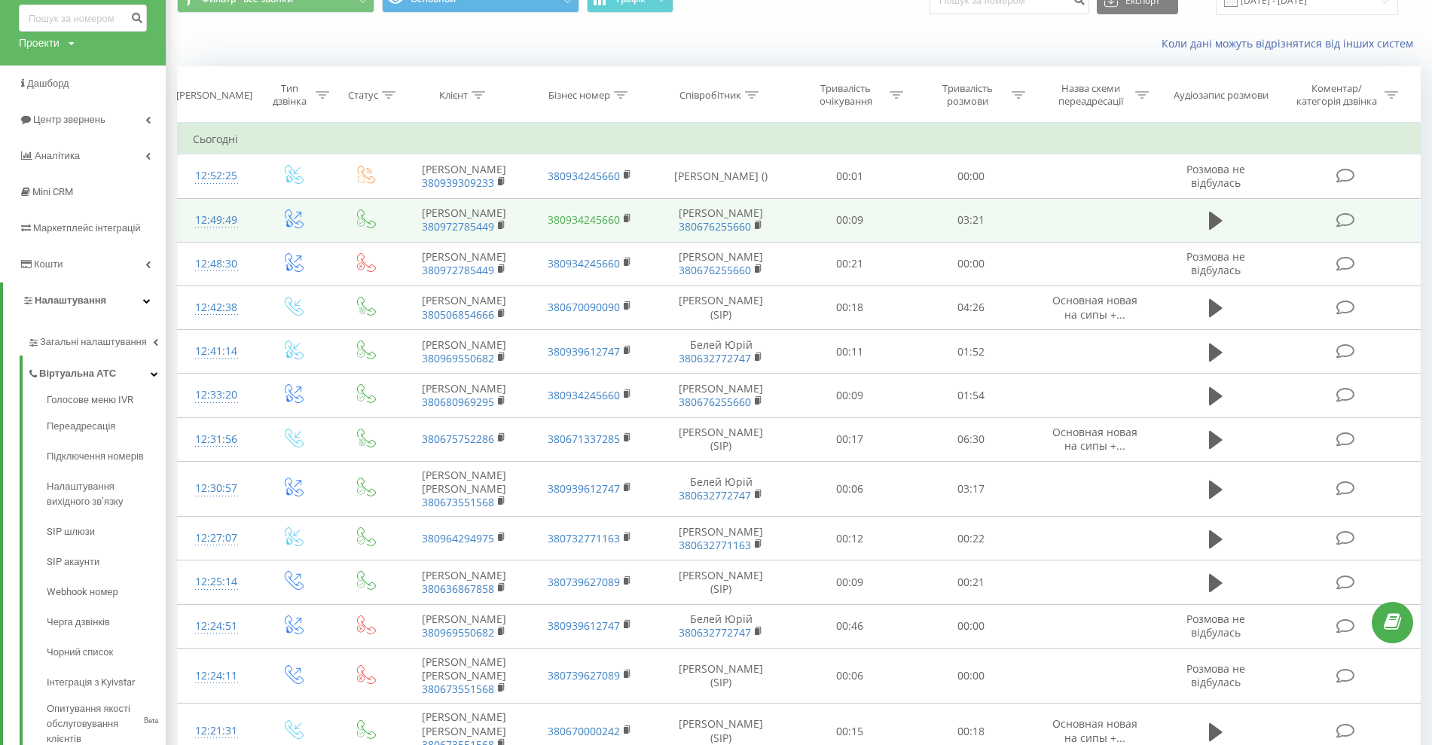
scroll to position [0, 0]
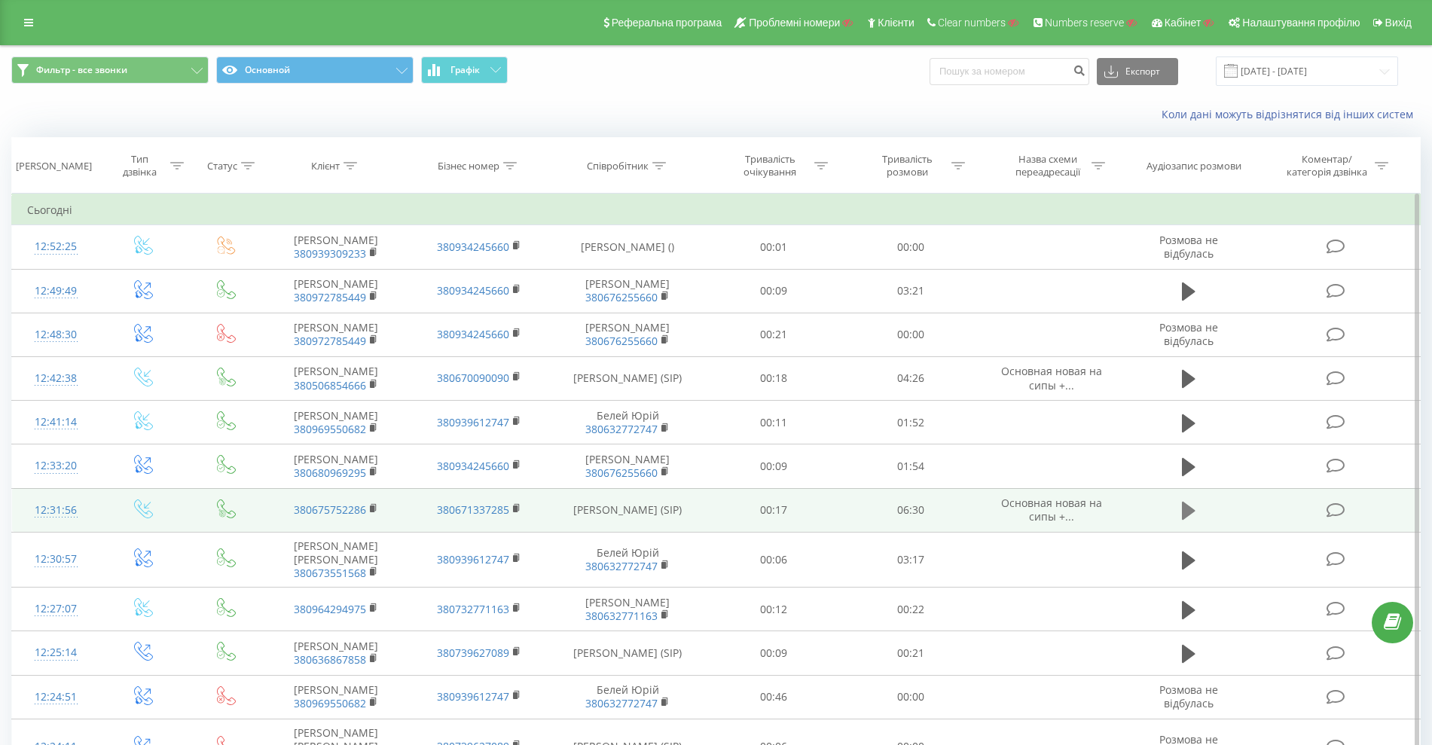
click at [1186, 513] on icon at bounding box center [1189, 511] width 14 height 18
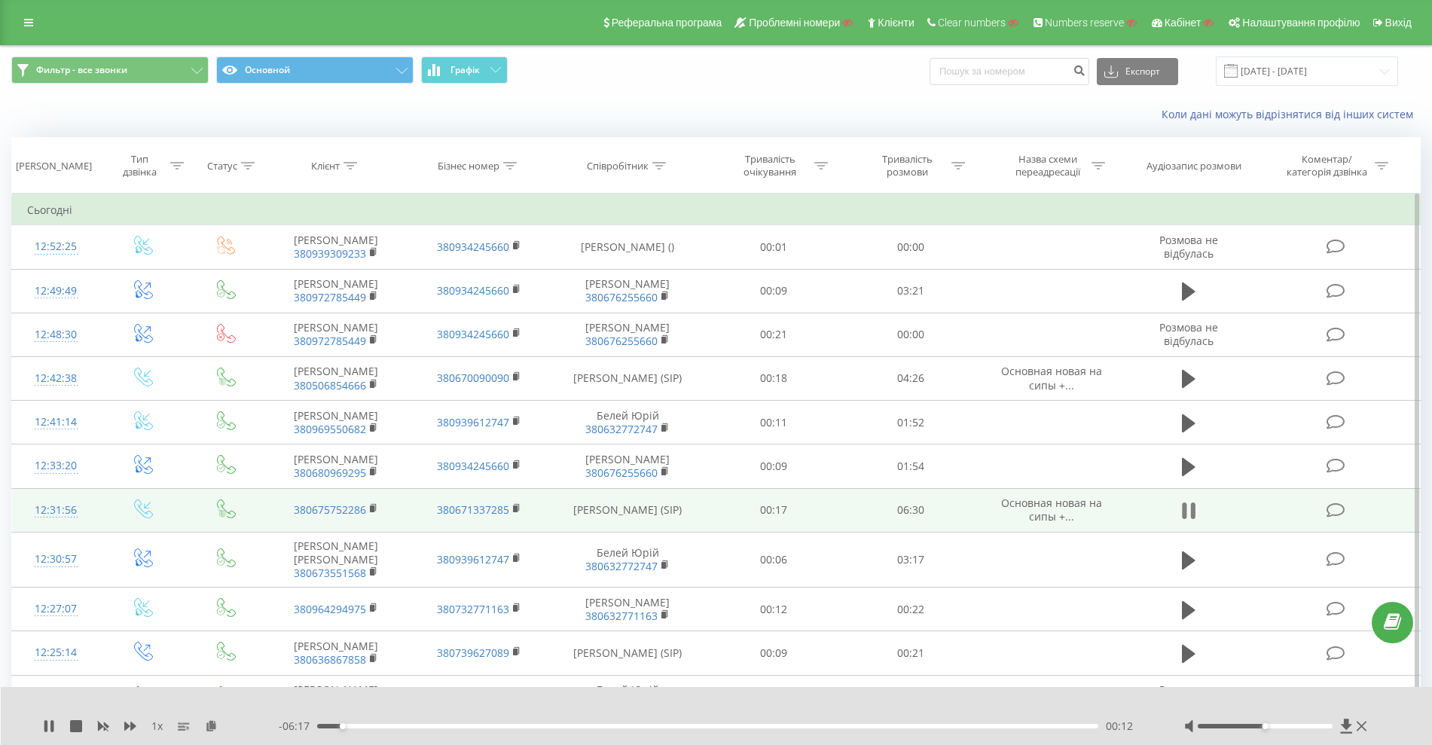
click at [1190, 514] on icon at bounding box center [1189, 510] width 14 height 21
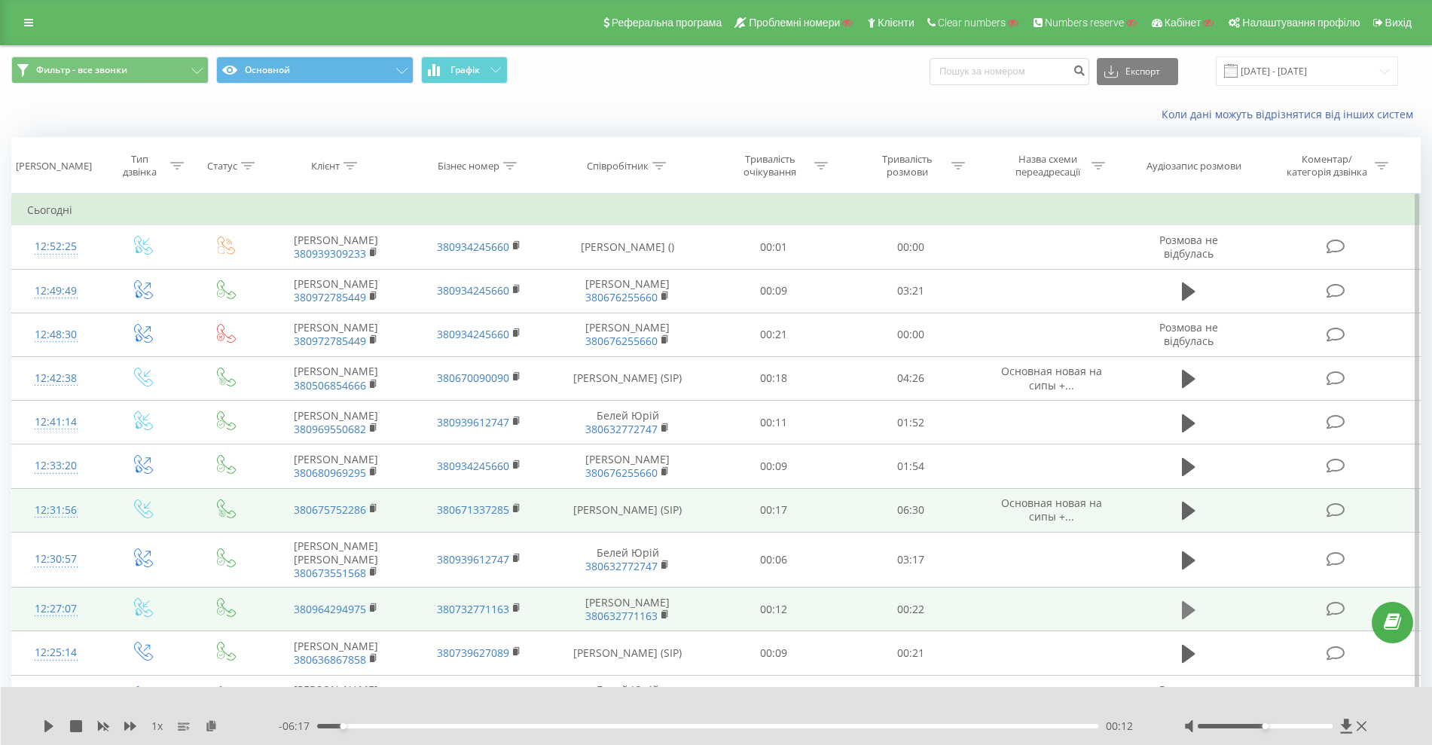
click at [1184, 609] on icon at bounding box center [1189, 610] width 14 height 18
click at [367, 606] on td "380964294975" at bounding box center [335, 609] width 143 height 44
click at [376, 607] on icon at bounding box center [373, 606] width 5 height 7
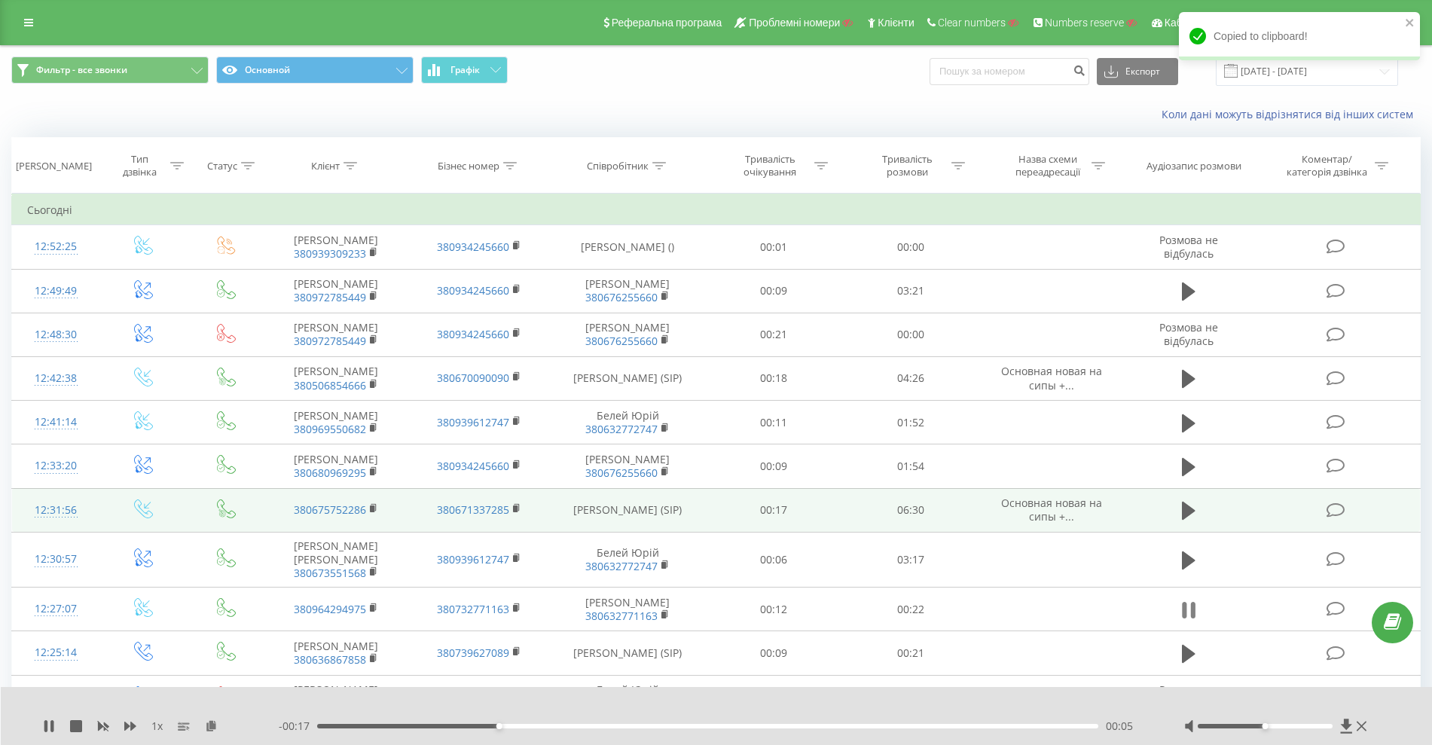
click at [1185, 616] on icon at bounding box center [1185, 610] width 5 height 17
click at [337, 162] on div "Клієнт" at bounding box center [325, 166] width 29 height 13
drag, startPoint x: 331, startPoint y: 269, endPoint x: 341, endPoint y: 285, distance: 19.6
click at [329, 270] on input "text" at bounding box center [336, 274] width 133 height 26
paste input "380964294975"
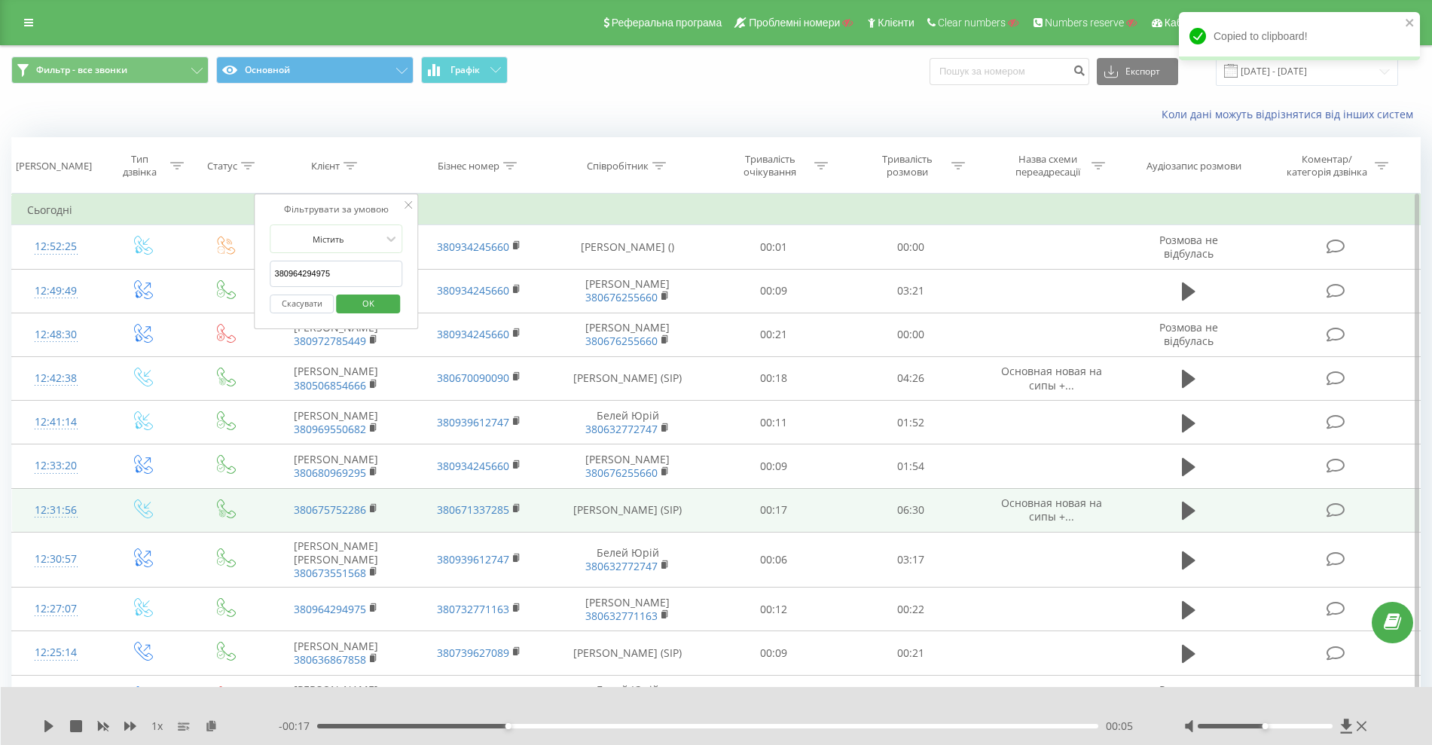
type input "380964294975"
click at [363, 301] on span "OK" at bounding box center [368, 302] width 42 height 23
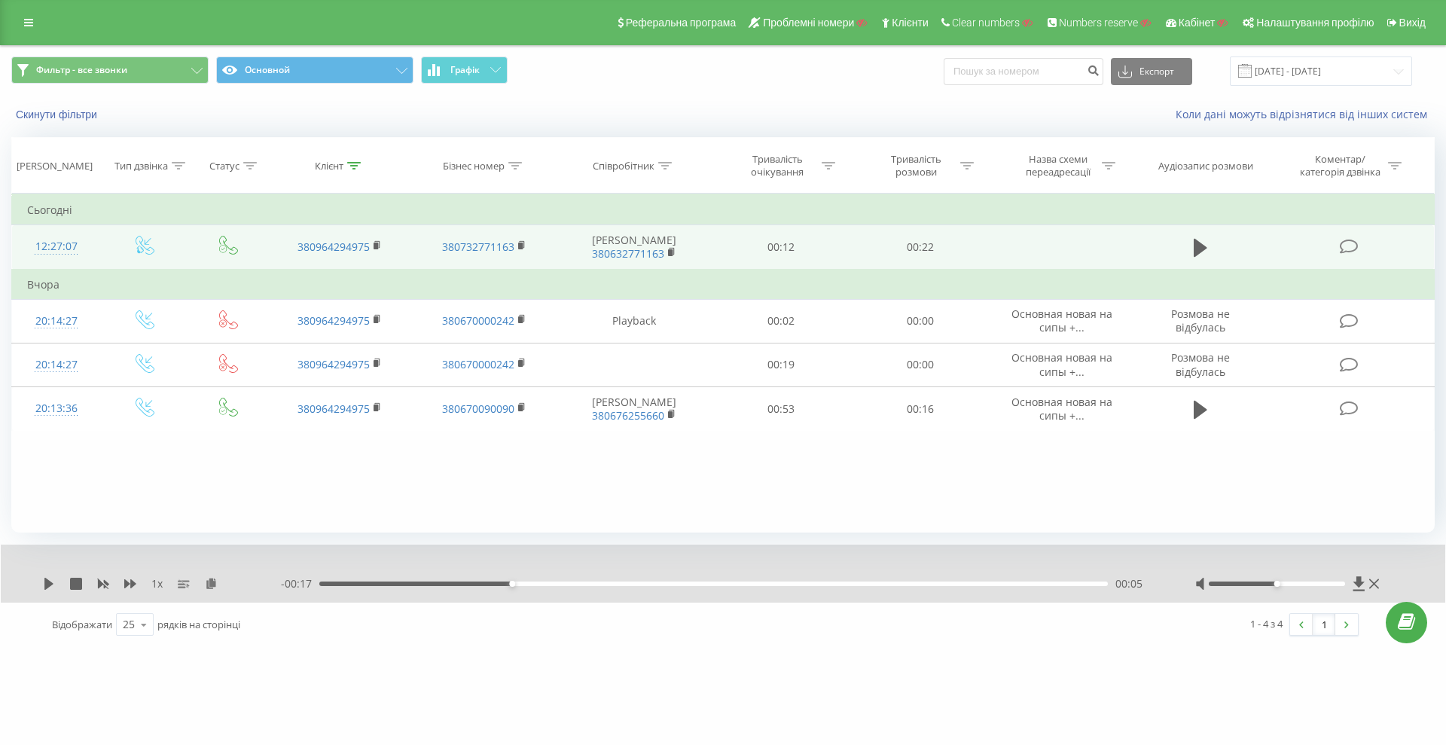
drag, startPoint x: 521, startPoint y: 244, endPoint x: 529, endPoint y: 241, distance: 8.1
click at [521, 244] on rect at bounding box center [520, 246] width 5 height 7
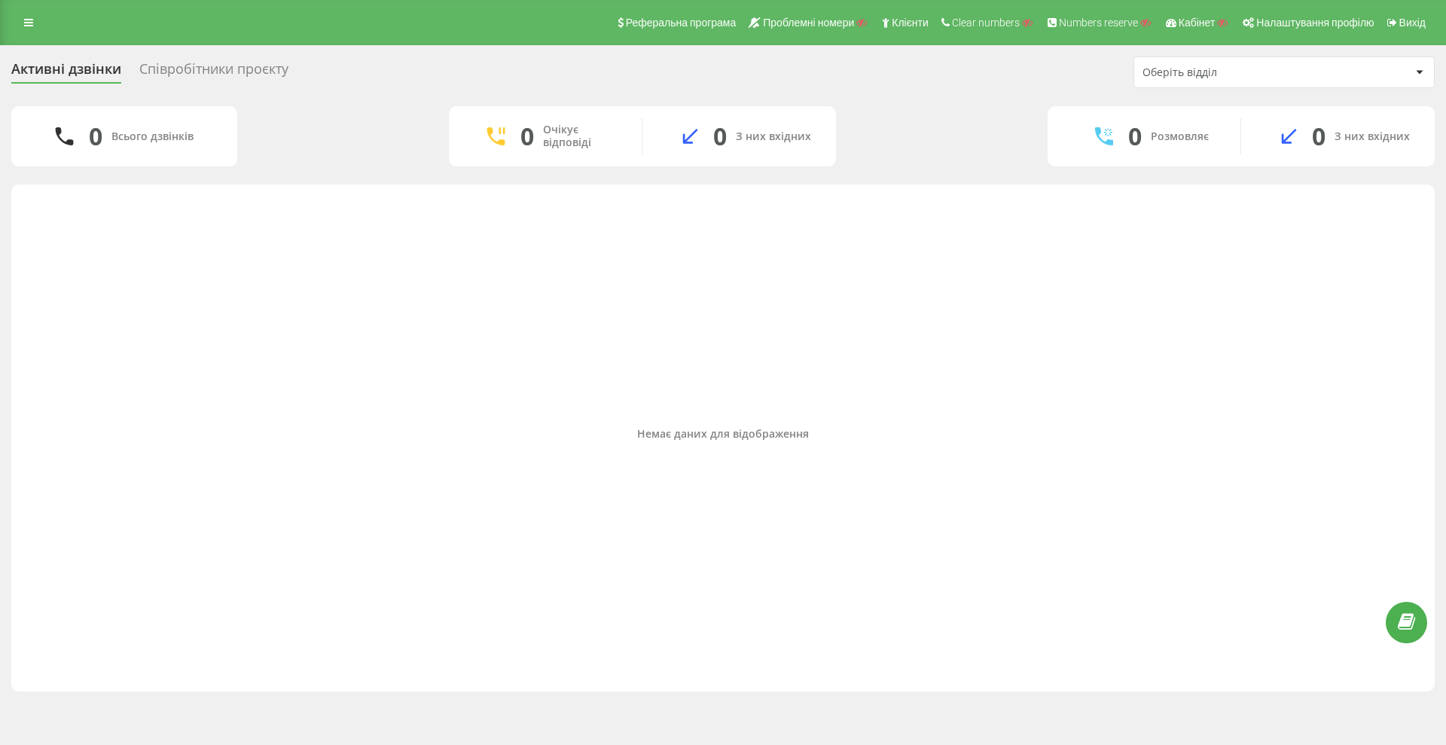
click at [243, 77] on div "Співробітники проєкту" at bounding box center [213, 72] width 149 height 23
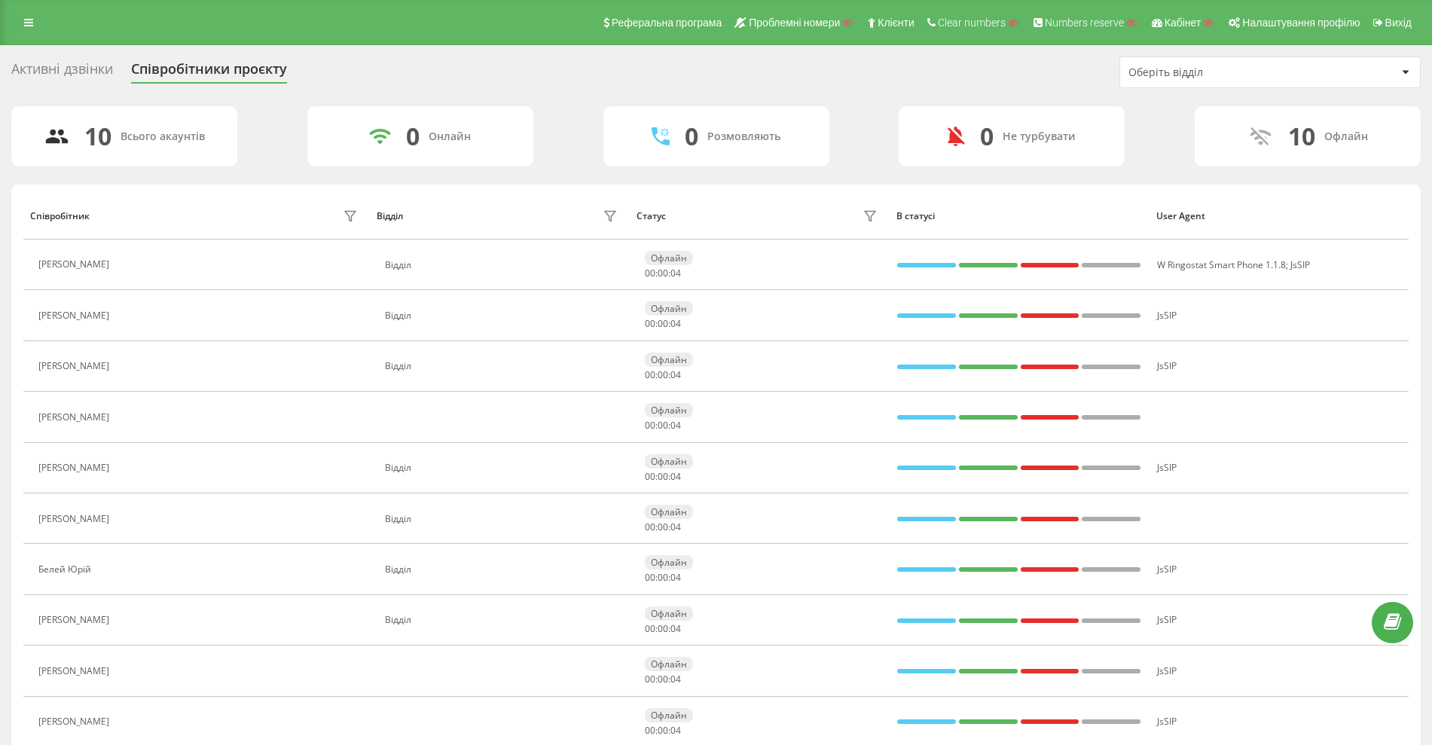
click at [71, 69] on div "Активні дзвінки" at bounding box center [62, 72] width 102 height 23
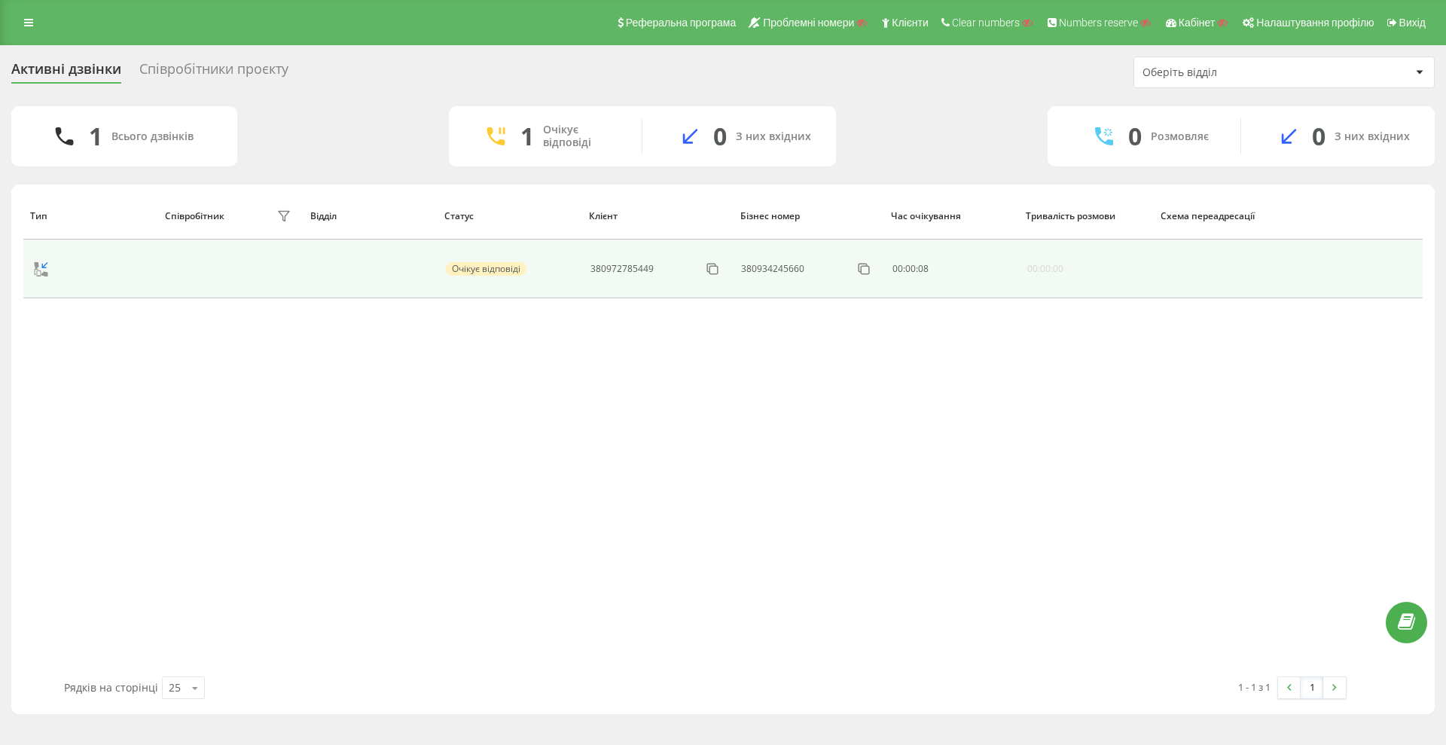
click at [40, 266] on icon at bounding box center [41, 269] width 18 height 18
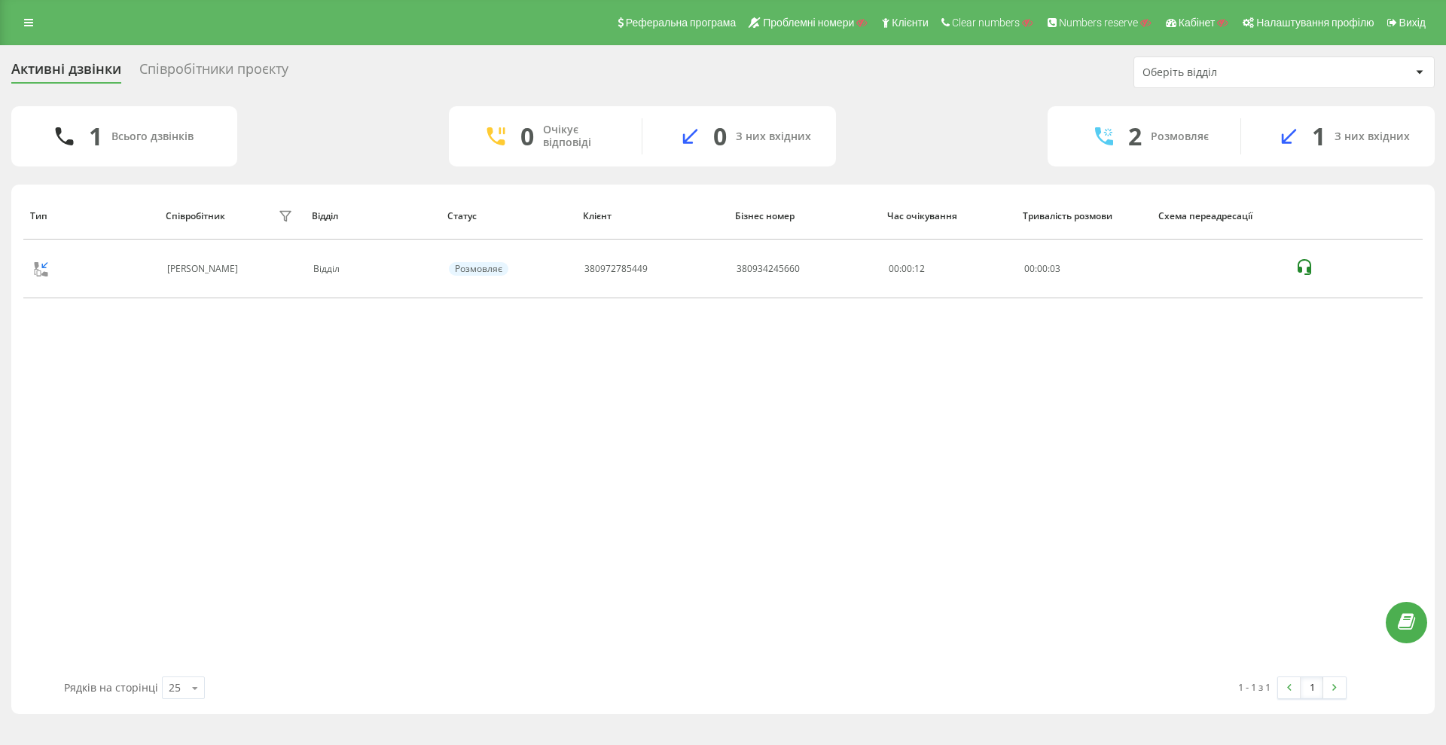
click at [215, 79] on div "Співробітники проєкту" at bounding box center [213, 72] width 149 height 23
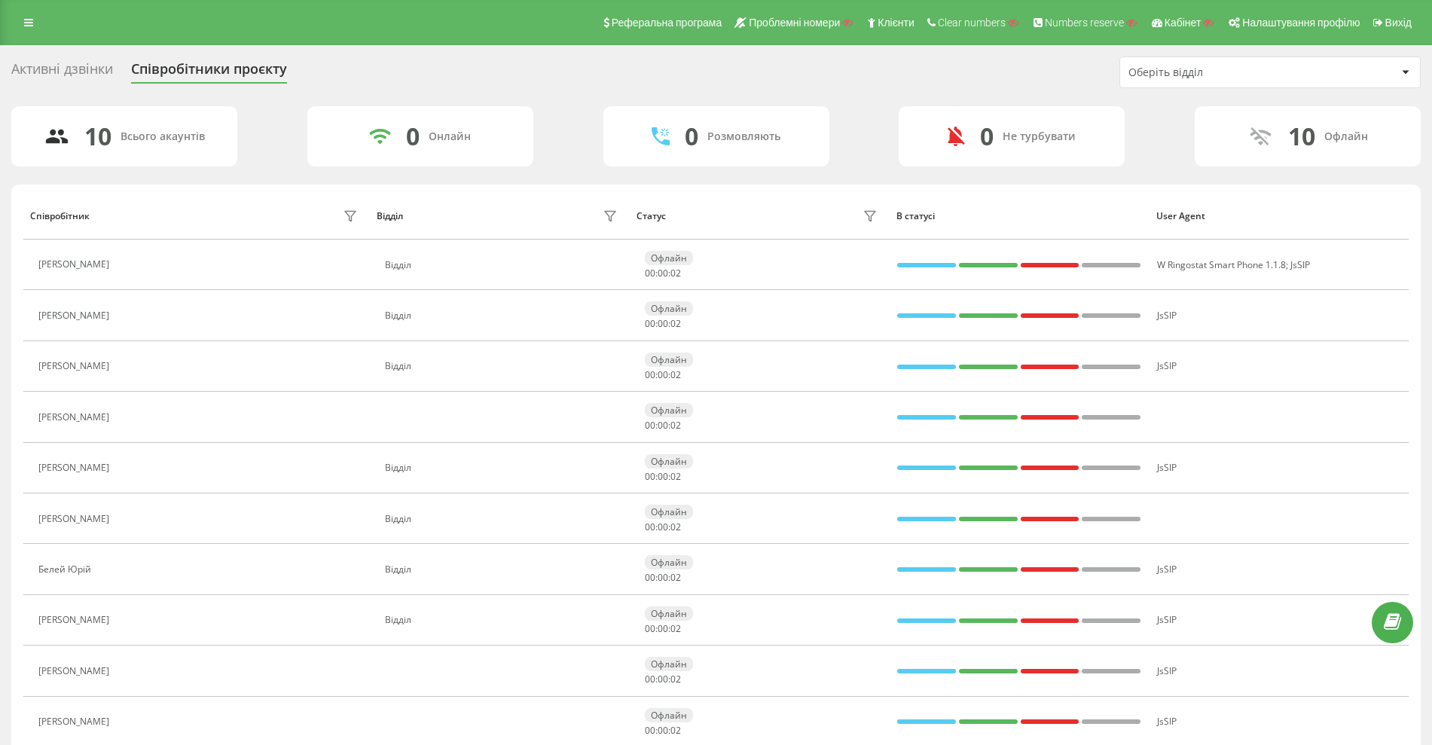
click at [87, 72] on div "Активні дзвінки" at bounding box center [62, 72] width 102 height 23
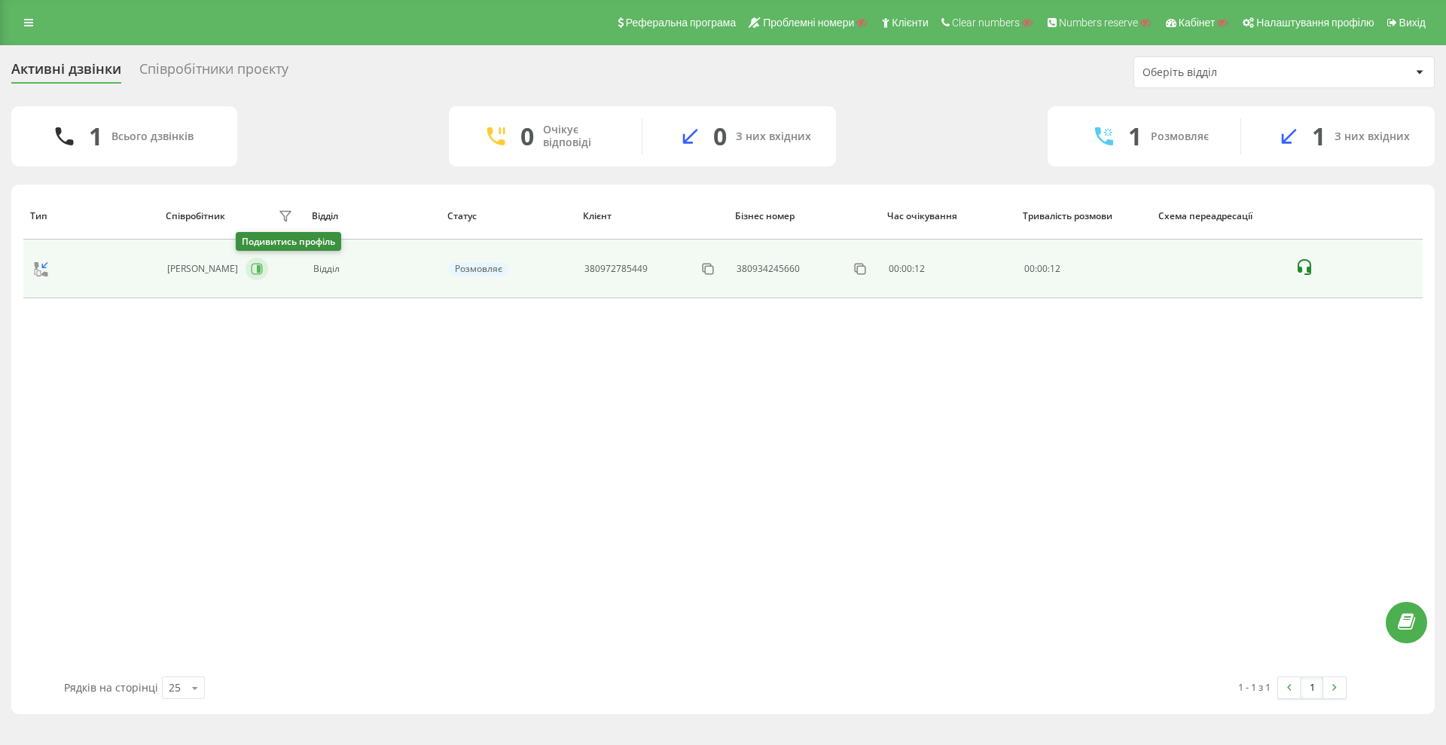
click at [251, 270] on icon at bounding box center [257, 269] width 12 height 12
